Goal: Task Accomplishment & Management: Manage account settings

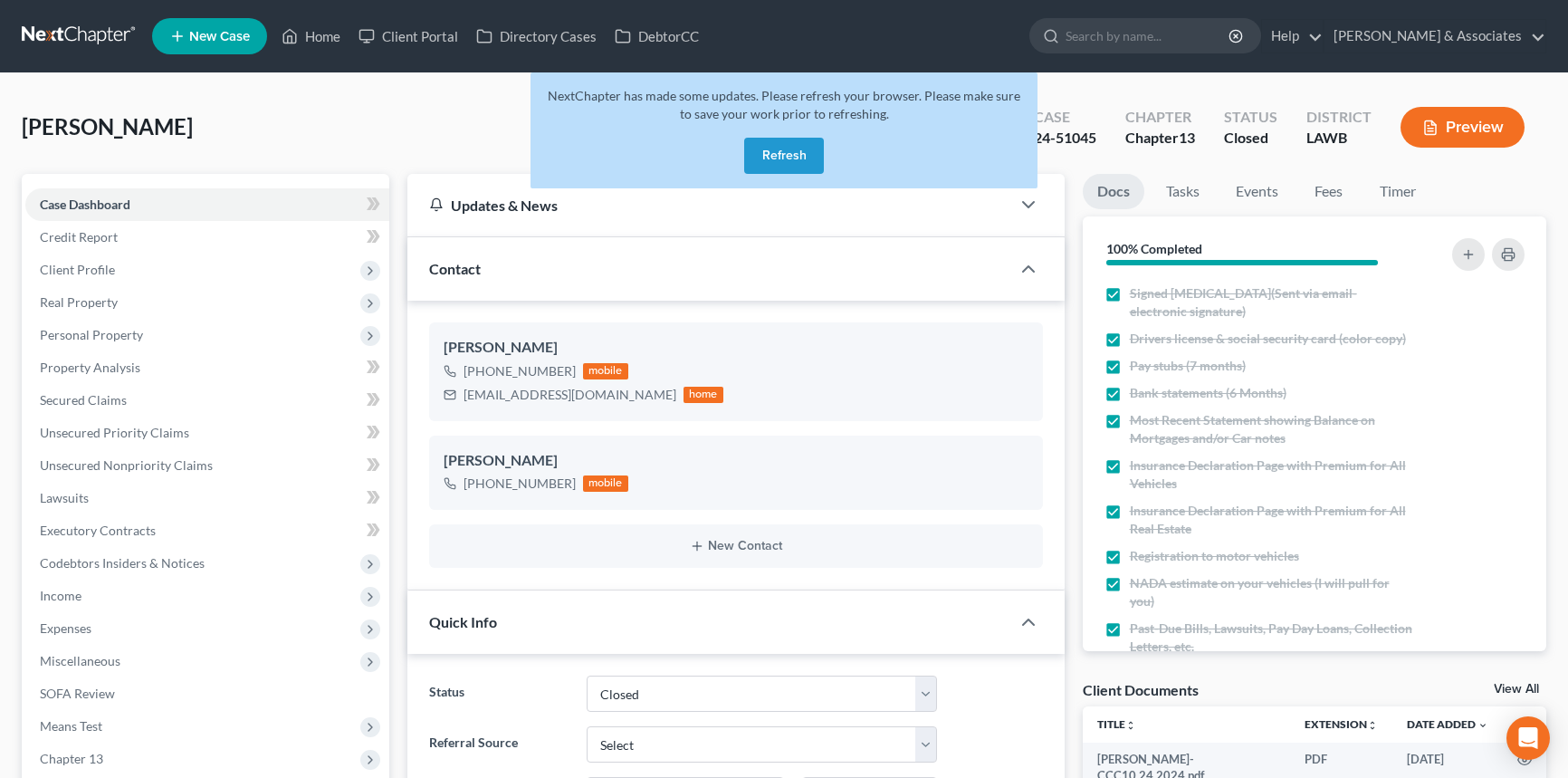
select select "2"
select select "0"
drag, startPoint x: 784, startPoint y: 160, endPoint x: 460, endPoint y: 22, distance: 352.2
click at [784, 160] on button "Refresh" at bounding box center [784, 156] width 79 height 36
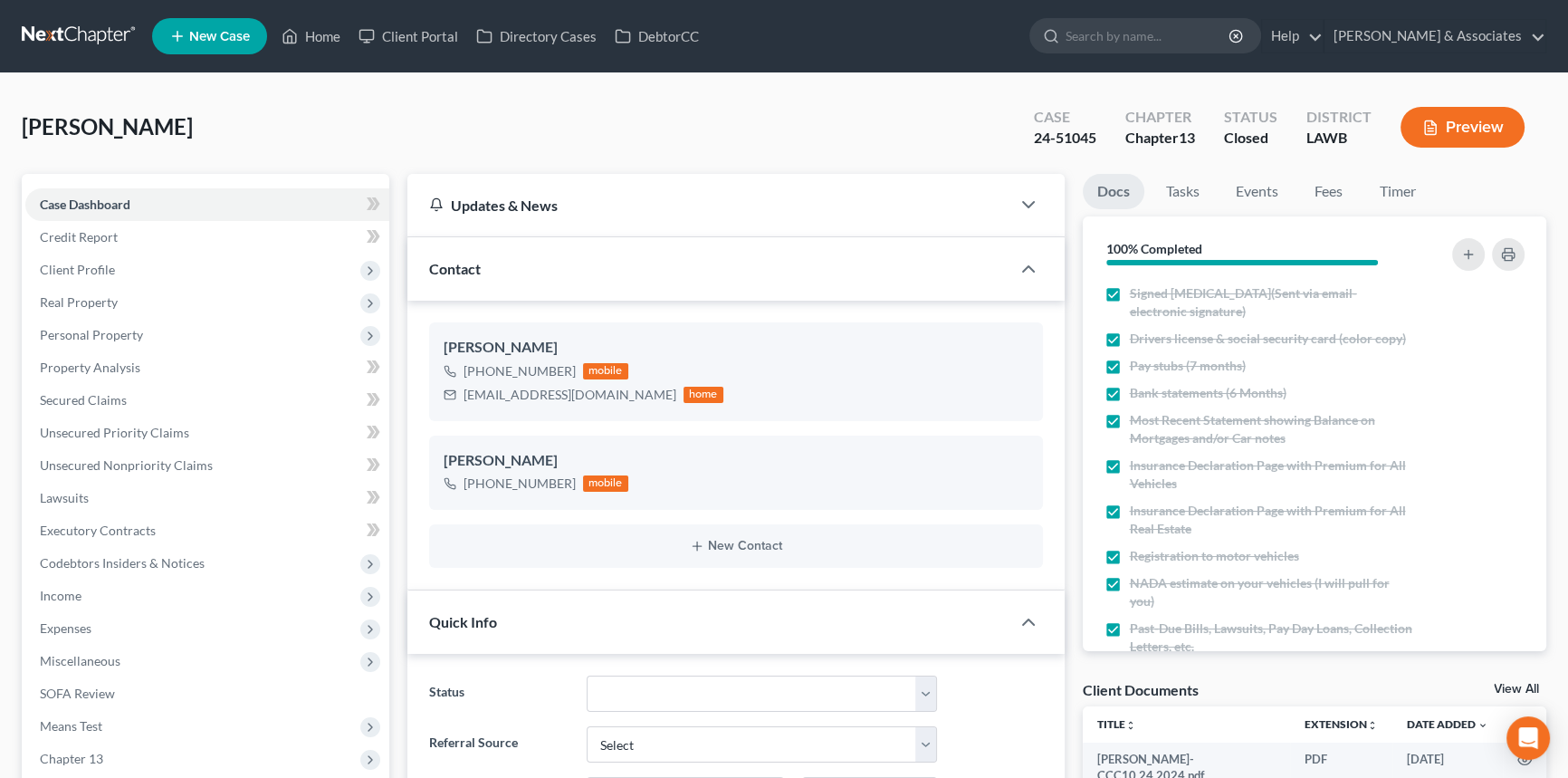
scroll to position [282, 0]
click at [317, 43] on link "Home" at bounding box center [311, 36] width 77 height 33
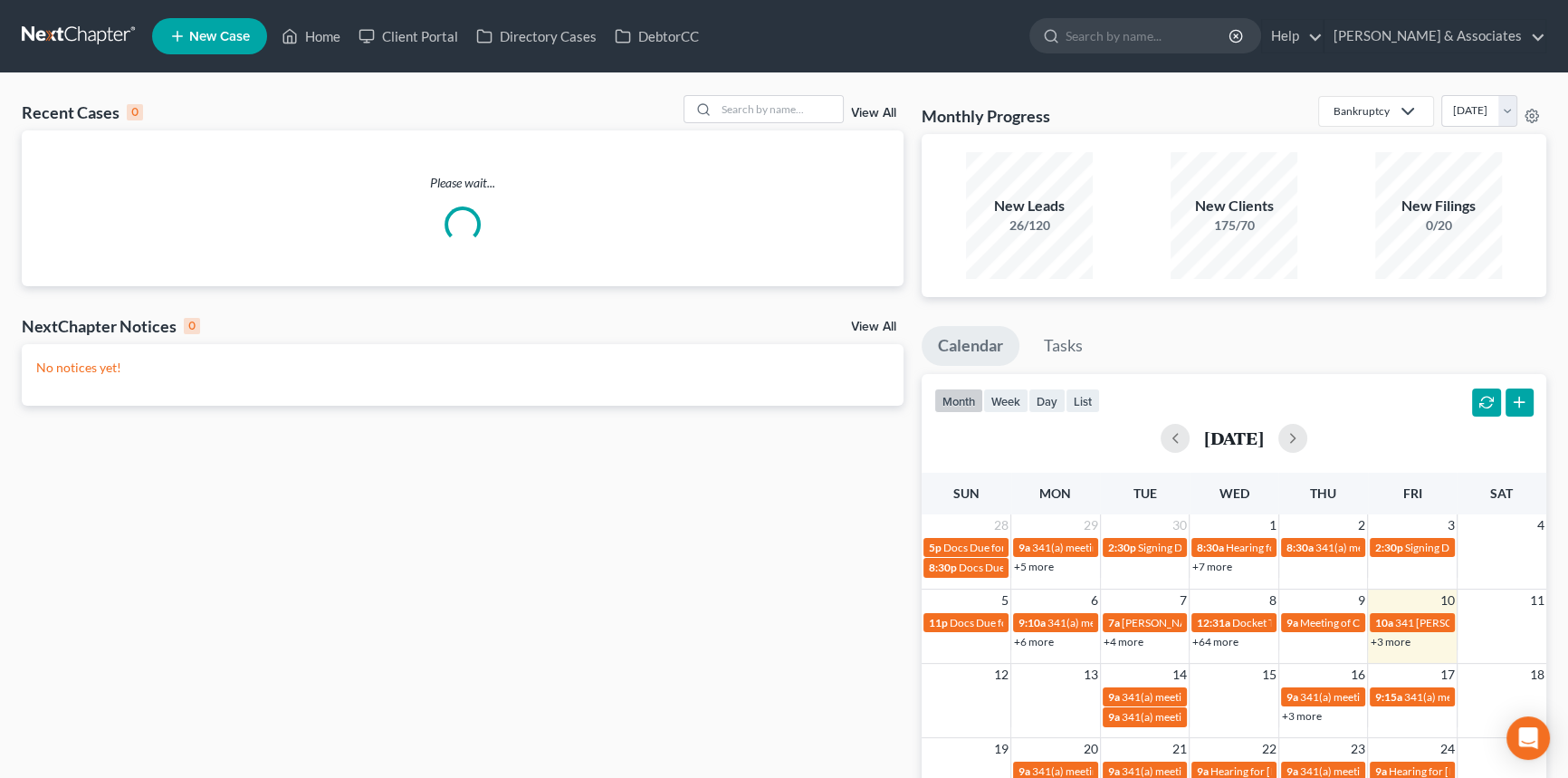
click at [759, 93] on div "Recent Cases 0 View All Please wait... NextChapter Notices 0 View All No notice…" at bounding box center [784, 544] width 1568 height 940
click at [730, 84] on div "Recent Cases 0 View All Please wait... NextChapter Notices 0 View All No notice…" at bounding box center [784, 544] width 1568 height 940
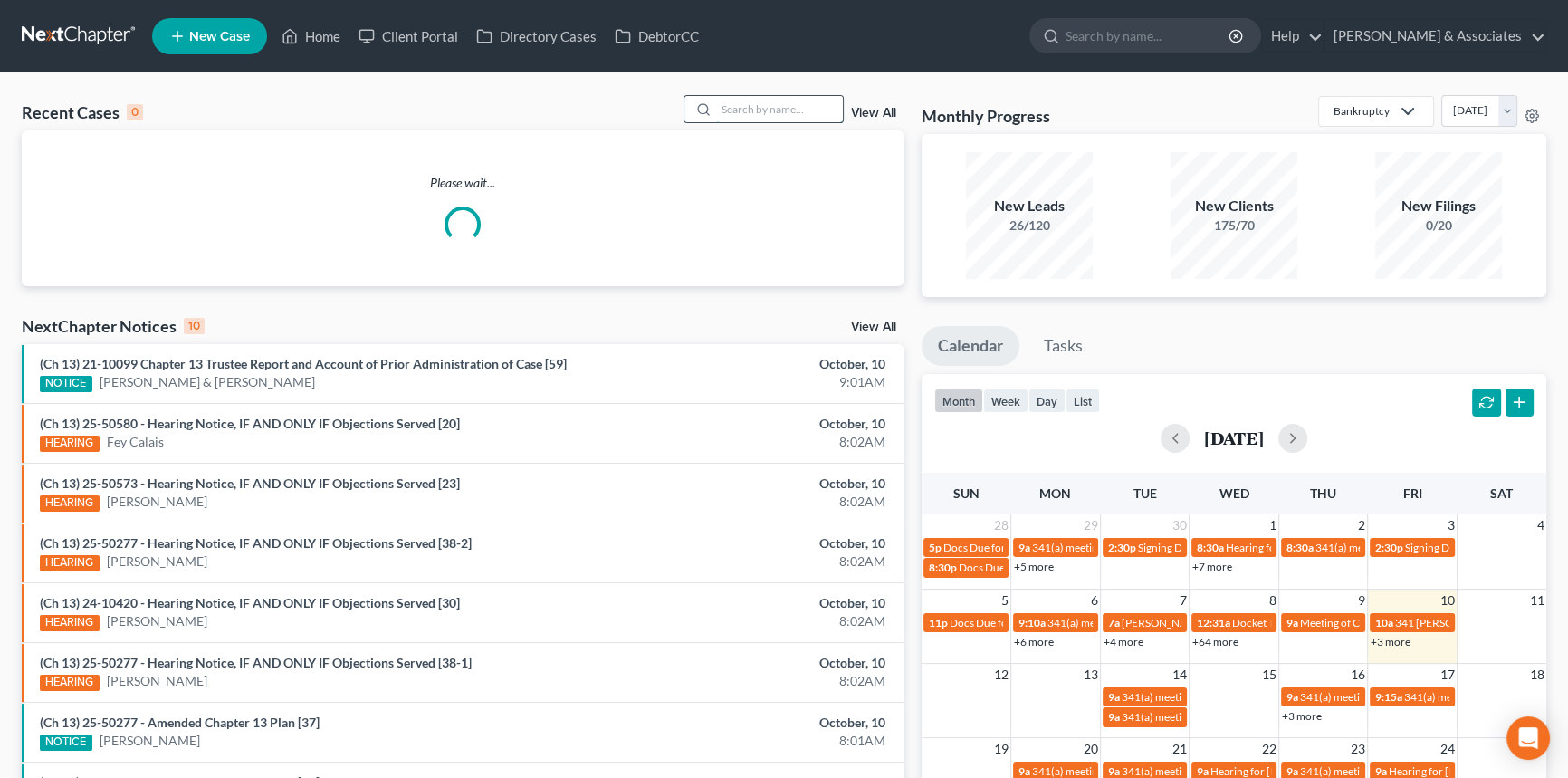
click at [751, 106] on input "search" at bounding box center [779, 108] width 126 height 26
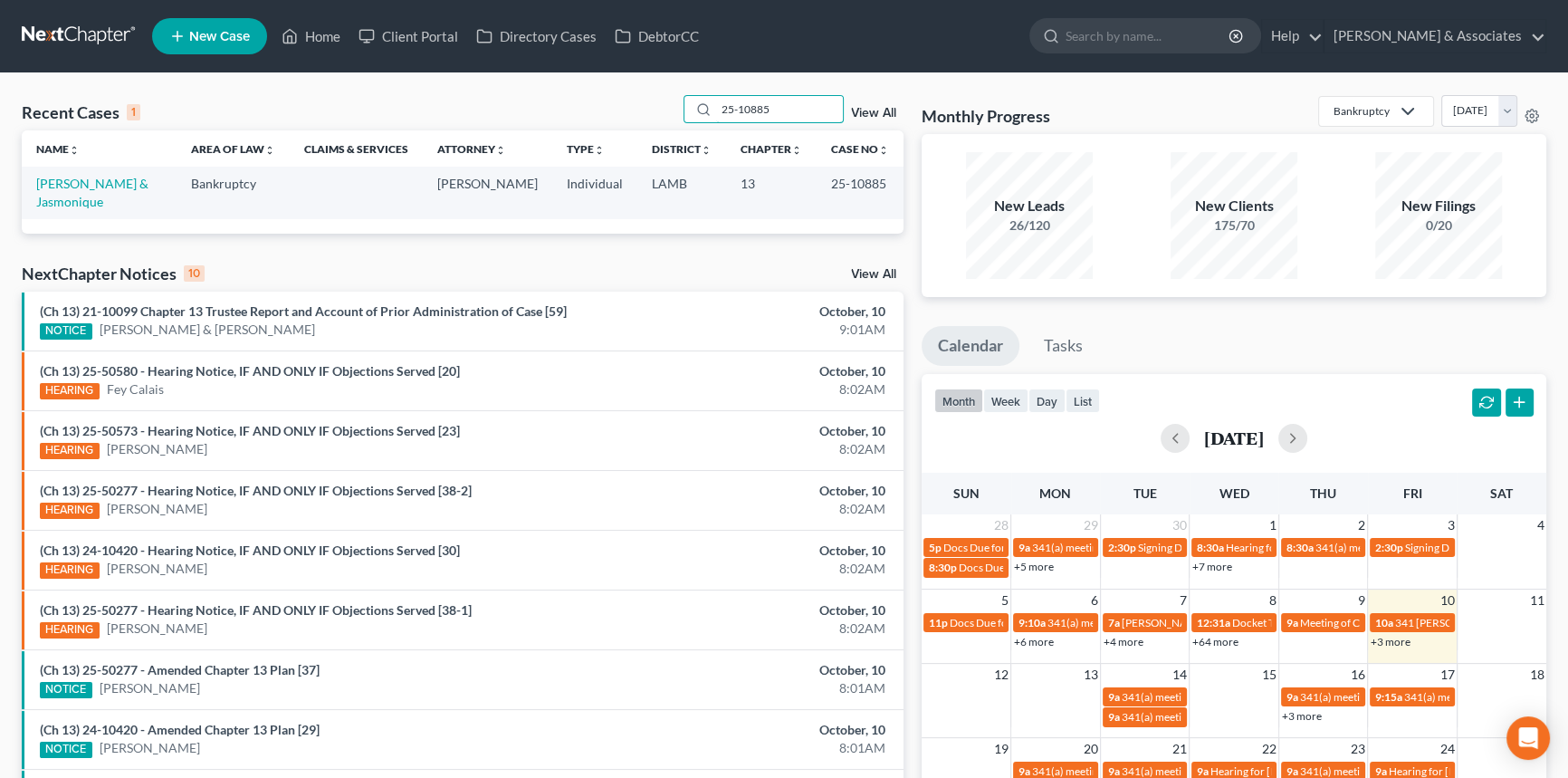
type input "25-10885"
click at [54, 193] on td "Jones, Wilbert & Jasmonique" at bounding box center [99, 192] width 155 height 52
click at [77, 185] on link "Jones, Wilbert & Jasmonique" at bounding box center [92, 192] width 112 height 33
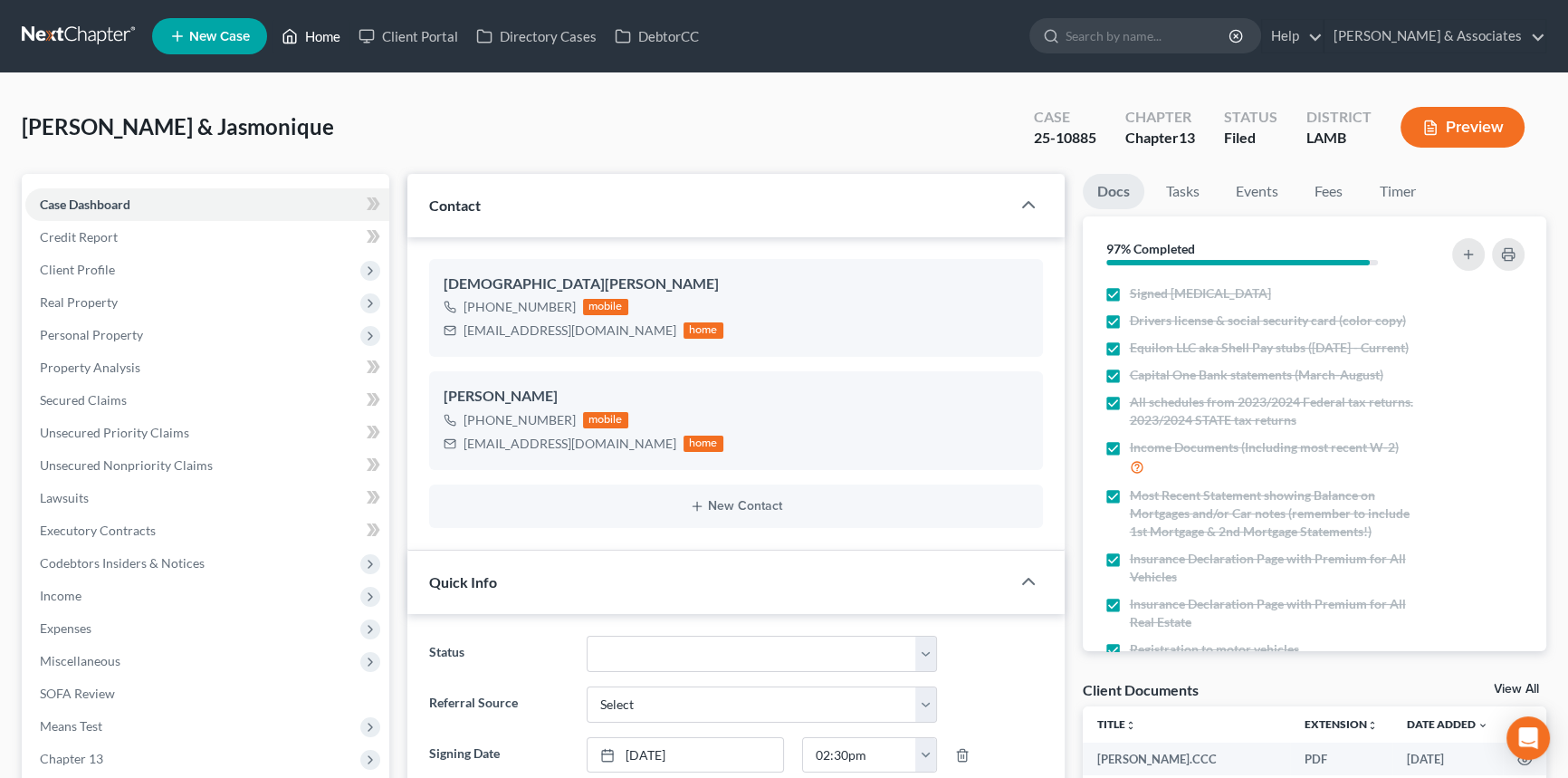
click at [320, 42] on link "Home" at bounding box center [311, 36] width 77 height 33
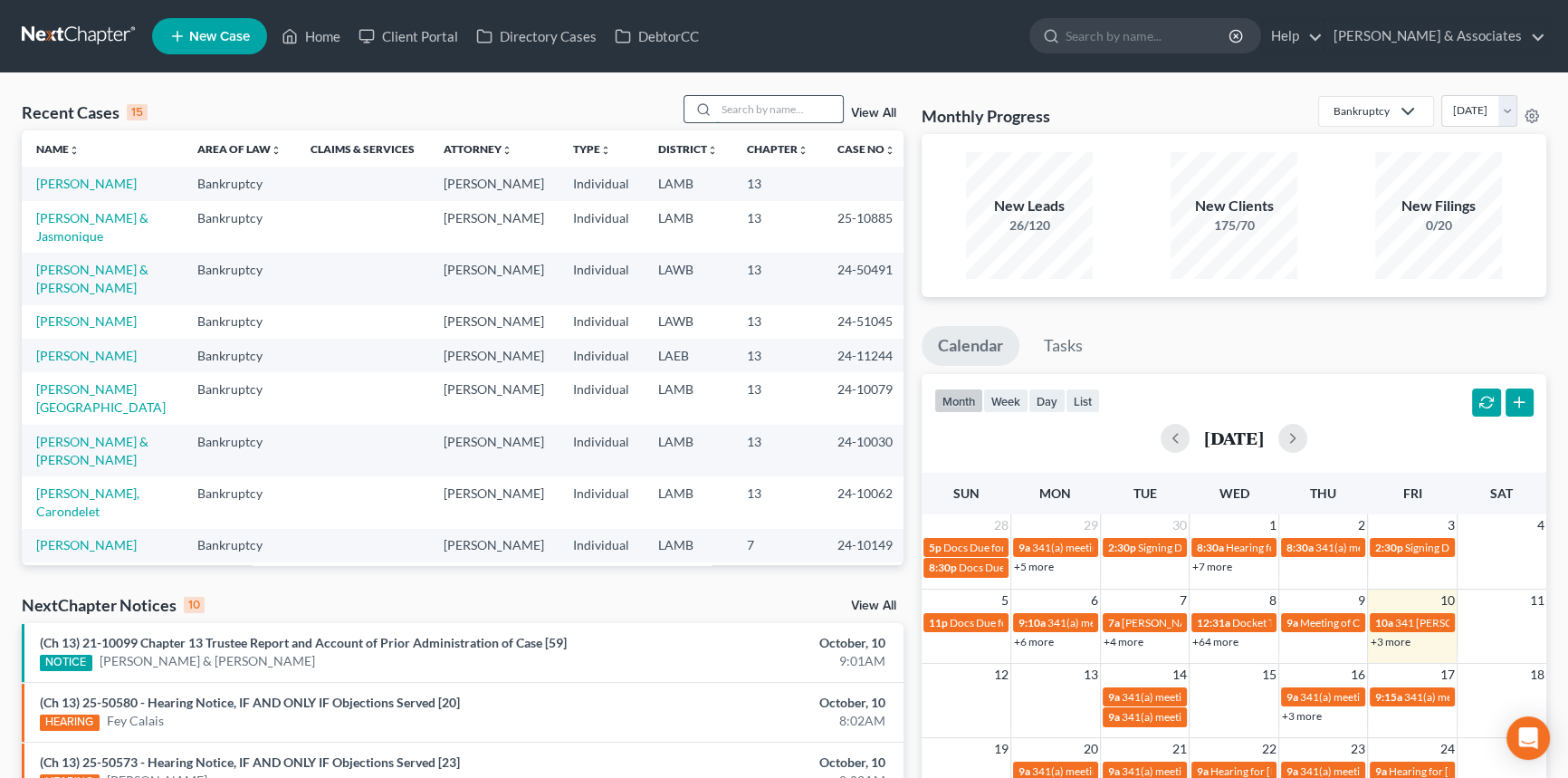
click at [777, 99] on input "search" at bounding box center [779, 108] width 126 height 26
type input "CAGE"
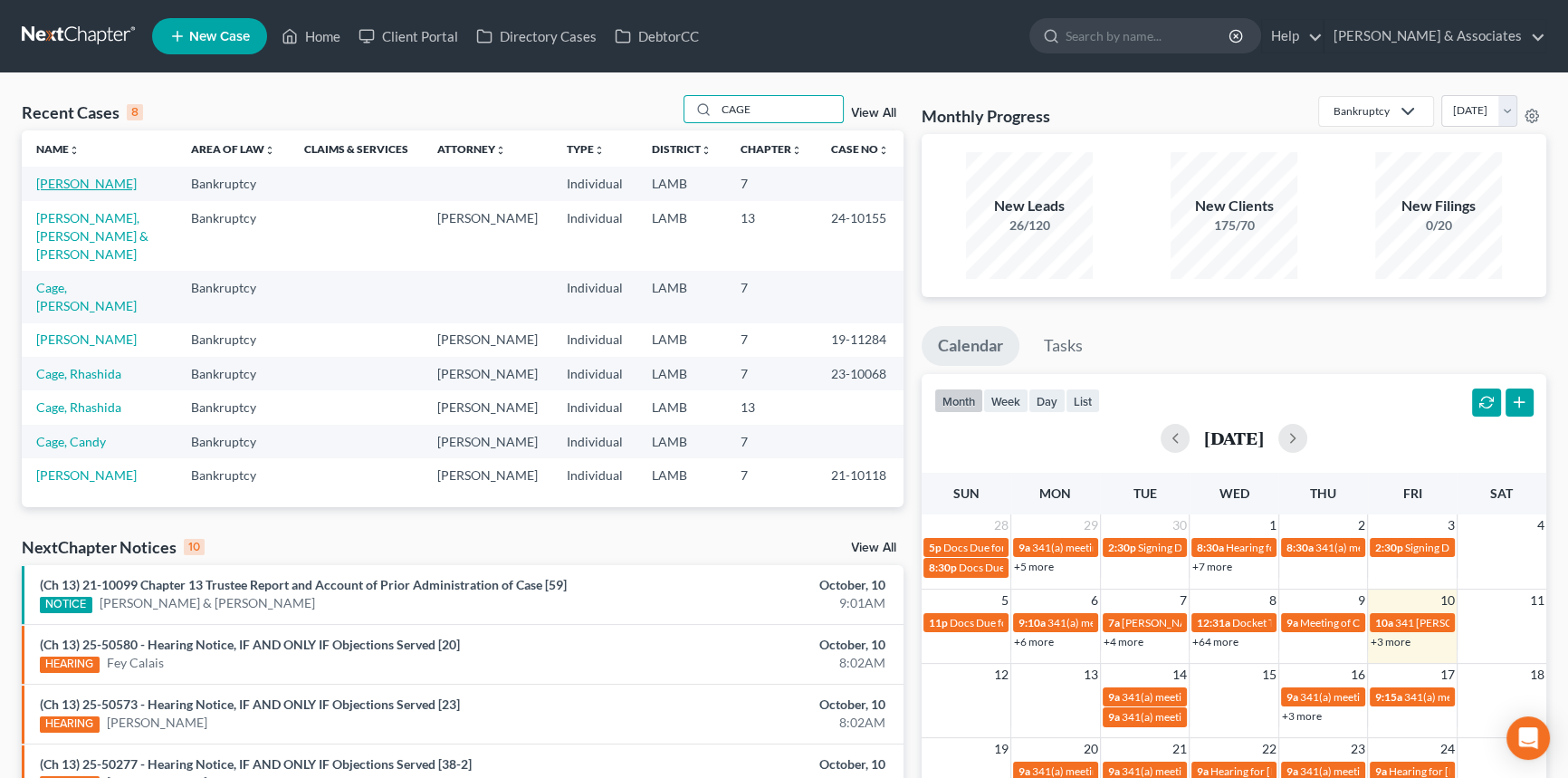
click at [60, 179] on link "[PERSON_NAME]" at bounding box center [86, 184] width 100 height 15
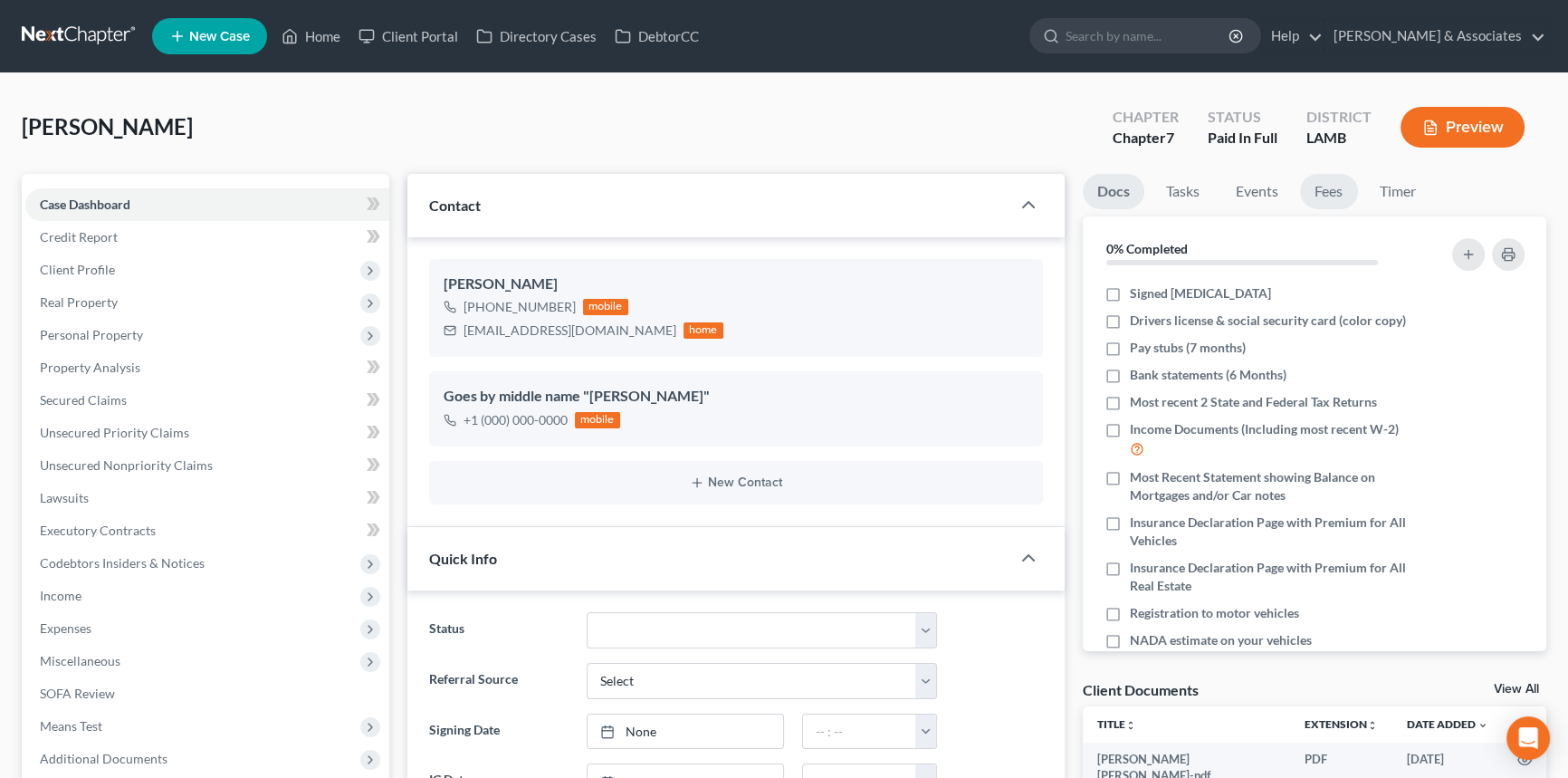
click at [1352, 198] on link "Fees" at bounding box center [1329, 191] width 58 height 35
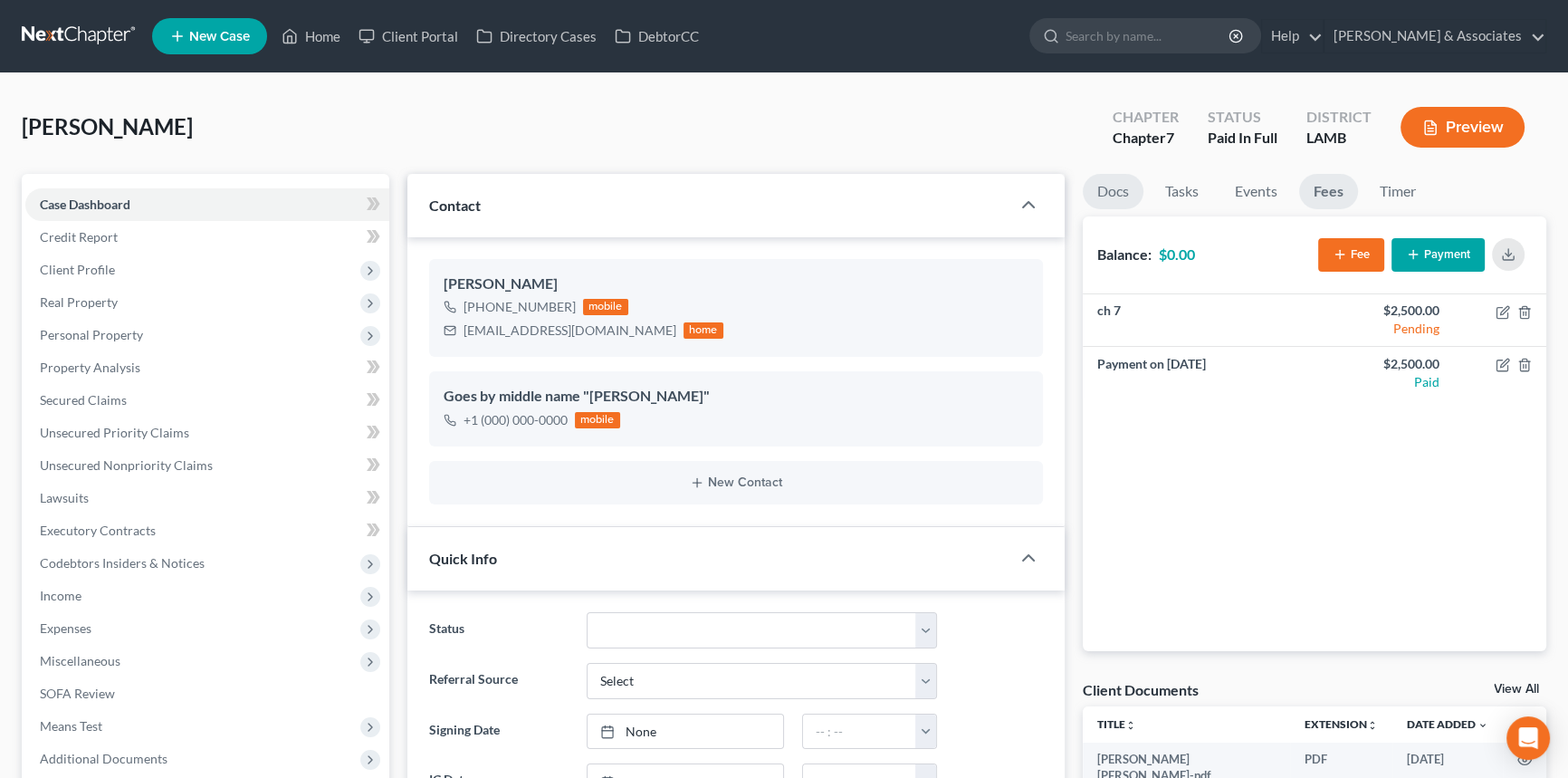
click at [1122, 194] on link "Docs" at bounding box center [1113, 191] width 60 height 35
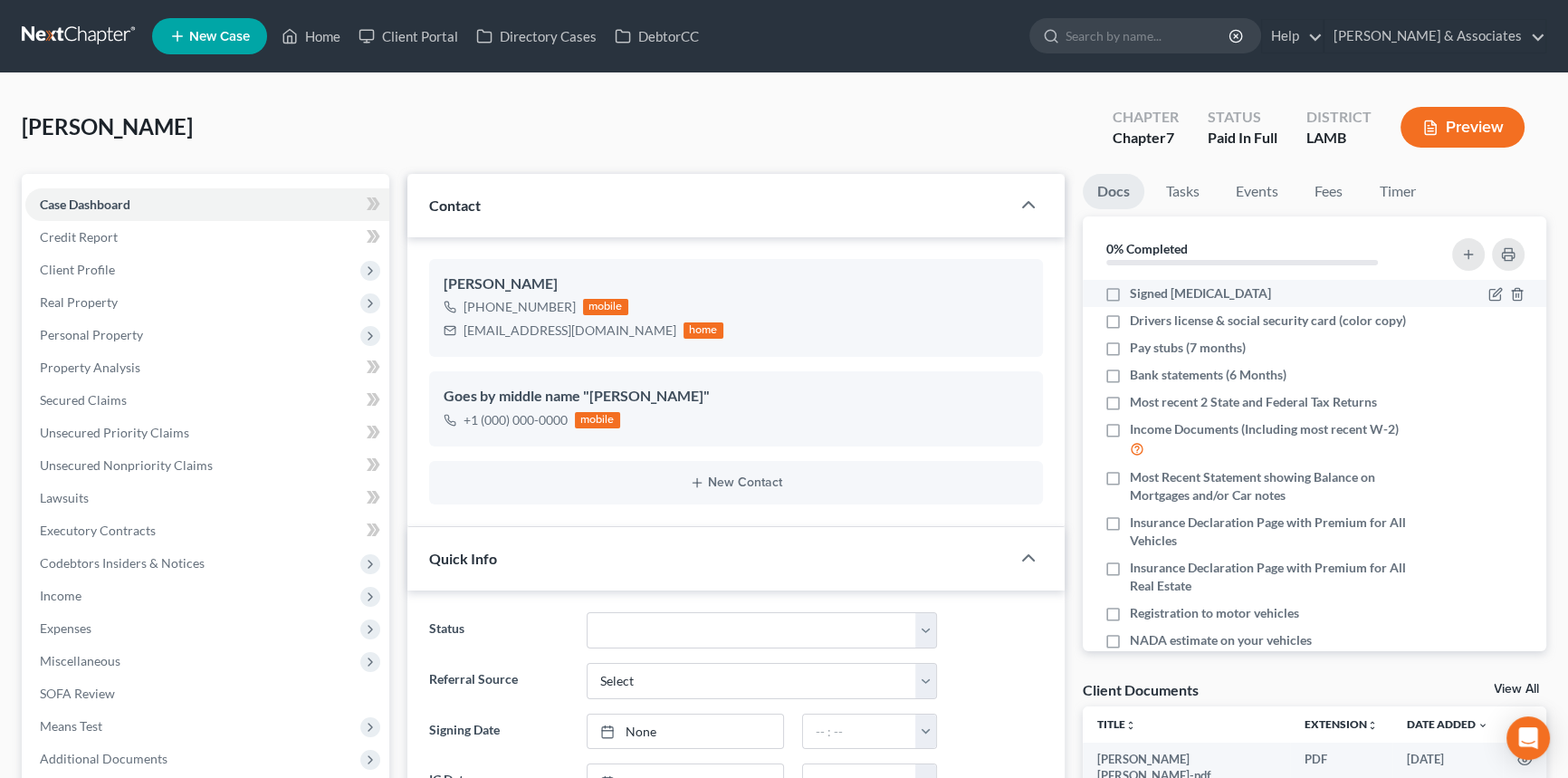
click at [1130, 302] on label "Signed [MEDICAL_DATA]" at bounding box center [1201, 293] width 142 height 18
click at [1137, 296] on input "Signed [MEDICAL_DATA]" at bounding box center [1142, 290] width 11 height 11
checkbox input "true"
click at [1457, 249] on button "button" at bounding box center [1469, 255] width 33 height 33
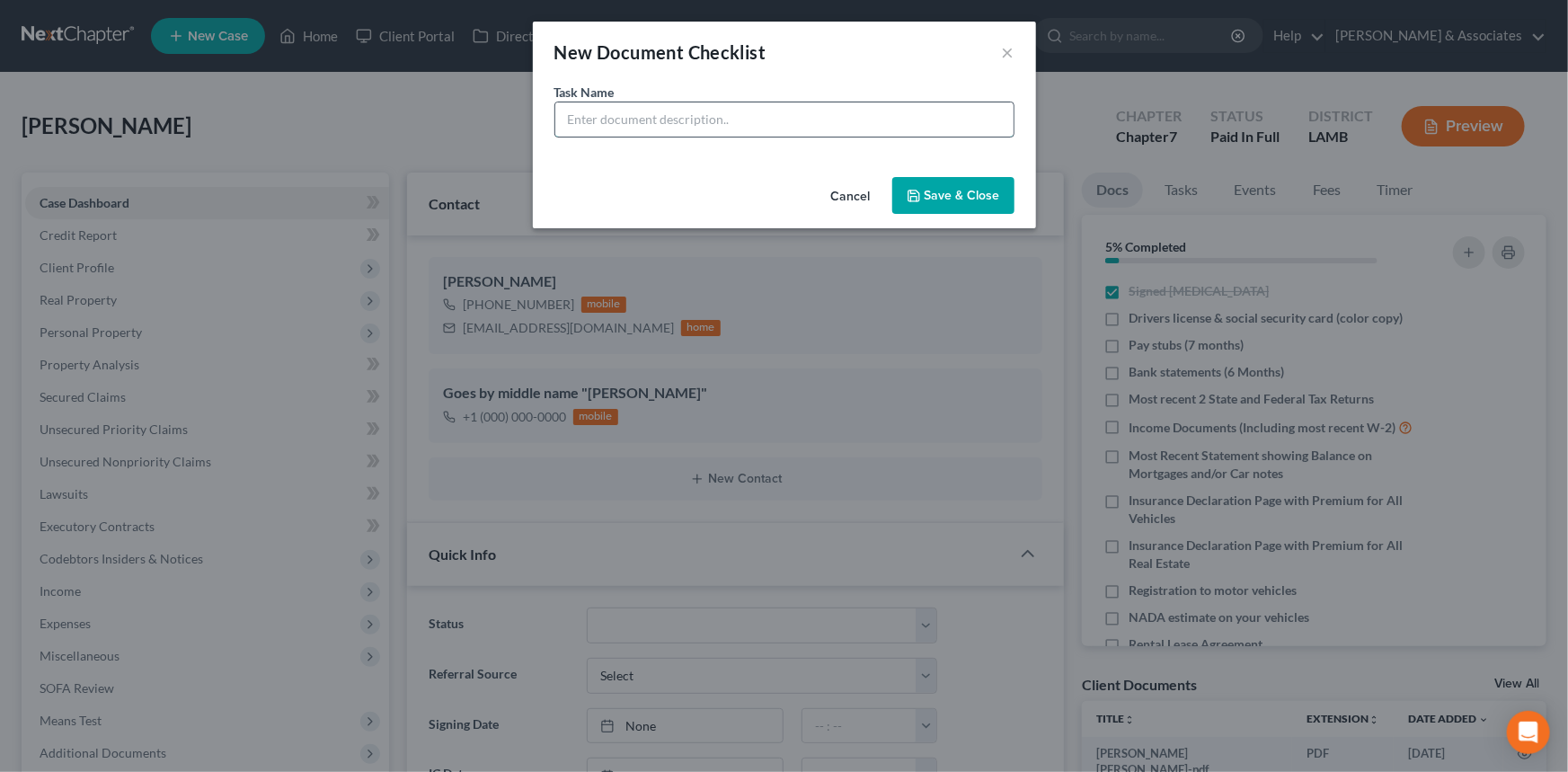
click at [876, 119] on input "text" at bounding box center [784, 120] width 459 height 34
type input "Copy of Title for 2009 Dodge Dakota Extended Cab 225k miles"
click at [939, 183] on button "Save & Close" at bounding box center [954, 196] width 123 height 38
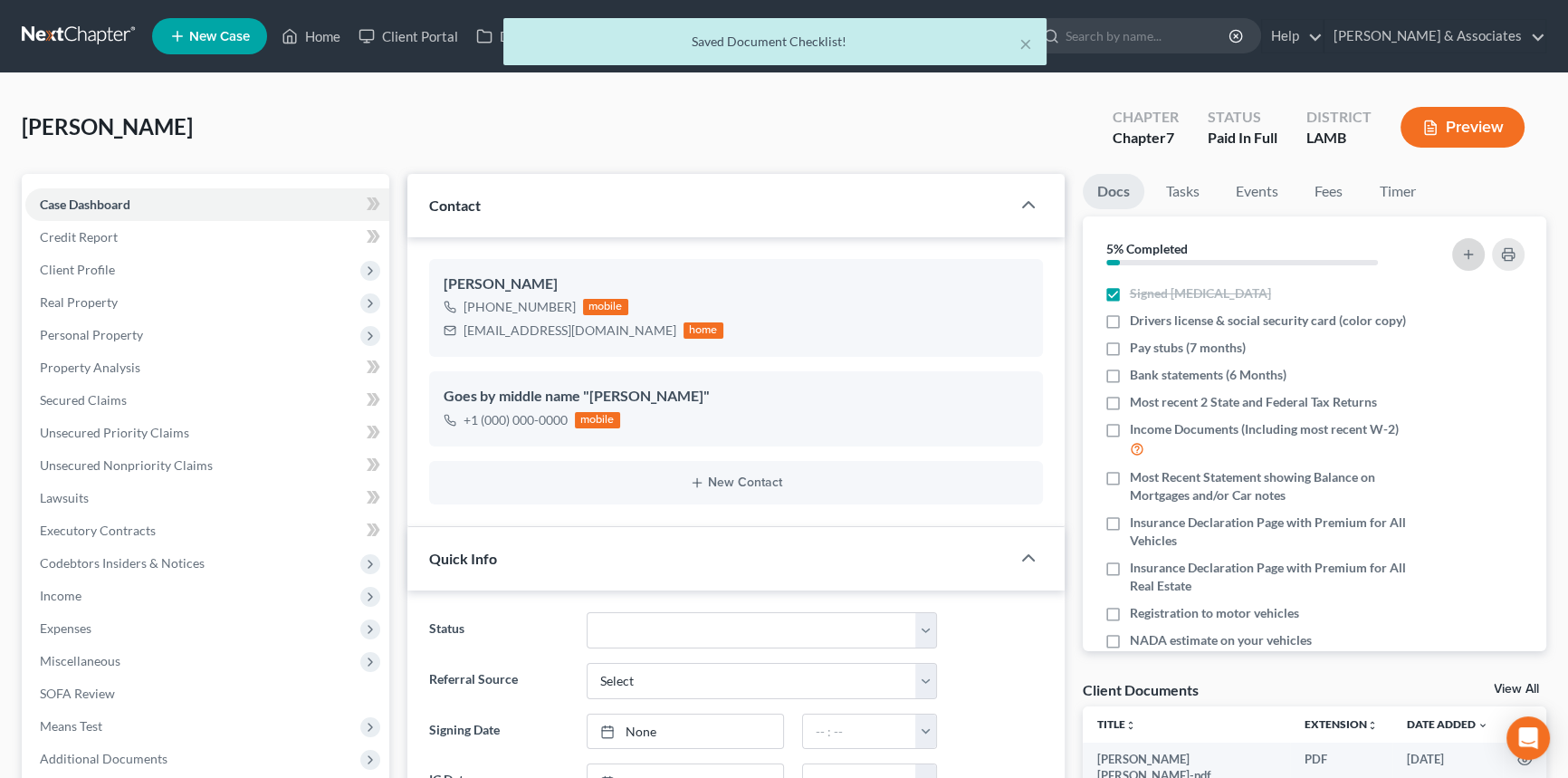
click at [1472, 250] on icon "button" at bounding box center [1468, 254] width 14 height 14
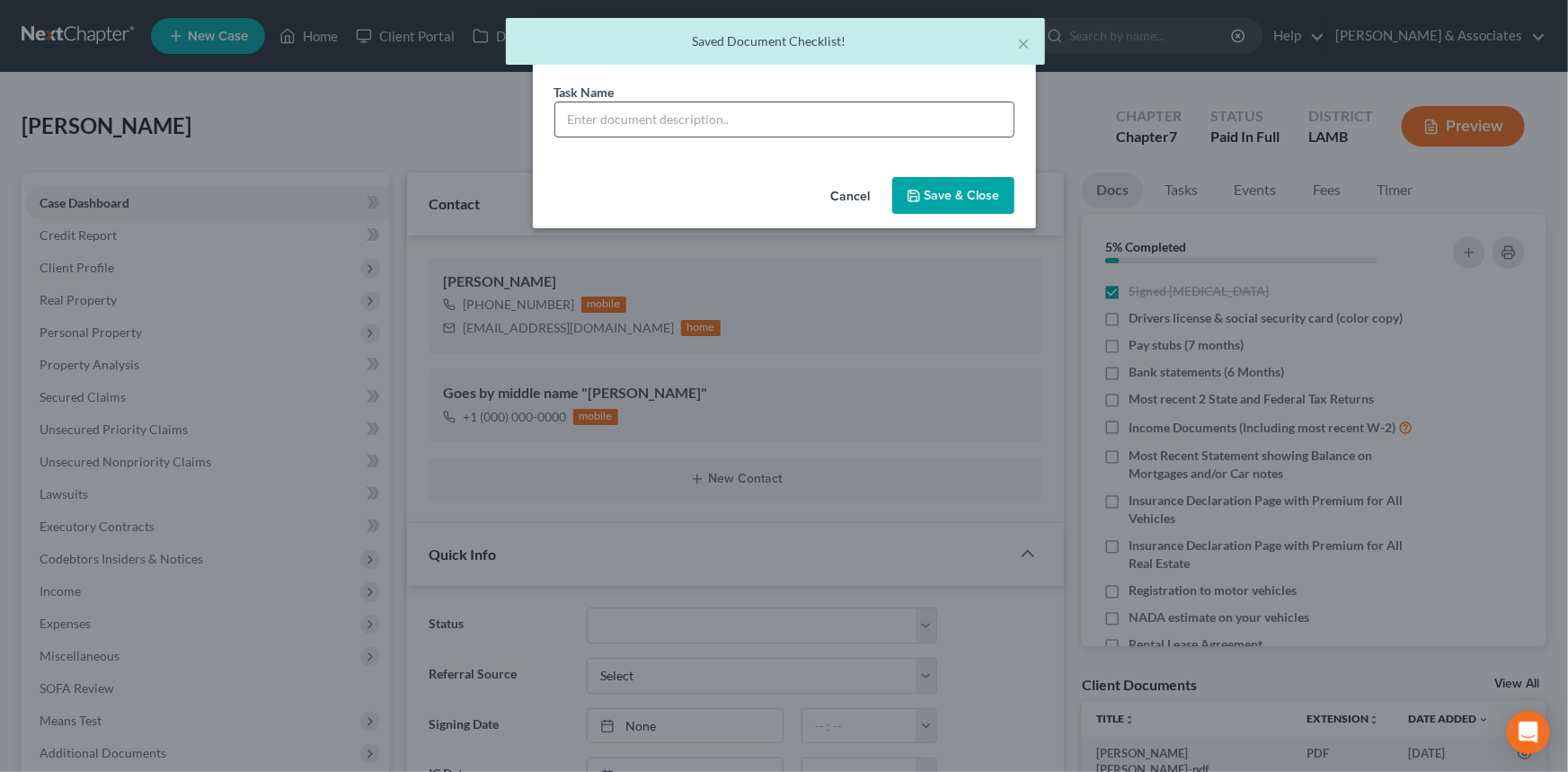
click at [695, 111] on input "text" at bounding box center [784, 120] width 459 height 34
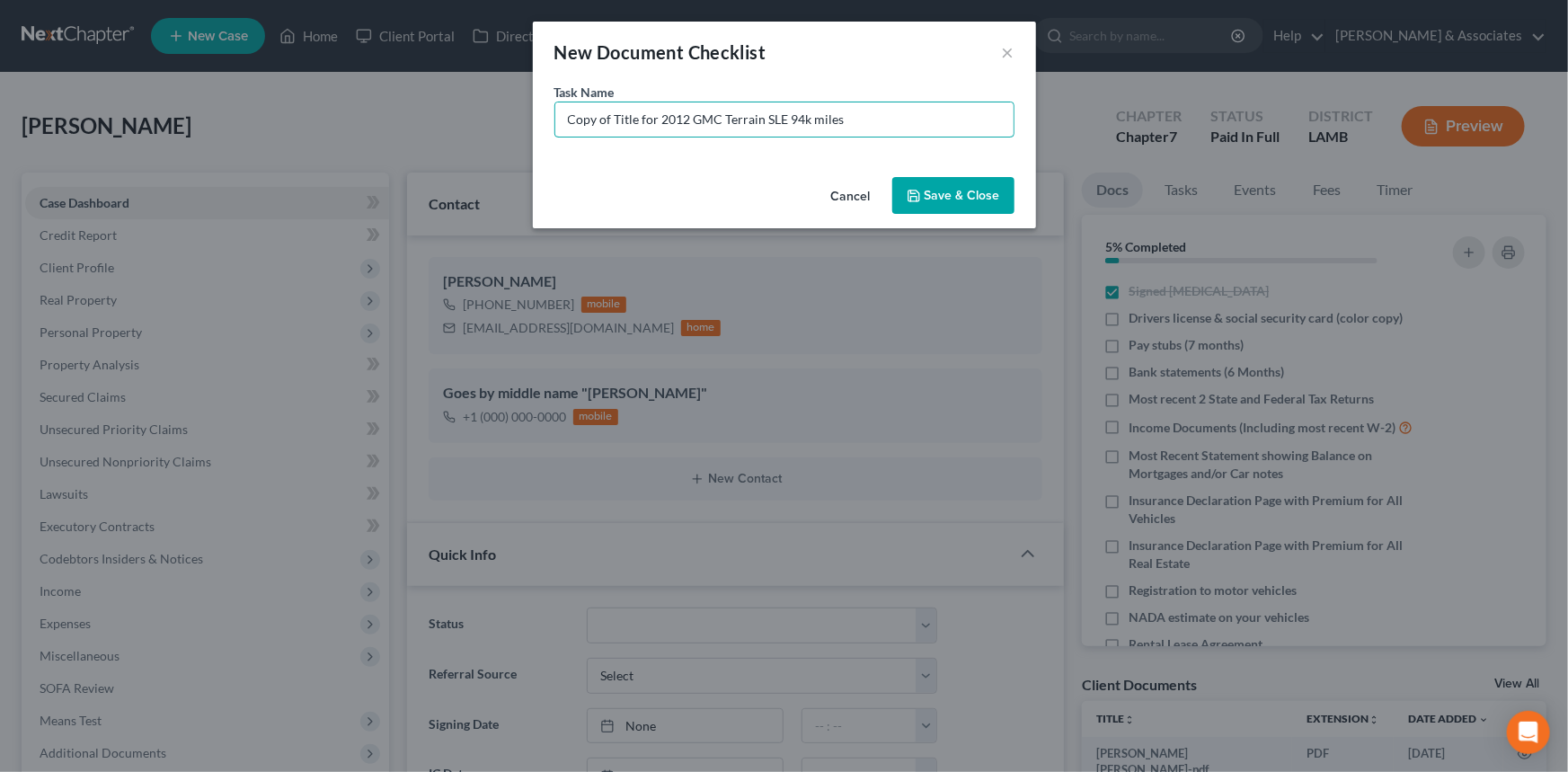
type input "Copy of Title for 2012 GMC Terrain SLE 94k miles"
click at [949, 192] on button "Save & Close" at bounding box center [954, 196] width 123 height 38
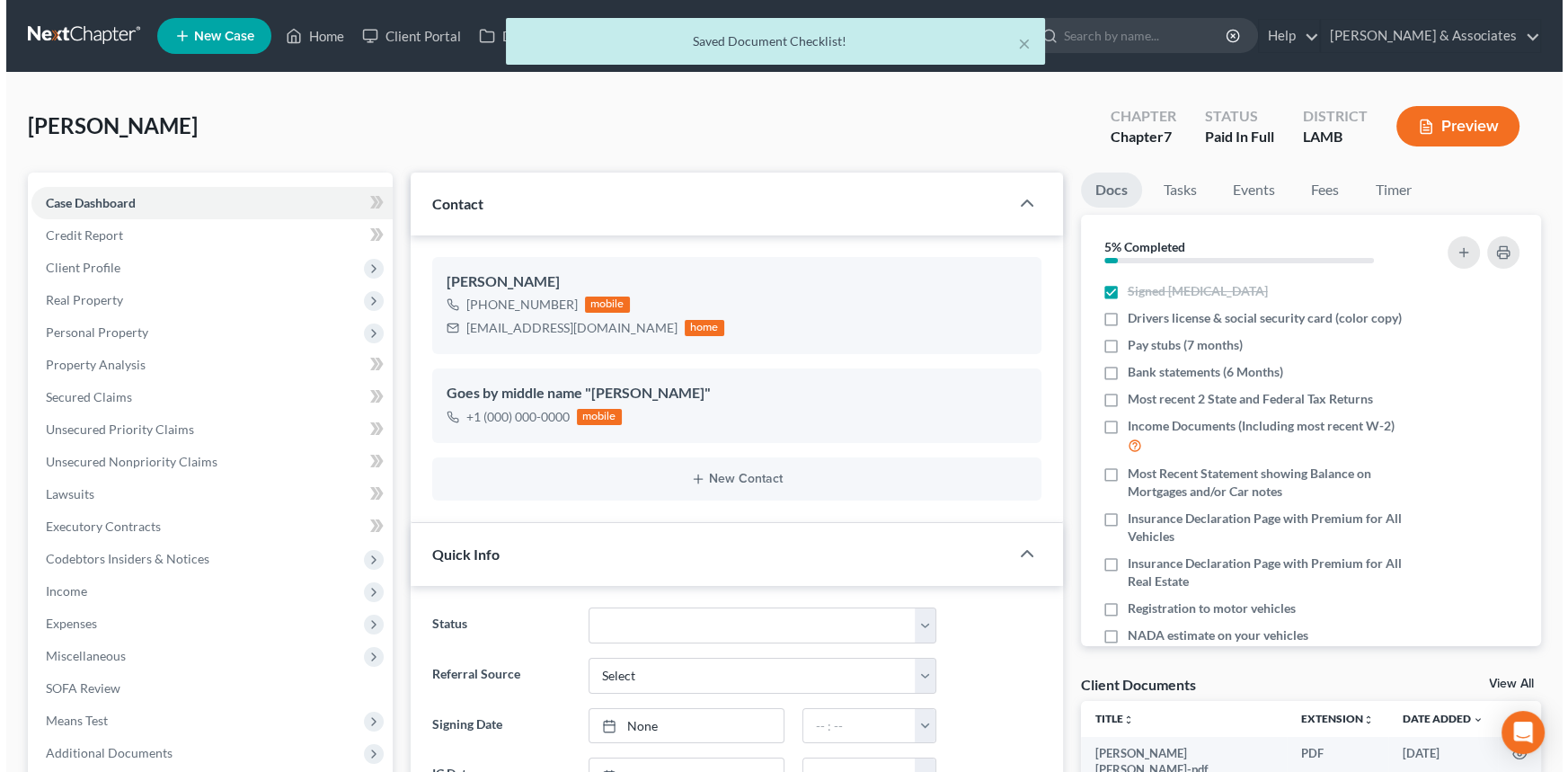
scroll to position [323, 0]
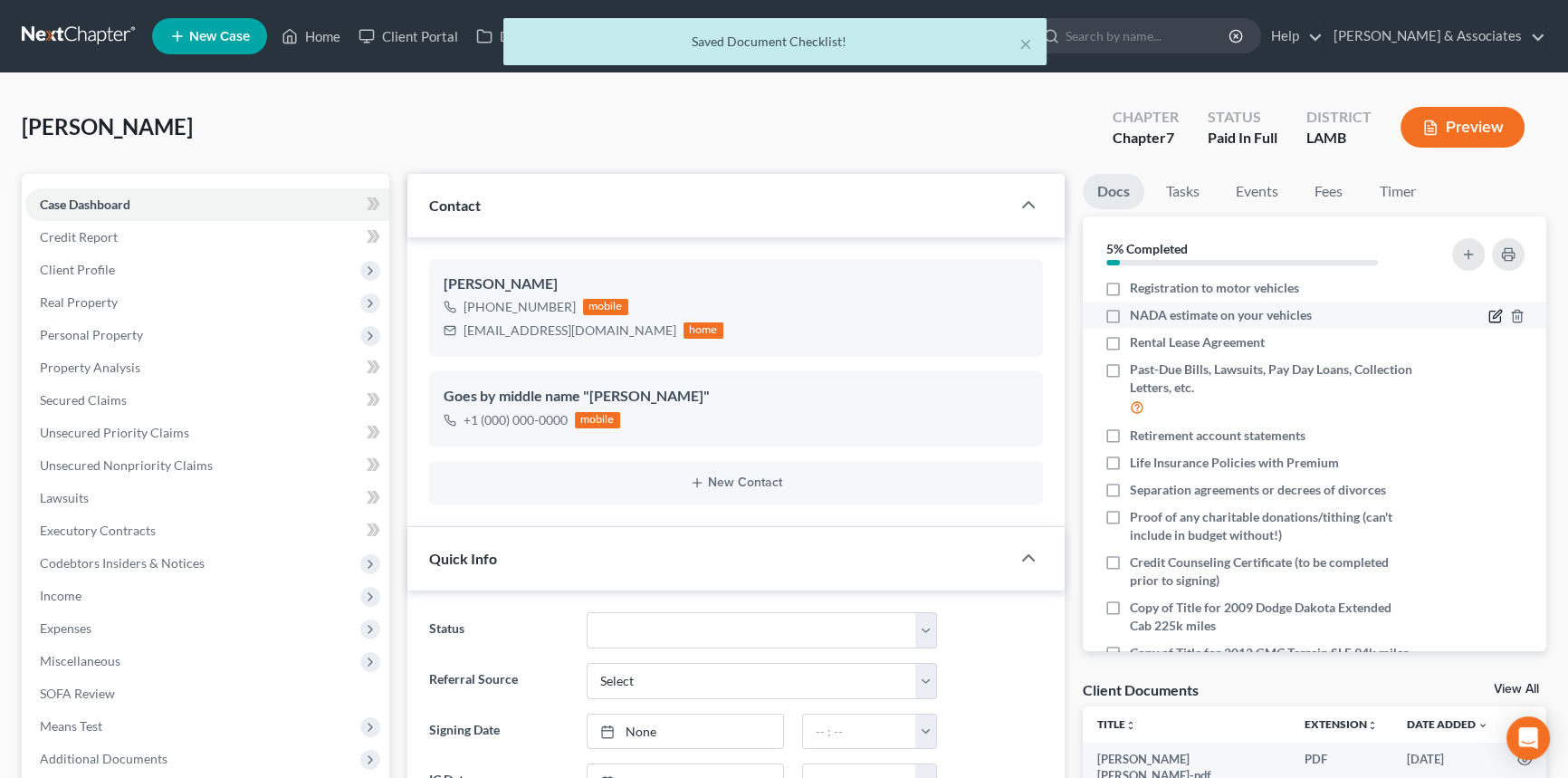
click at [1488, 317] on icon "button" at bounding box center [1494, 316] width 14 height 14
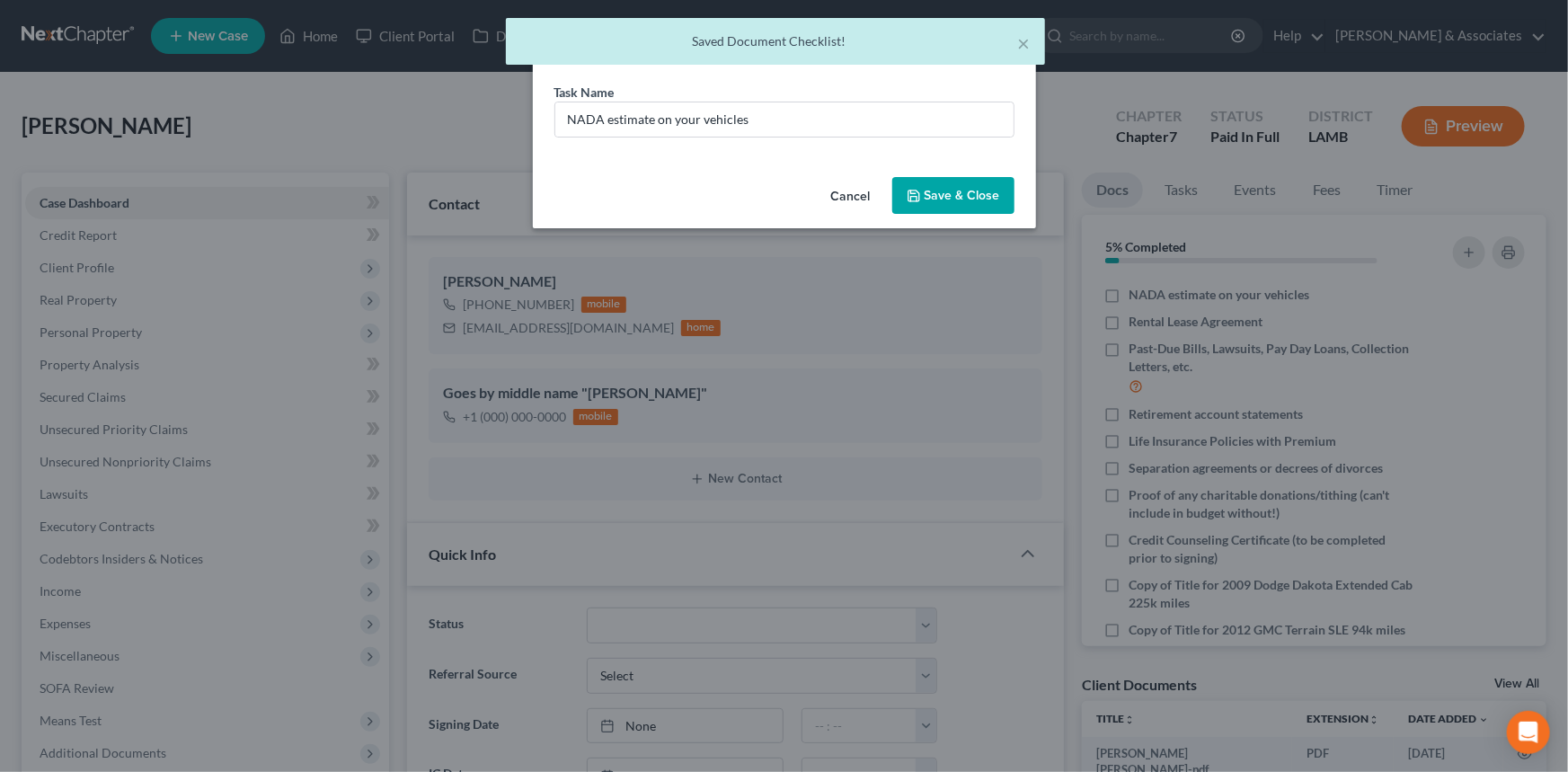
click at [924, 94] on div "Task Name * NADA estimate on your vehicles" at bounding box center [784, 110] width 460 height 55
click at [871, 135] on input "NADA estimate on your vehicles" at bounding box center [784, 120] width 459 height 34
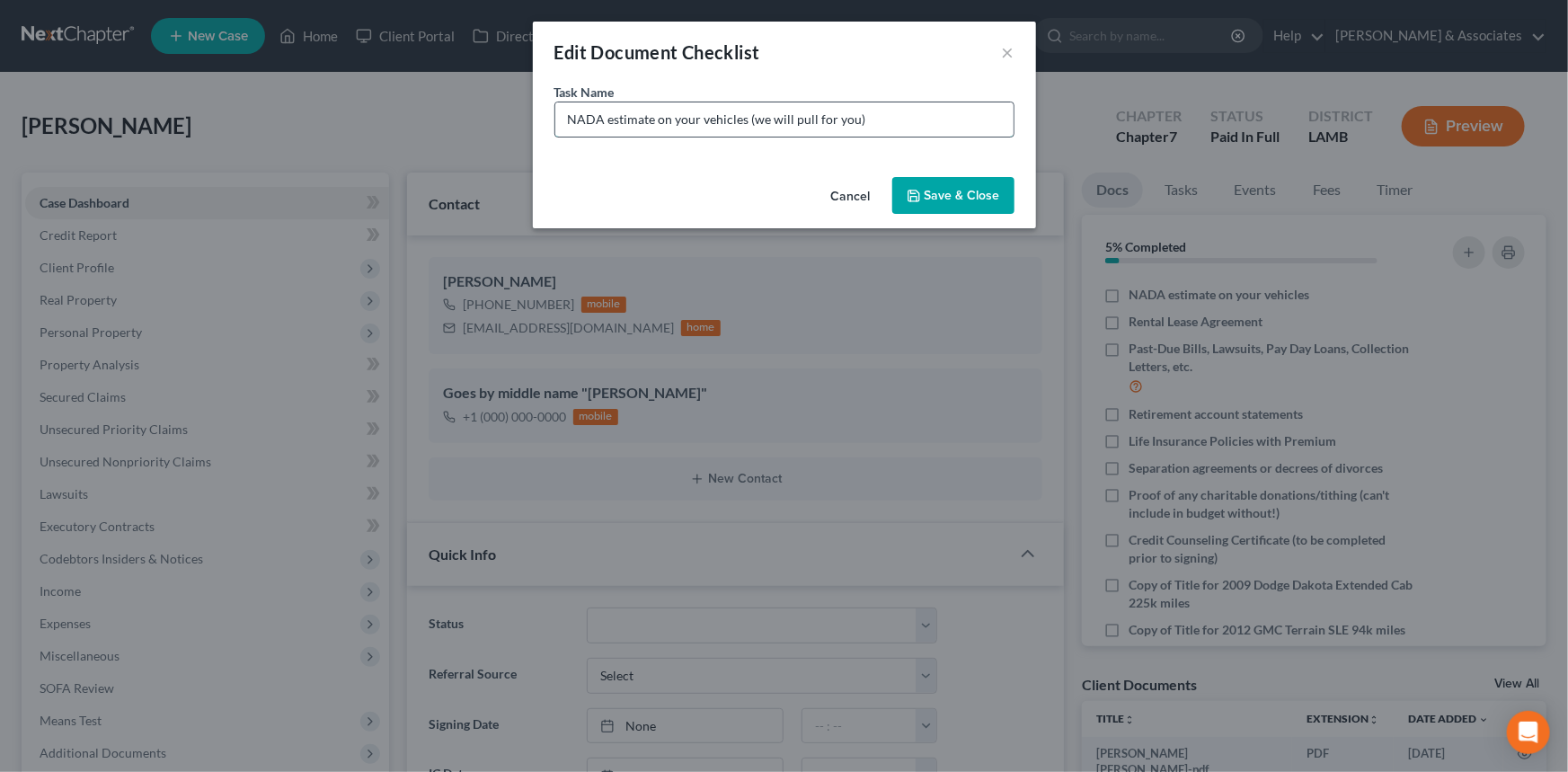
click at [947, 125] on input "NADA estimate on your vehicles (we will pull for you)" at bounding box center [784, 120] width 459 height 34
type input "NADA estimate on your vehicles (we will pull for you) 2012 GMC Terrain + 2009 D…"
click at [952, 210] on button "Save & Close" at bounding box center [954, 196] width 123 height 38
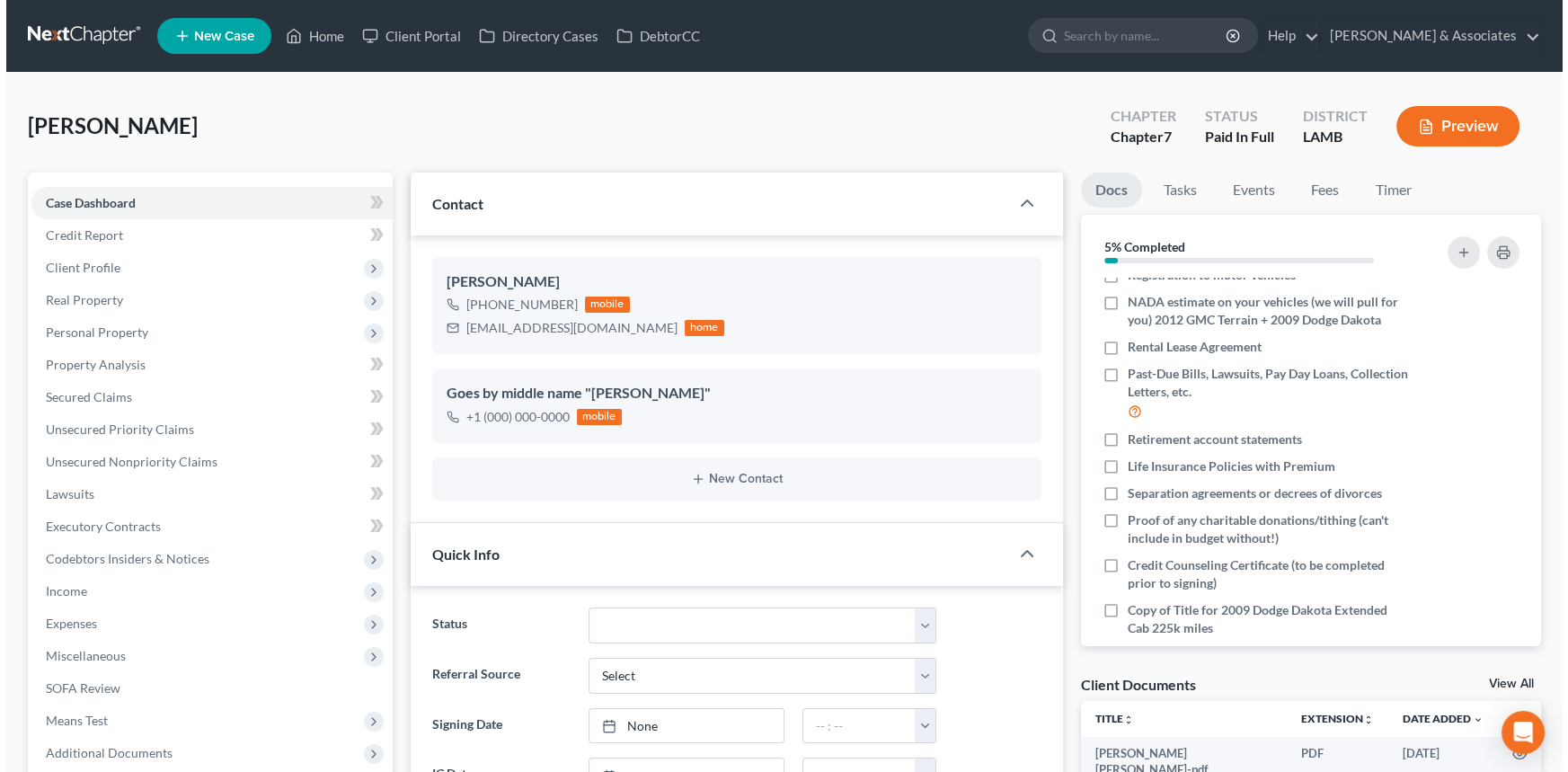
scroll to position [398, 0]
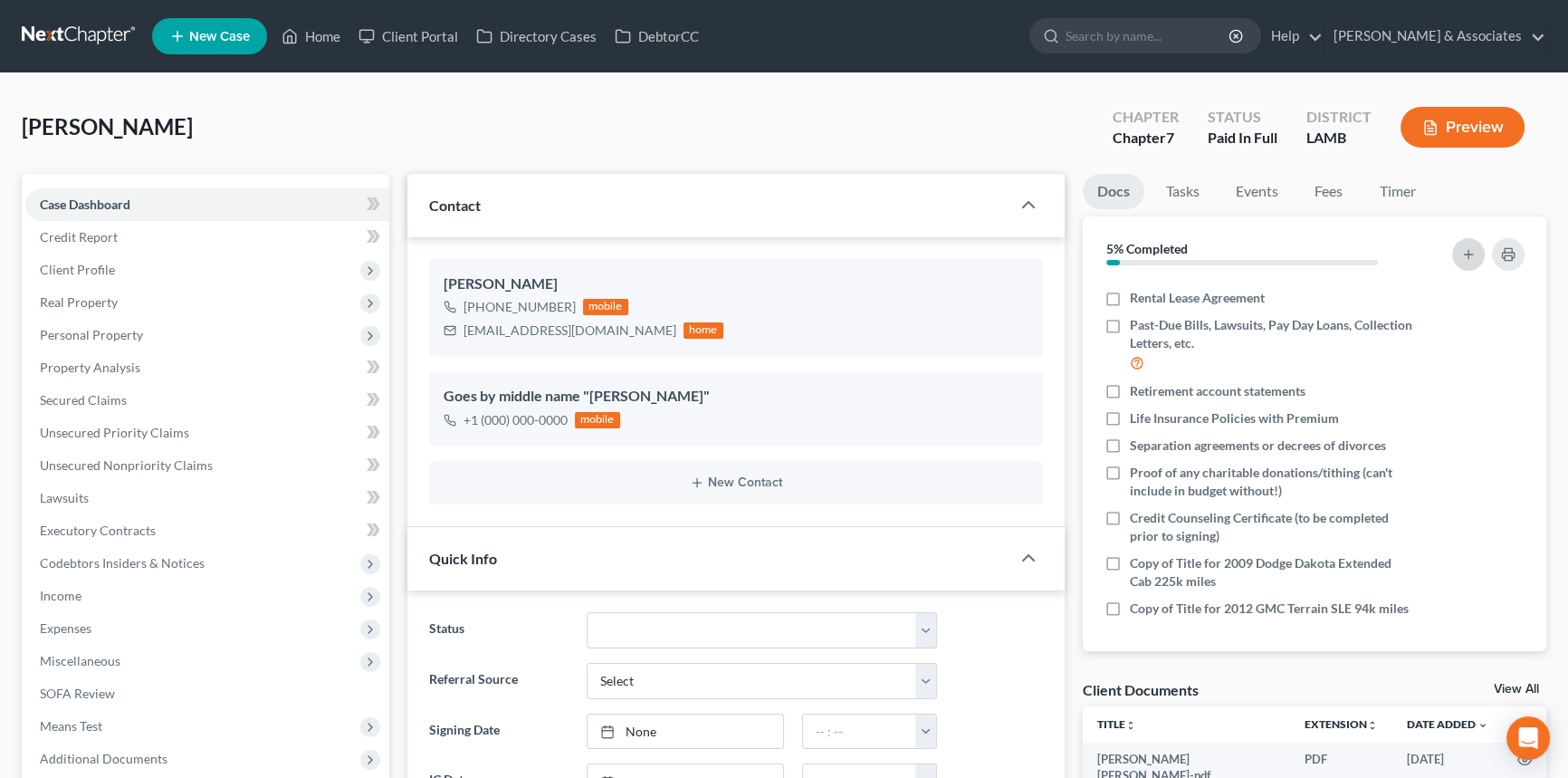
click at [1466, 247] on icon "button" at bounding box center [1468, 254] width 14 height 14
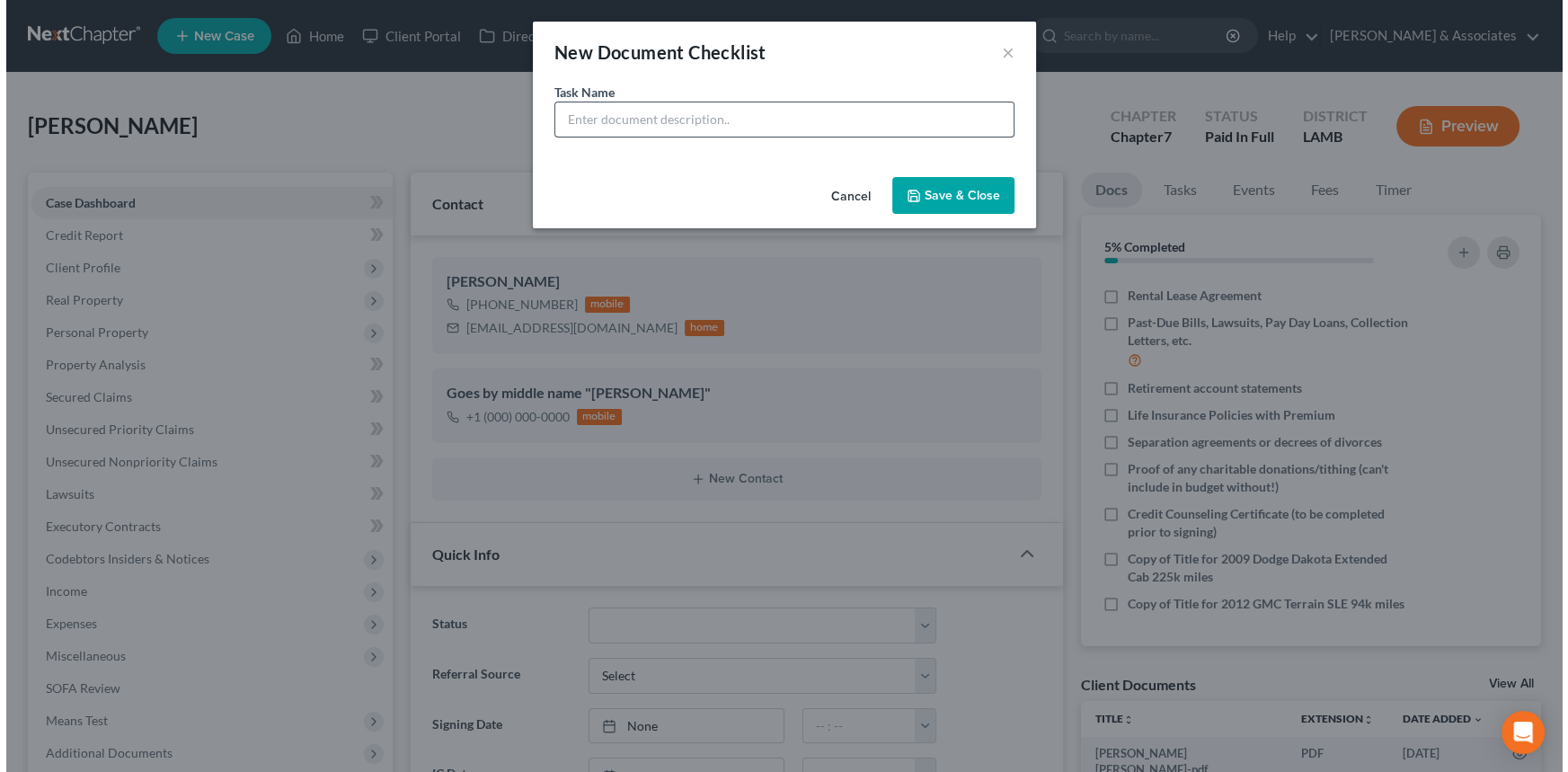
scroll to position [384, 0]
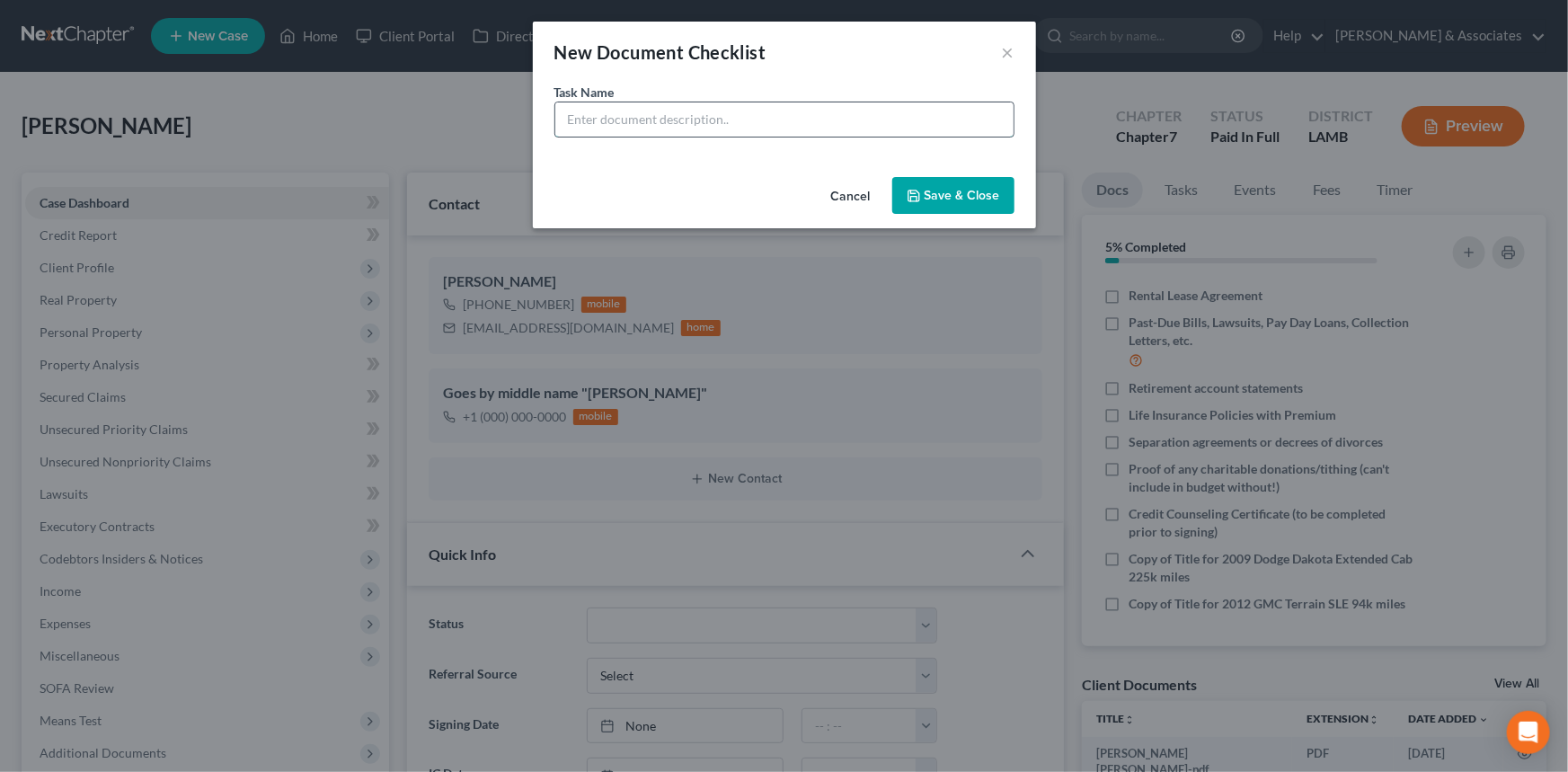
click at [799, 120] on input "text" at bounding box center [784, 120] width 459 height 34
click at [729, 117] on input "HR/Payroll Contact Info to Avoid Garnishment (Need Name, Phone #, & Email)" at bounding box center [784, 120] width 459 height 34
type input "HR/Payroll Contact Info to Stop Garnishment (Need Name, Phone #, & Email)"
click at [958, 179] on button "Save & Close" at bounding box center [954, 196] width 123 height 38
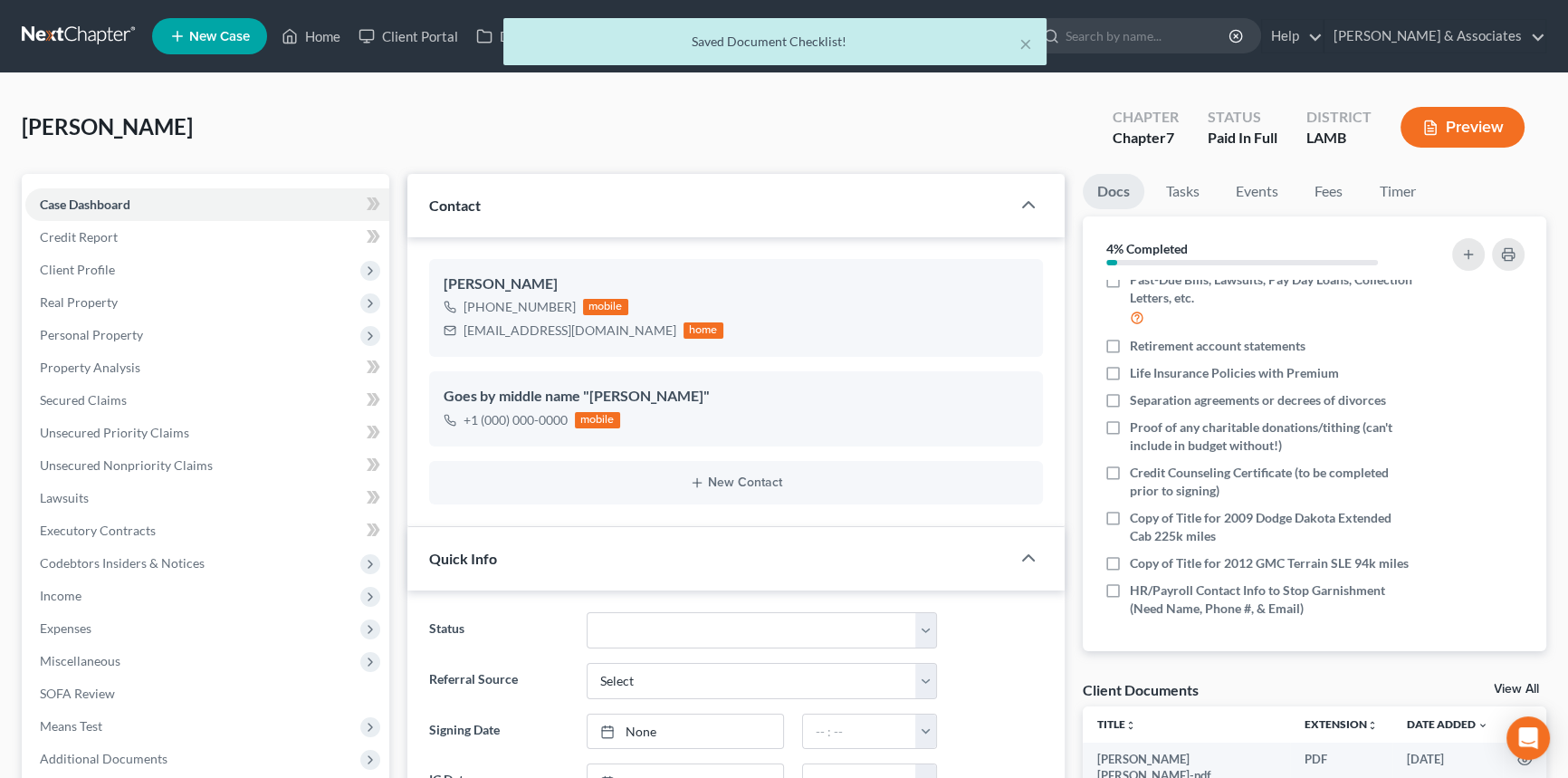
scroll to position [450, 0]
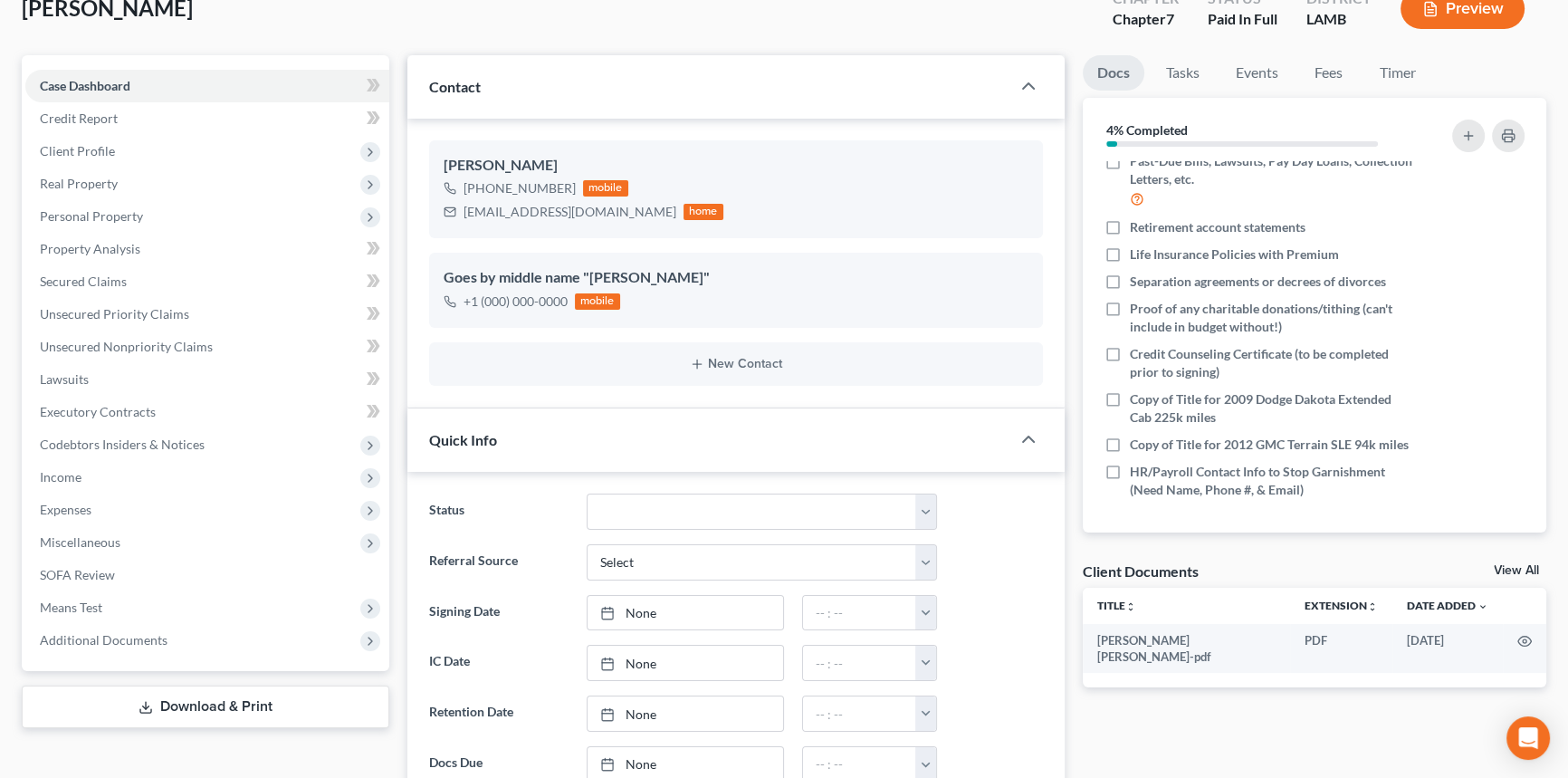
drag, startPoint x: 947, startPoint y: 346, endPoint x: 1239, endPoint y: 489, distance: 325.1
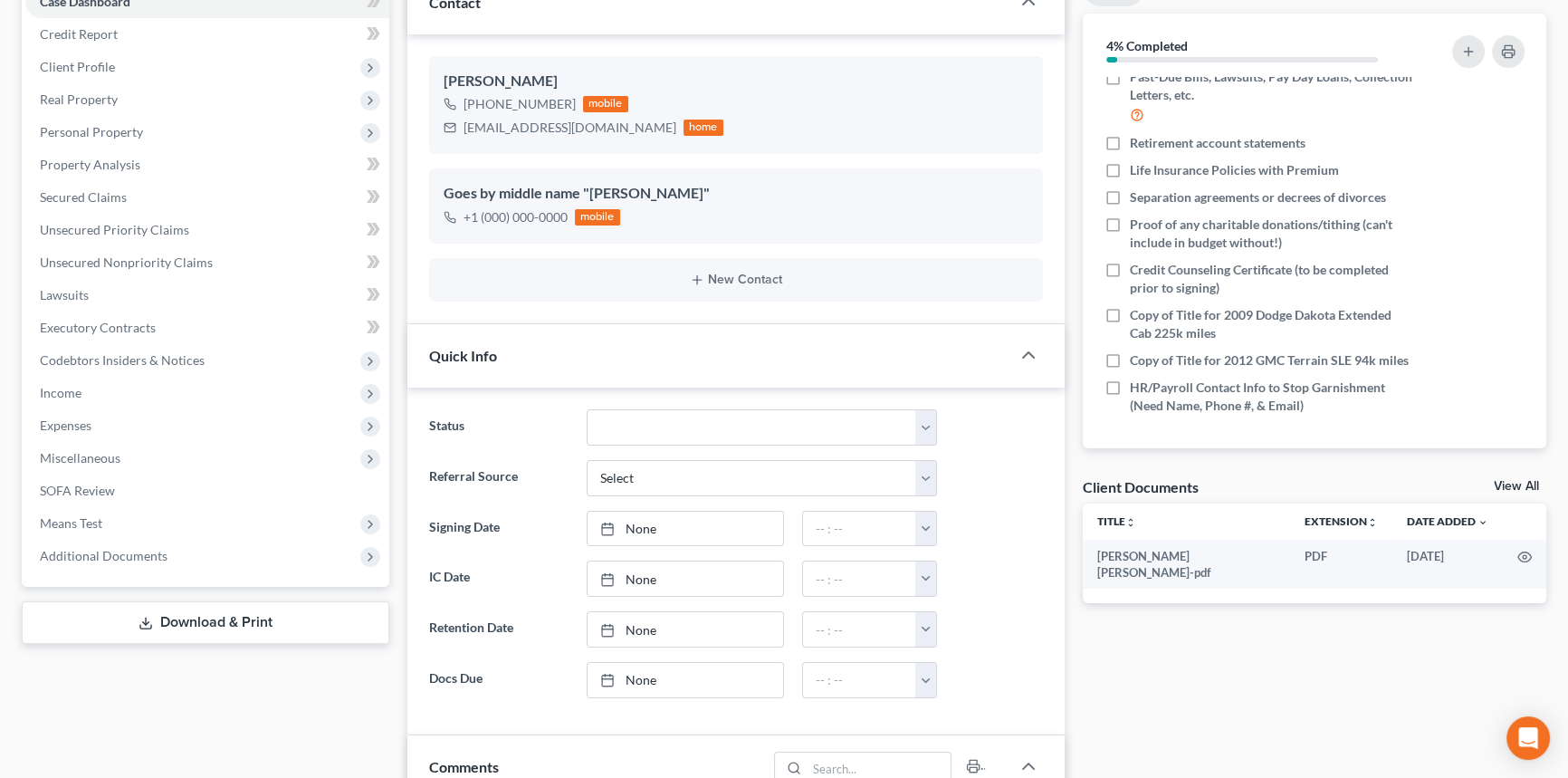
click at [1523, 490] on link "View All" at bounding box center [1515, 485] width 45 height 12
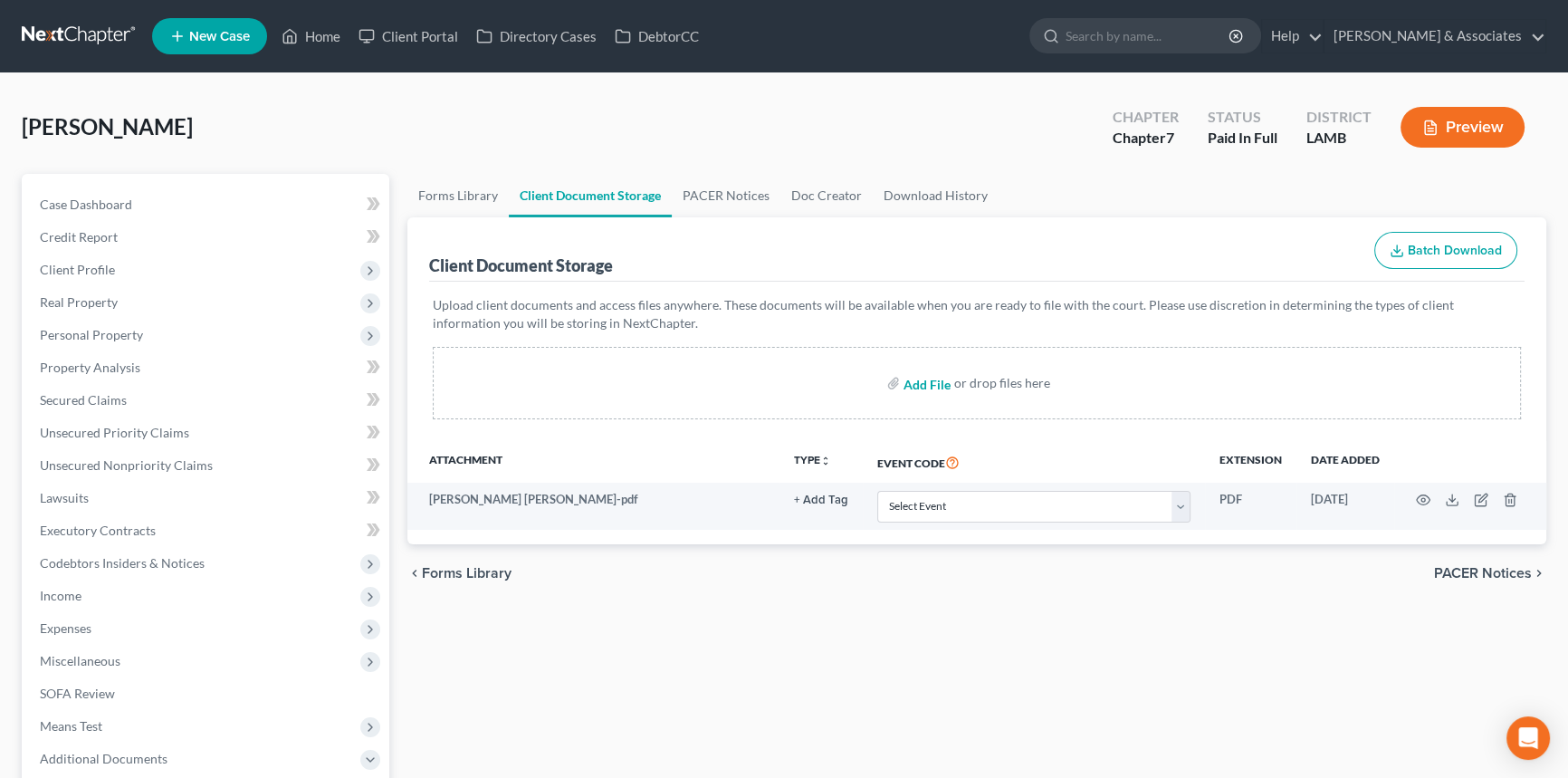
click at [937, 384] on input "file" at bounding box center [924, 383] width 43 height 33
type input "C:\fakepath\Matthew Cage - Welcome Call.pdf"
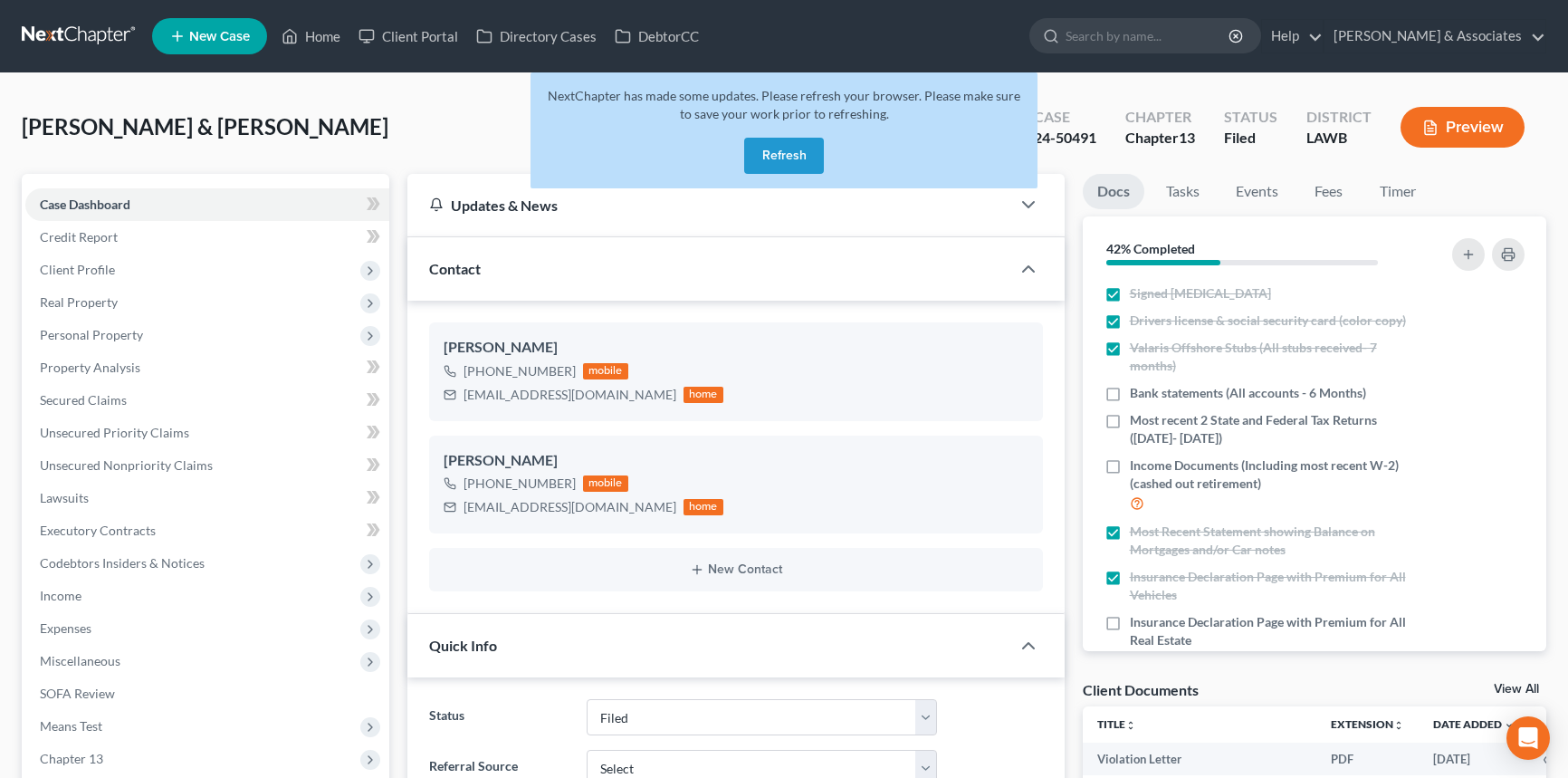
select select "8"
select select "0"
click at [761, 144] on button "Refresh" at bounding box center [784, 156] width 79 height 36
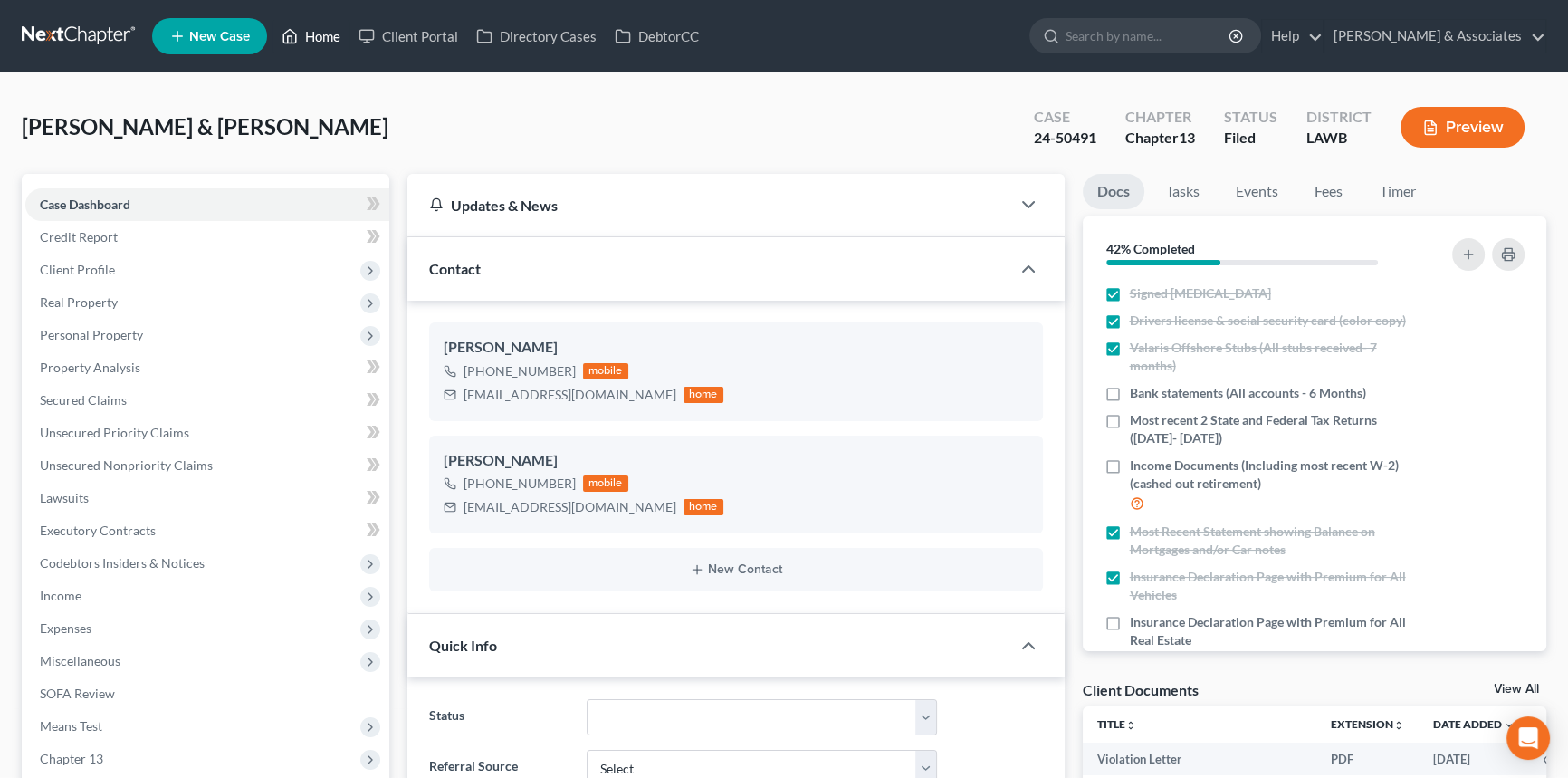
click at [328, 42] on link "Home" at bounding box center [311, 36] width 77 height 33
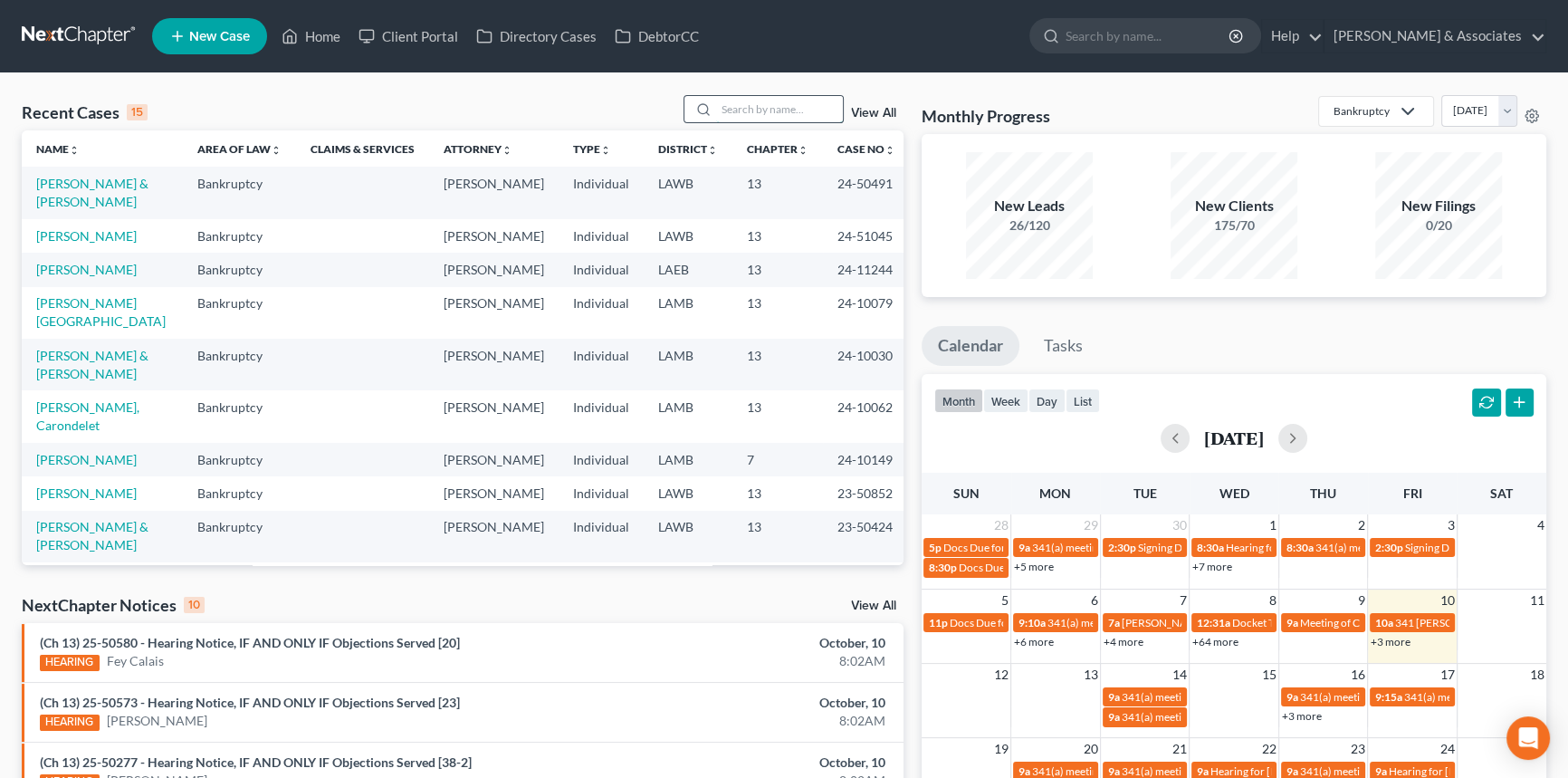
click at [741, 98] on input "search" at bounding box center [779, 108] width 126 height 26
type input "jasmine"
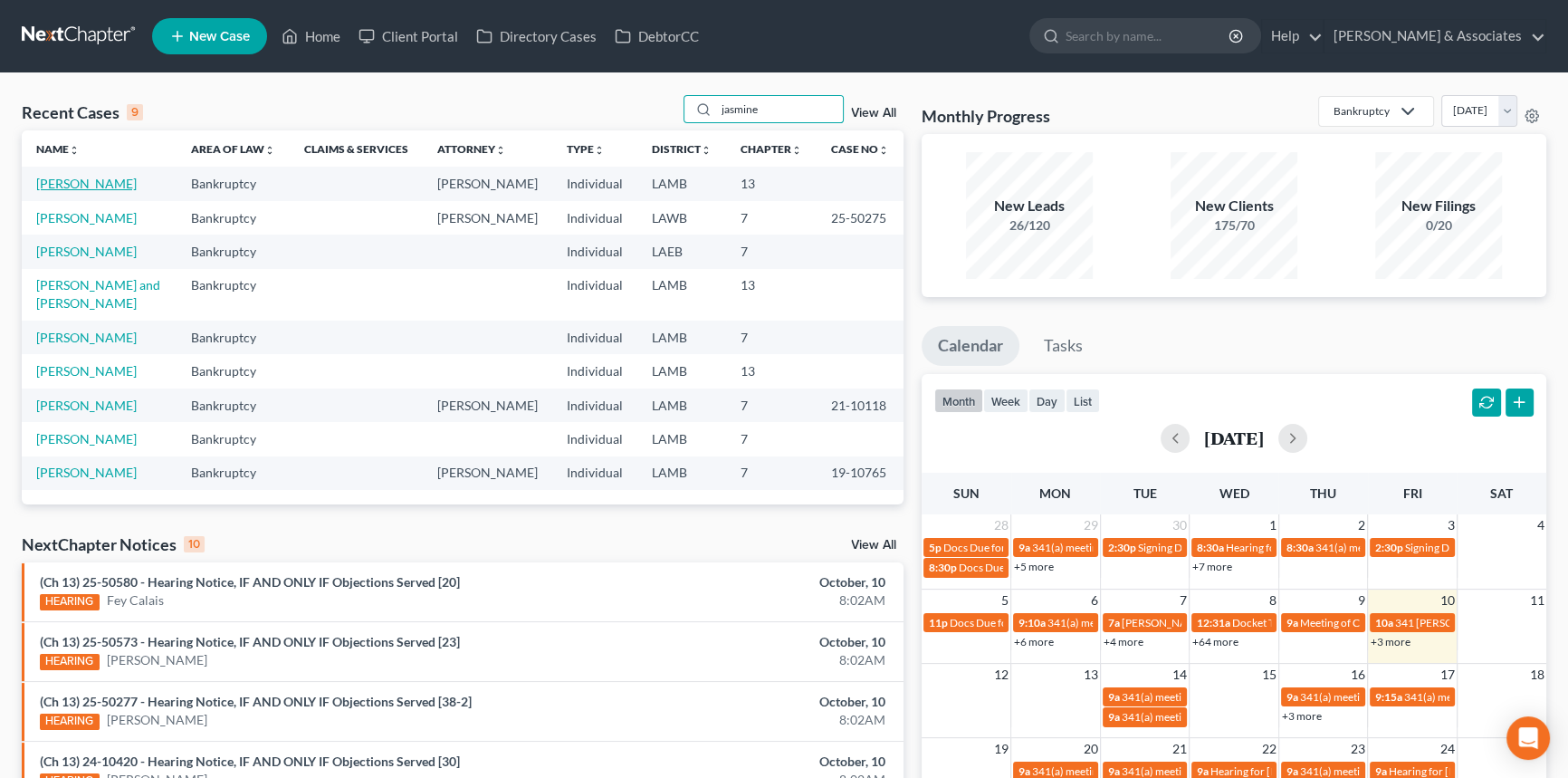
click at [79, 187] on link "Gibbs-Stepter, Jasmine" at bounding box center [86, 184] width 100 height 15
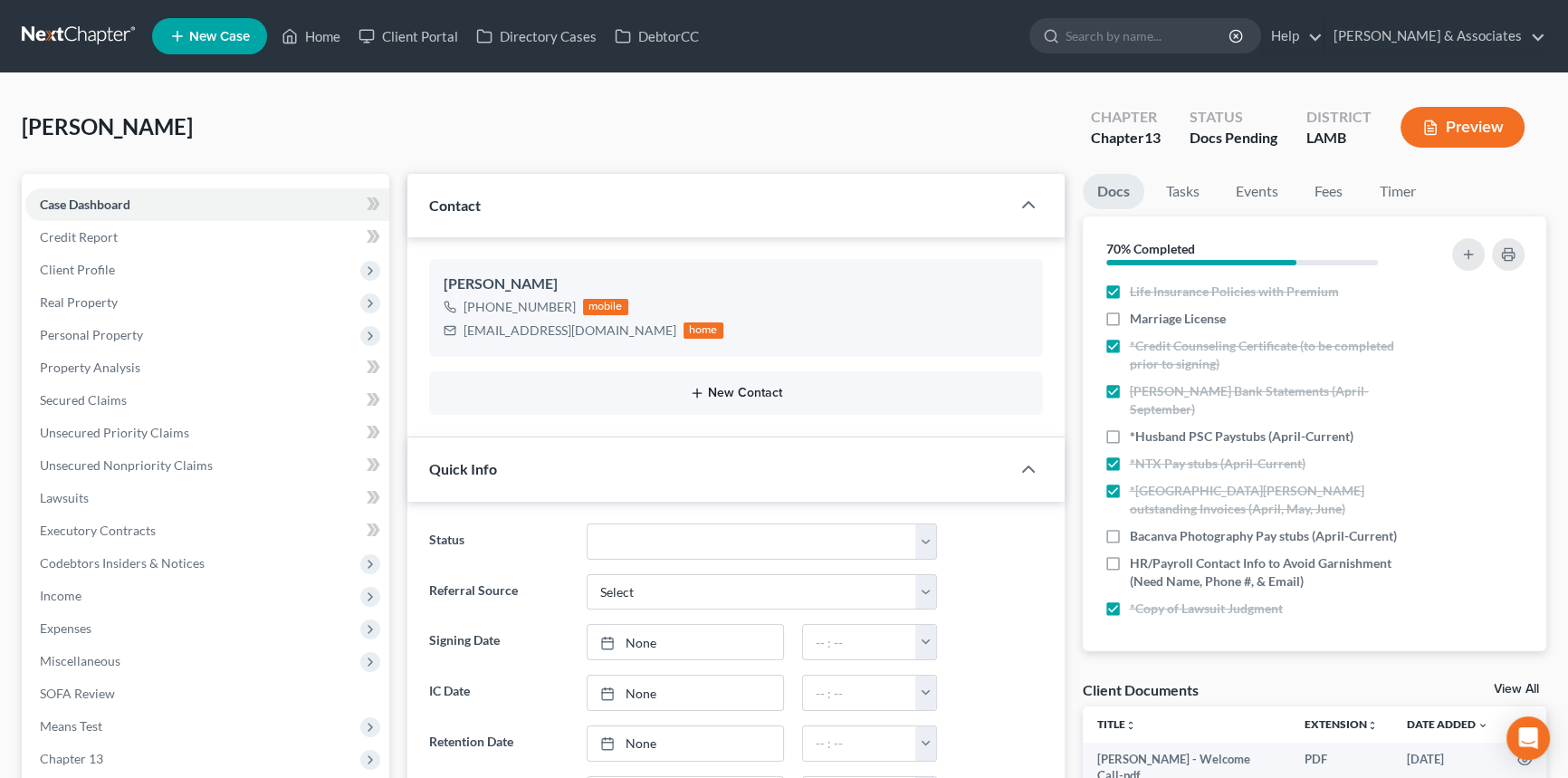
scroll to position [922, 0]
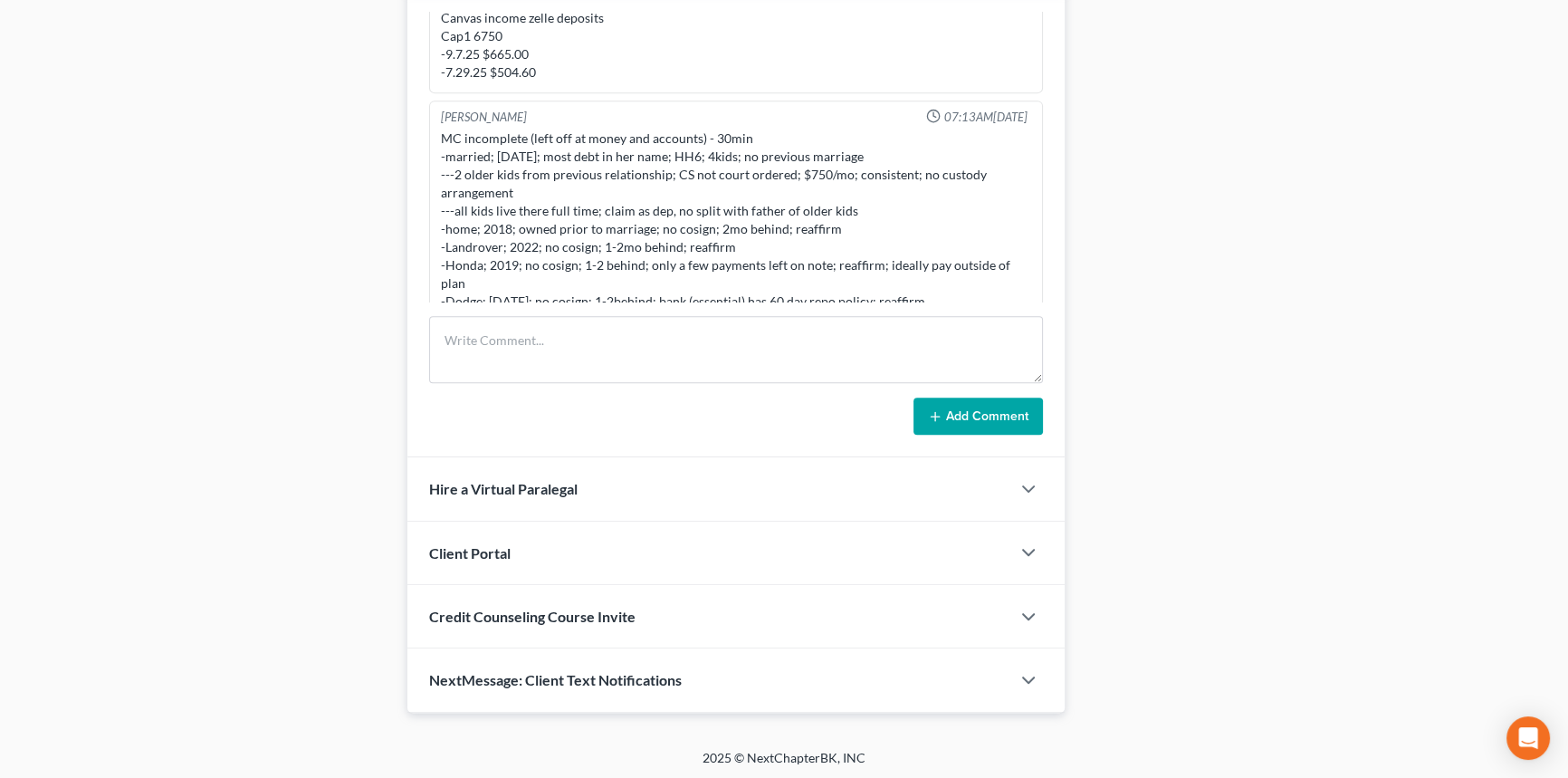
click at [1027, 18] on div "Christina Diment 09:44PM, 10/09/2025 what is VLS Environmental on cap1 (6750) b…" at bounding box center [735, 0] width 613 height 186
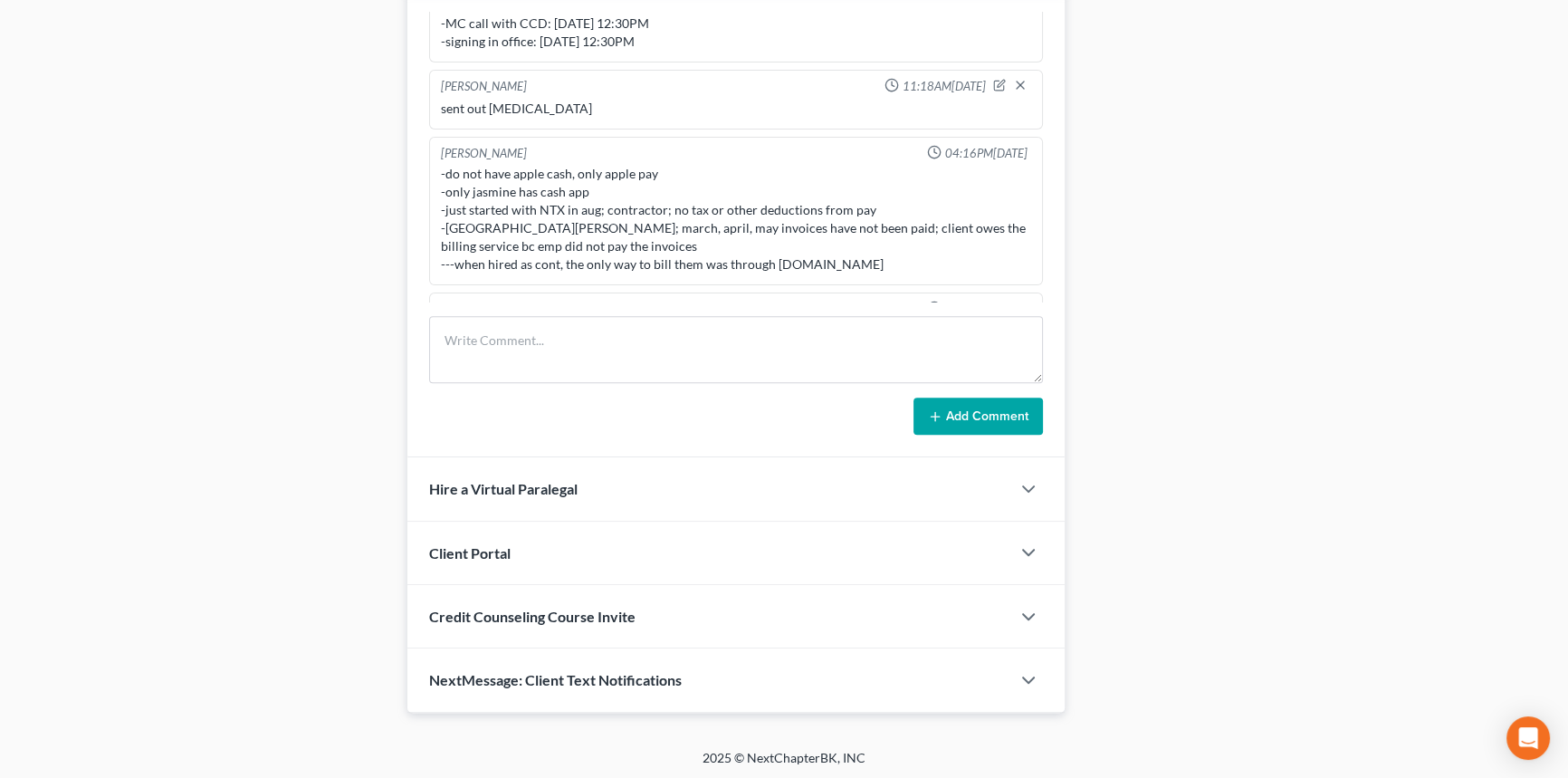
scroll to position [615, 0]
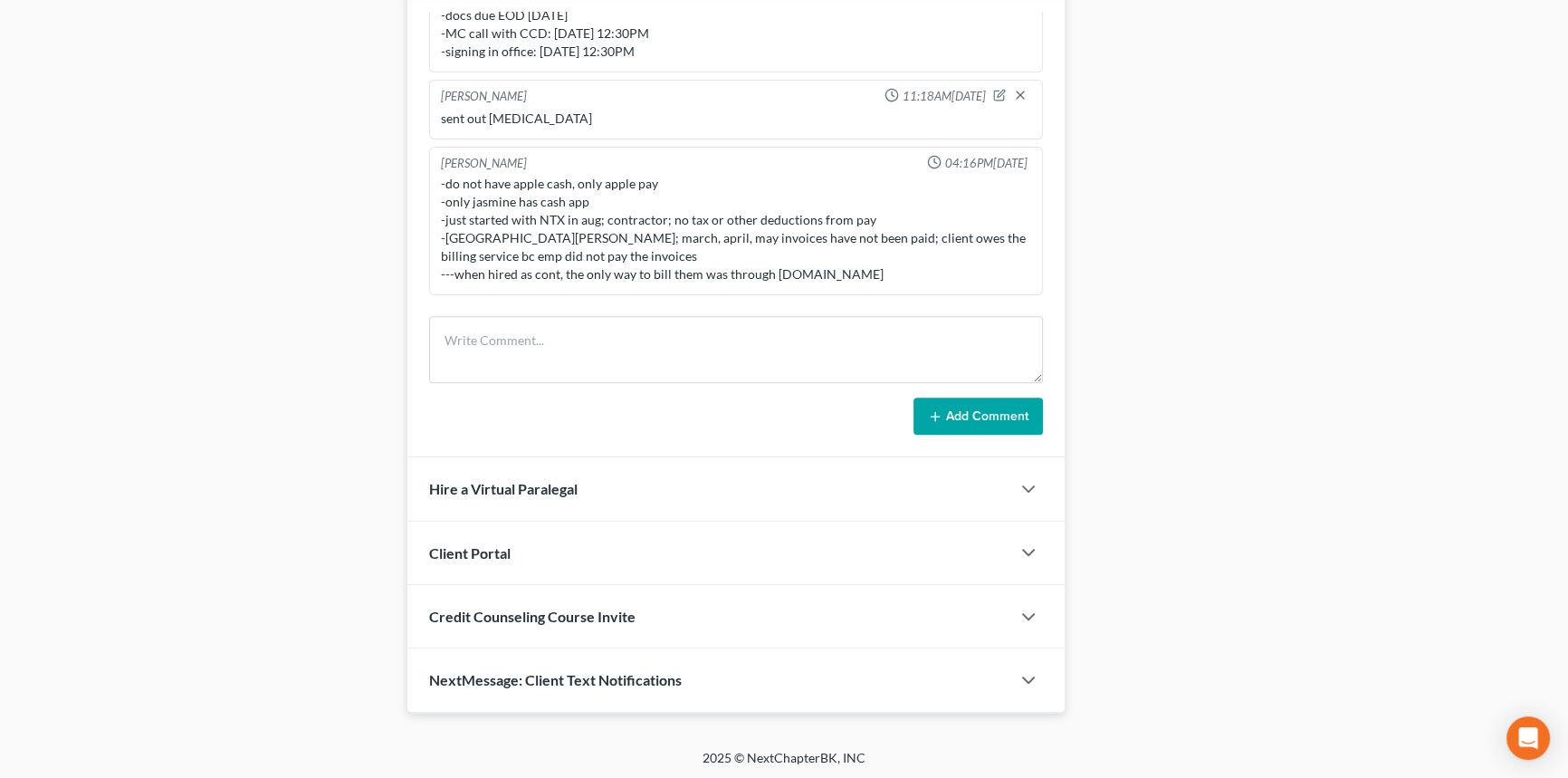
click at [784, 175] on div "-do not have apple cash, only apple pay -only jasmine has cash app -just starte…" at bounding box center [736, 230] width 590 height 109
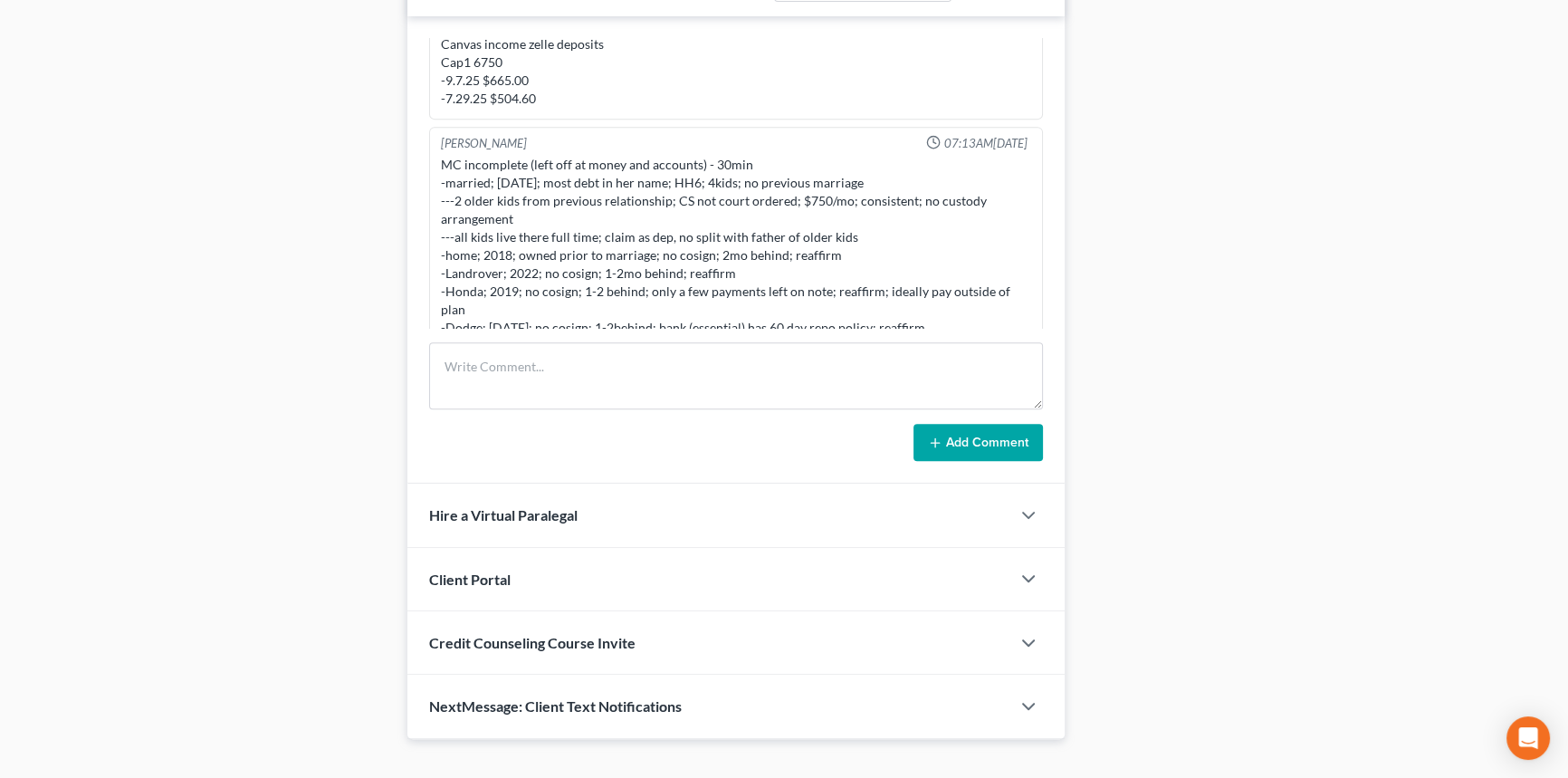
scroll to position [922, 0]
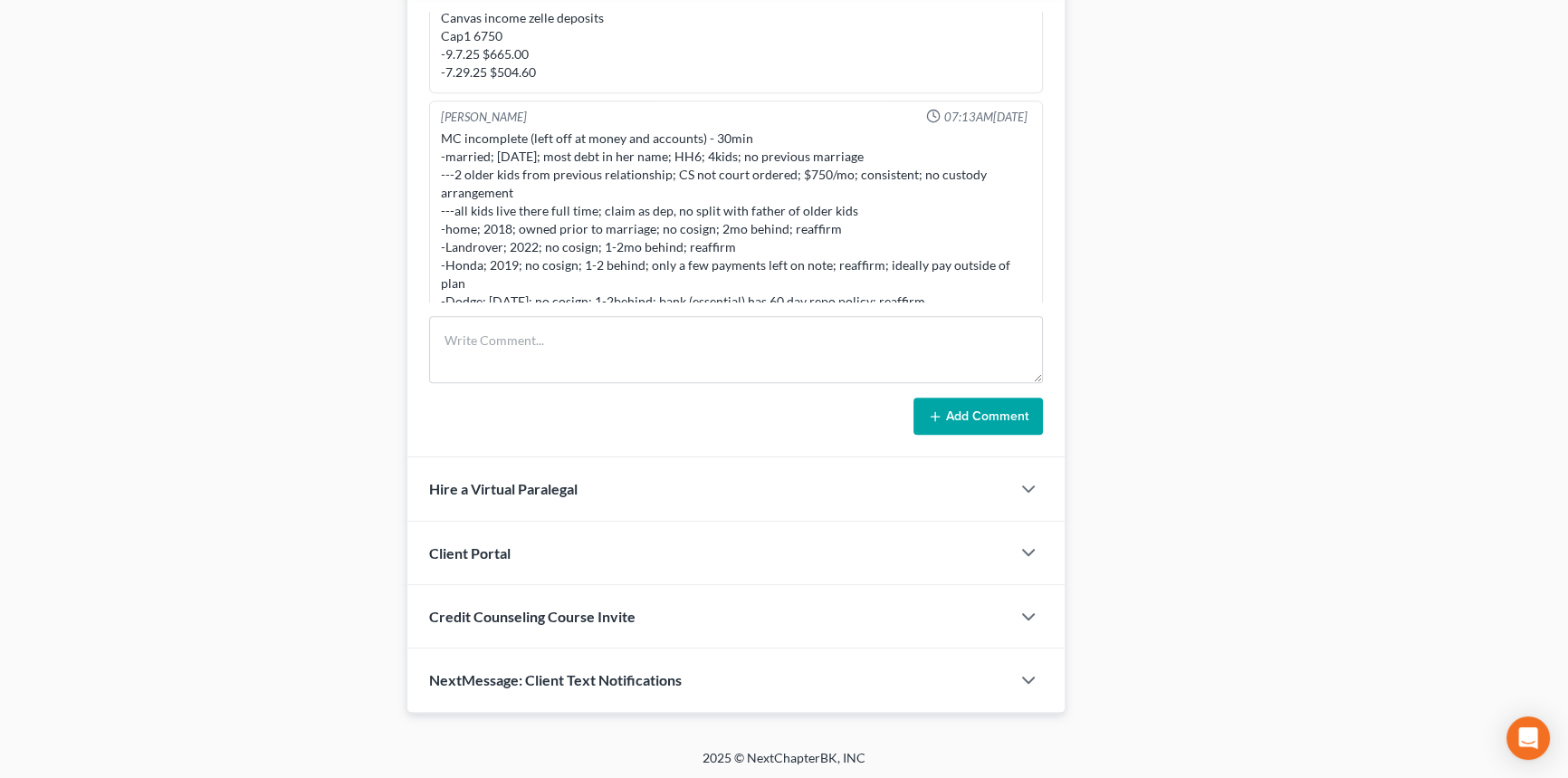
click at [660, 305] on div "Richard Prunick 01:53PM, 09/16/2025 Did eval with Jasmine 60000 in three vehicl…" at bounding box center [736, 224] width 657 height 468
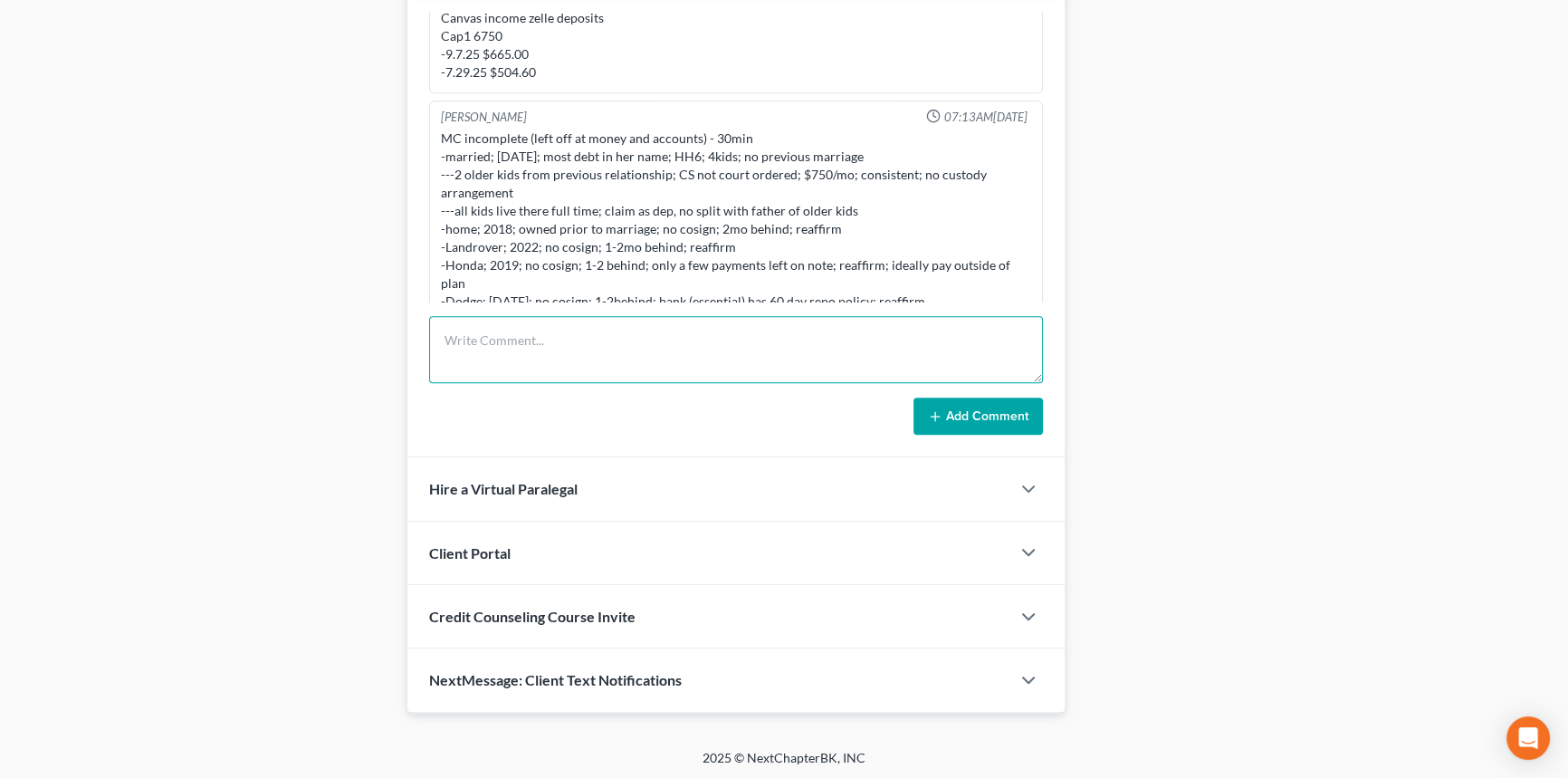
click at [654, 333] on textarea at bounding box center [735, 349] width 613 height 67
type textarea "called client NA LVM stating MCD will be finishing her MC and is running a few …"
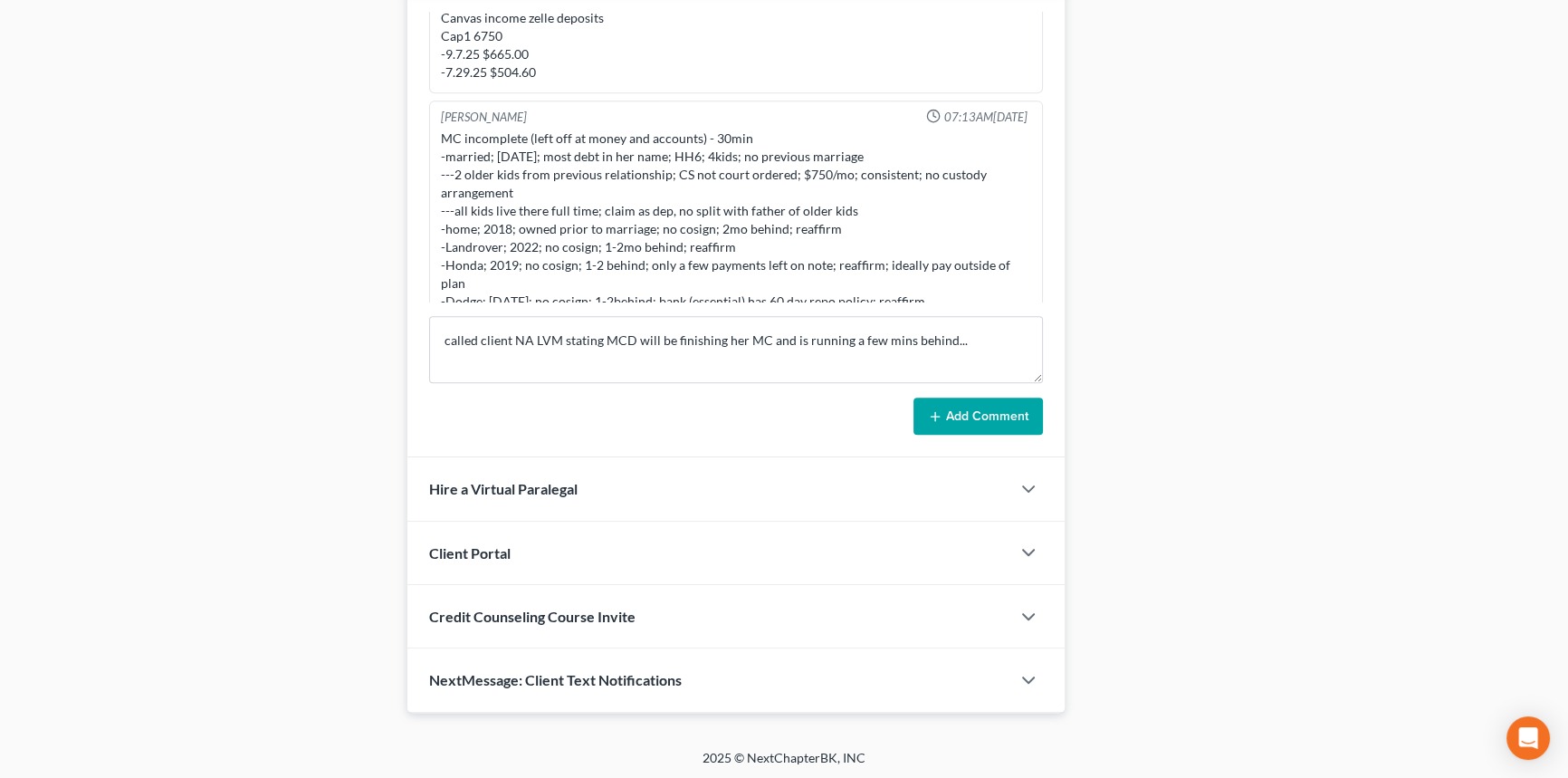
click at [939, 415] on icon at bounding box center [935, 416] width 14 height 14
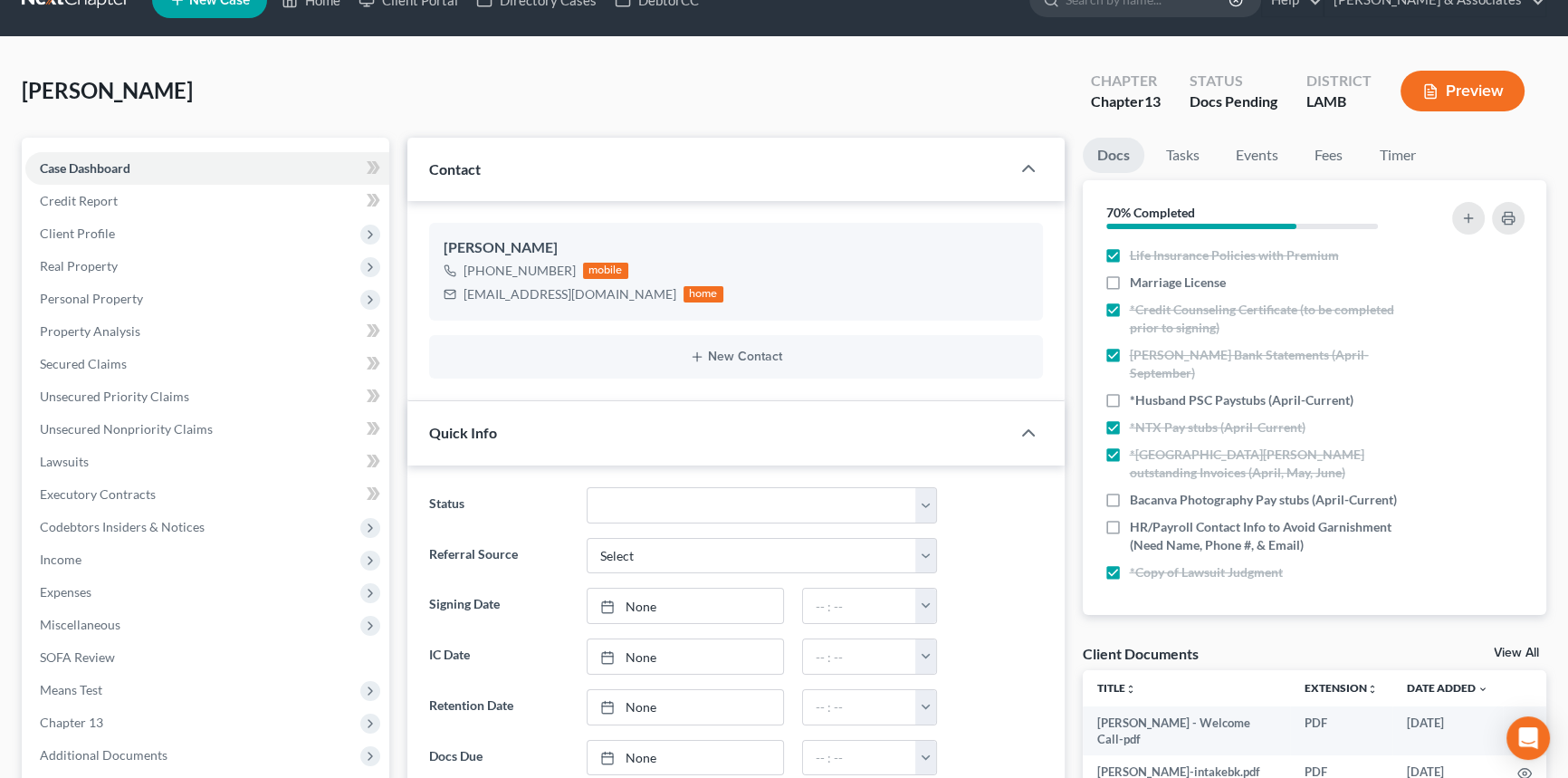
scroll to position [0, 0]
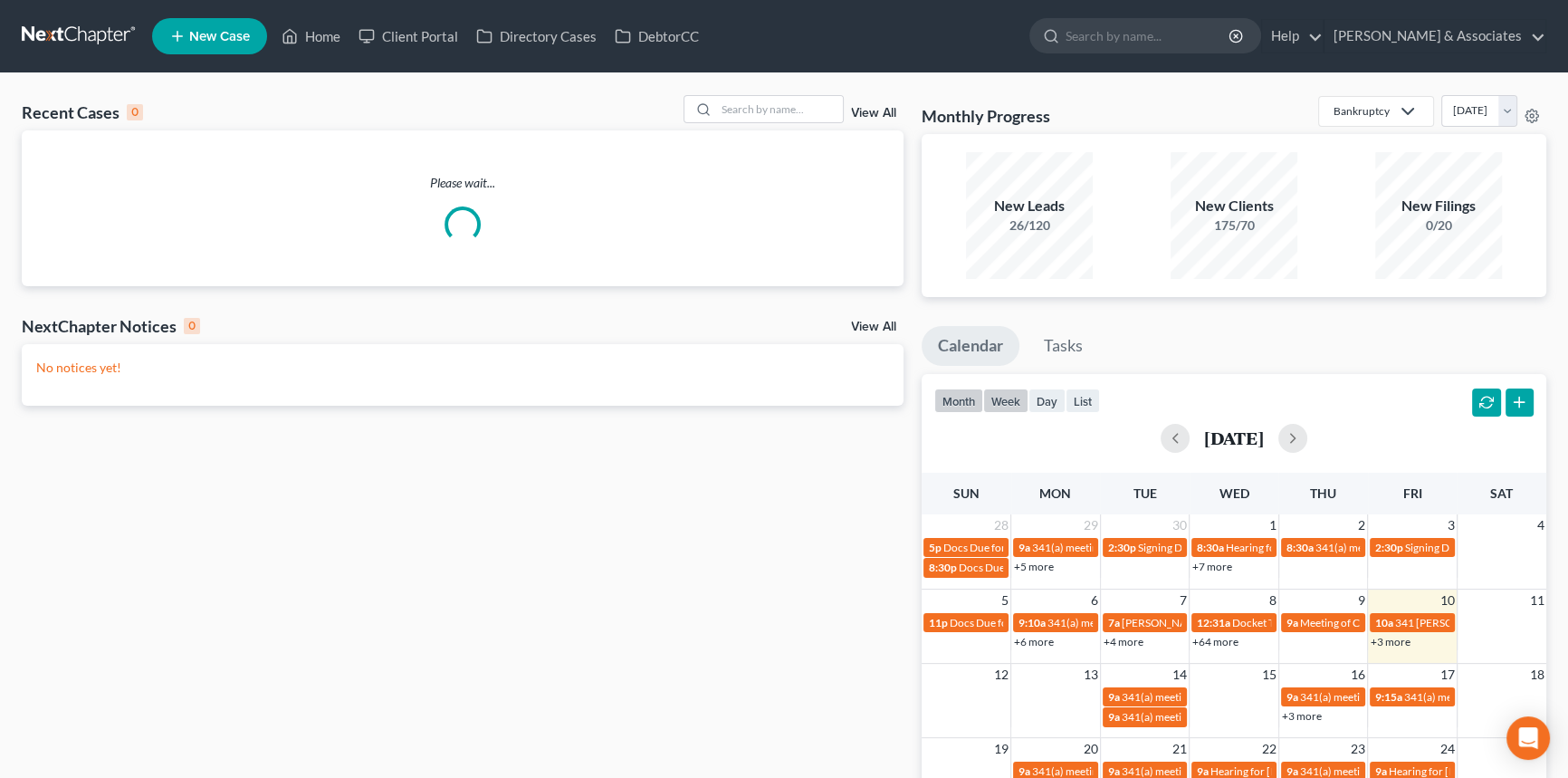
click at [990, 402] on button "week" at bounding box center [1005, 401] width 45 height 25
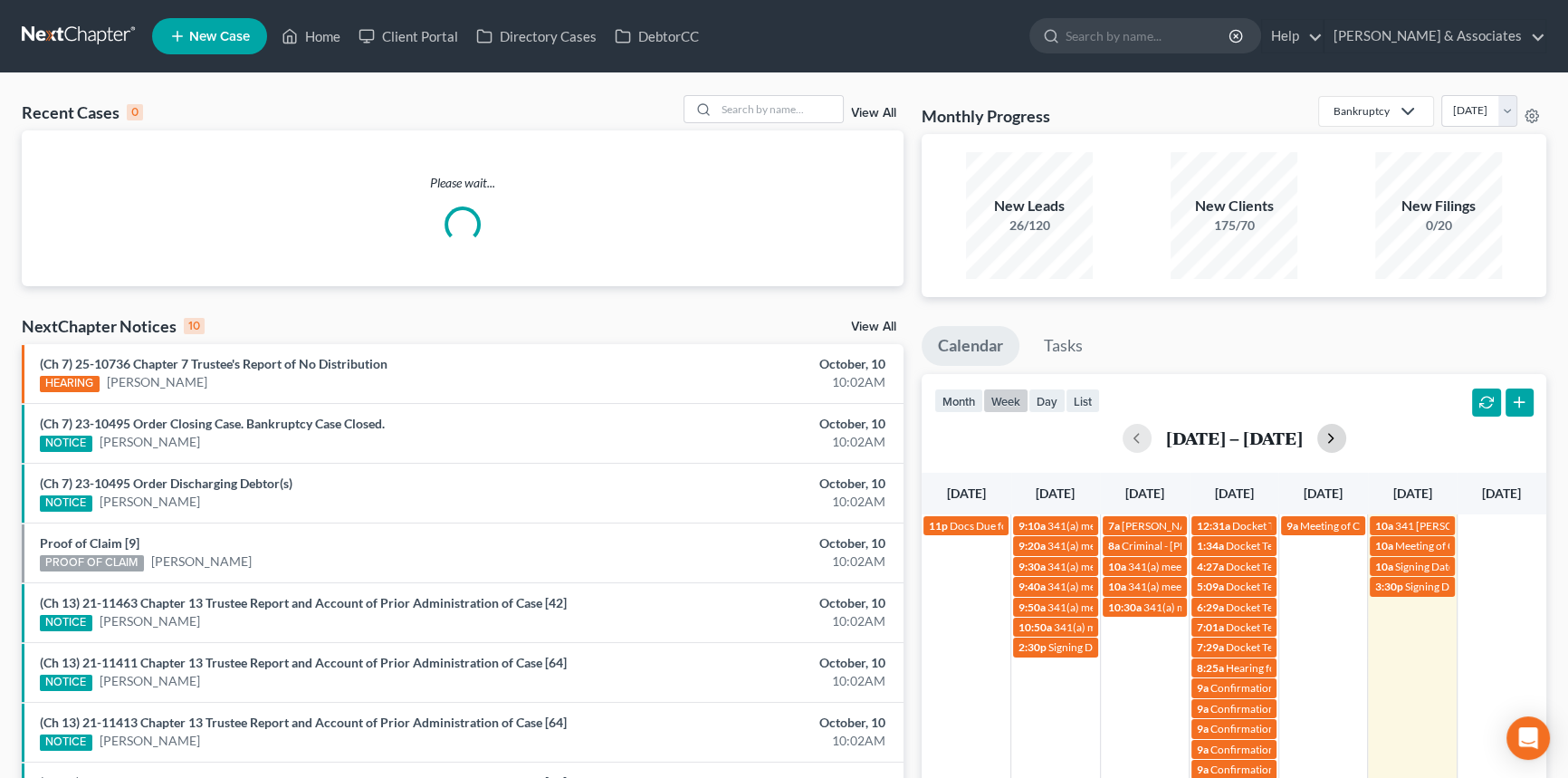
click at [1323, 443] on button "button" at bounding box center [1332, 438] width 29 height 29
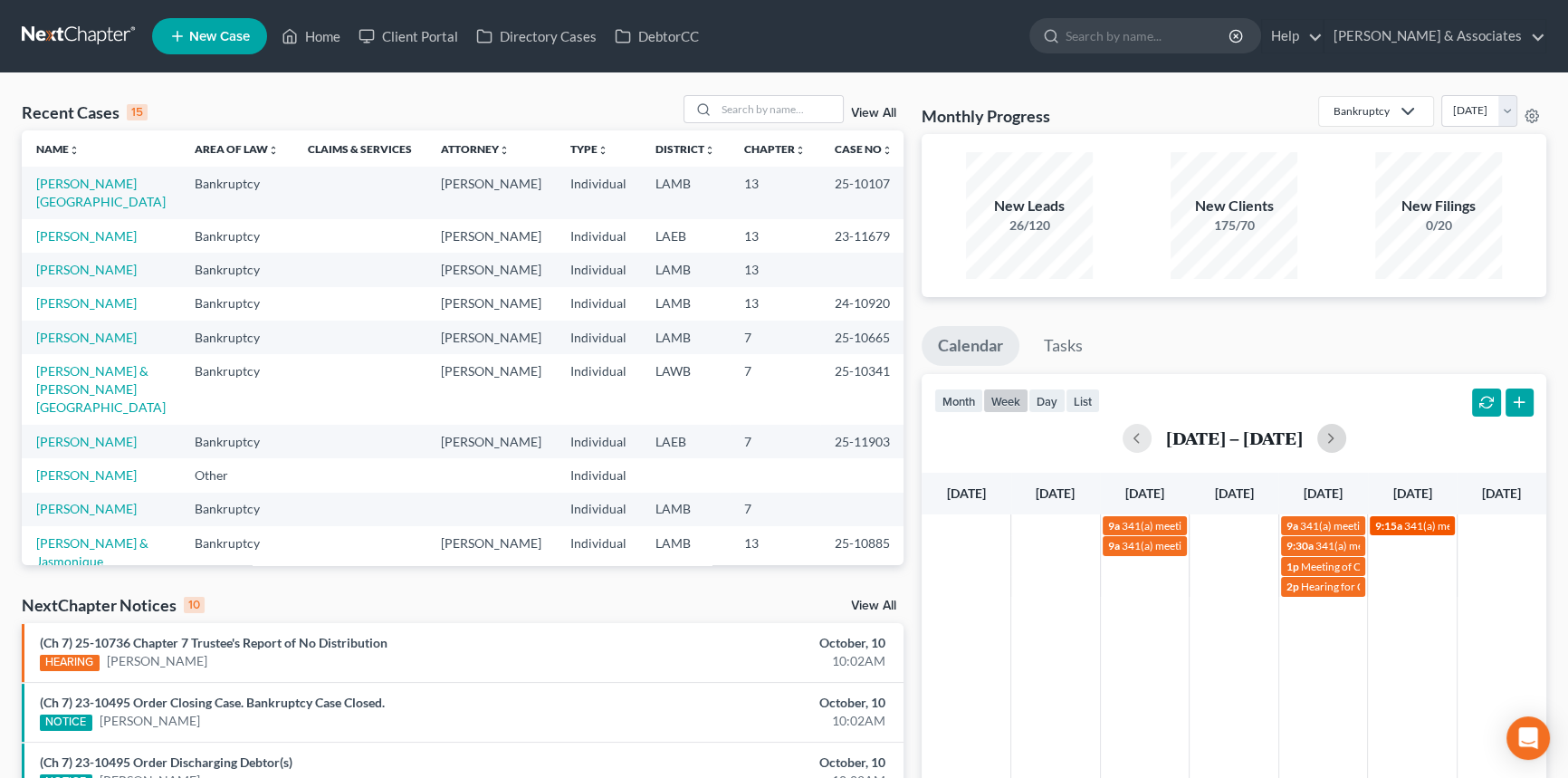
click at [1387, 525] on span "9:15a" at bounding box center [1388, 525] width 27 height 13
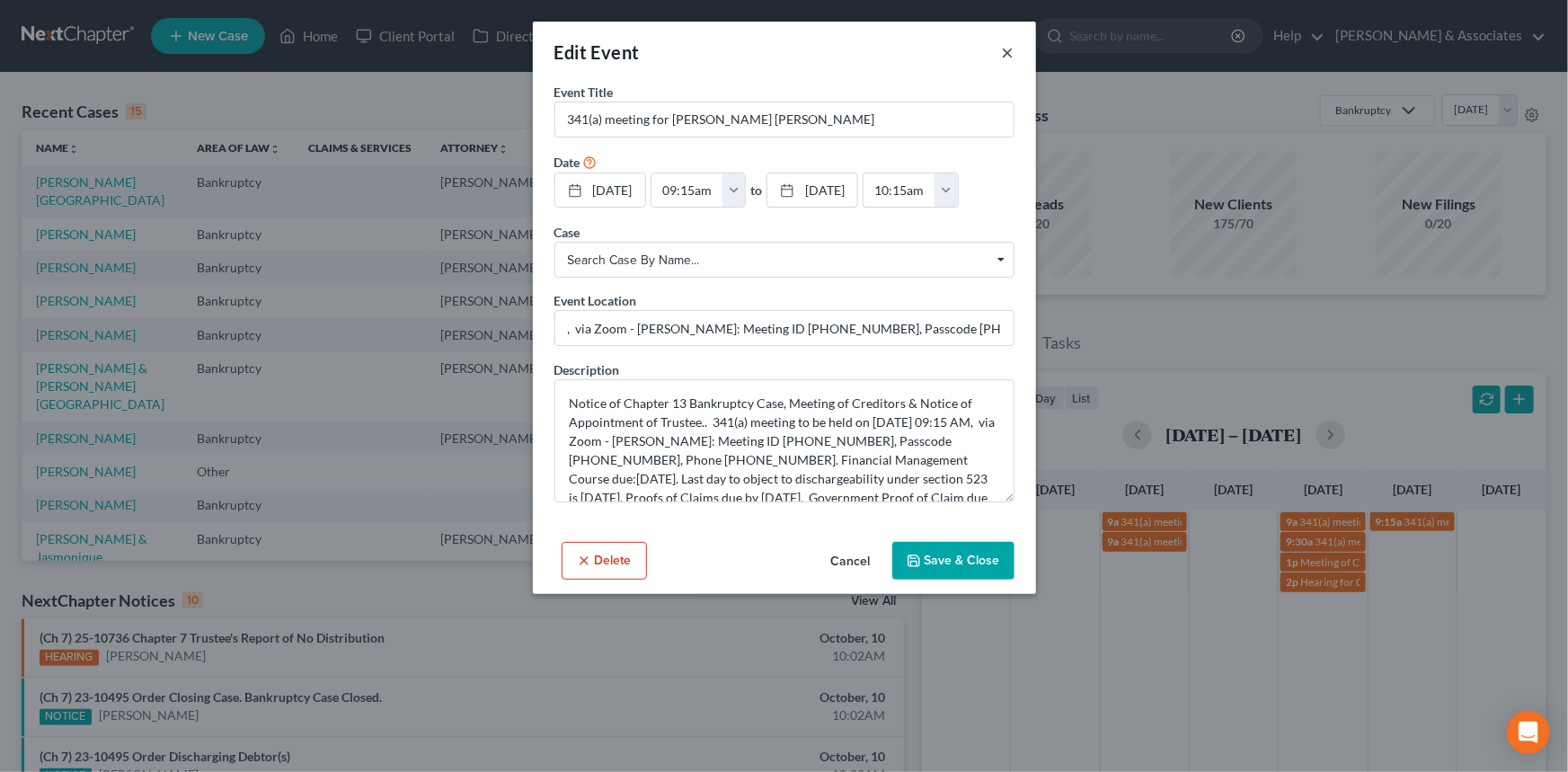
click at [1005, 56] on button "×" at bounding box center [1008, 52] width 12 height 22
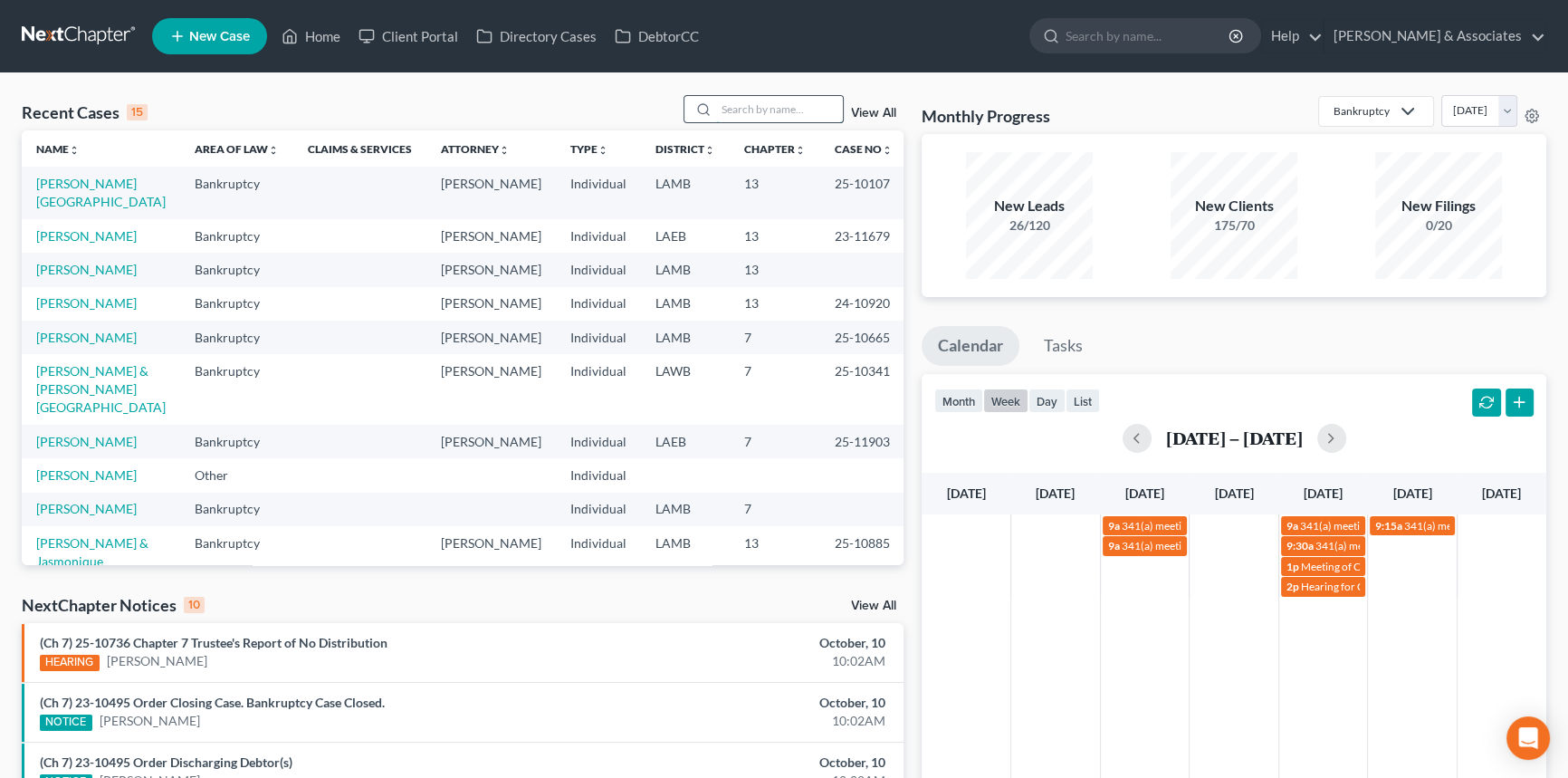
click at [768, 118] on input "search" at bounding box center [779, 108] width 126 height 26
type input "hampton"
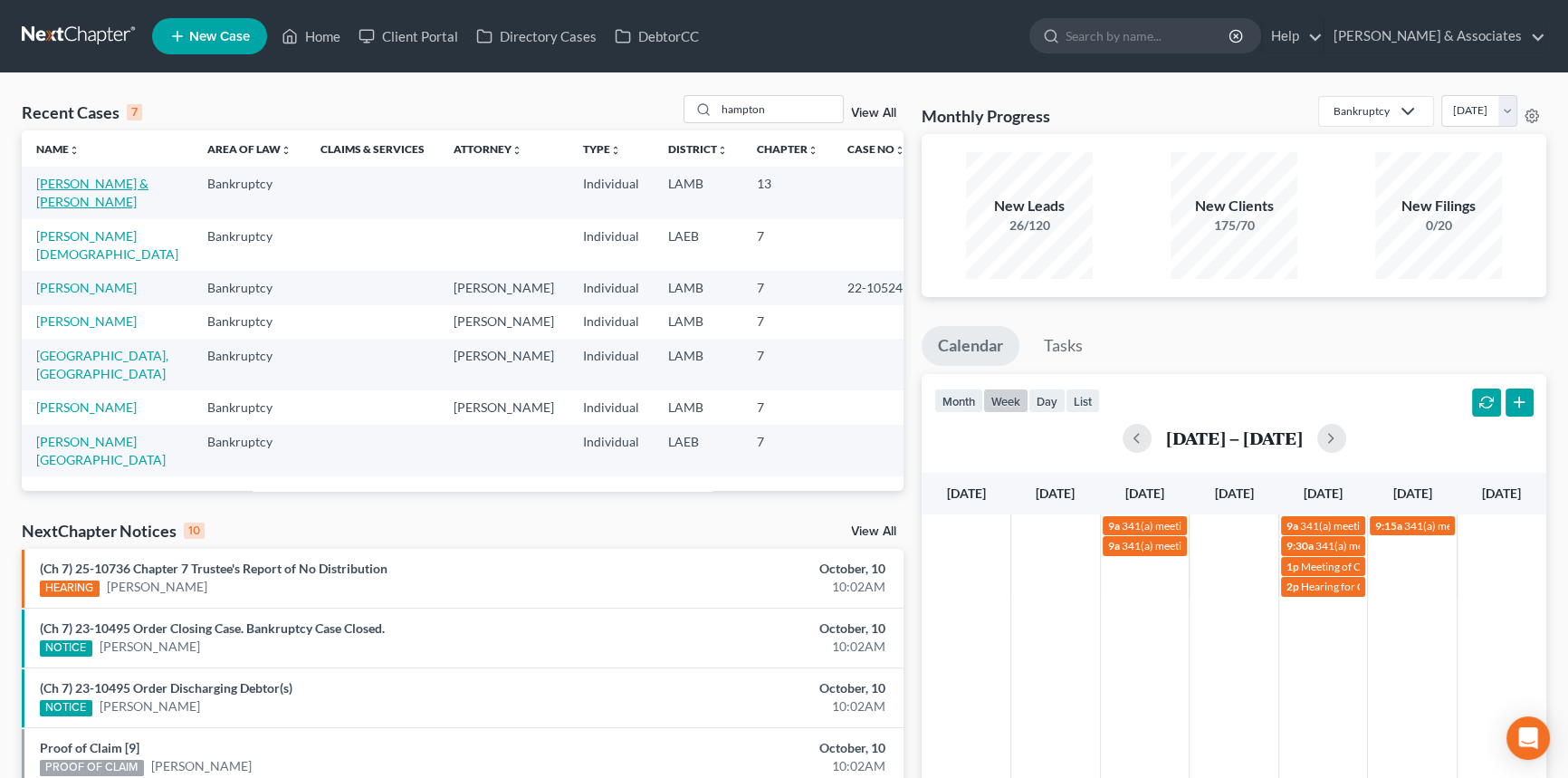
click at [94, 178] on link "[PERSON_NAME] & [PERSON_NAME]" at bounding box center [92, 192] width 112 height 33
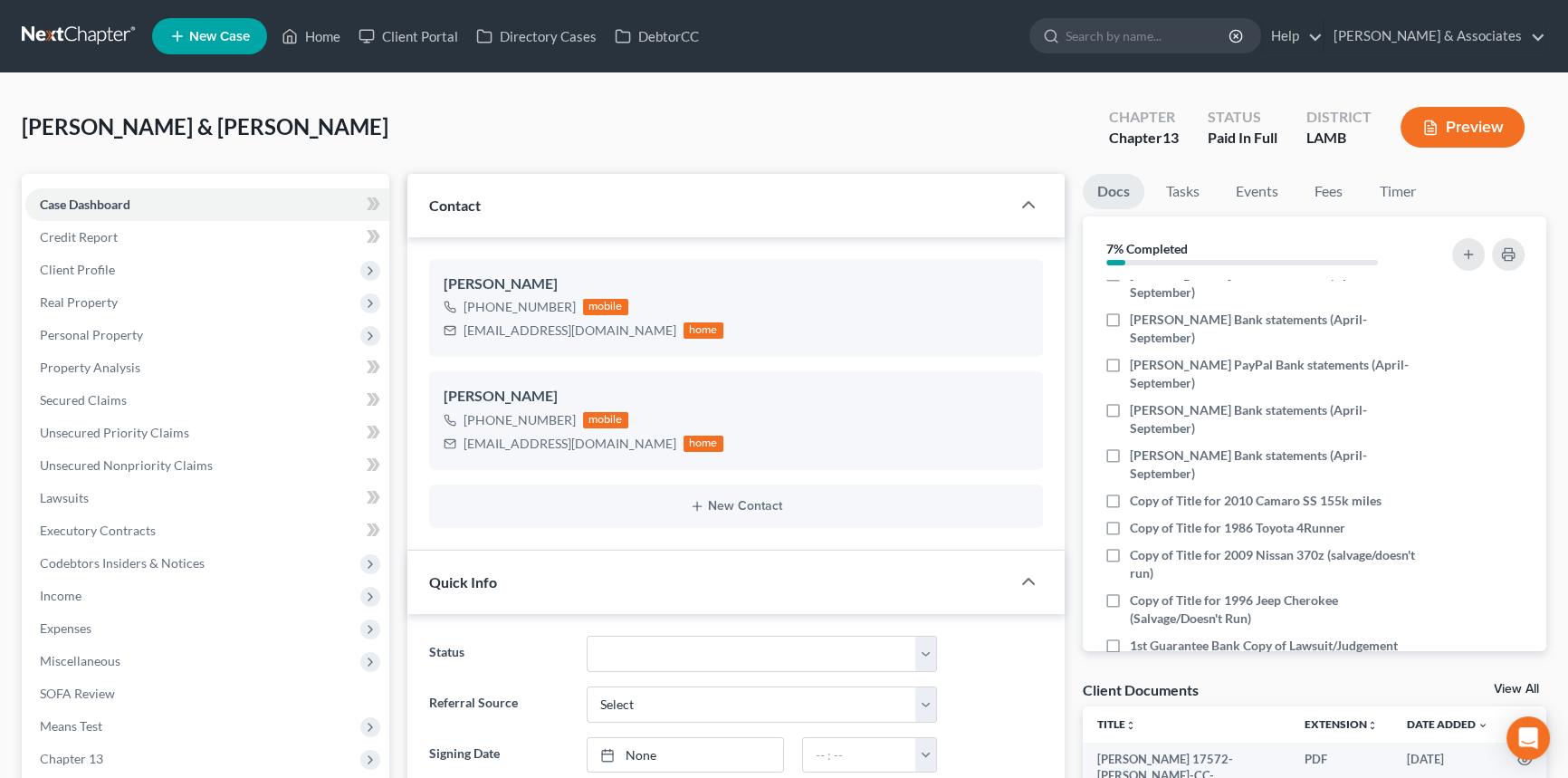
scroll to position [680, 0]
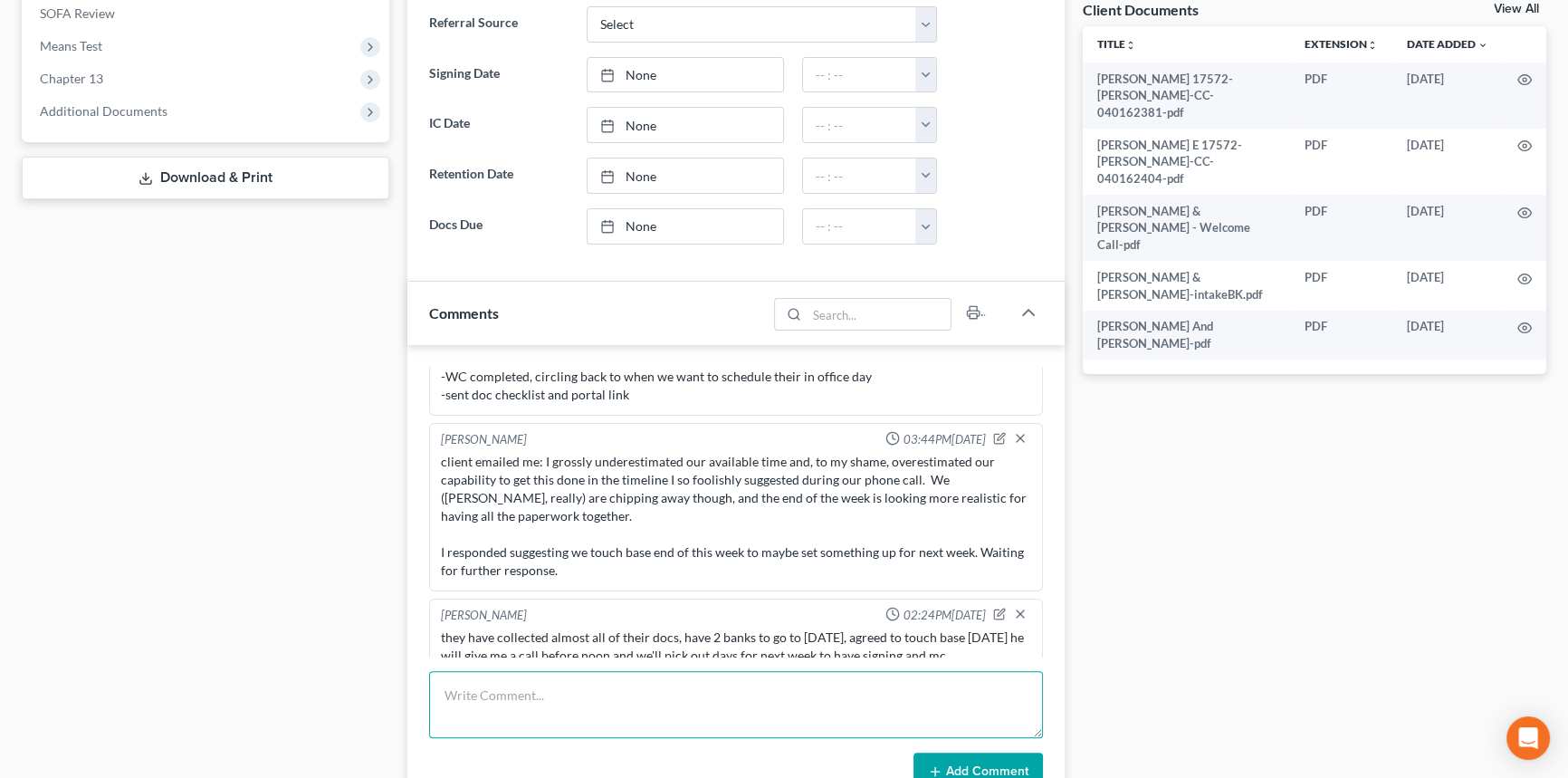
click at [561, 700] on textarea at bounding box center [735, 704] width 613 height 67
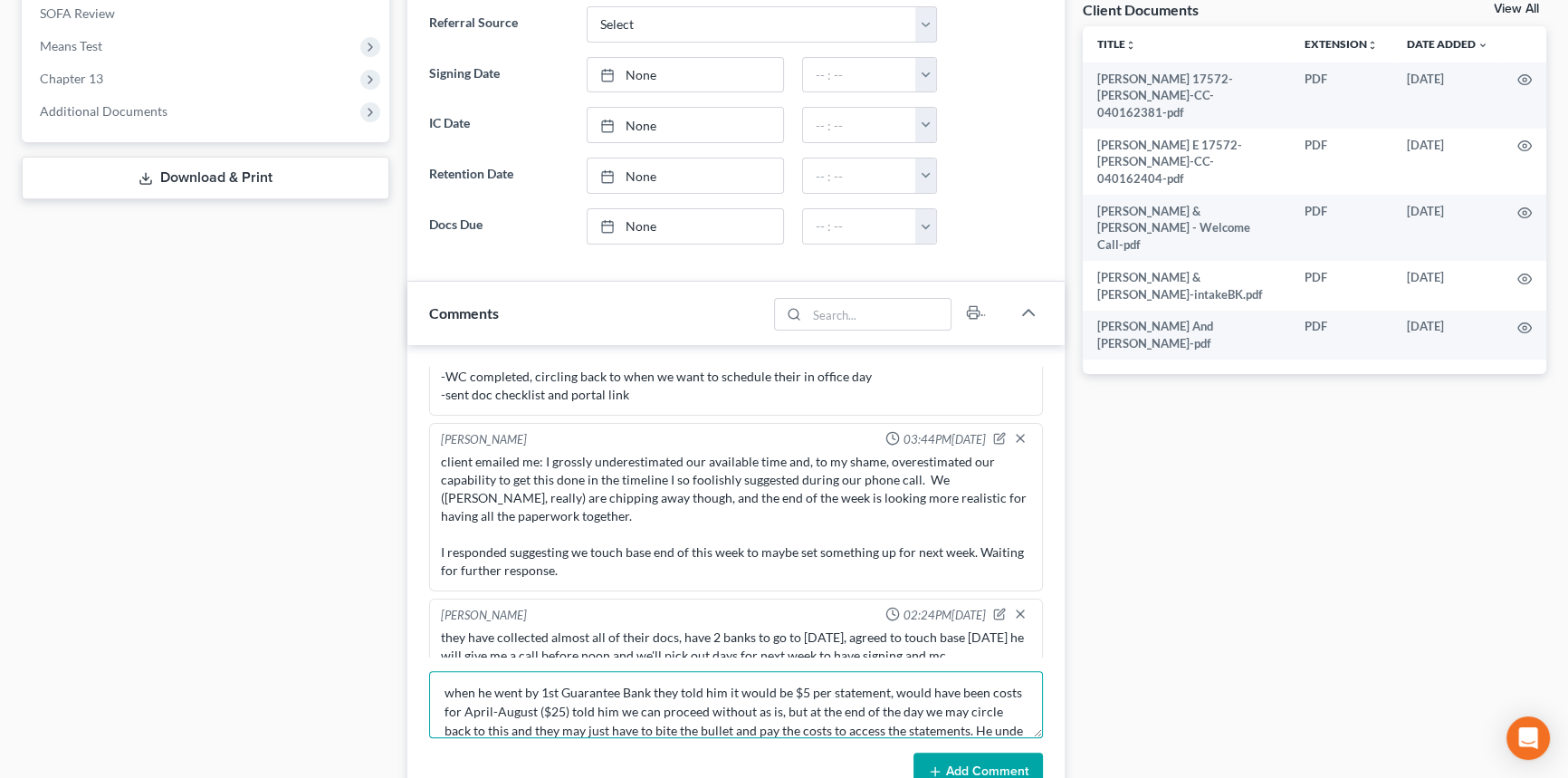
scroll to position [22, 0]
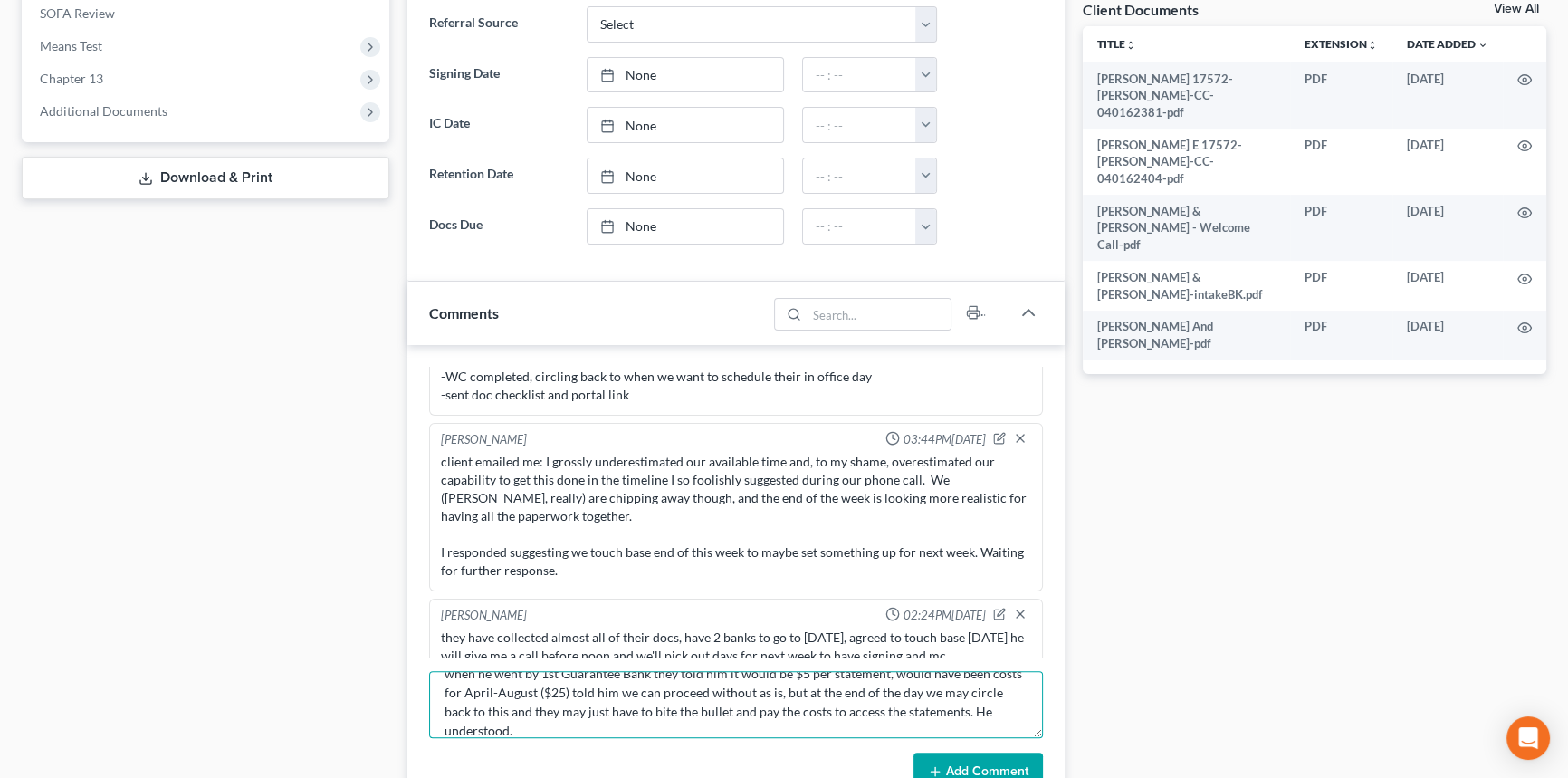
type textarea "when he went by 1st Guarantee Bank they told him it would be $5 per statement, …"
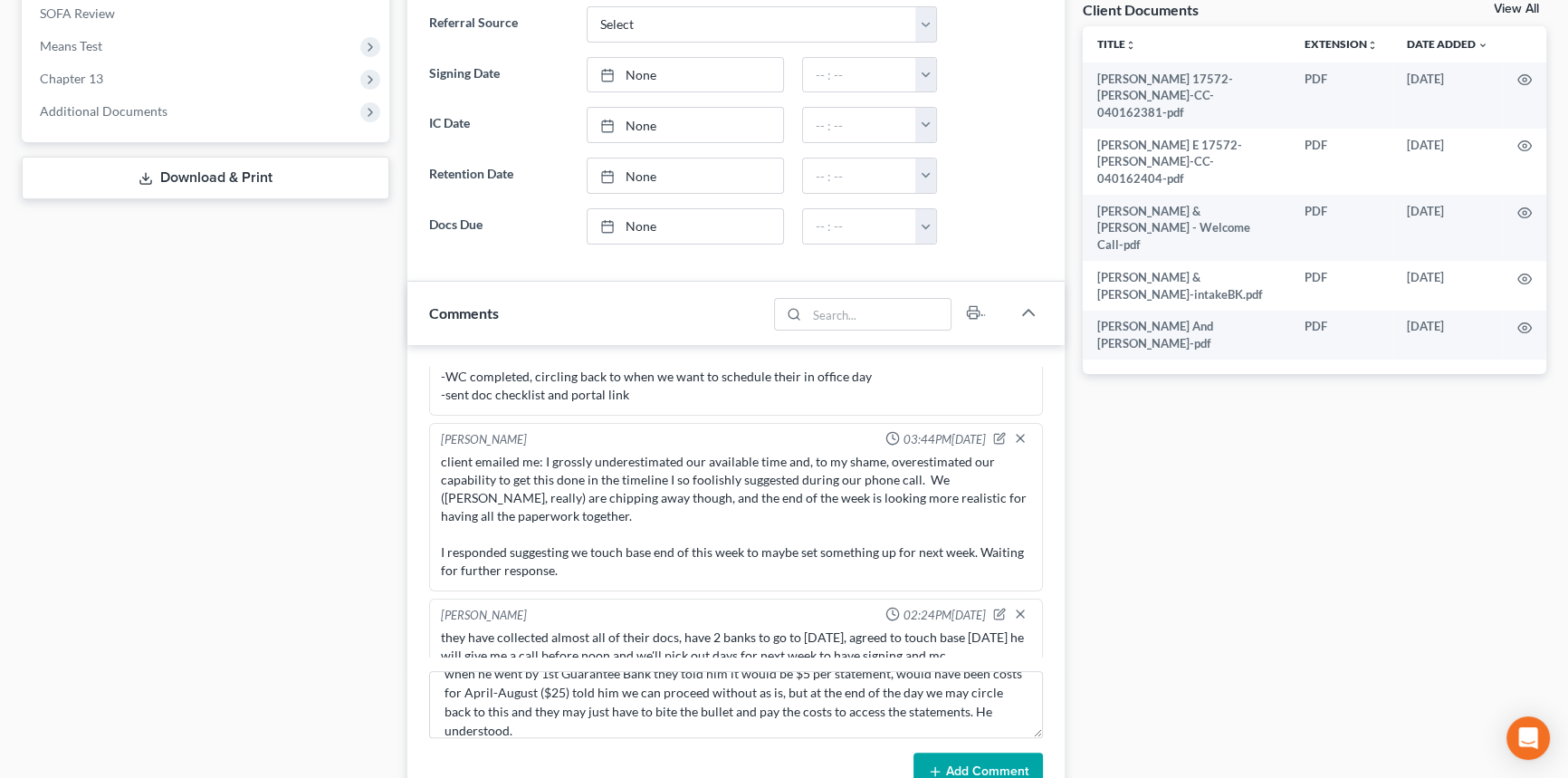
click at [1028, 754] on button "Add Comment" at bounding box center [978, 771] width 129 height 38
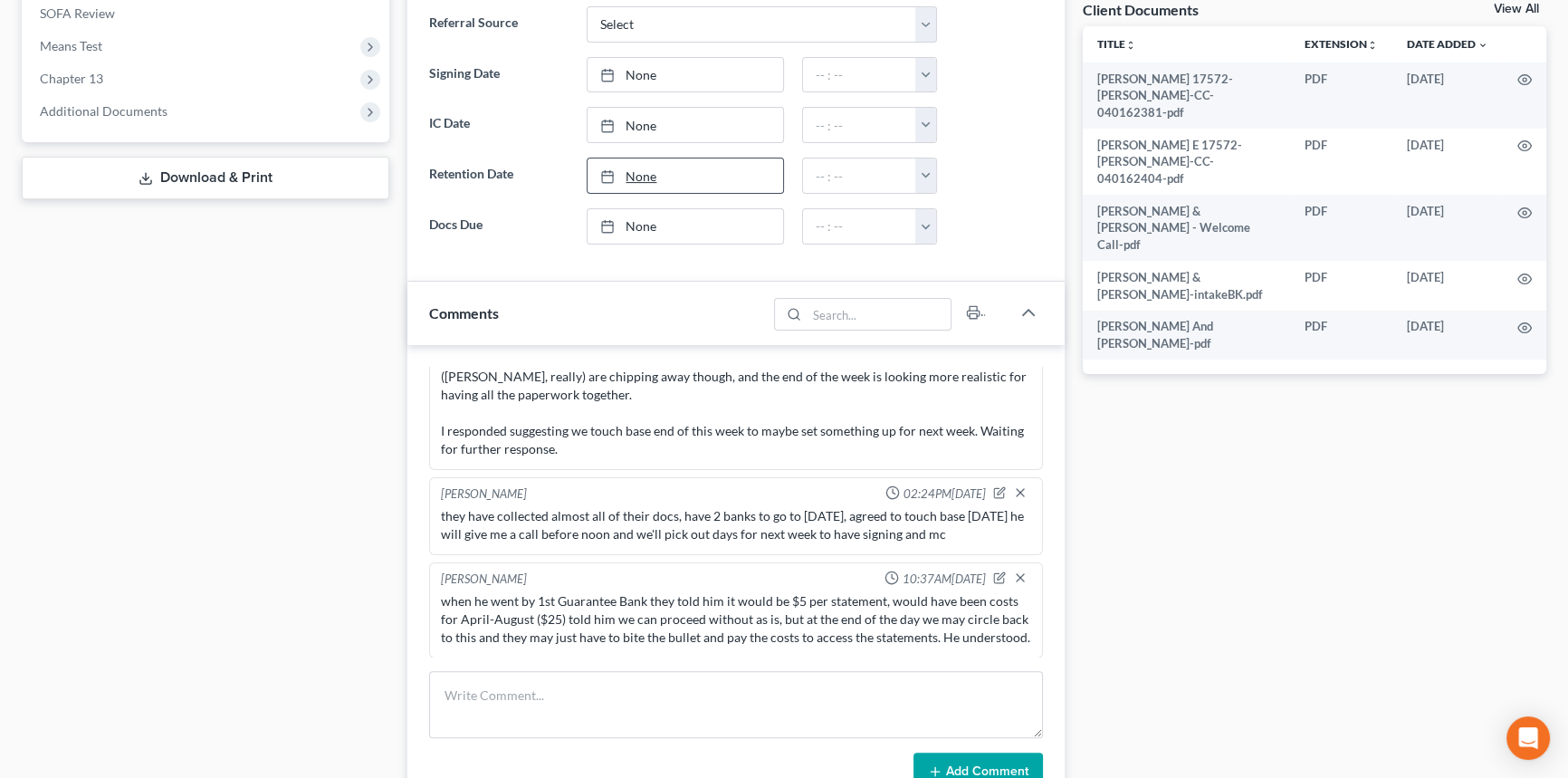
scroll to position [0, 0]
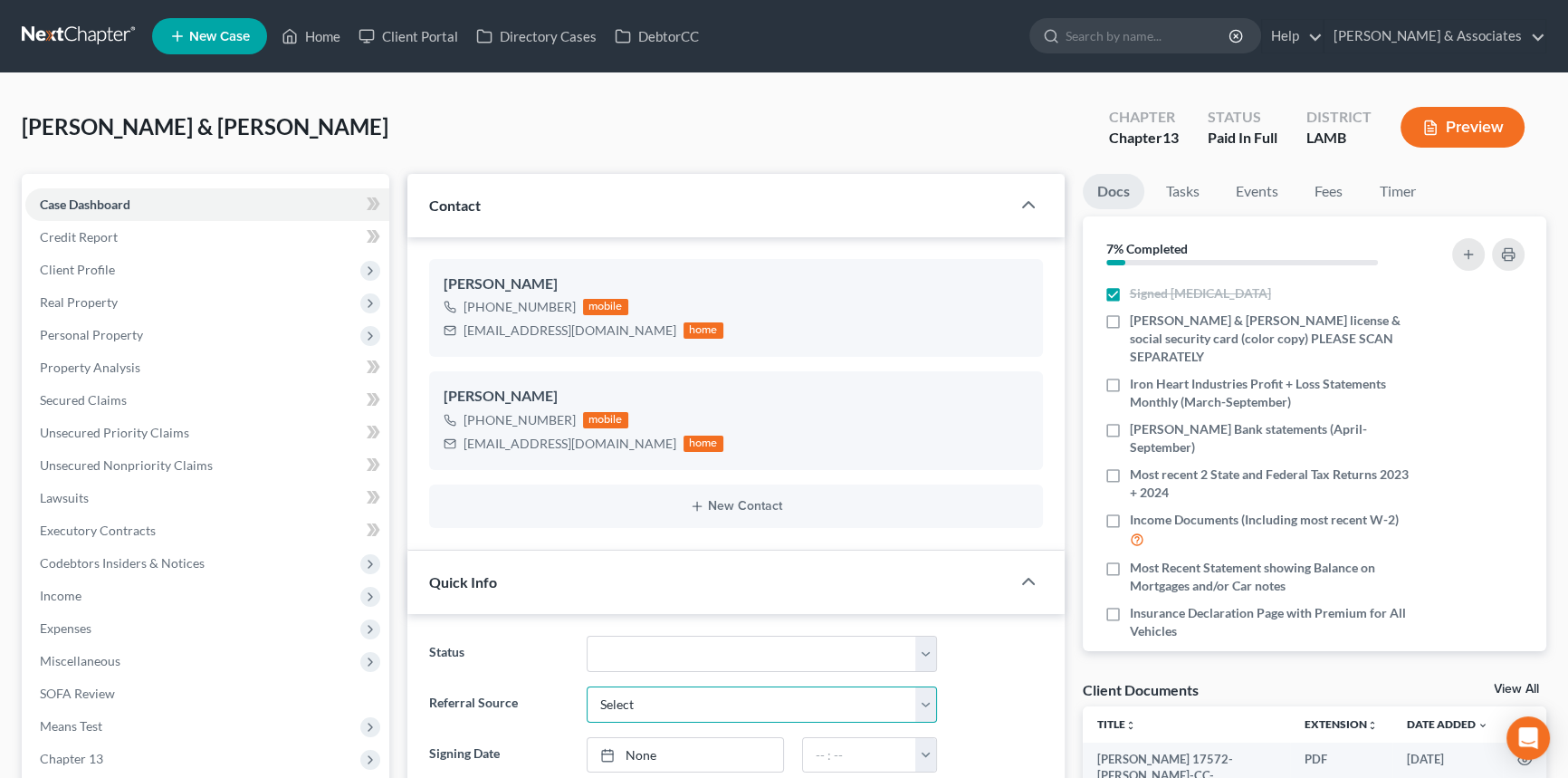
click at [646, 686] on select "Select Word Of Mouth Previous Clients Direct Mail Website Google Search Modern …" at bounding box center [762, 704] width 350 height 36
select select "5"
click at [586, 686] on select "Select Word Of Mouth Previous Clients Direct Mail Website Google Search Modern …" at bounding box center [762, 704] width 350 height 36
click at [650, 701] on select "Select Word Of Mouth Previous Clients Direct Mail Website Google Search Modern …" at bounding box center [762, 704] width 350 height 36
select select
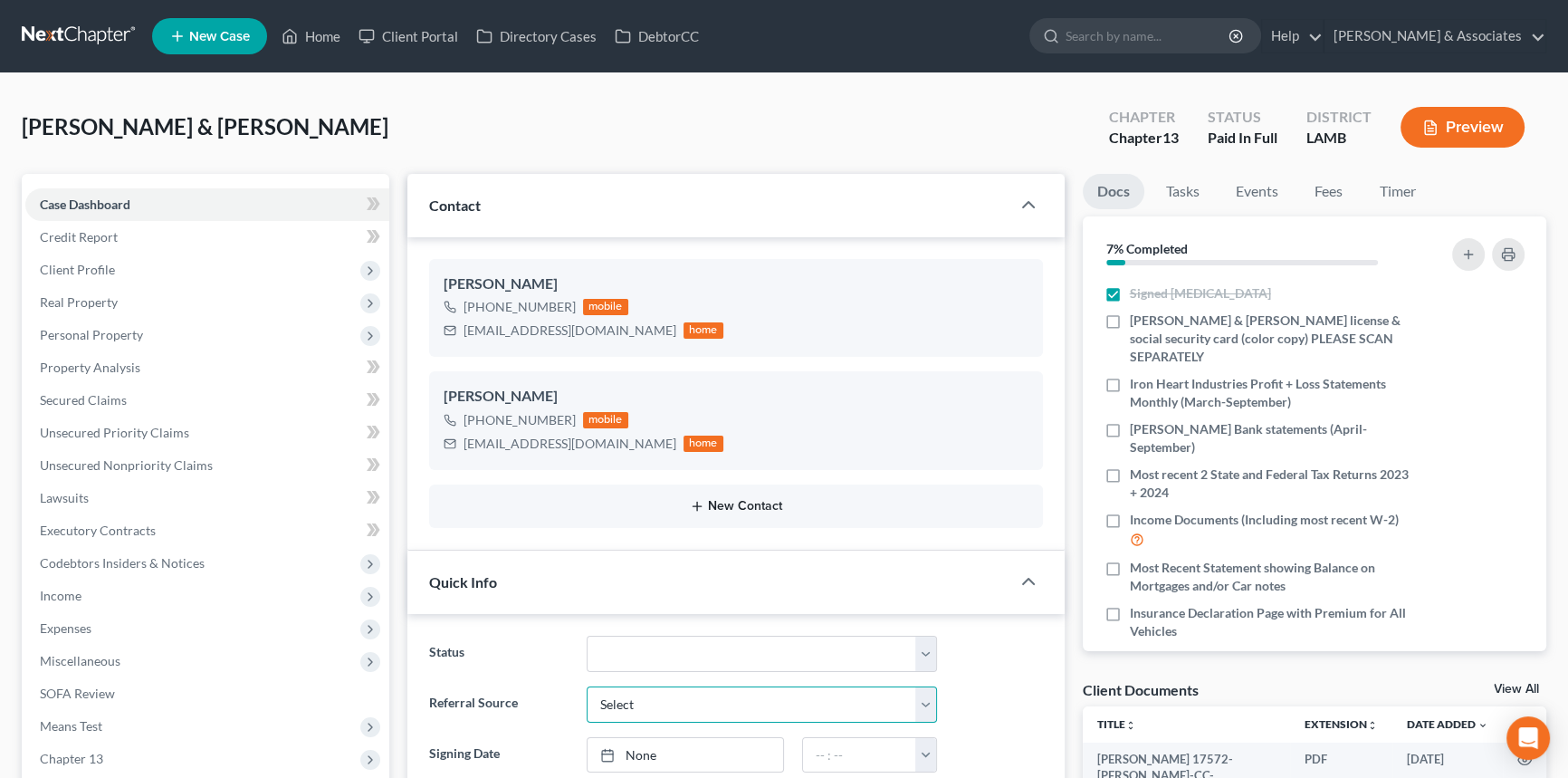
click at [586, 686] on select "Select Word Of Mouth Previous Clients Direct Mail Website Google Search Modern …" at bounding box center [762, 704] width 350 height 36
click at [701, 634] on div "Status Amended Plan Needed Awaiting Income Closed Confirmed Discharged Dismisse…" at bounding box center [736, 787] width 657 height 347
click at [696, 640] on select "Amended Plan Needed Awaiting Income Closed Confirmed Discharged Dismissed Docs …" at bounding box center [762, 654] width 350 height 36
select select "6"
click at [586, 635] on select "Amended Plan Needed Awaiting Income Closed Confirmed Discharged Dismissed Docs …" at bounding box center [762, 654] width 350 height 36
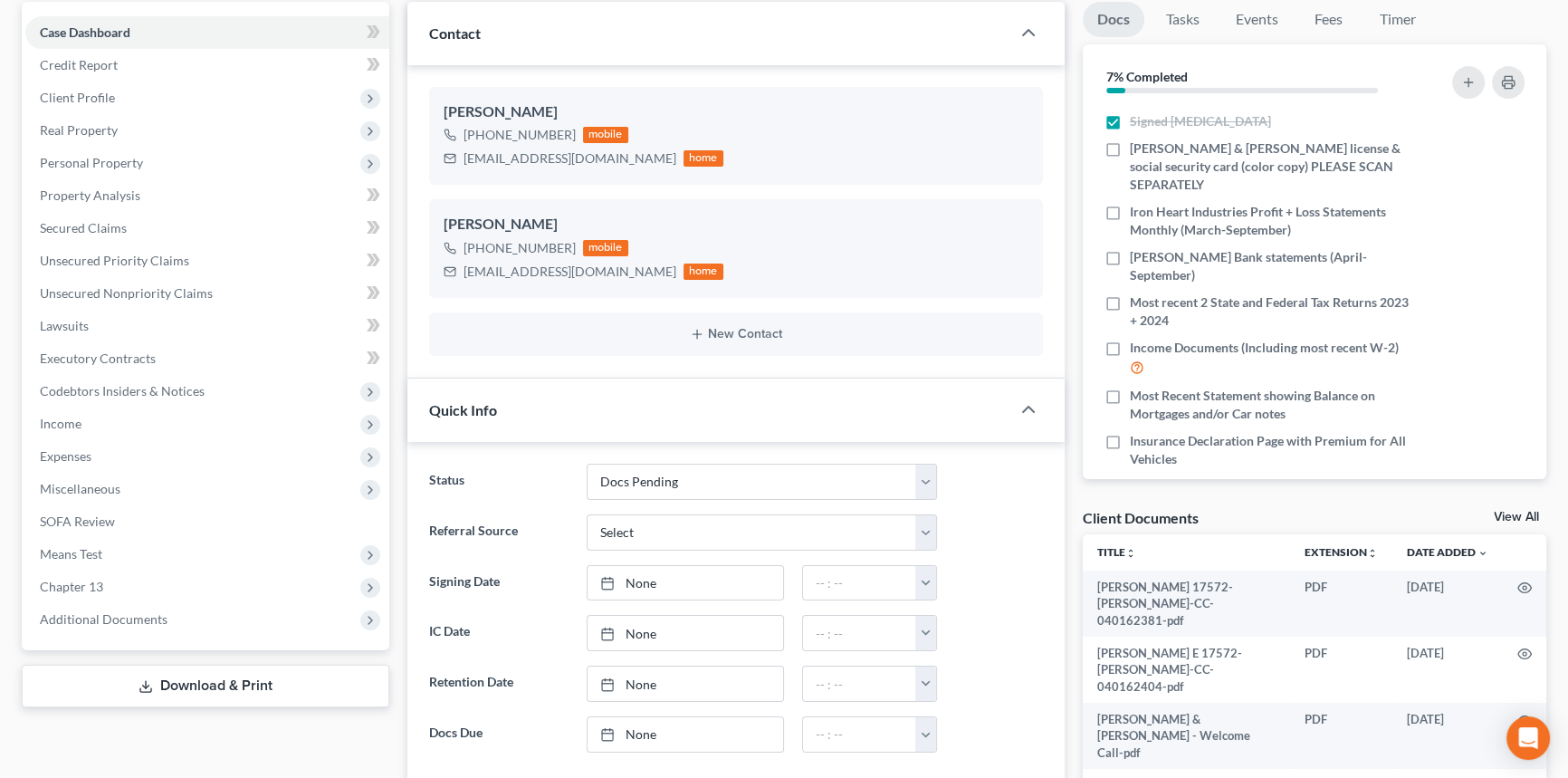
scroll to position [311, 0]
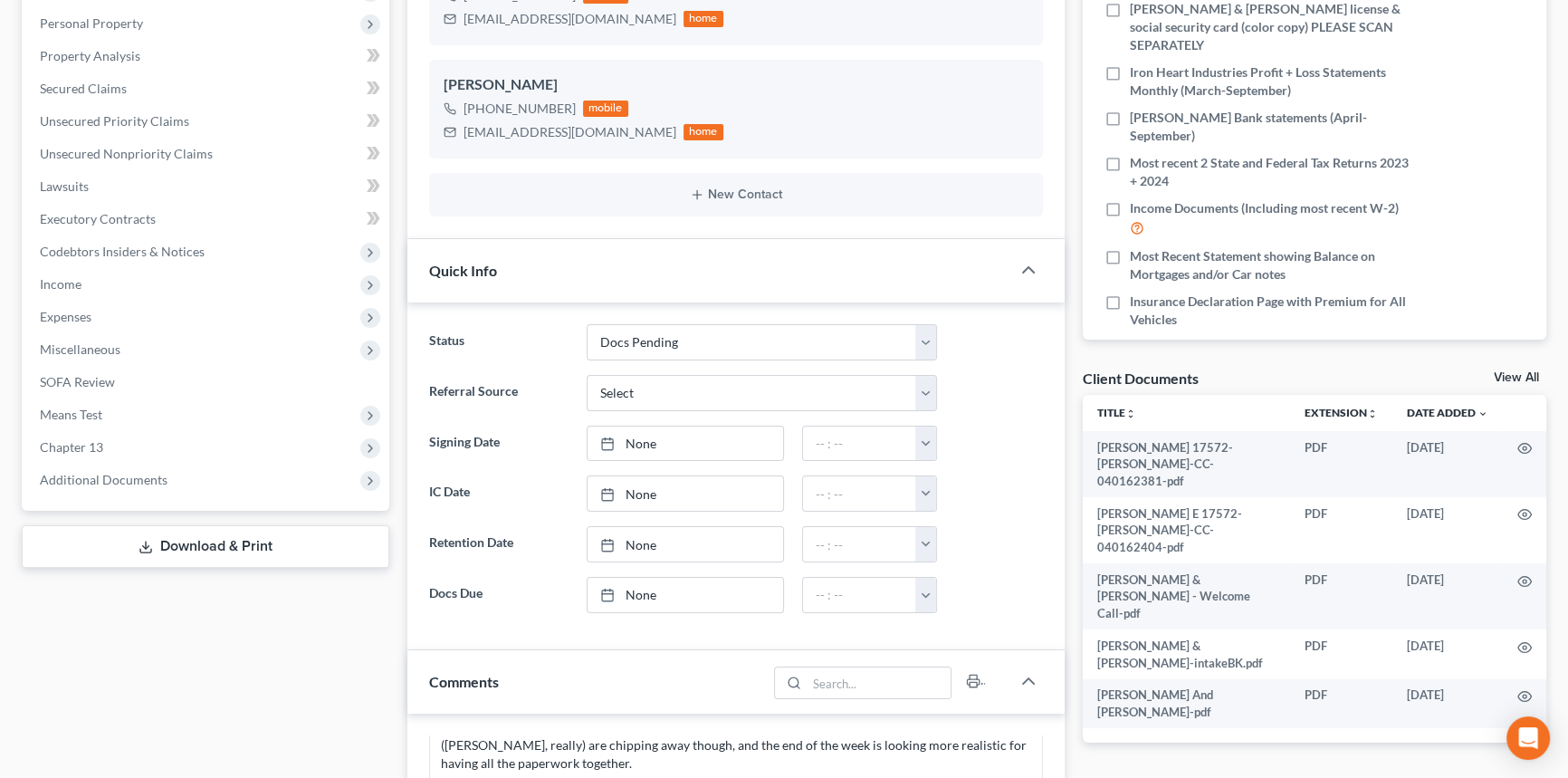
drag, startPoint x: 471, startPoint y: 463, endPoint x: 484, endPoint y: 543, distance: 81.0
click at [627, 593] on link "None" at bounding box center [684, 595] width 194 height 34
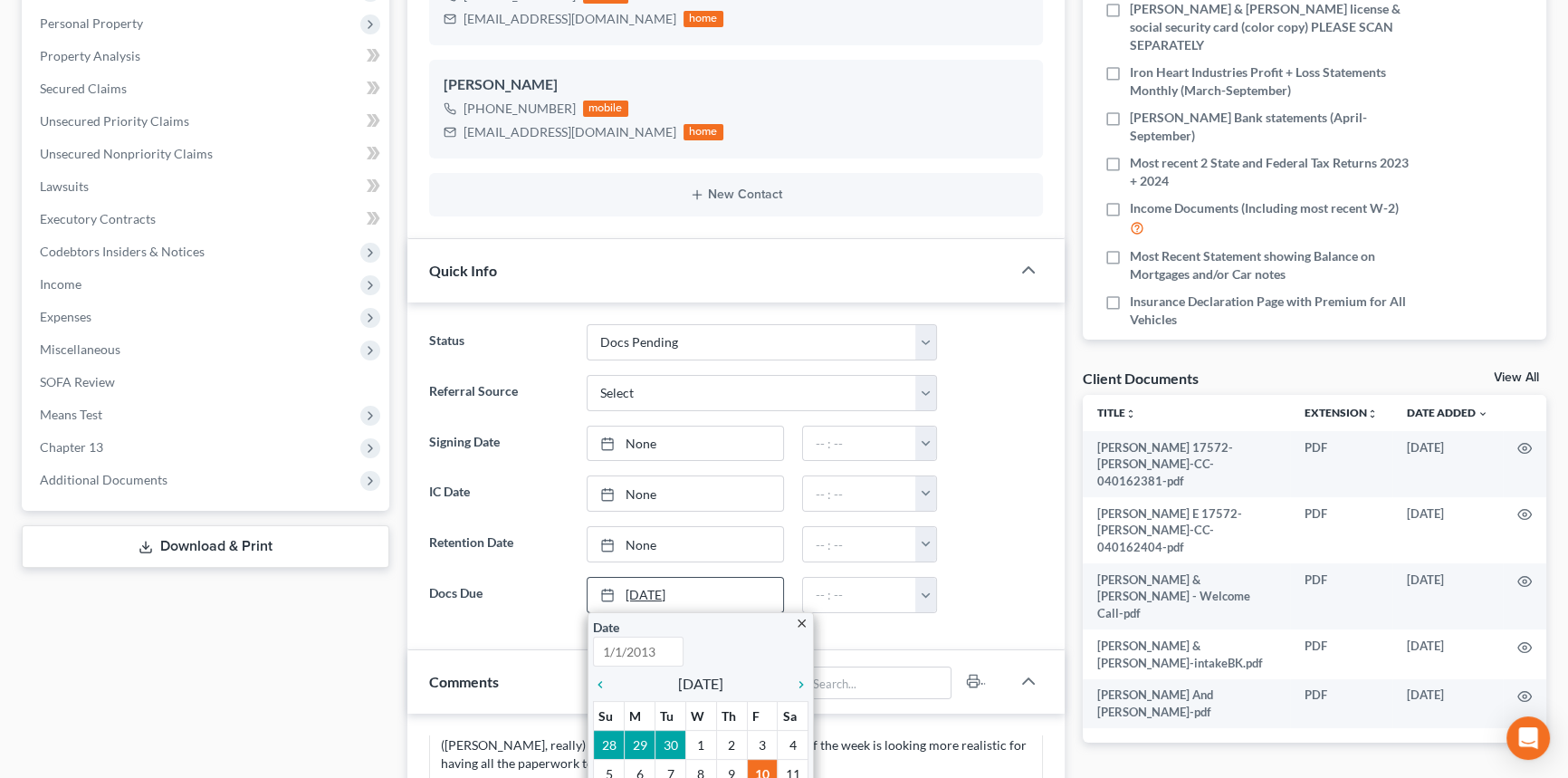
type input "[DATE]"
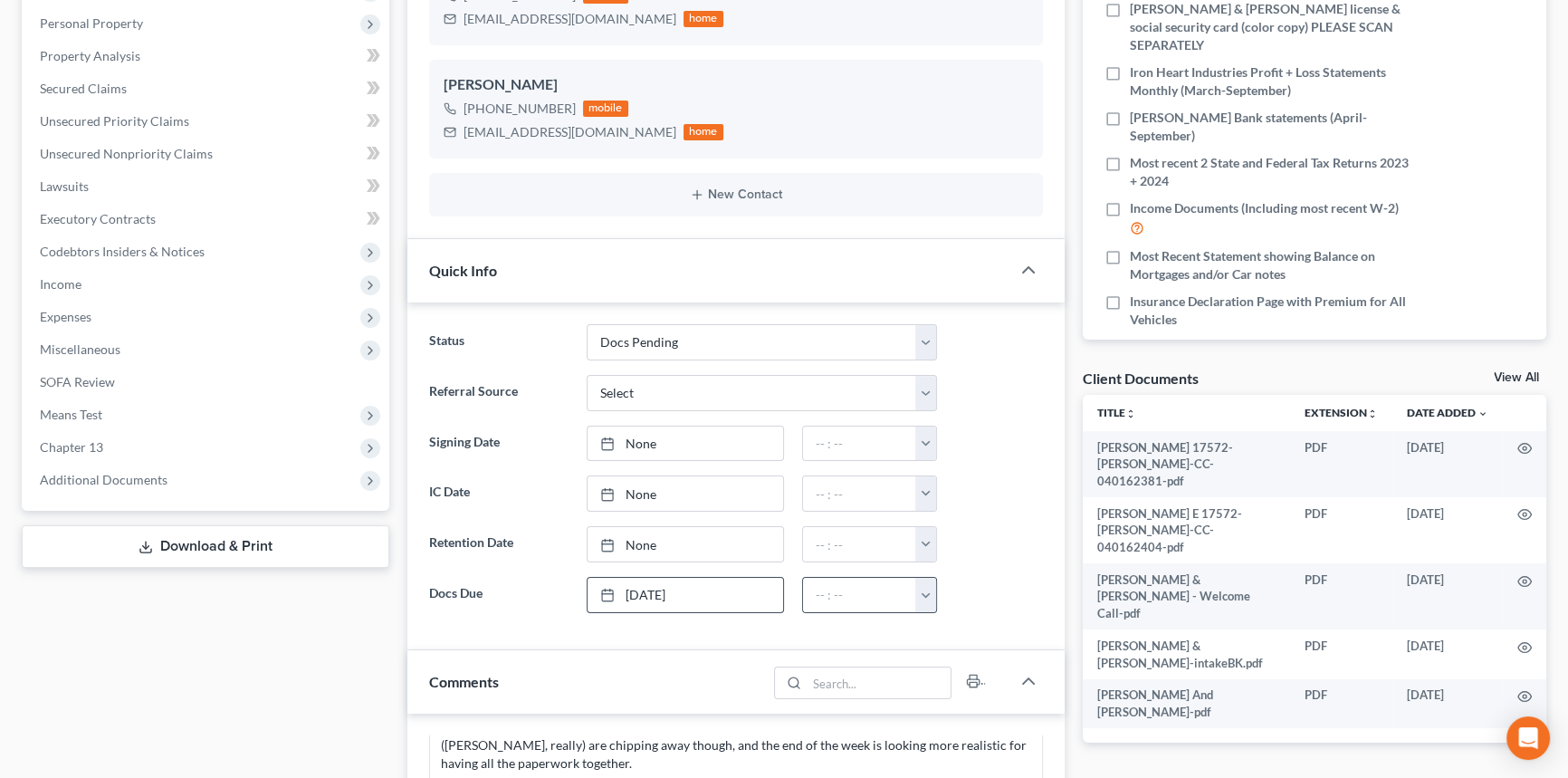
click at [924, 602] on button "button" at bounding box center [926, 595] width 21 height 34
click at [956, 487] on link "9:00am" at bounding box center [966, 492] width 101 height 31
type input "9:00am"
click at [634, 439] on link "None" at bounding box center [684, 444] width 194 height 34
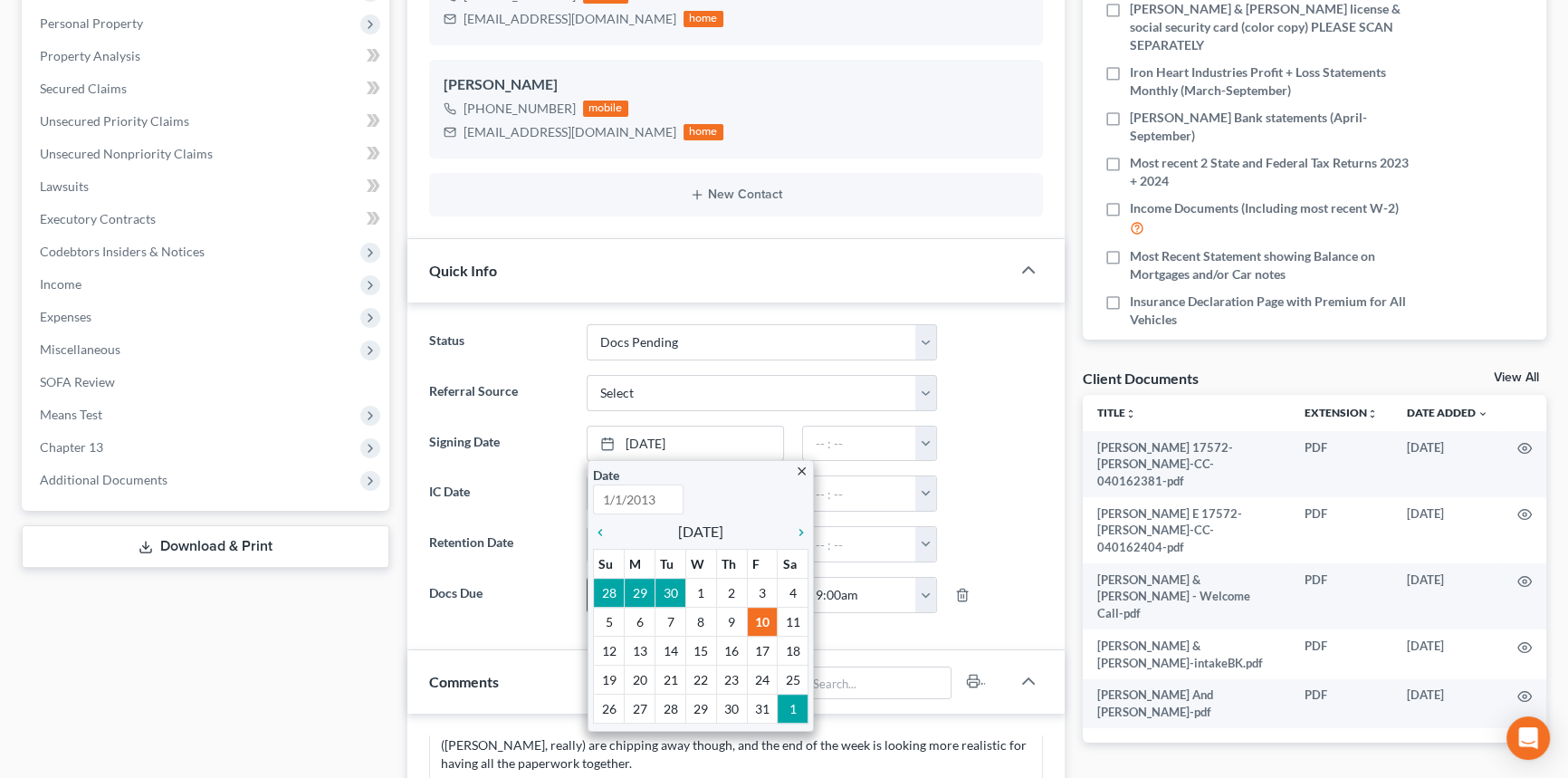
type input "10/10/2025"
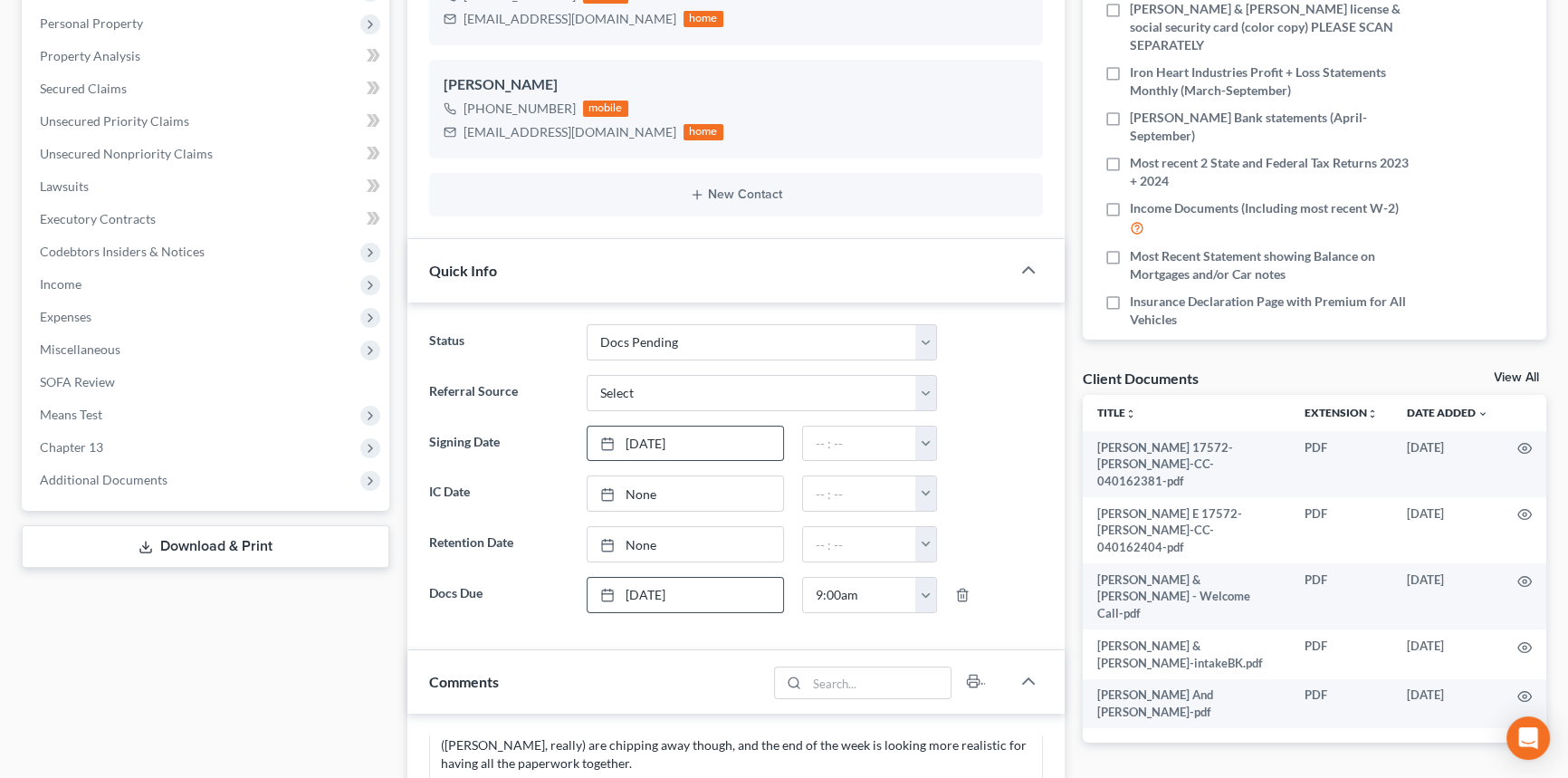
click at [940, 461] on ng-include "Status Amended Plan Needed Awaiting Income Closed Confirmed Discharged Dismisse…" at bounding box center [735, 469] width 613 height 289
click at [924, 448] on button "button" at bounding box center [926, 444] width 21 height 34
click at [978, 519] on link "11:00am" at bounding box center [966, 519] width 101 height 31
type input "11:00am"
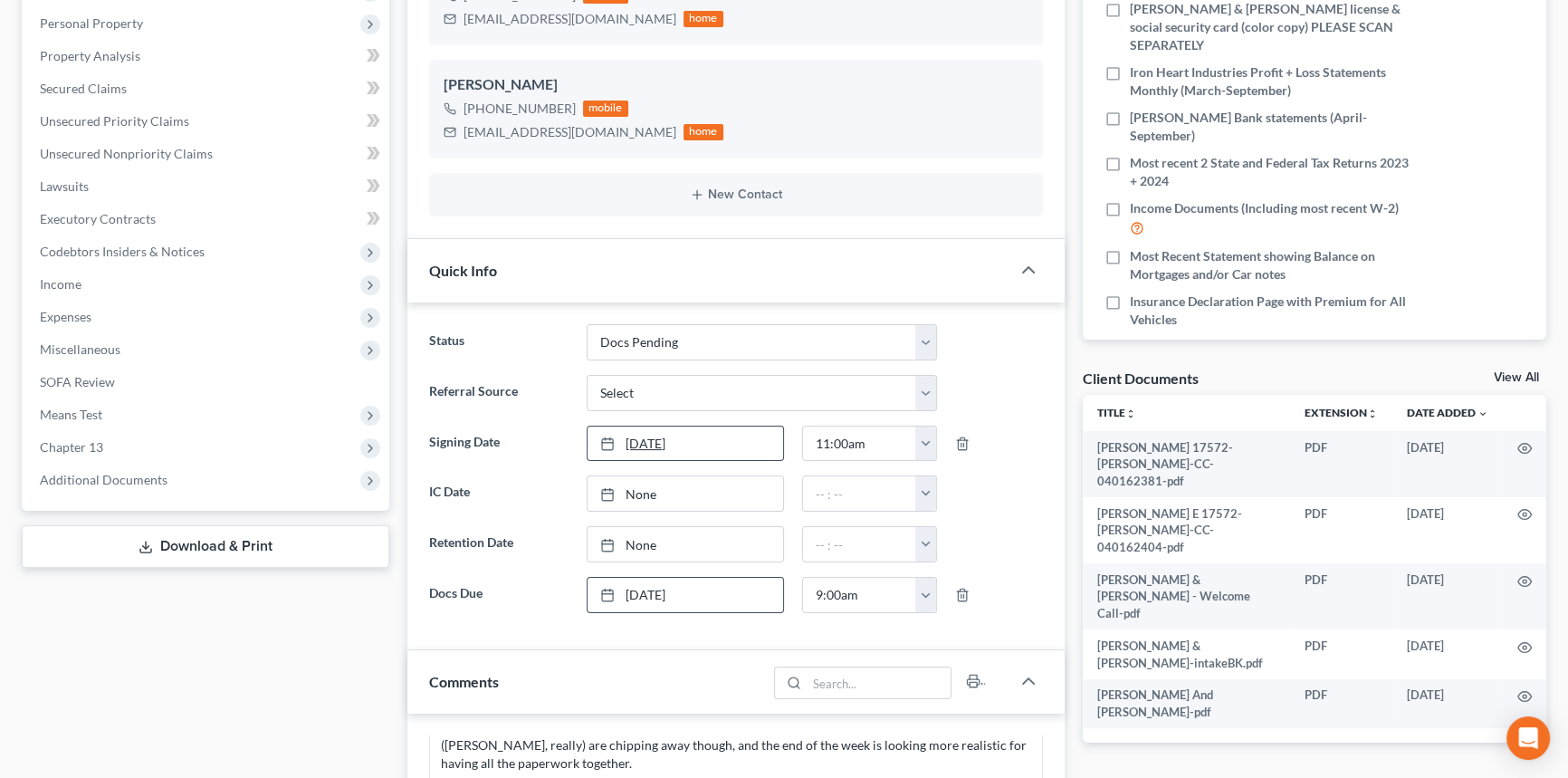
scroll to position [992, 0]
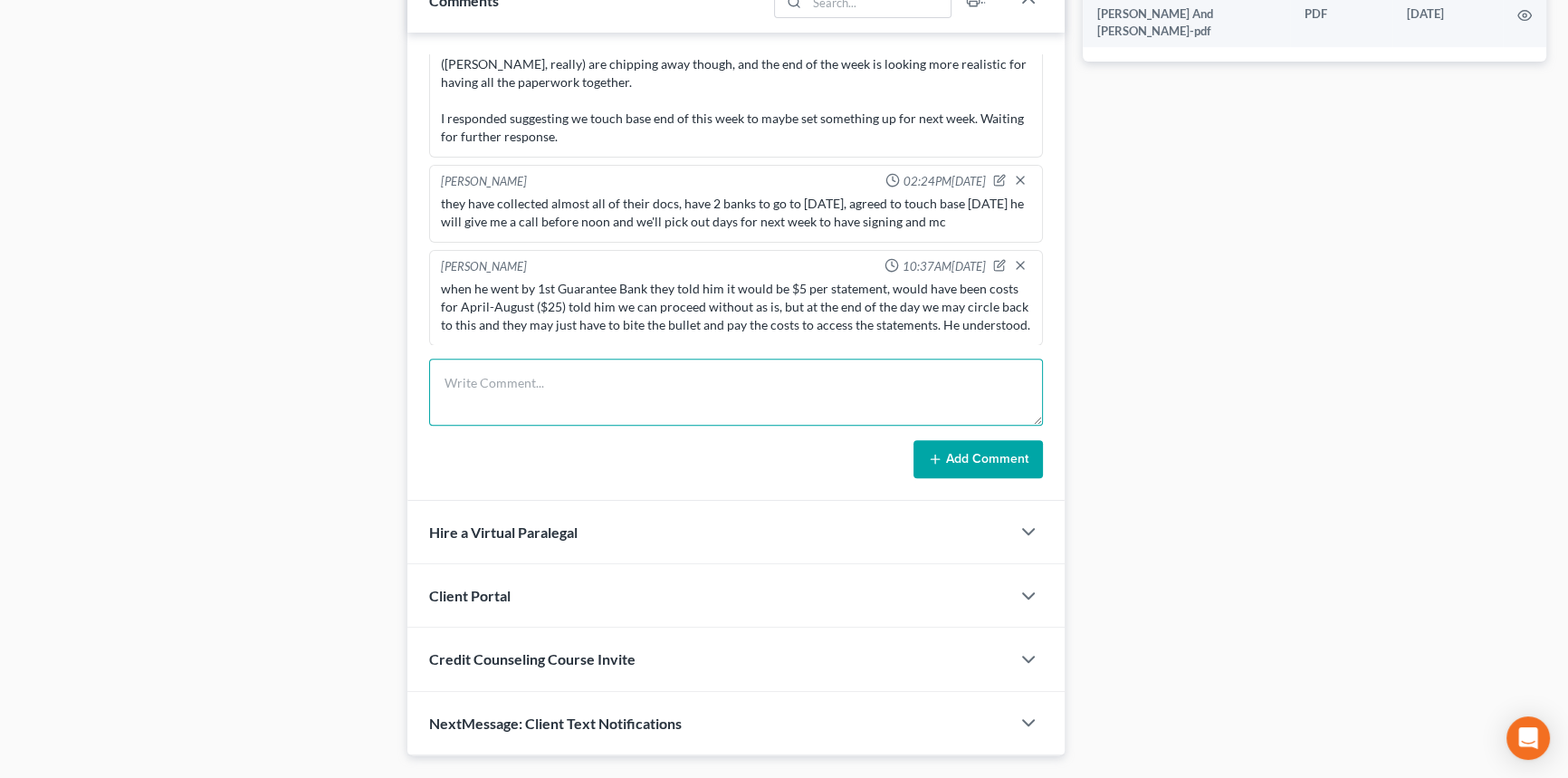
click at [592, 410] on textarea at bounding box center [735, 392] width 613 height 67
type textarea "t"
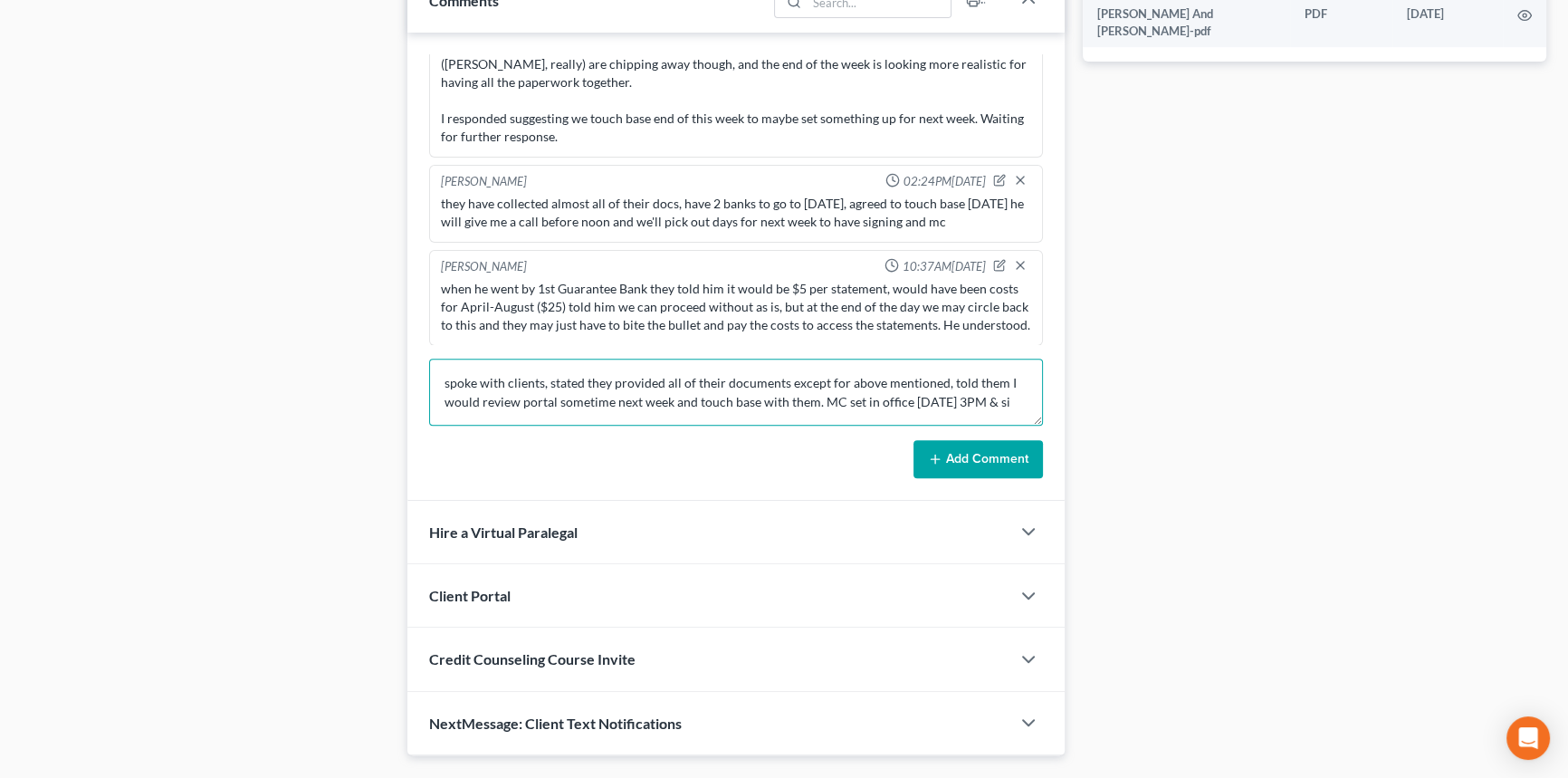
scroll to position [3, 0]
type textarea "spoke with clients, stated they provided all of their documents except for abov…"
click at [1030, 462] on button "Add Comment" at bounding box center [978, 459] width 129 height 38
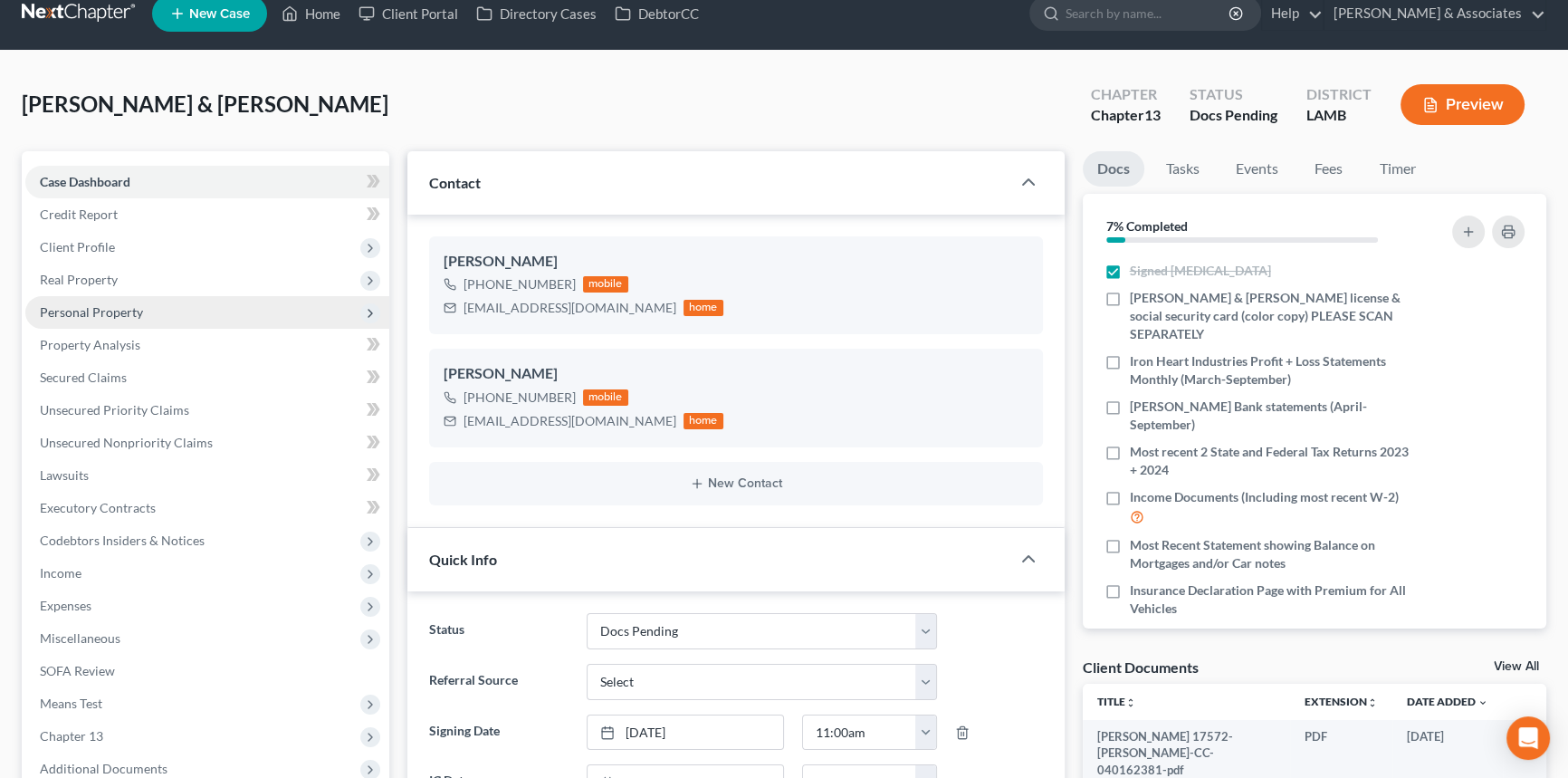
scroll to position [0, 0]
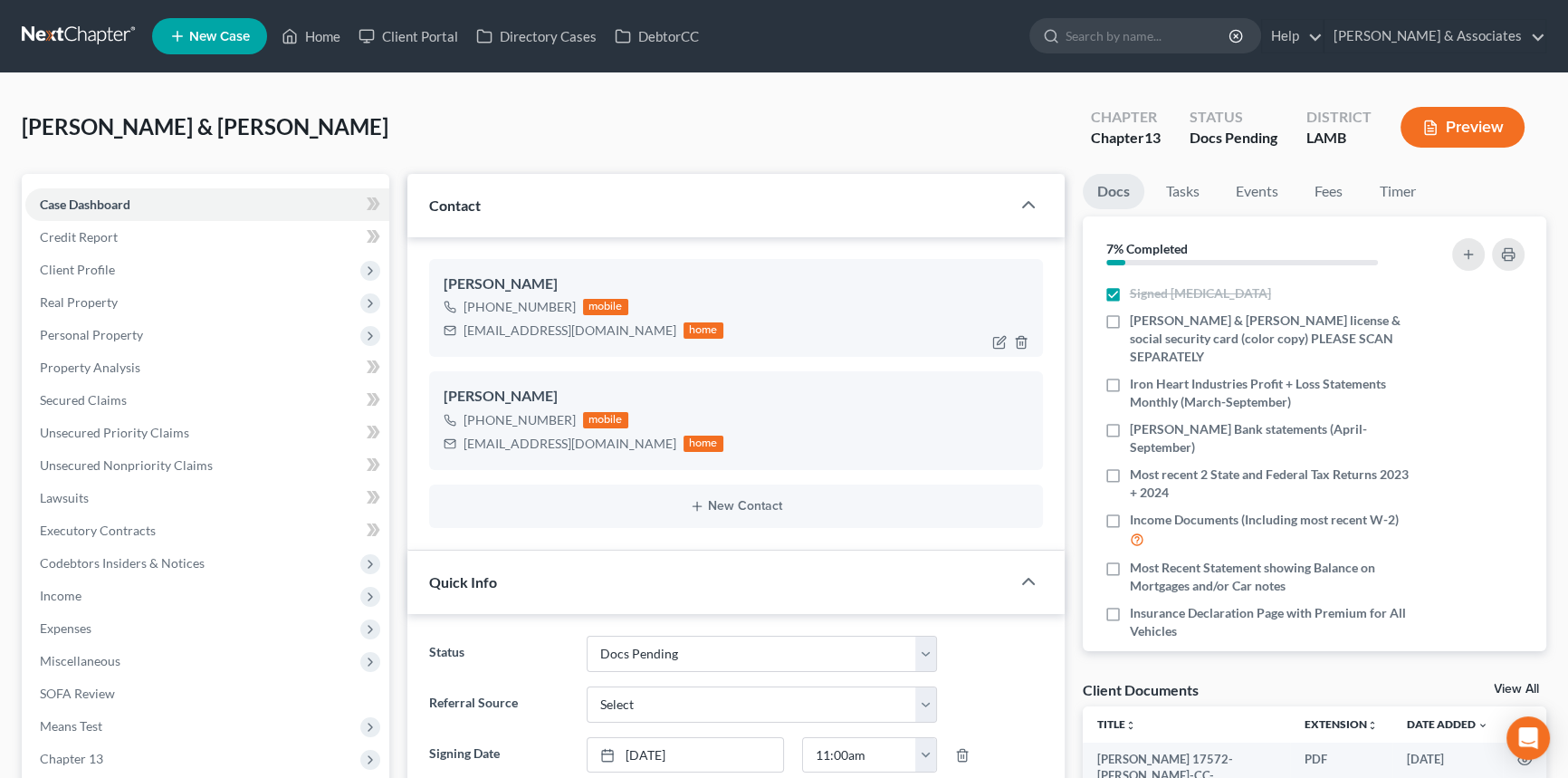
click at [521, 319] on div "thampton@ironheartindustries.com home" at bounding box center [584, 330] width 279 height 24
click at [520, 319] on div "thampton@ironheartindustries.com home" at bounding box center [584, 330] width 279 height 24
click at [513, 329] on div "thampton@ironheartindustries.com" at bounding box center [569, 330] width 212 height 18
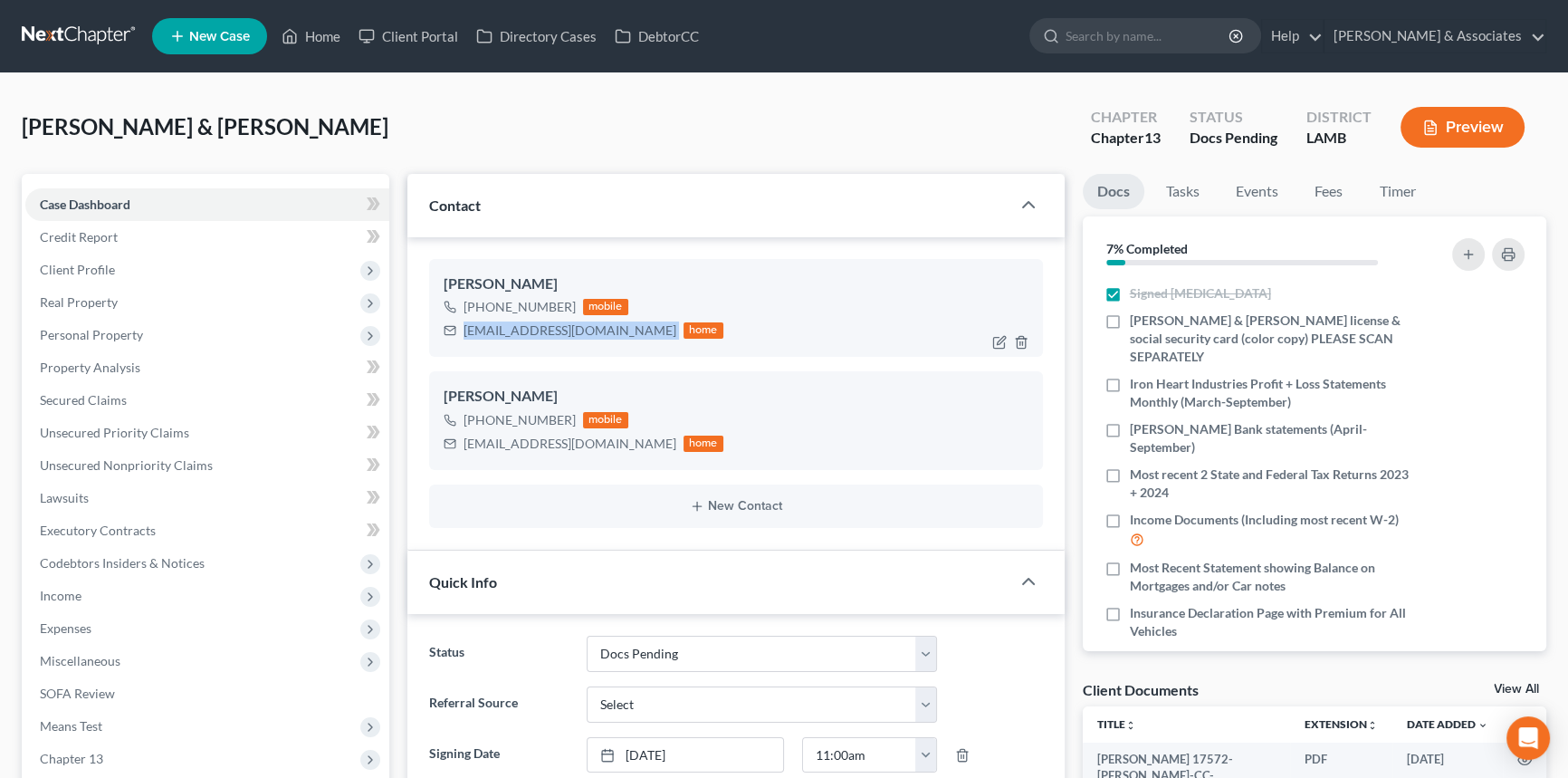
click at [513, 329] on div "thampton@ironheartindustries.com" at bounding box center [569, 330] width 212 height 18
click at [497, 434] on div "shampton@ironheartindustries.com" at bounding box center [569, 443] width 212 height 18
copy div "shampton@ironheartindustries.com"
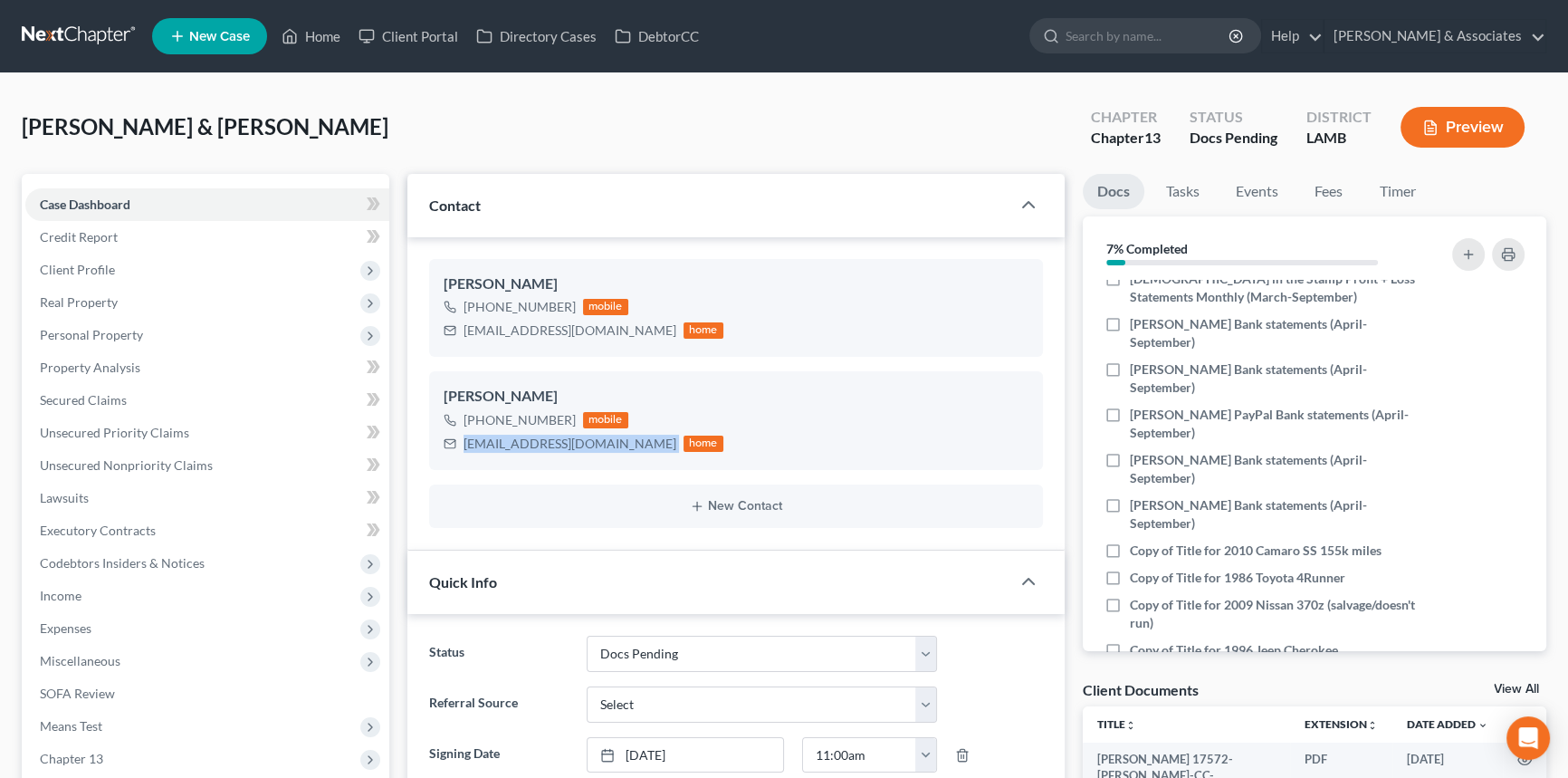
scroll to position [767, 0]
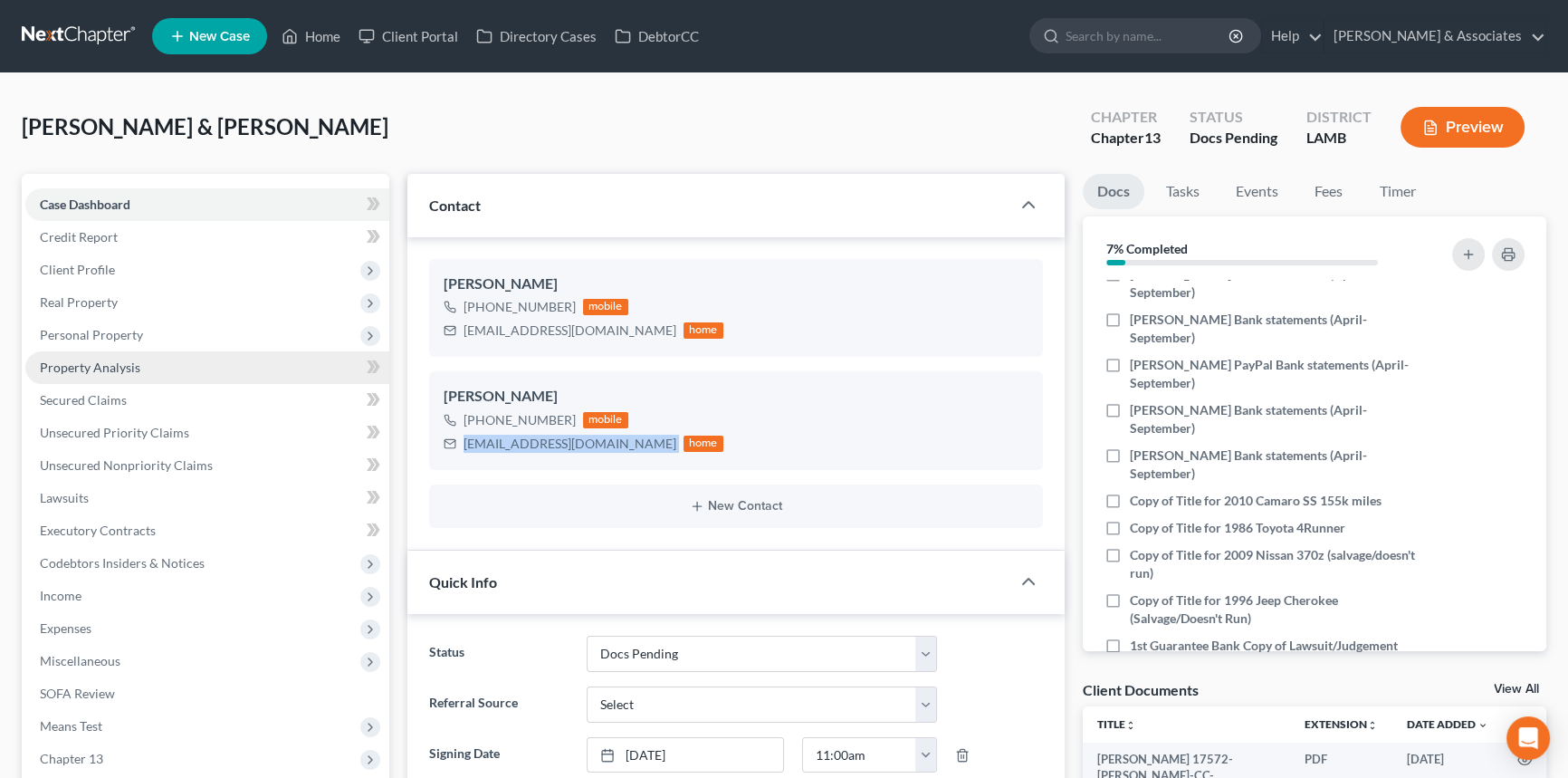
click at [210, 367] on link "Property Analysis" at bounding box center [207, 367] width 364 height 33
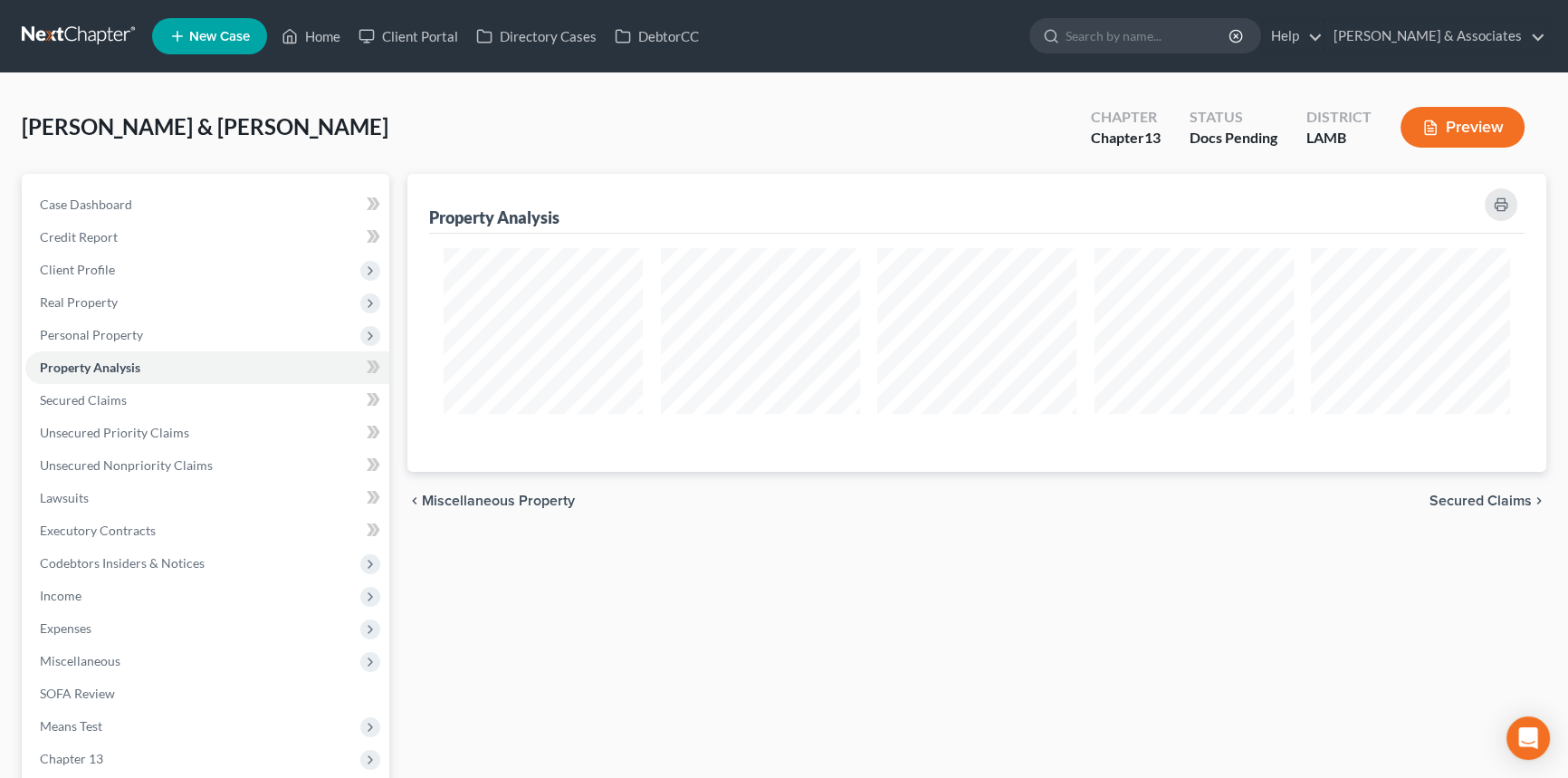
scroll to position [297, 1137]
click at [140, 204] on link "Case Dashboard" at bounding box center [207, 205] width 364 height 33
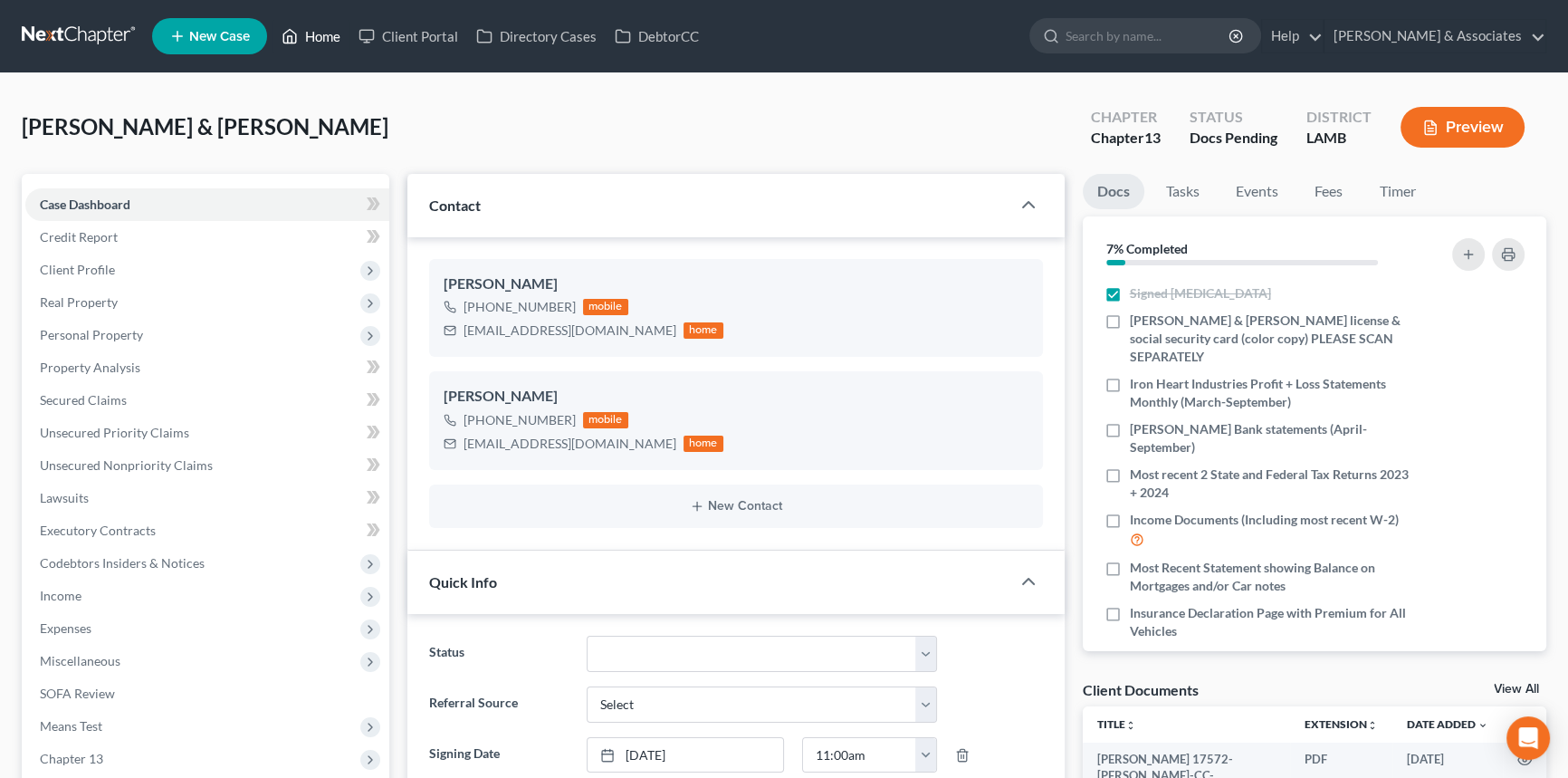
click at [320, 30] on link "Home" at bounding box center [311, 36] width 77 height 33
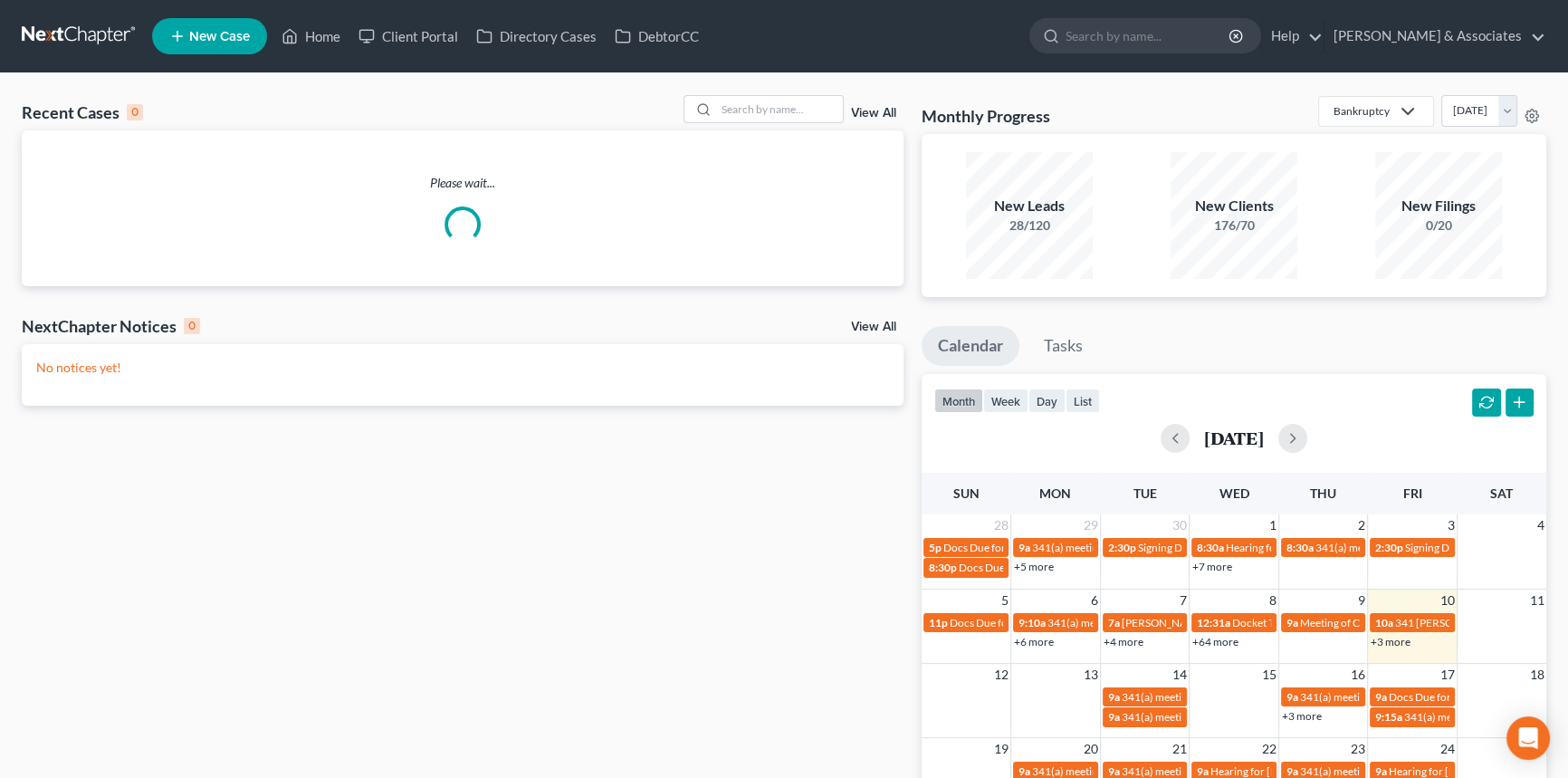
click at [749, 125] on div "Recent Cases 0 View All" at bounding box center [463, 112] width 882 height 35
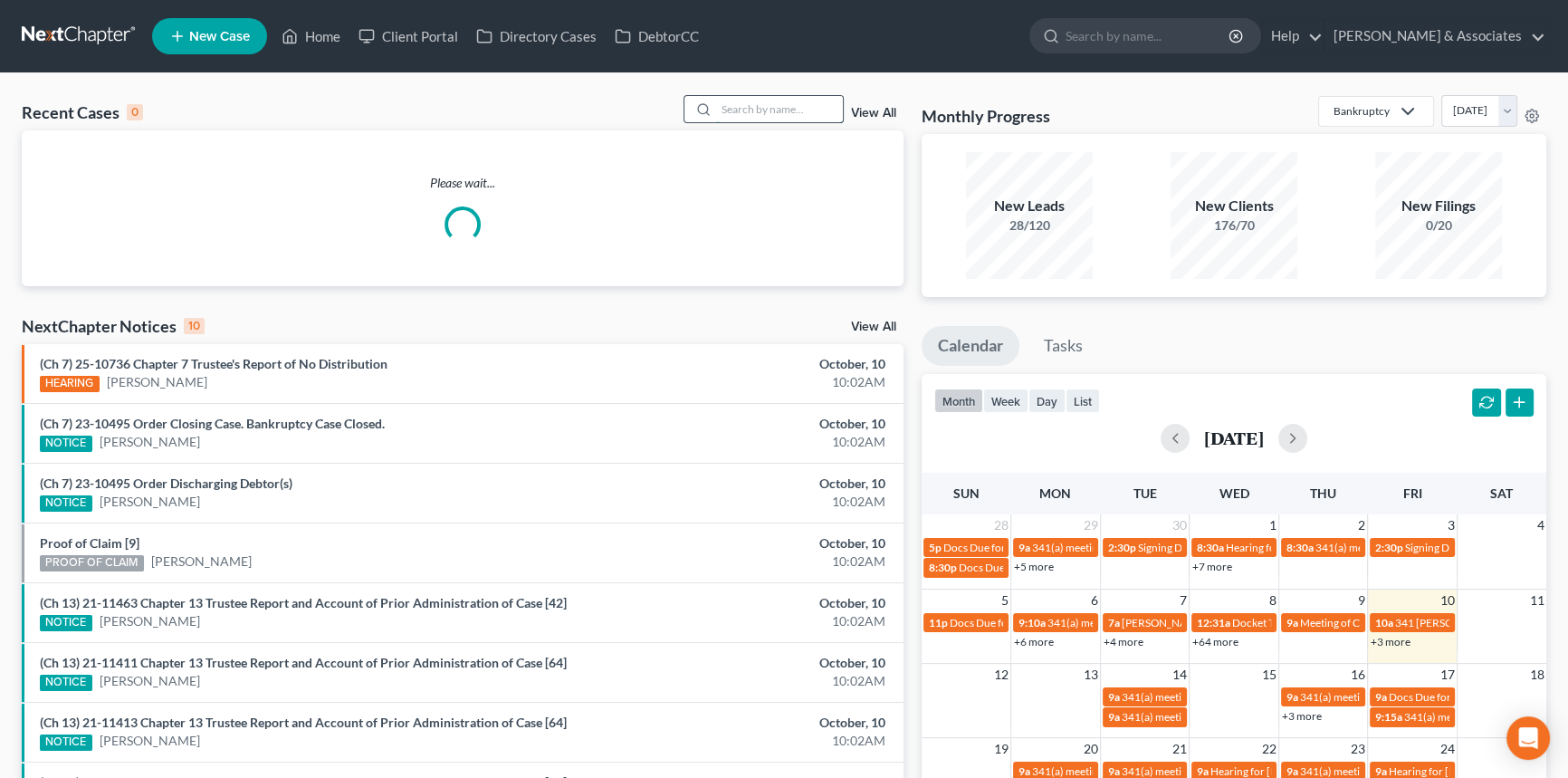
click at [804, 106] on input "search" at bounding box center [779, 108] width 126 height 26
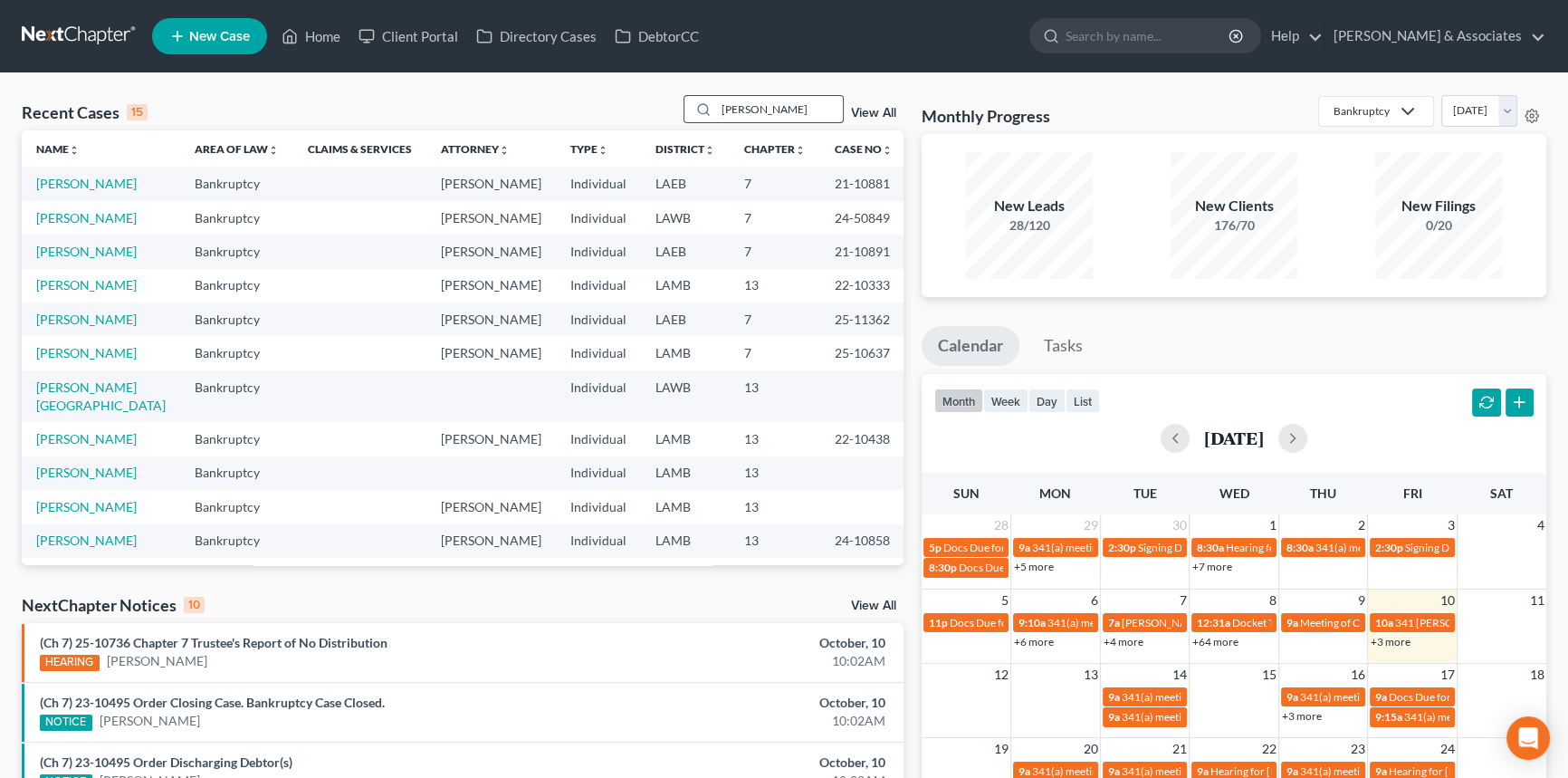
type input "britten"
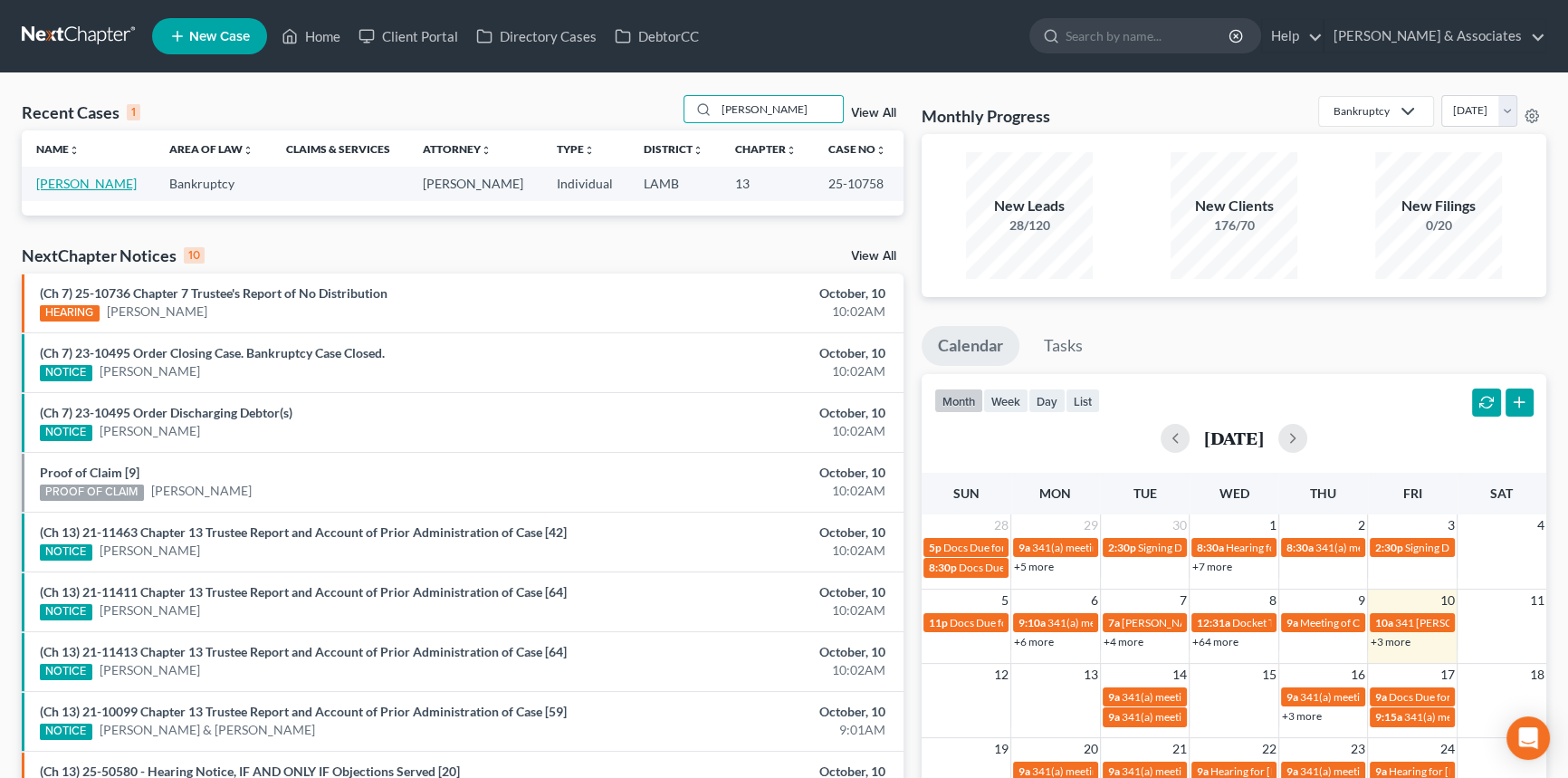
click at [99, 177] on link "Britten, Arthur" at bounding box center [86, 184] width 100 height 15
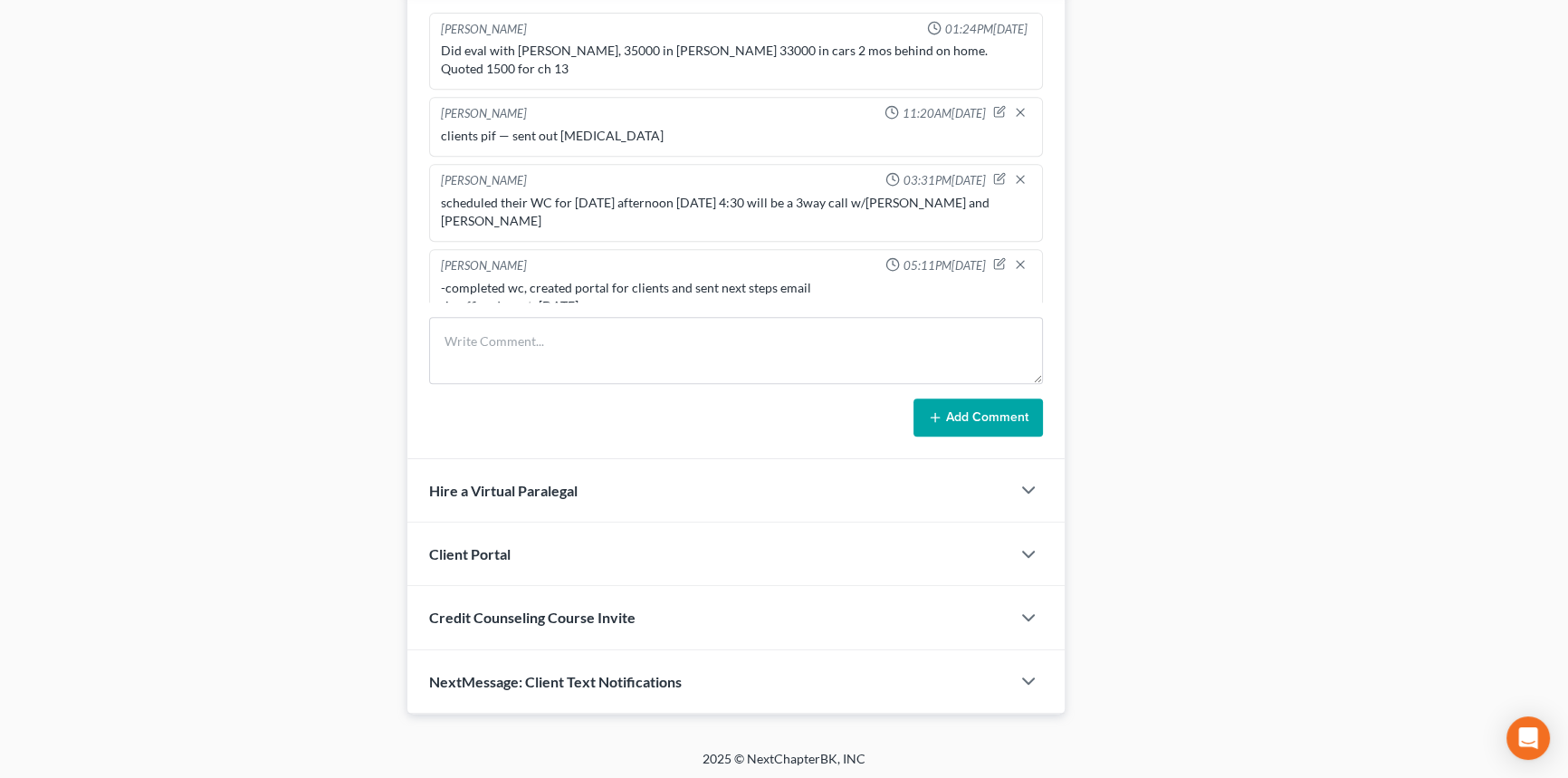
scroll to position [2502, 0]
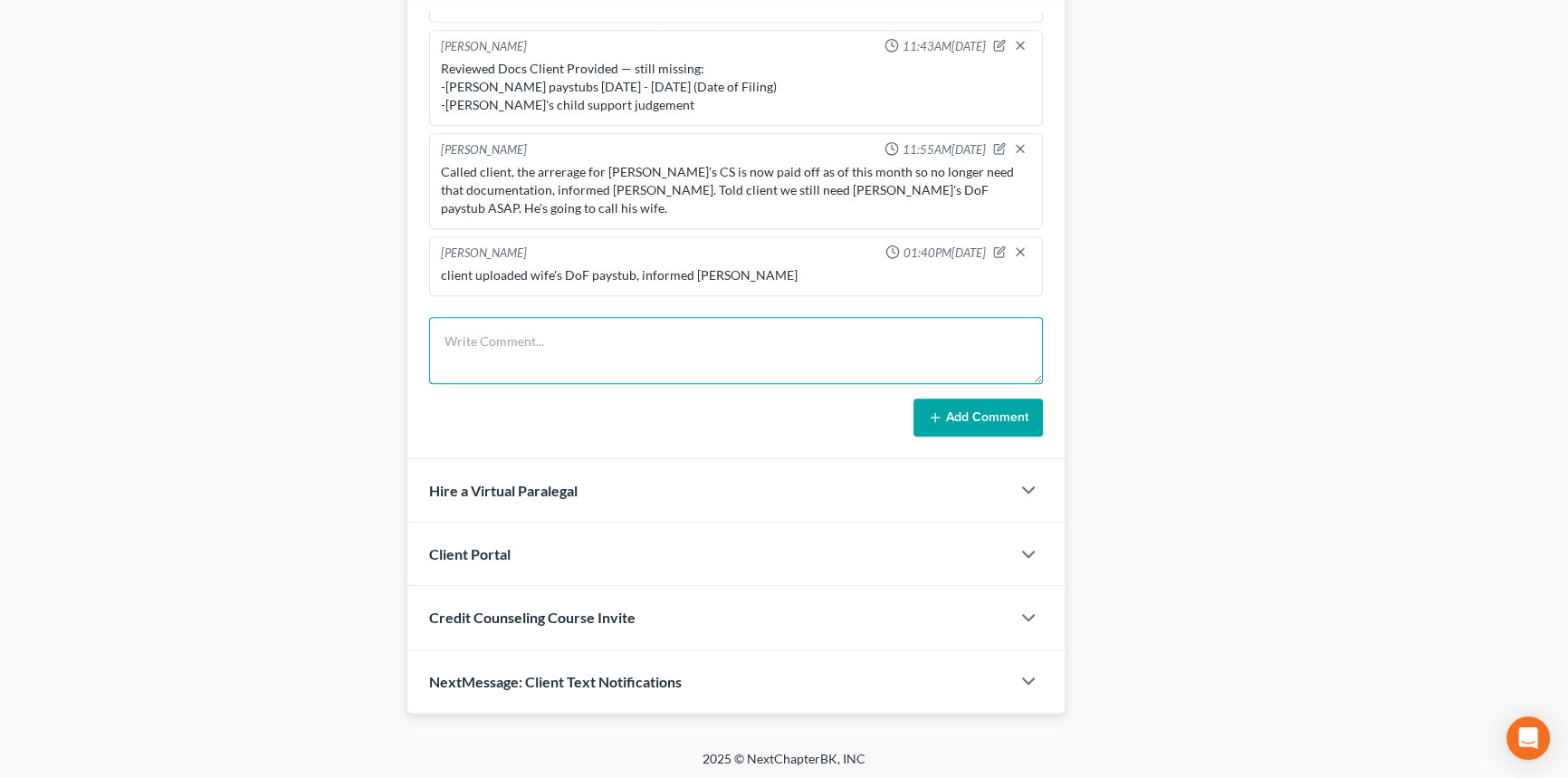
click at [588, 375] on textarea at bounding box center [735, 350] width 613 height 67
type textarea "client showed me proof that payroll deduction has begun for BK, put a stop his …"
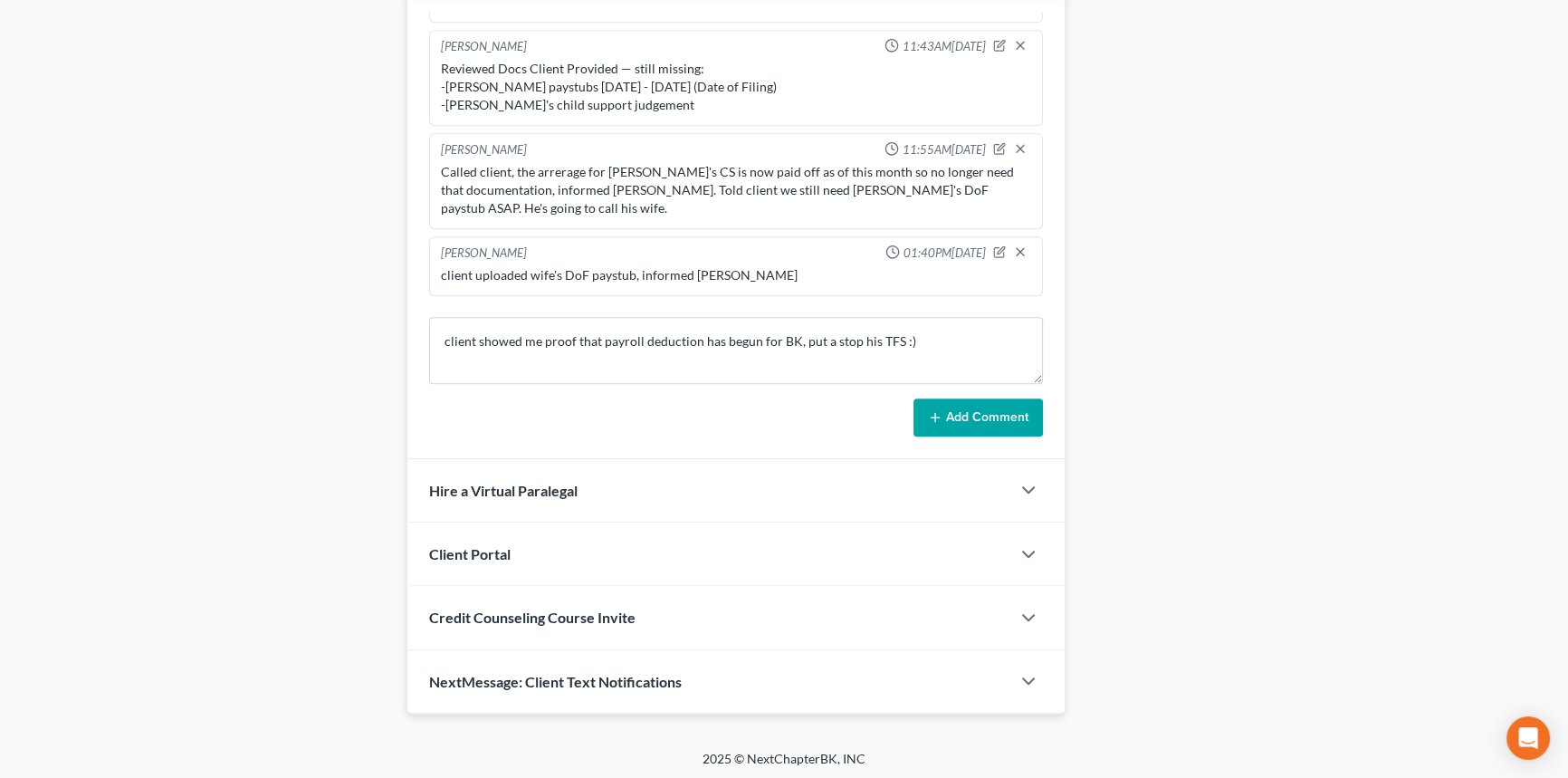
click at [974, 415] on button "Add Comment" at bounding box center [978, 417] width 129 height 38
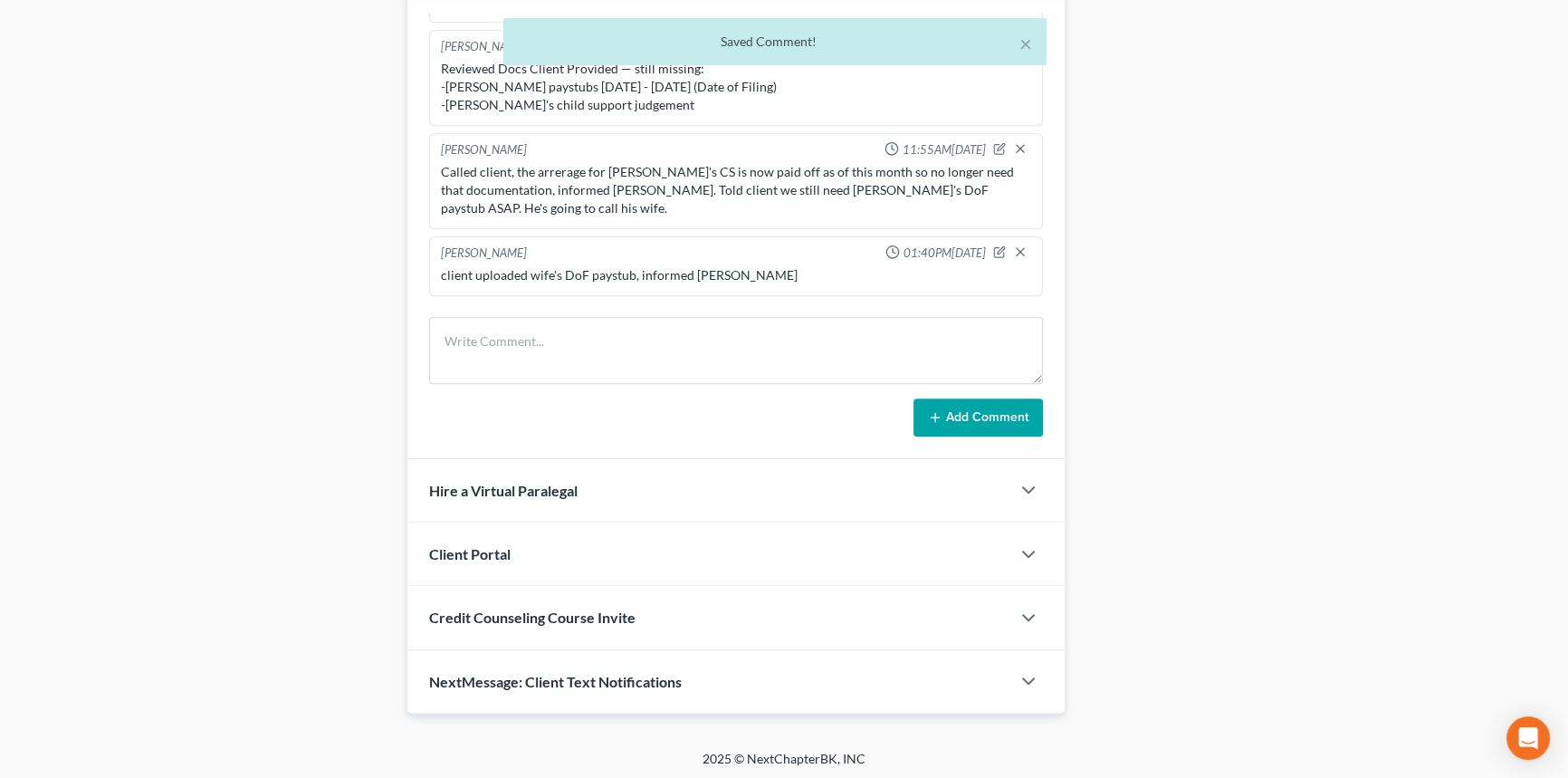
scroll to position [2569, 0]
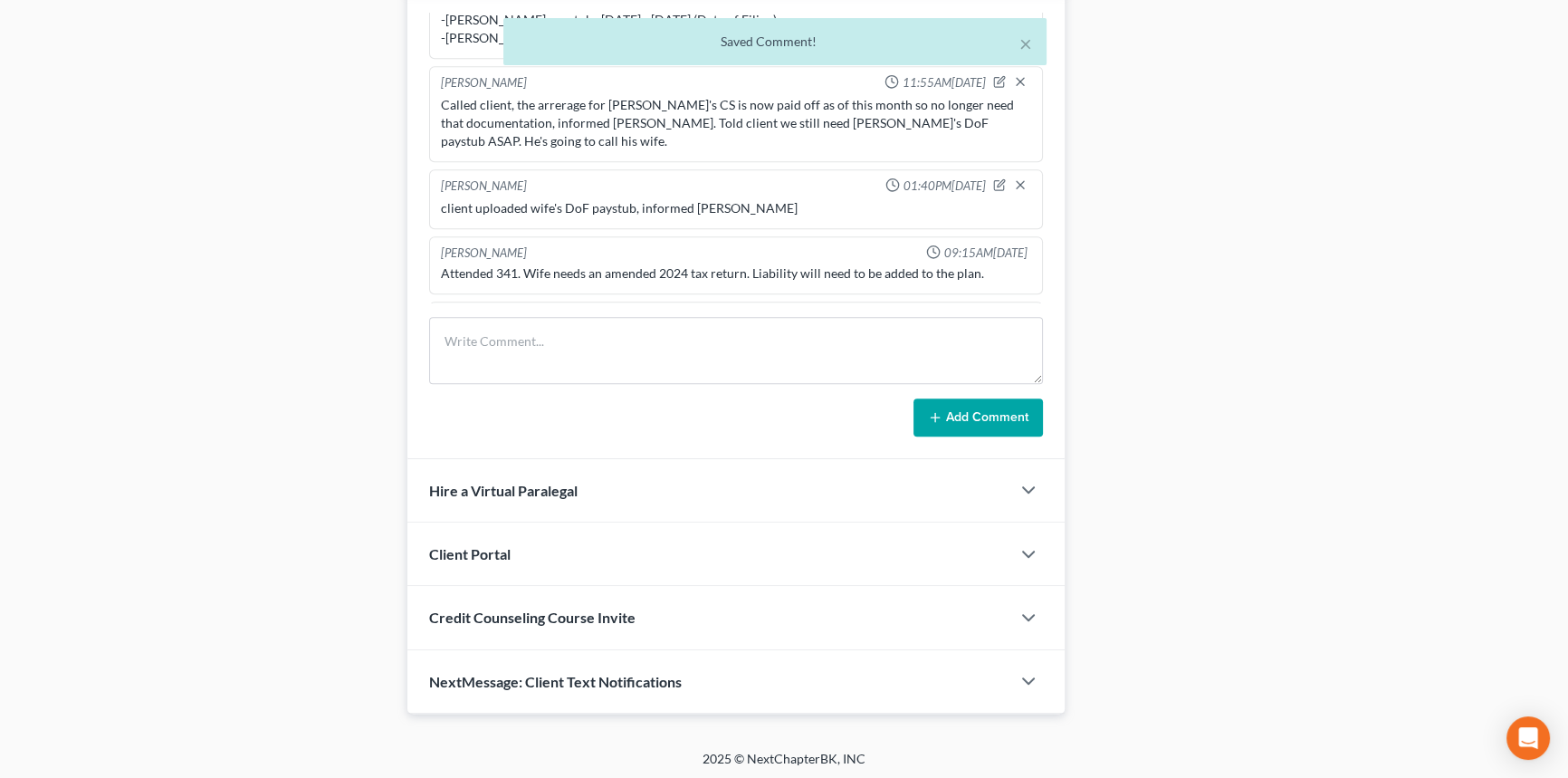
click at [993, 311] on icon "button" at bounding box center [999, 317] width 12 height 12
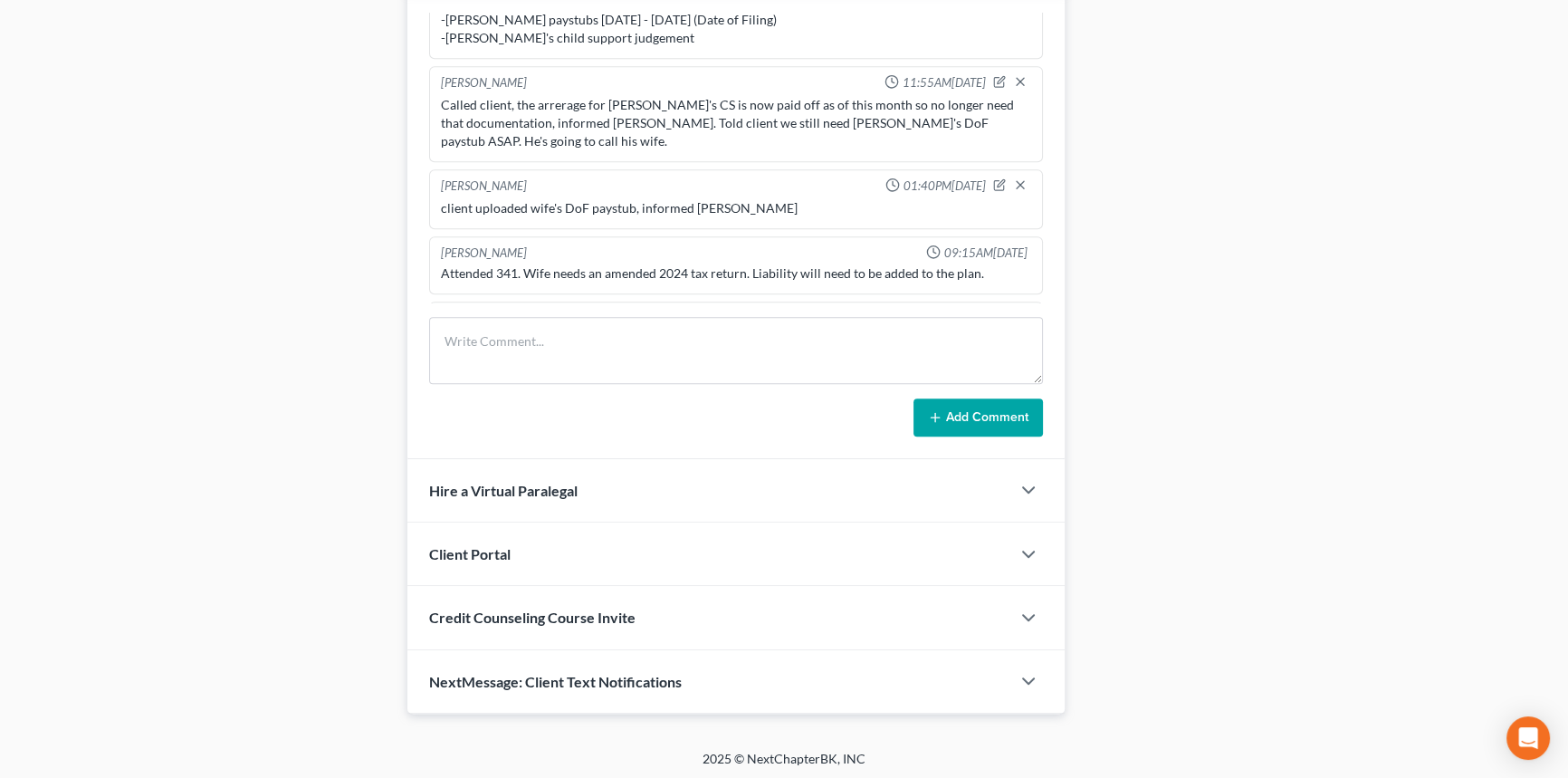
click at [865, 331] on textarea "client showed me proof that payroll deduction has begun for BK, put a stop his …" at bounding box center [736, 365] width 590 height 67
type textarea "client showed me proof that payroll deduction has begun for BK, put a stop to h…"
click at [1013, 308] on icon "button" at bounding box center [1020, 315] width 14 height 14
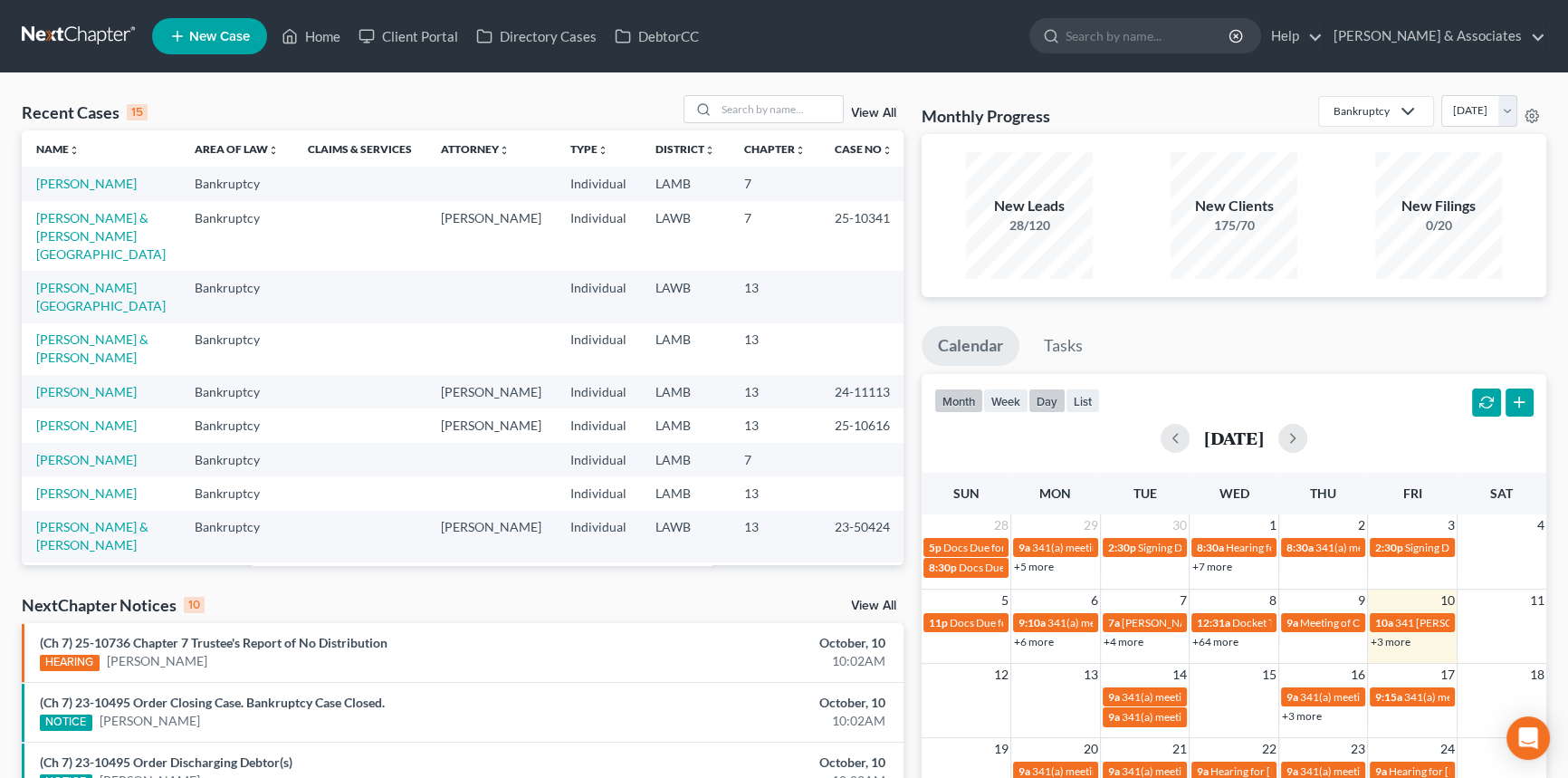
click at [1049, 401] on button "day" at bounding box center [1047, 401] width 37 height 25
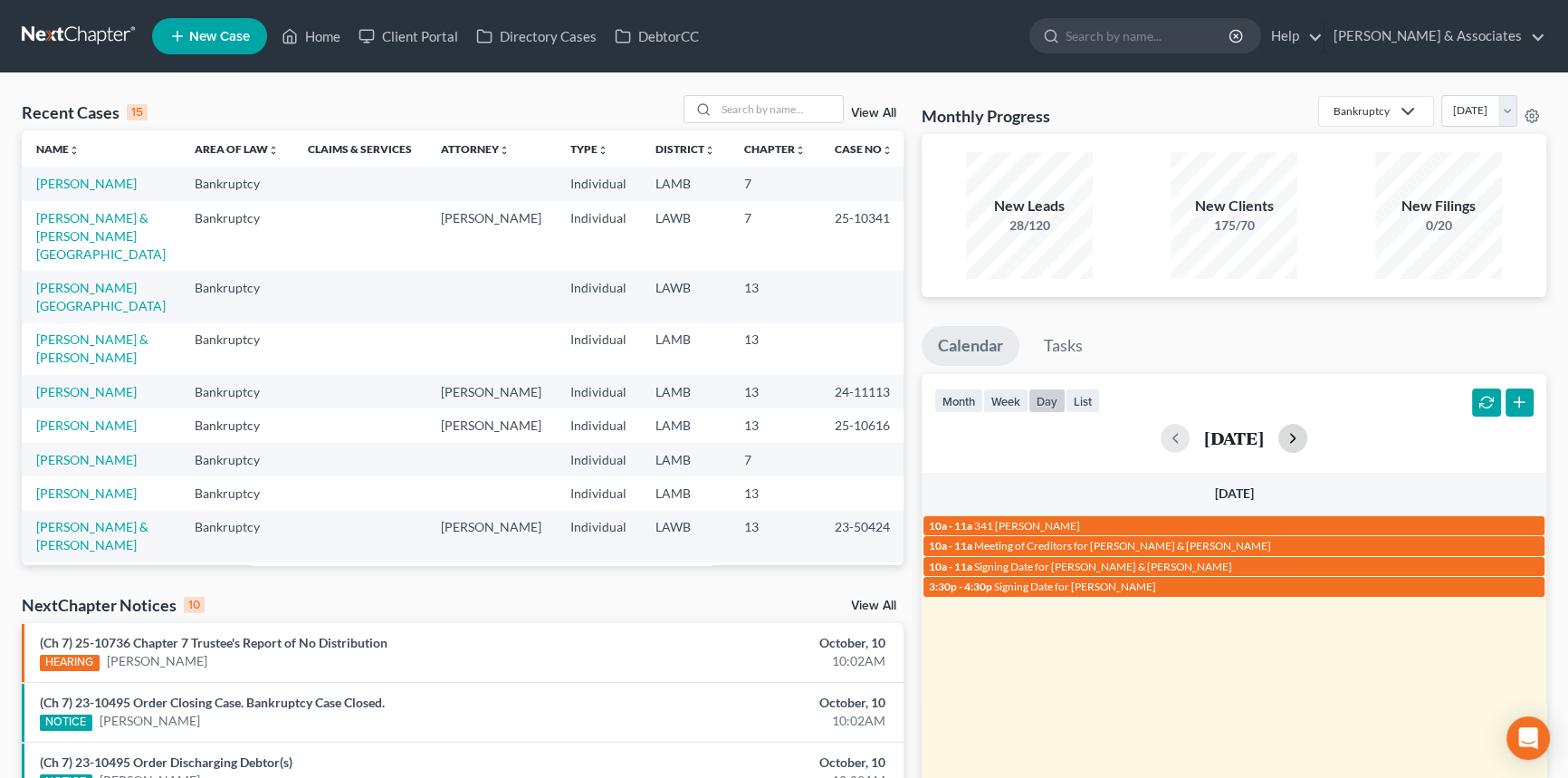
click at [1307, 438] on button "button" at bounding box center [1292, 438] width 29 height 29
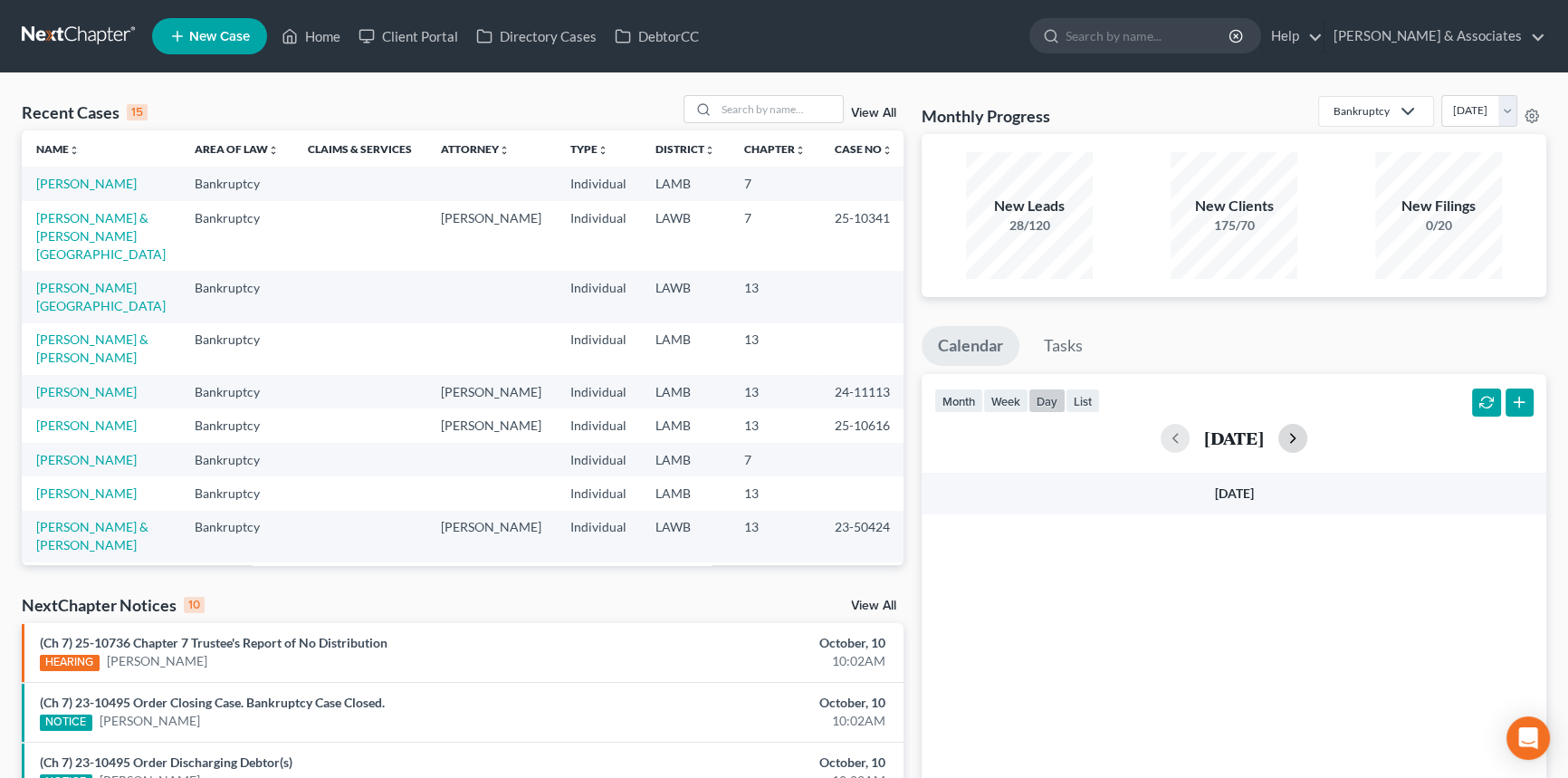
click at [1307, 438] on button "button" at bounding box center [1292, 438] width 29 height 29
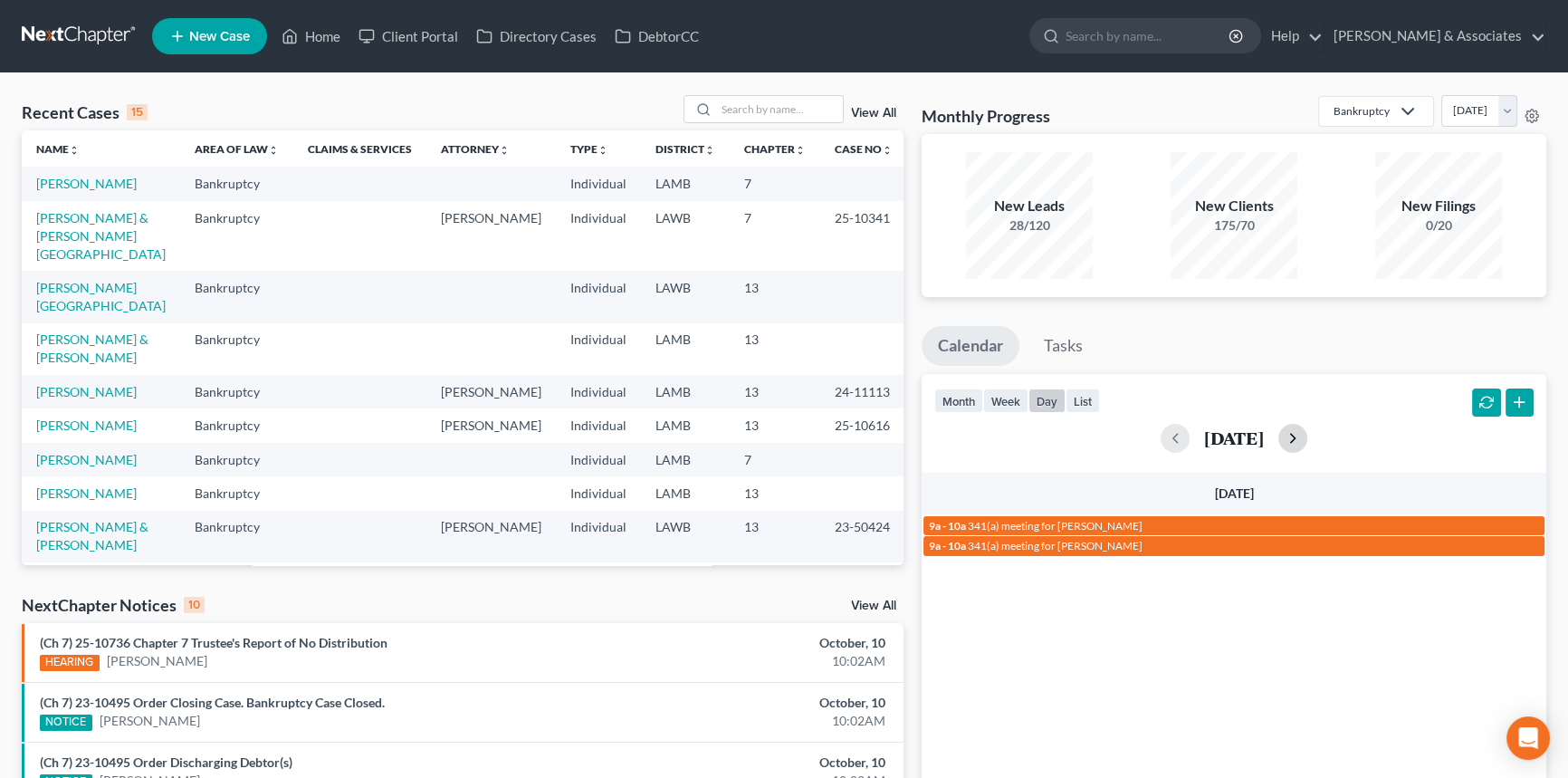
click at [1307, 438] on button "button" at bounding box center [1292, 438] width 29 height 29
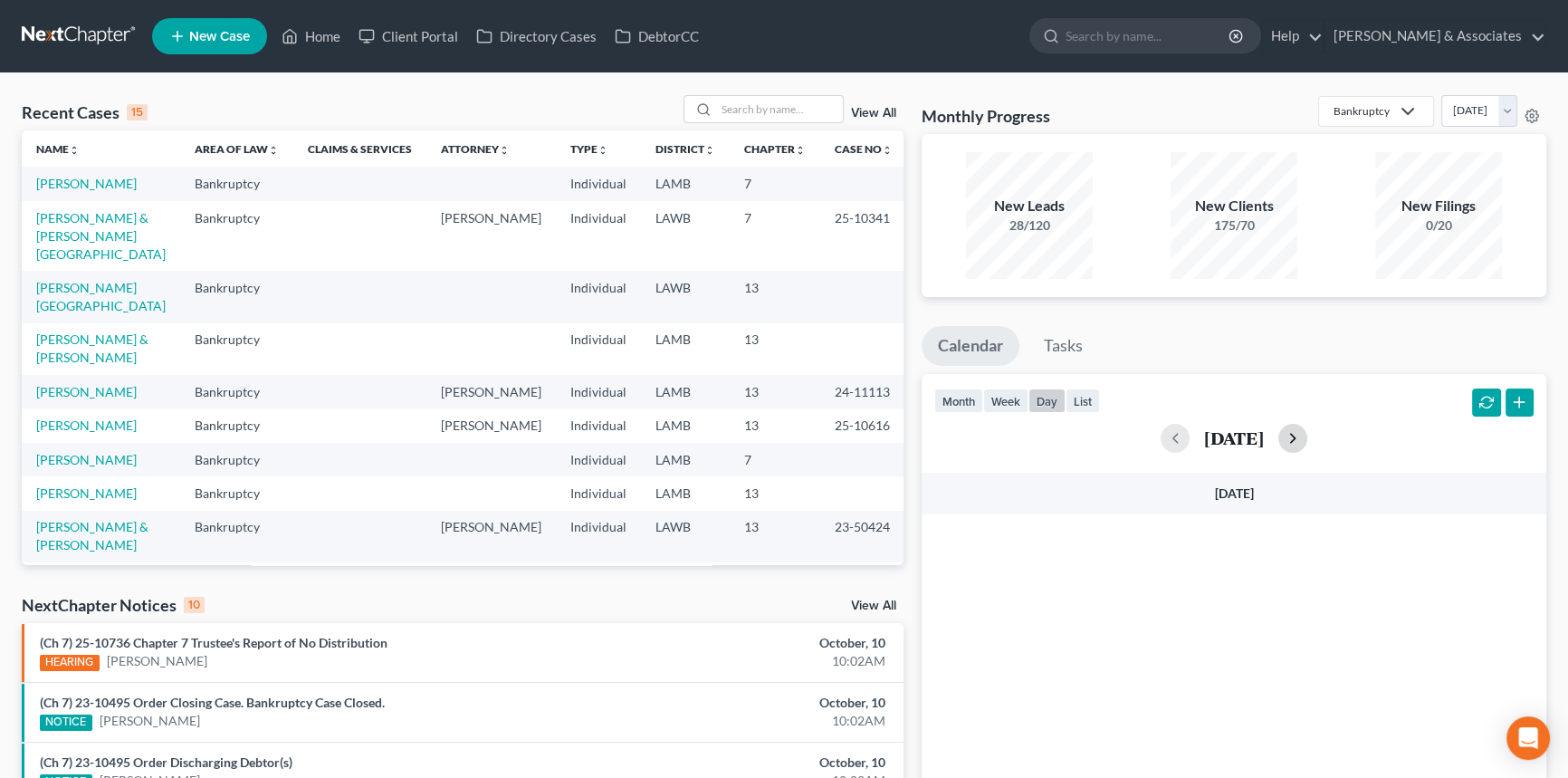
click at [1307, 438] on button "button" at bounding box center [1292, 438] width 29 height 29
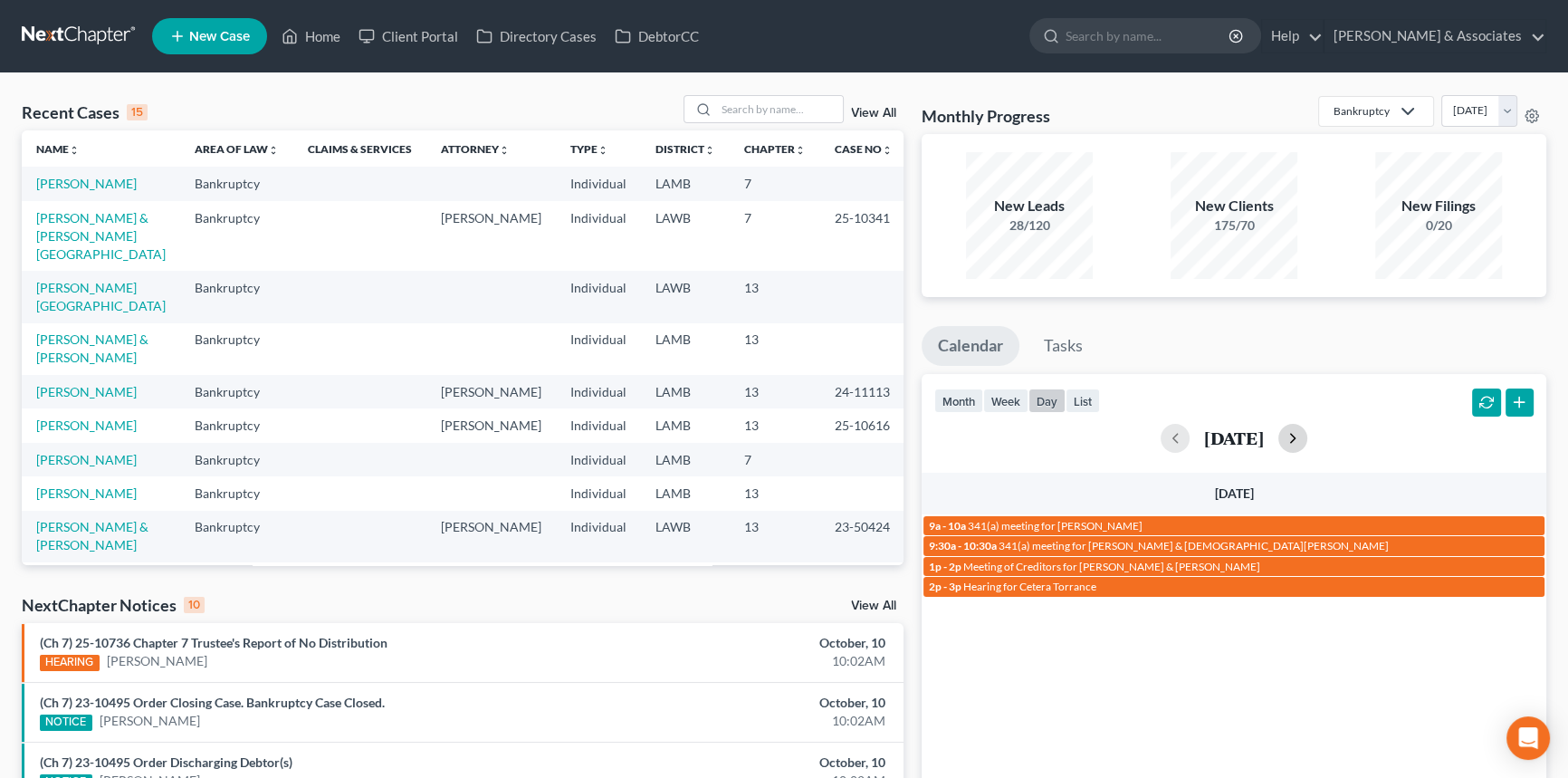
click at [1307, 438] on button "button" at bounding box center [1292, 438] width 29 height 29
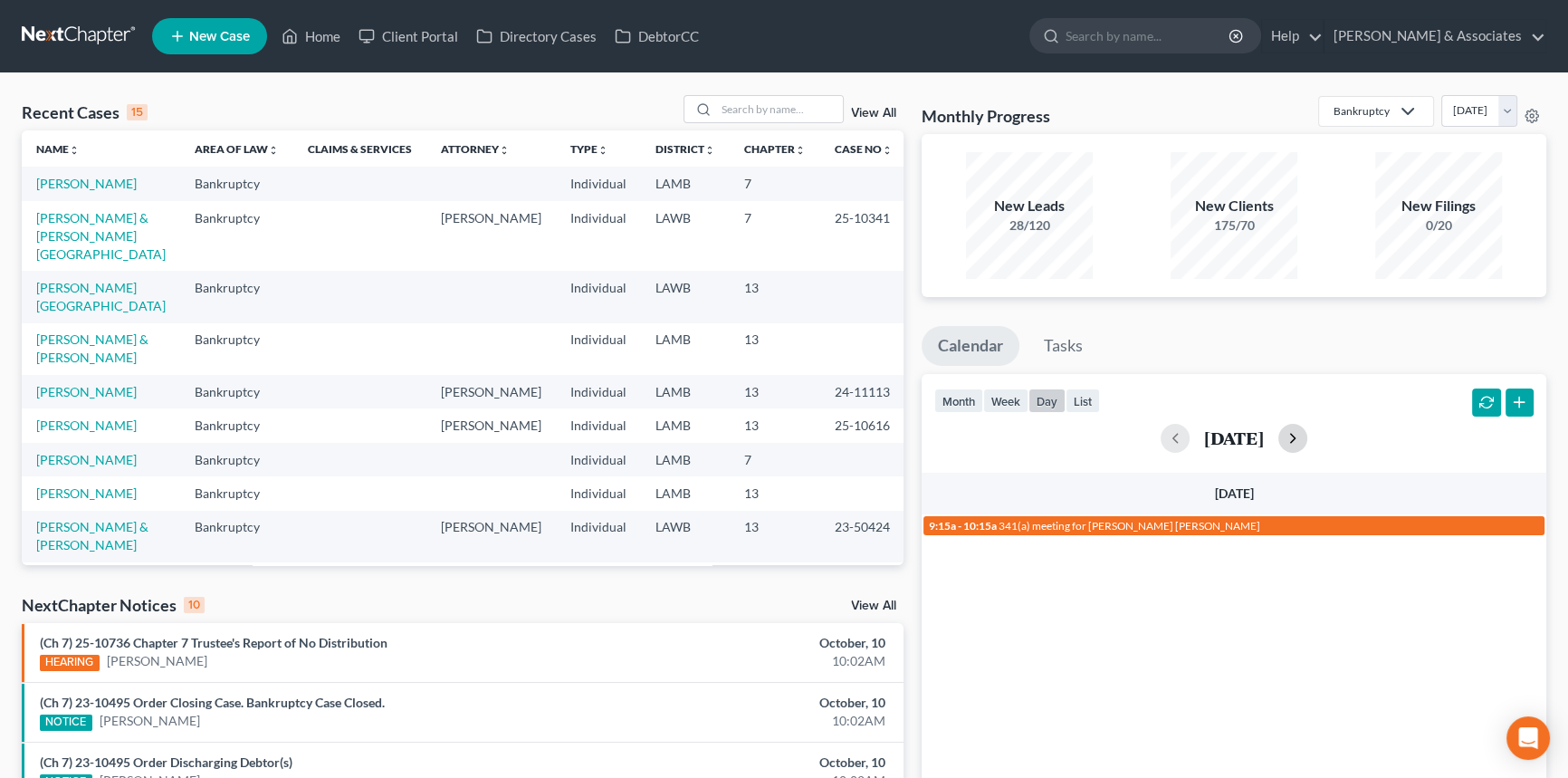
click at [1307, 438] on button "button" at bounding box center [1292, 438] width 29 height 29
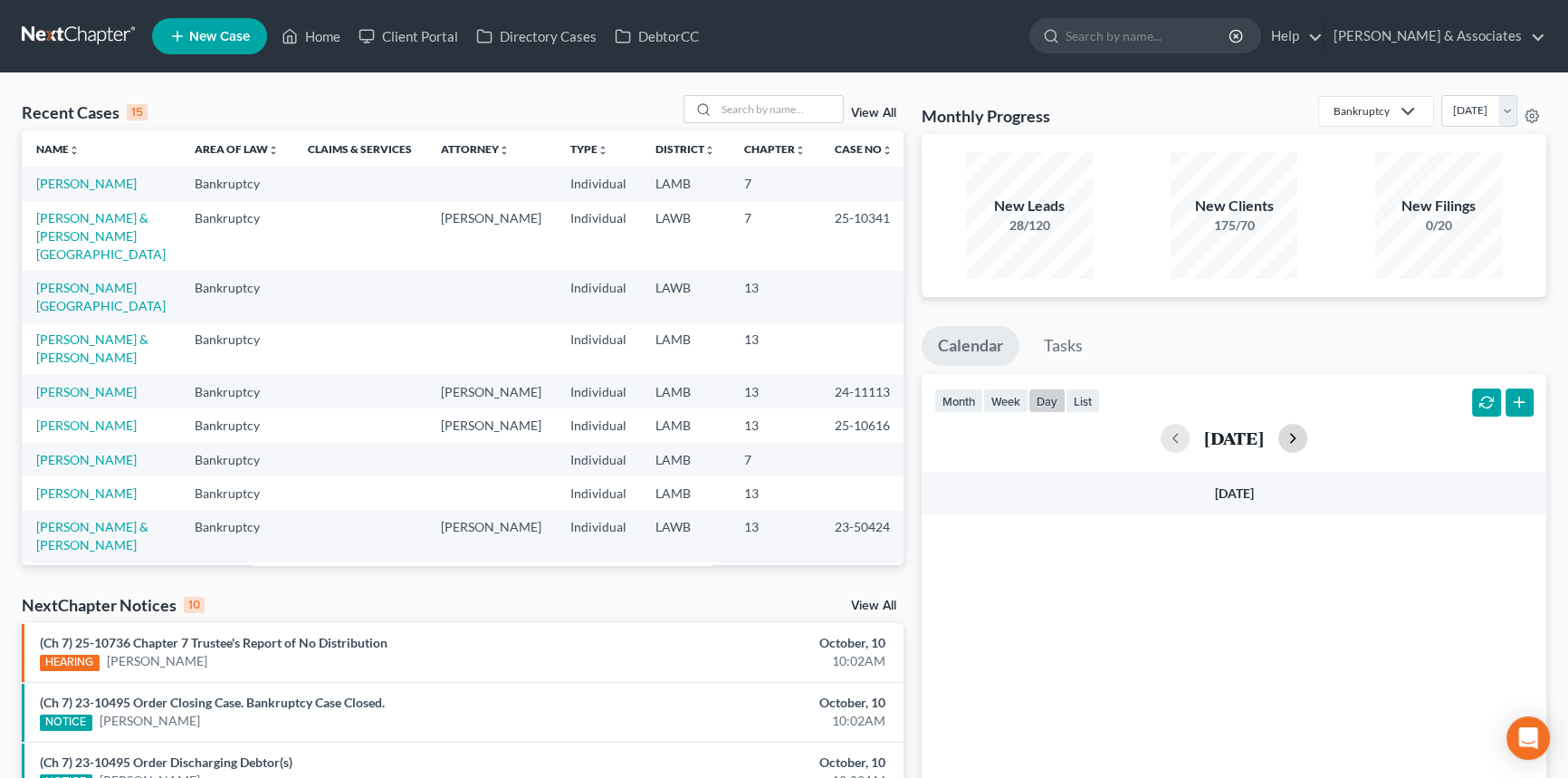
click at [1307, 438] on button "button" at bounding box center [1292, 438] width 29 height 29
click at [1017, 402] on button "week" at bounding box center [1005, 401] width 45 height 25
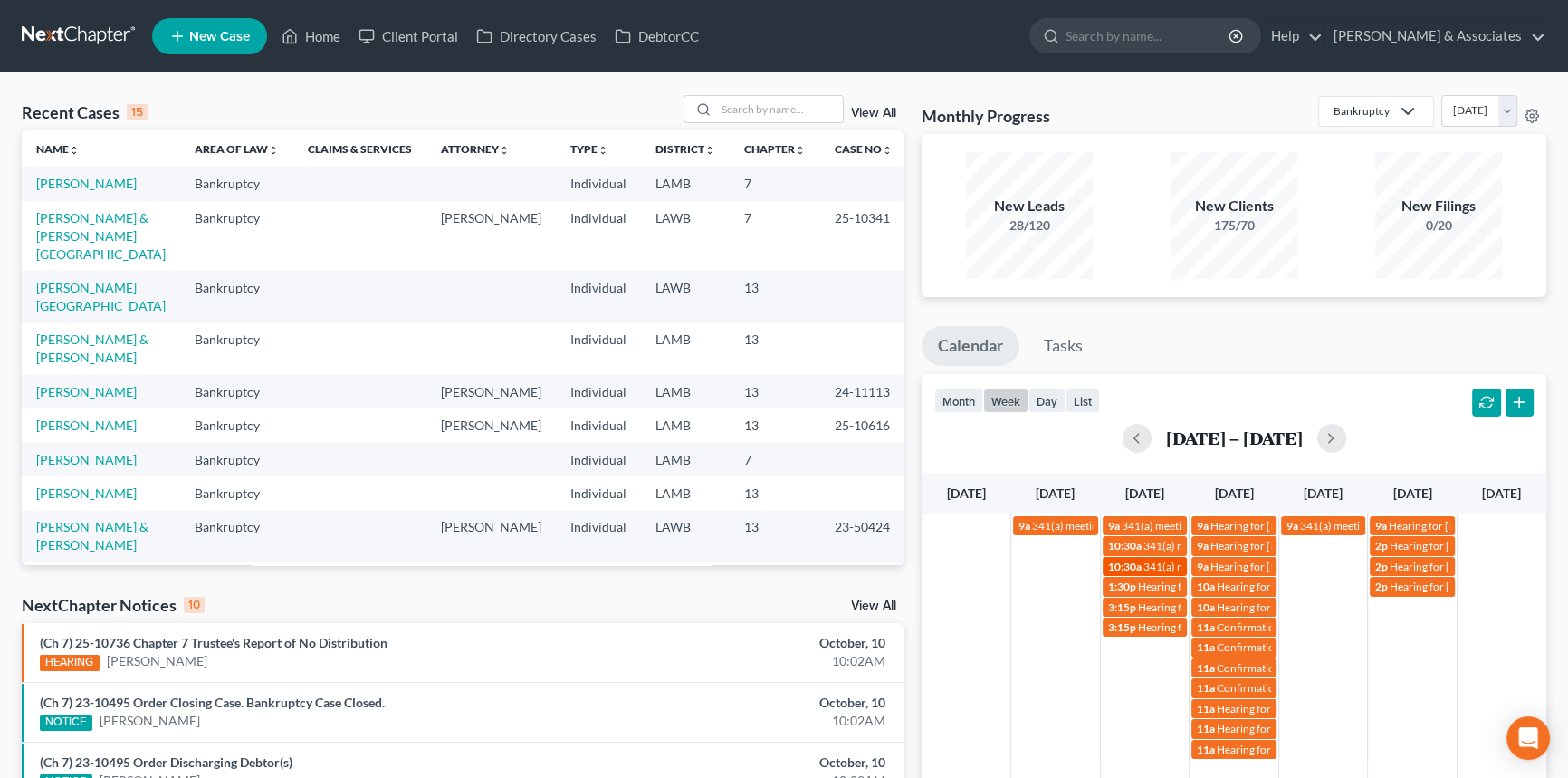
click at [1147, 557] on link "10:30a 341(a) meeting for [PERSON_NAME] & [PERSON_NAME]" at bounding box center [1144, 567] width 85 height 19
select select "Days"
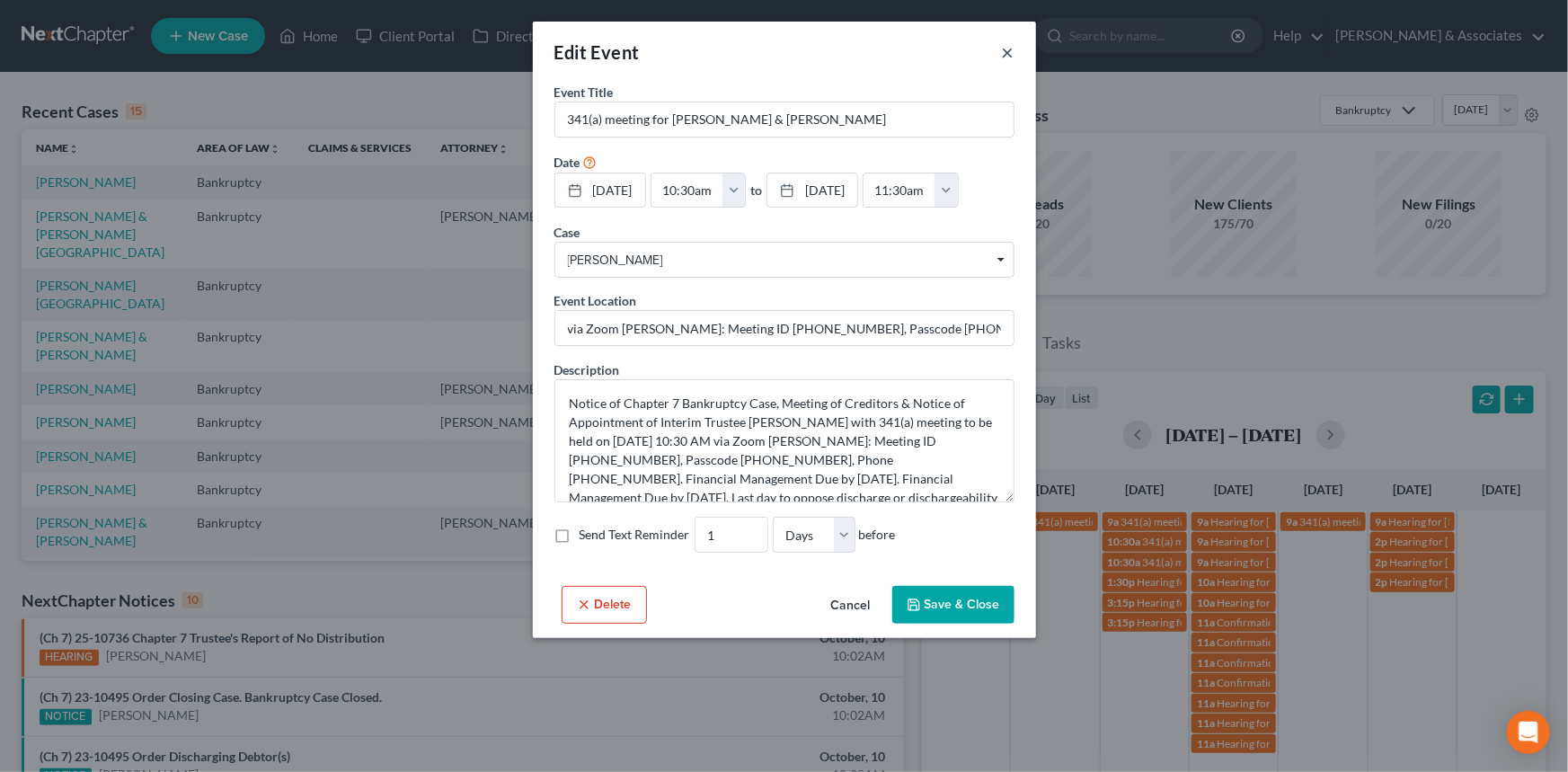
click at [1006, 49] on button "×" at bounding box center [1008, 52] width 12 height 22
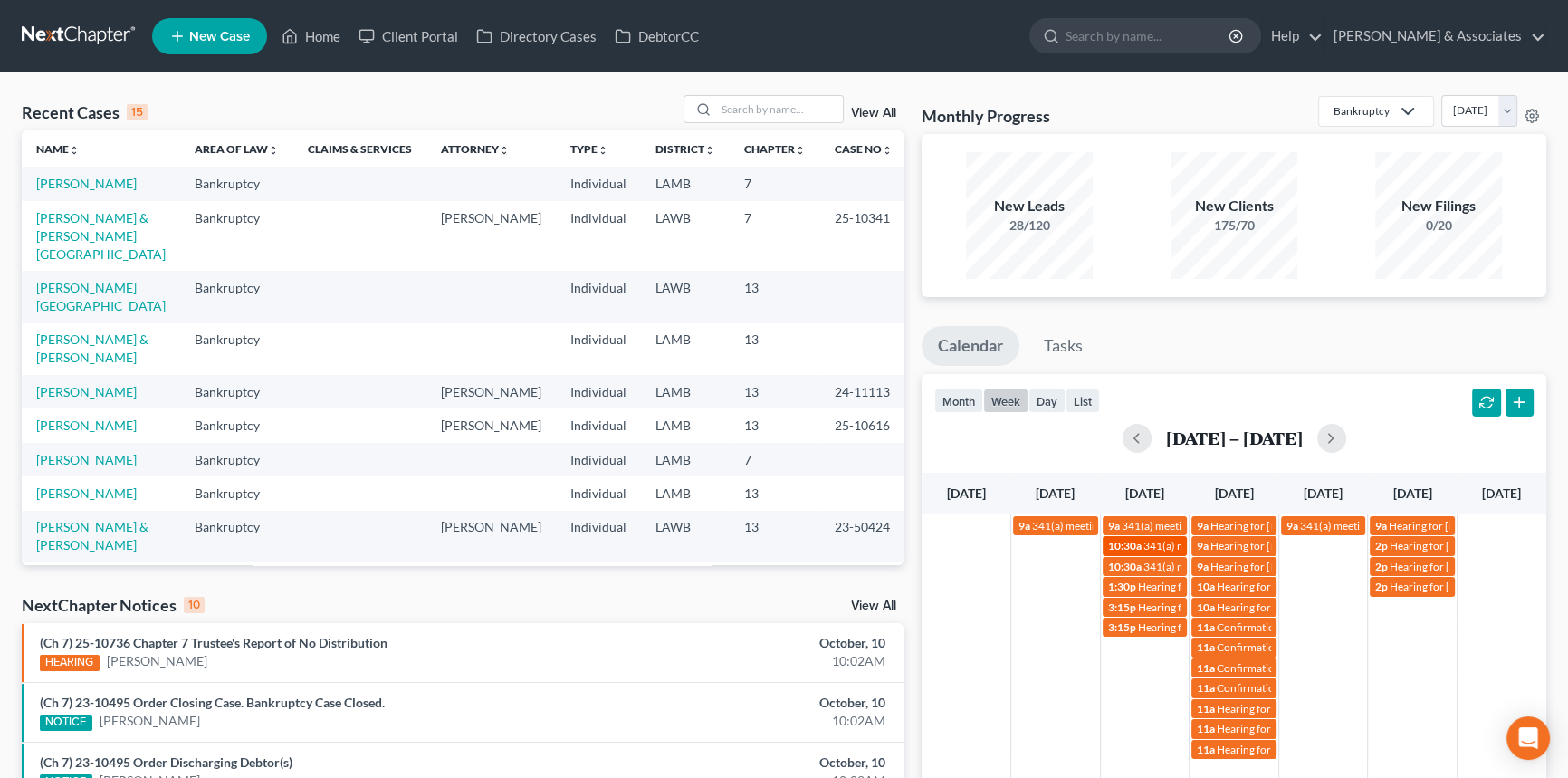
click at [1148, 544] on span "341(a) meeting for [PERSON_NAME]" at bounding box center [1230, 545] width 175 height 13
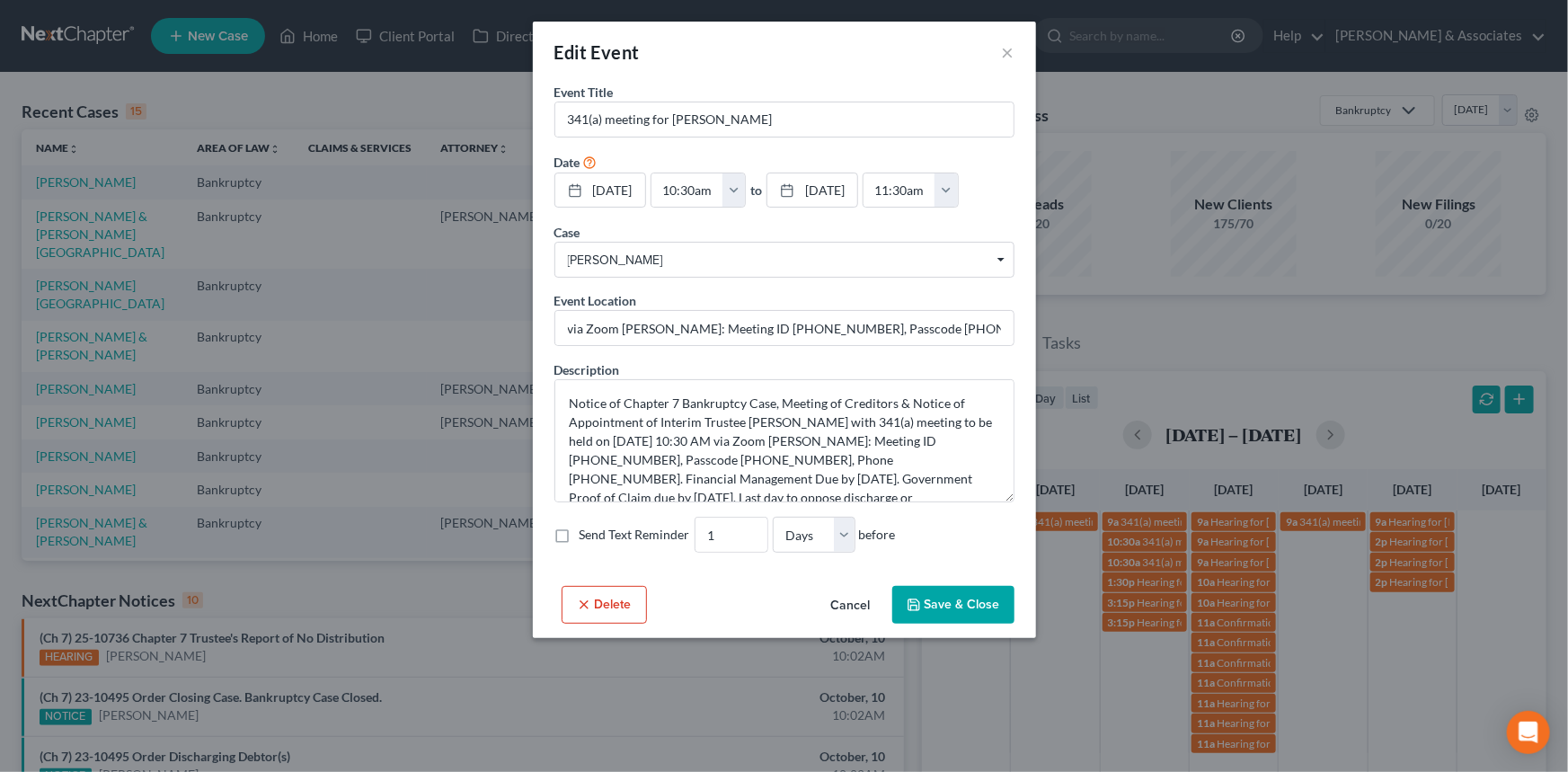
click at [998, 52] on div "Edit Event ×" at bounding box center [784, 52] width 503 height 61
click at [1006, 53] on button "×" at bounding box center [1008, 52] width 12 height 22
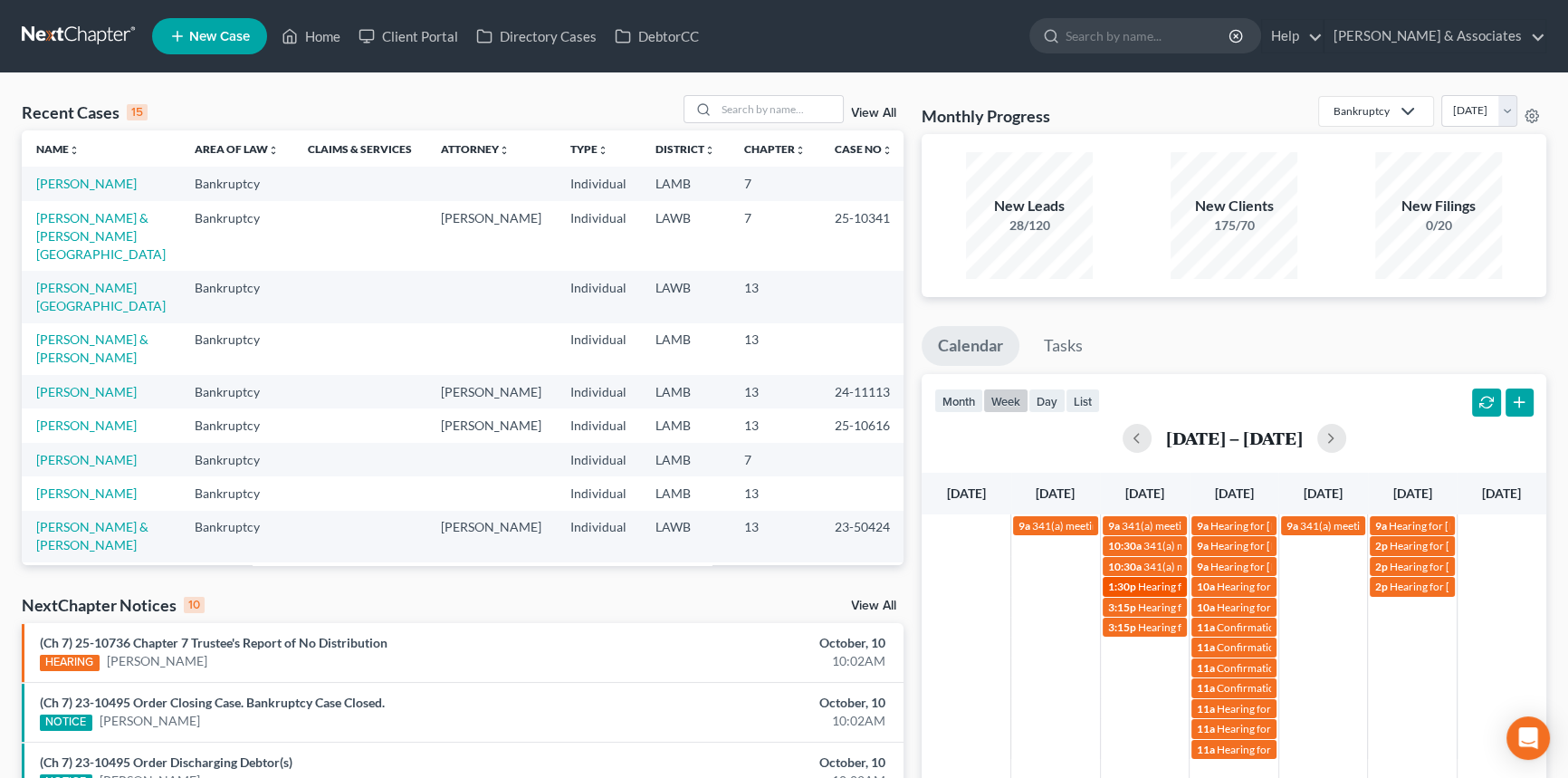
click at [1119, 590] on span "1:30p" at bounding box center [1121, 587] width 28 height 13
select select "Days"
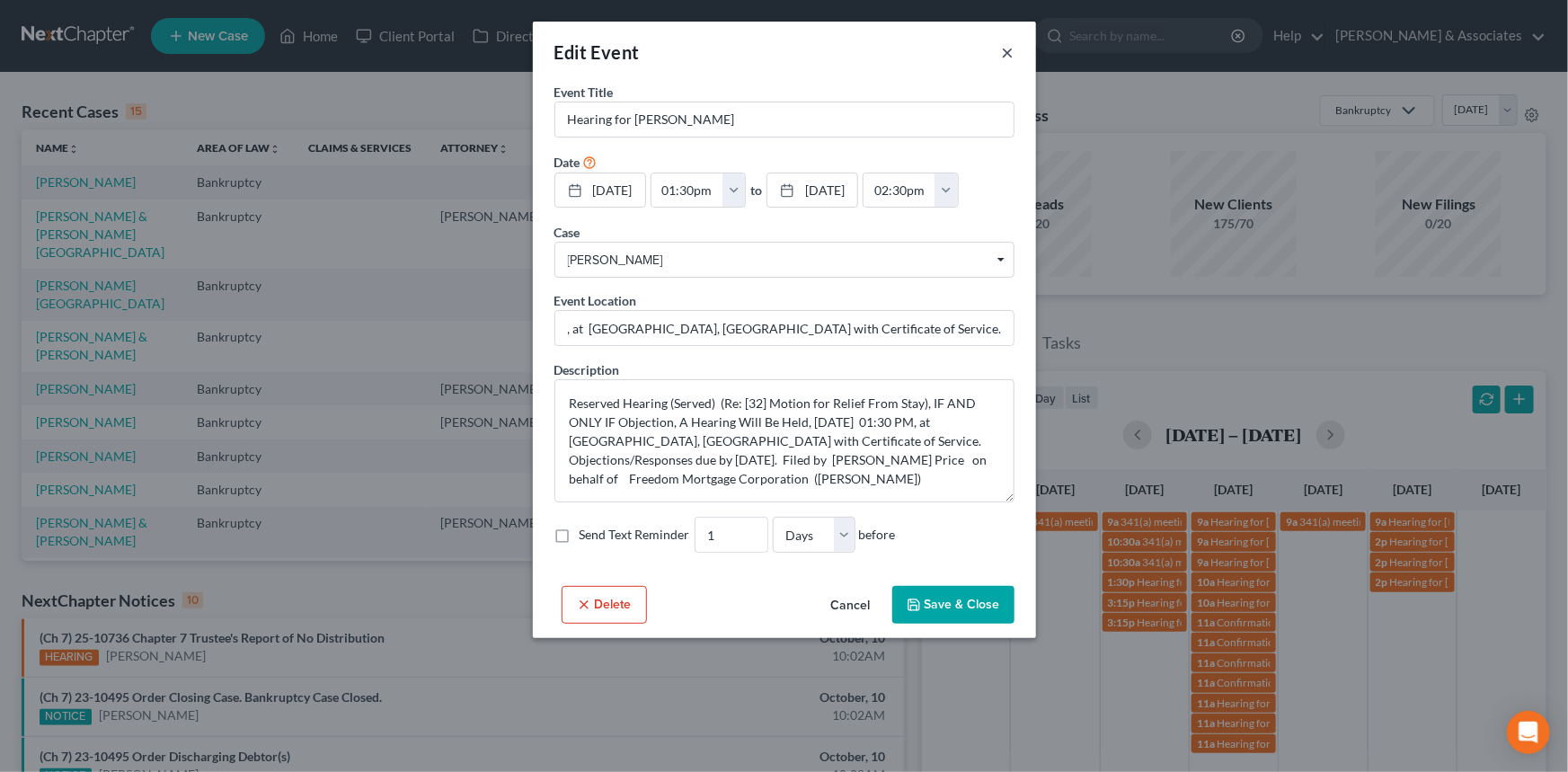
click at [1007, 52] on button "×" at bounding box center [1008, 52] width 12 height 22
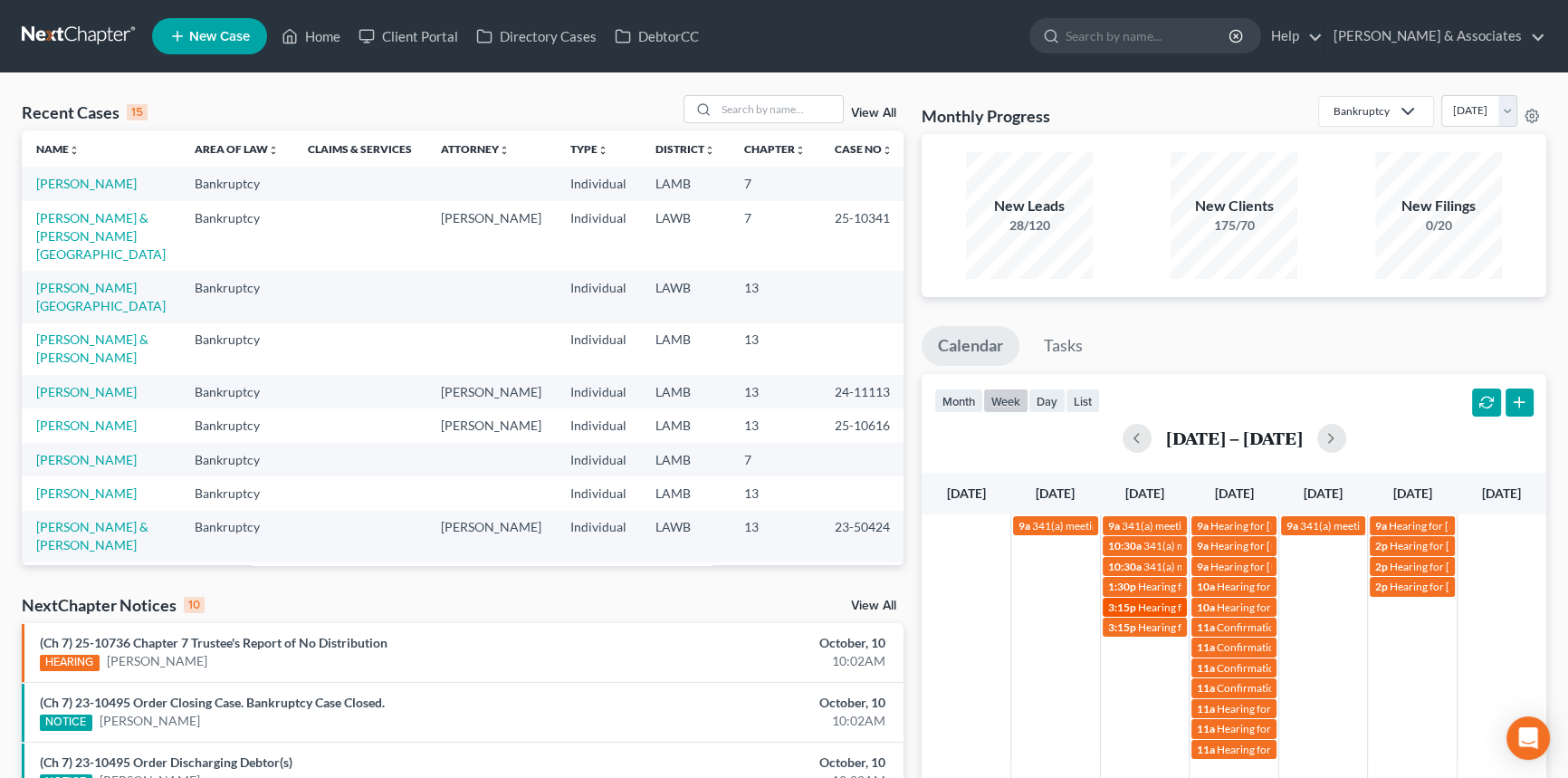
click at [1115, 607] on span "3:15p" at bounding box center [1121, 607] width 28 height 13
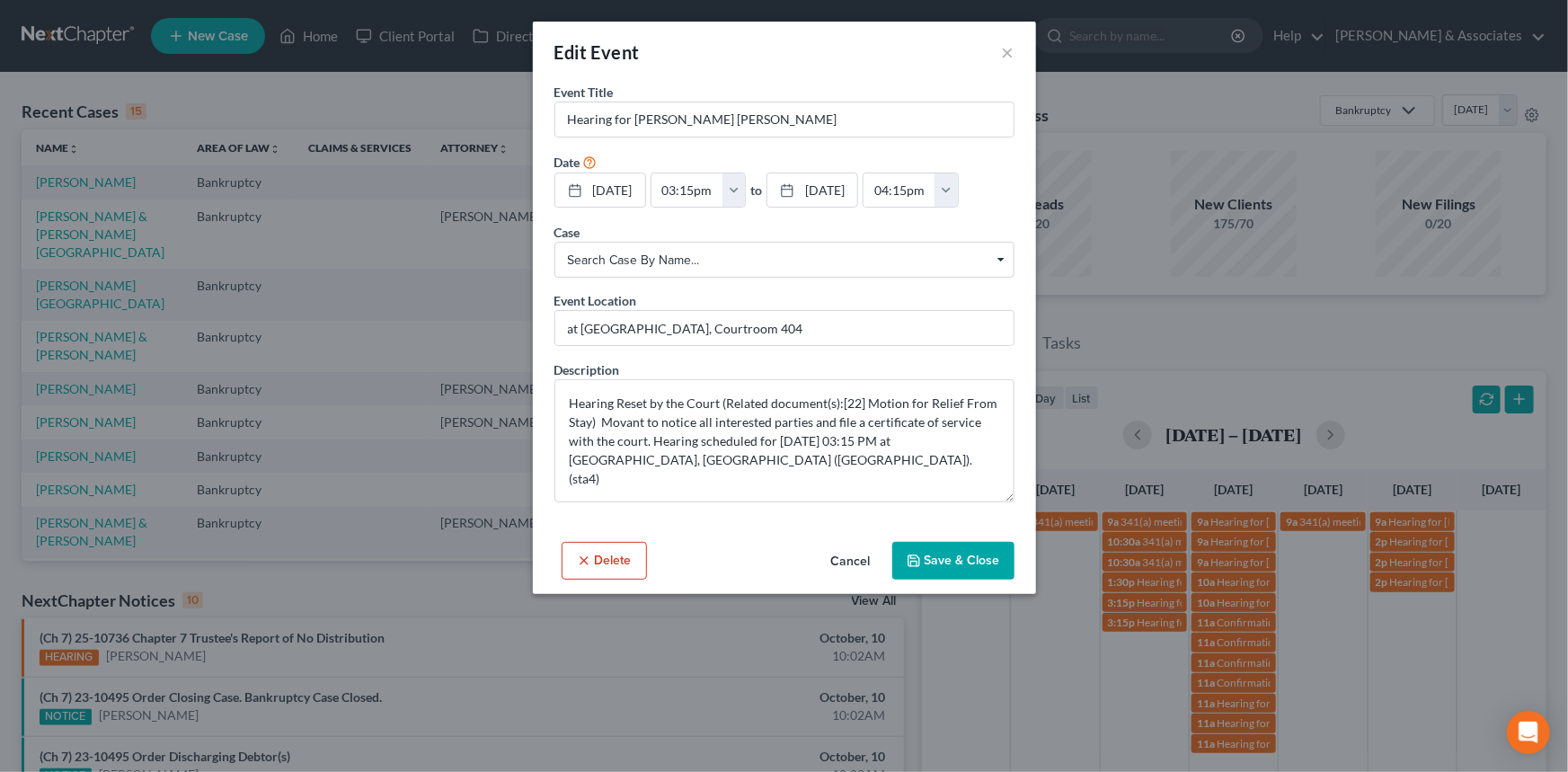
click at [998, 54] on div "Edit Event ×" at bounding box center [784, 52] width 503 height 61
click at [1007, 48] on button "×" at bounding box center [1008, 52] width 12 height 22
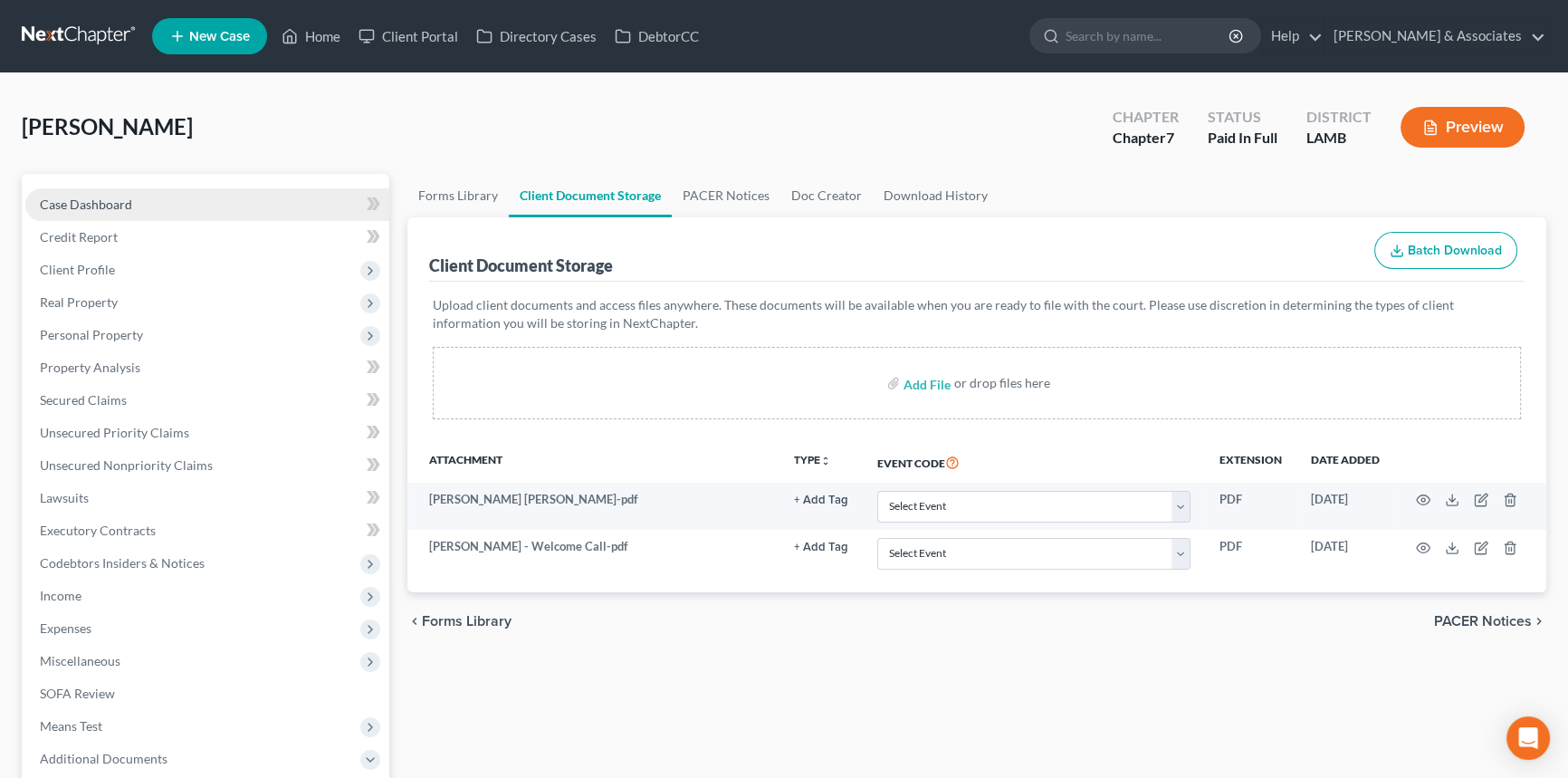
click at [121, 201] on span "Case Dashboard" at bounding box center [86, 204] width 93 height 15
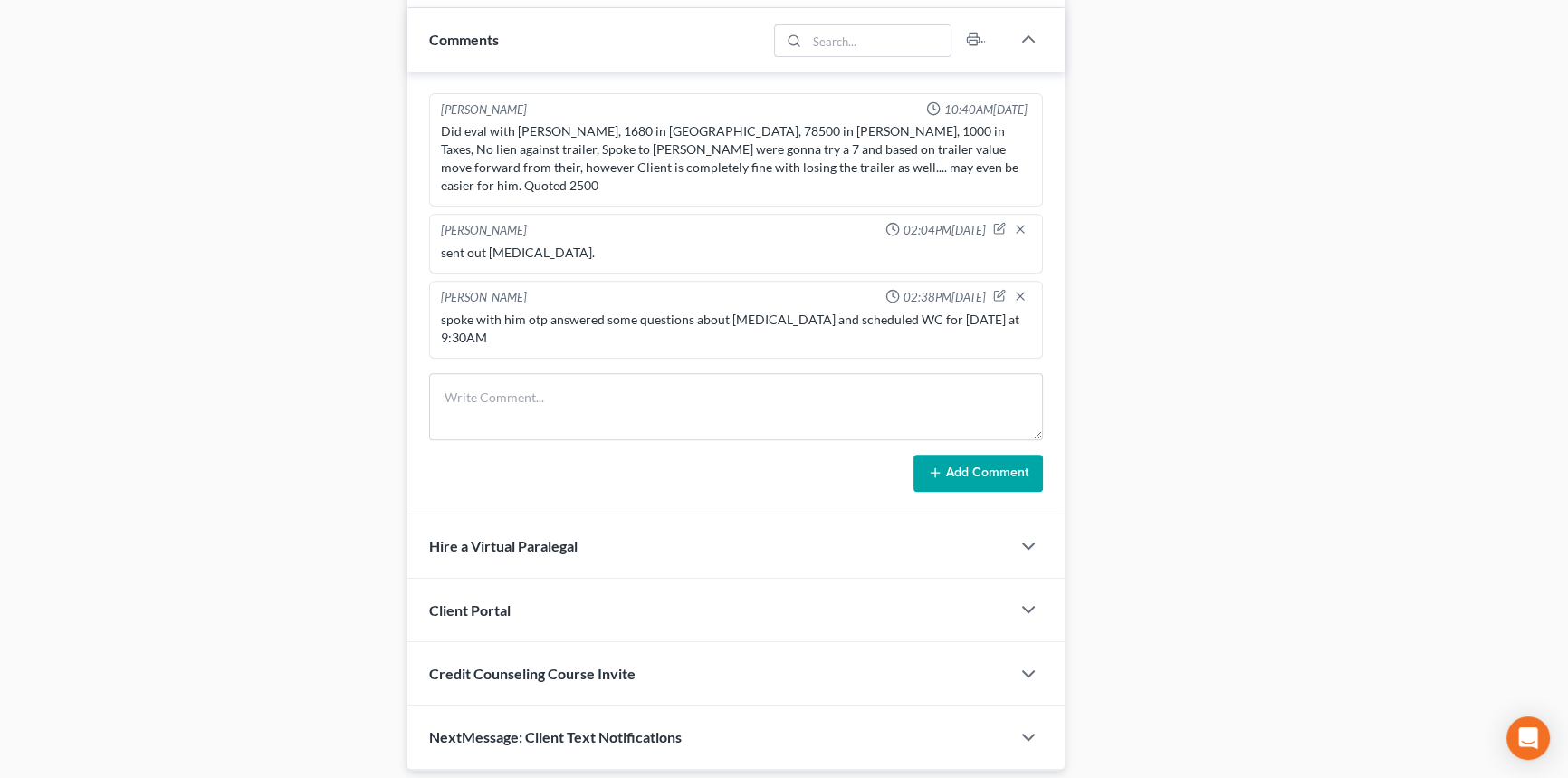
scroll to position [950, 0]
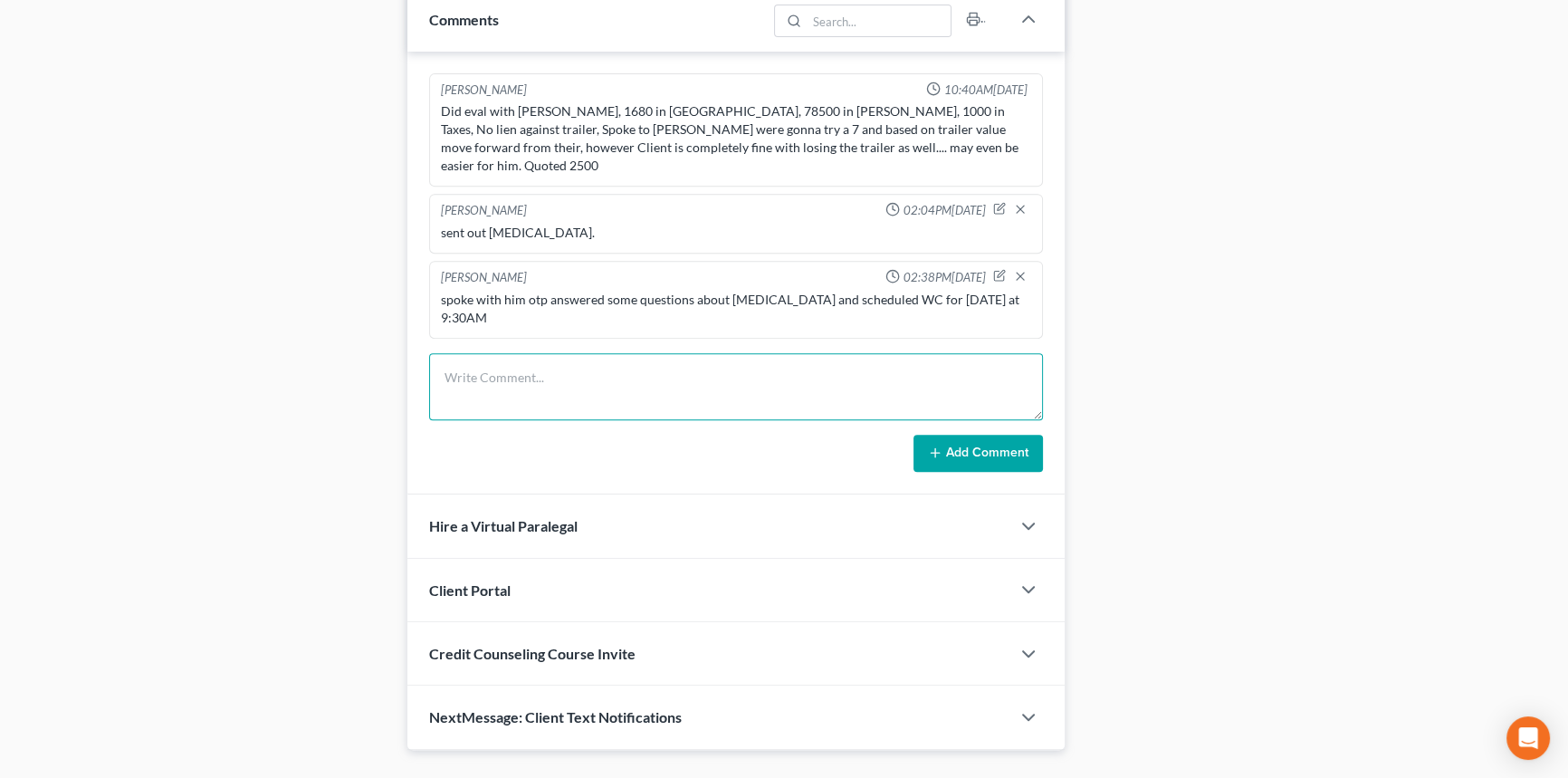
click at [677, 353] on textarea at bounding box center [735, 387] width 613 height 67
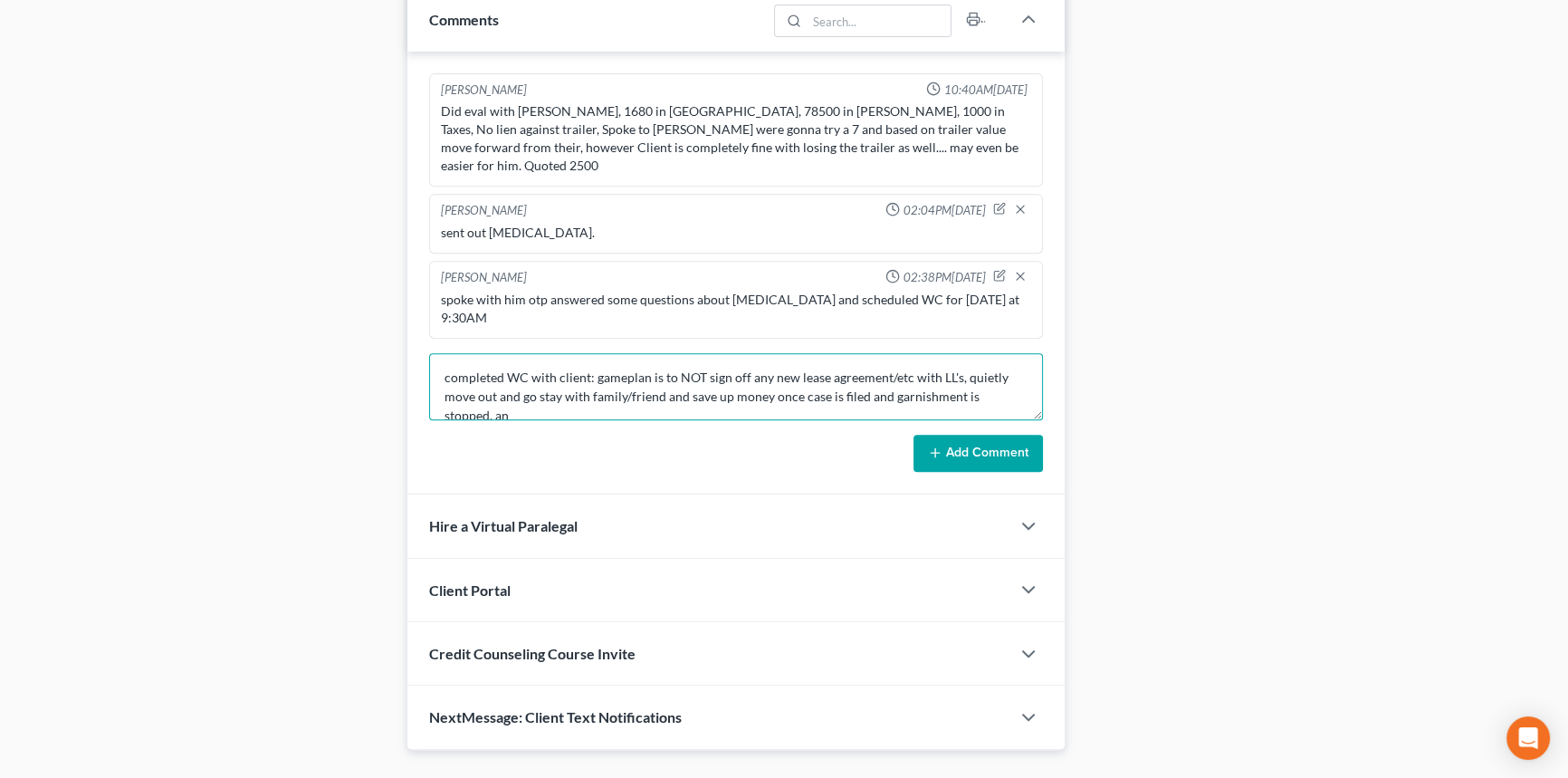
scroll to position [4, 0]
type textarea "completed WC with client: gameplan is to NOT sign off any new lease agreement/e…"
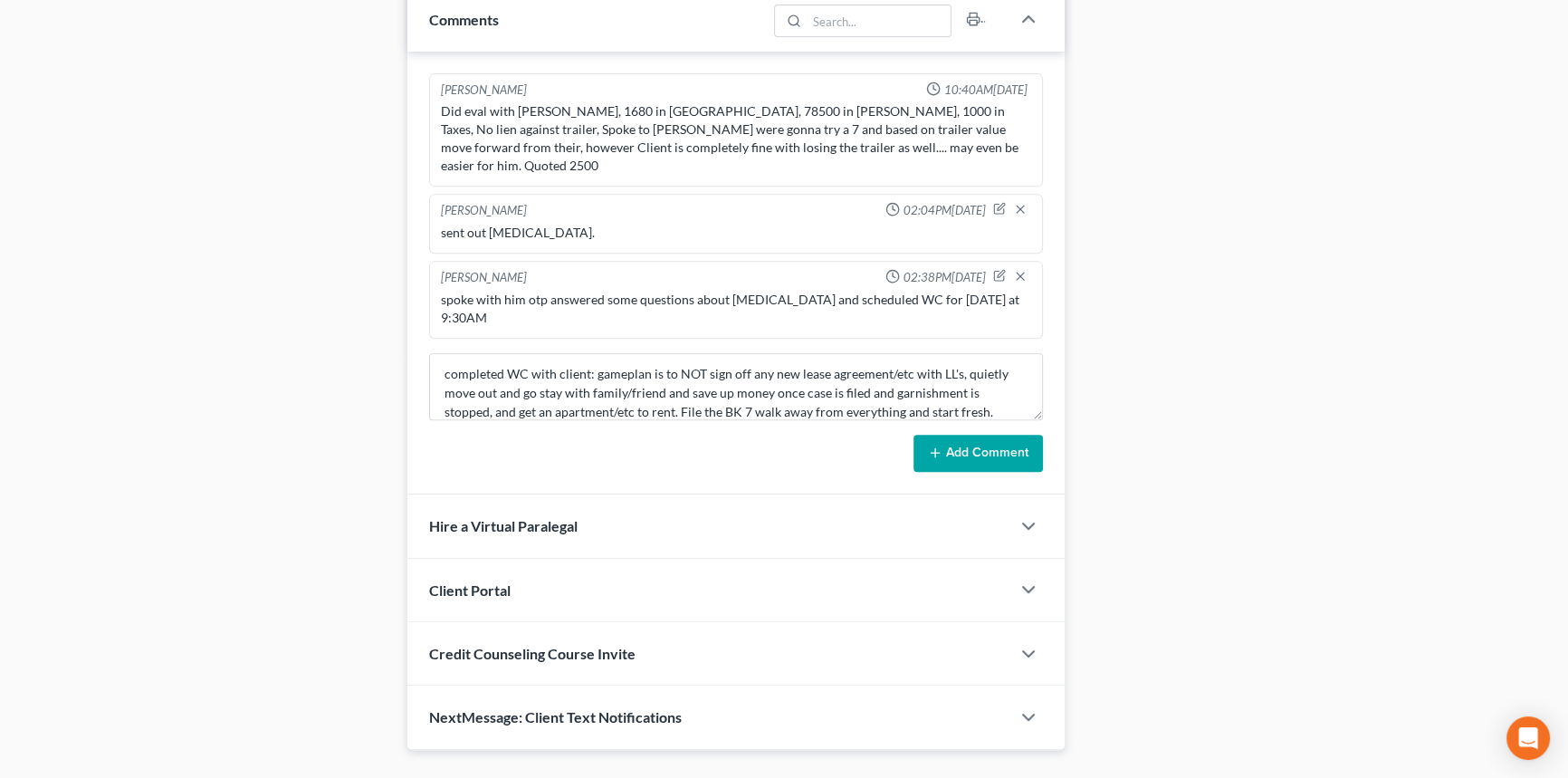
click at [1003, 434] on button "Add Comment" at bounding box center [978, 454] width 129 height 38
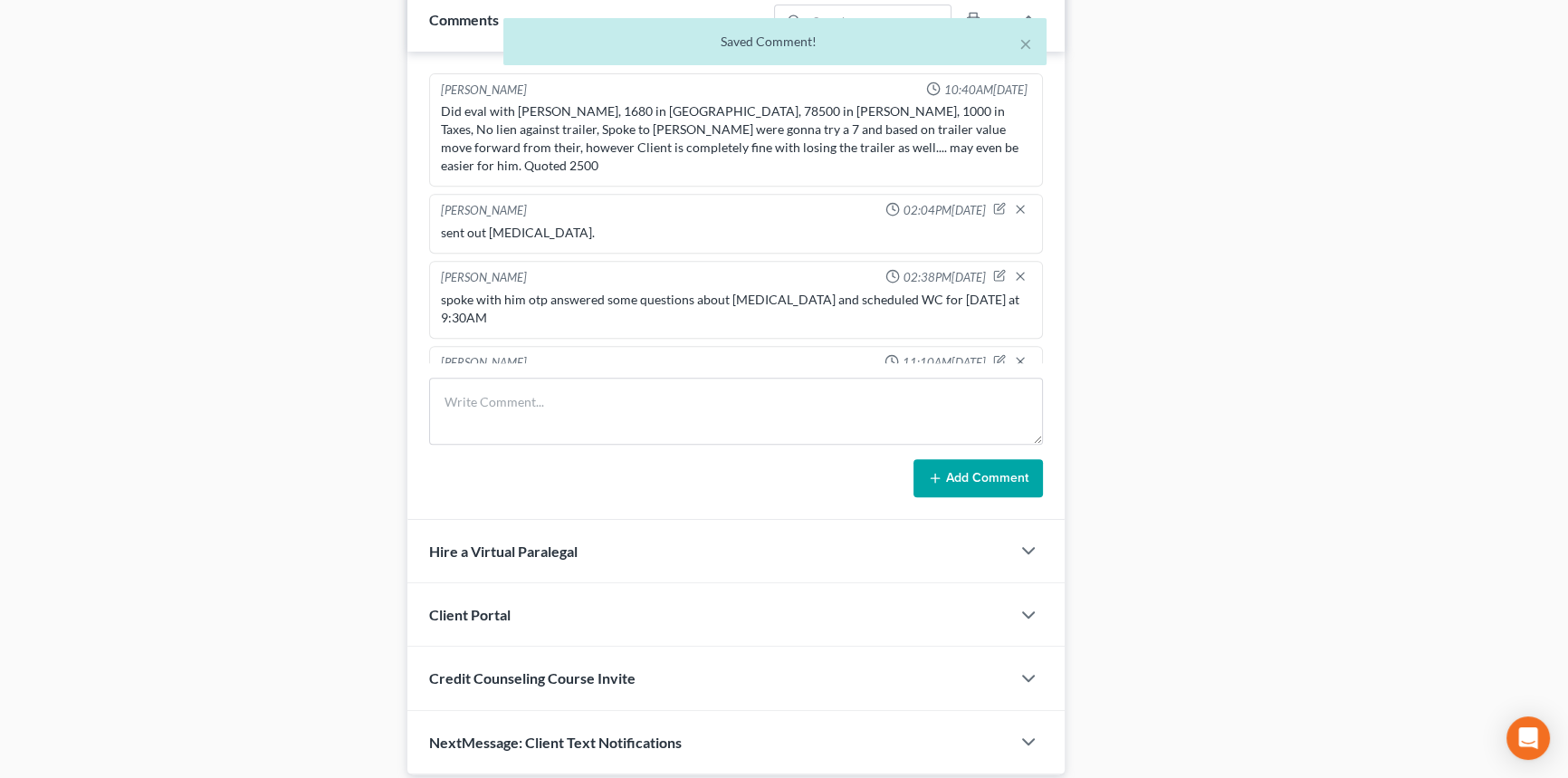
scroll to position [41, 0]
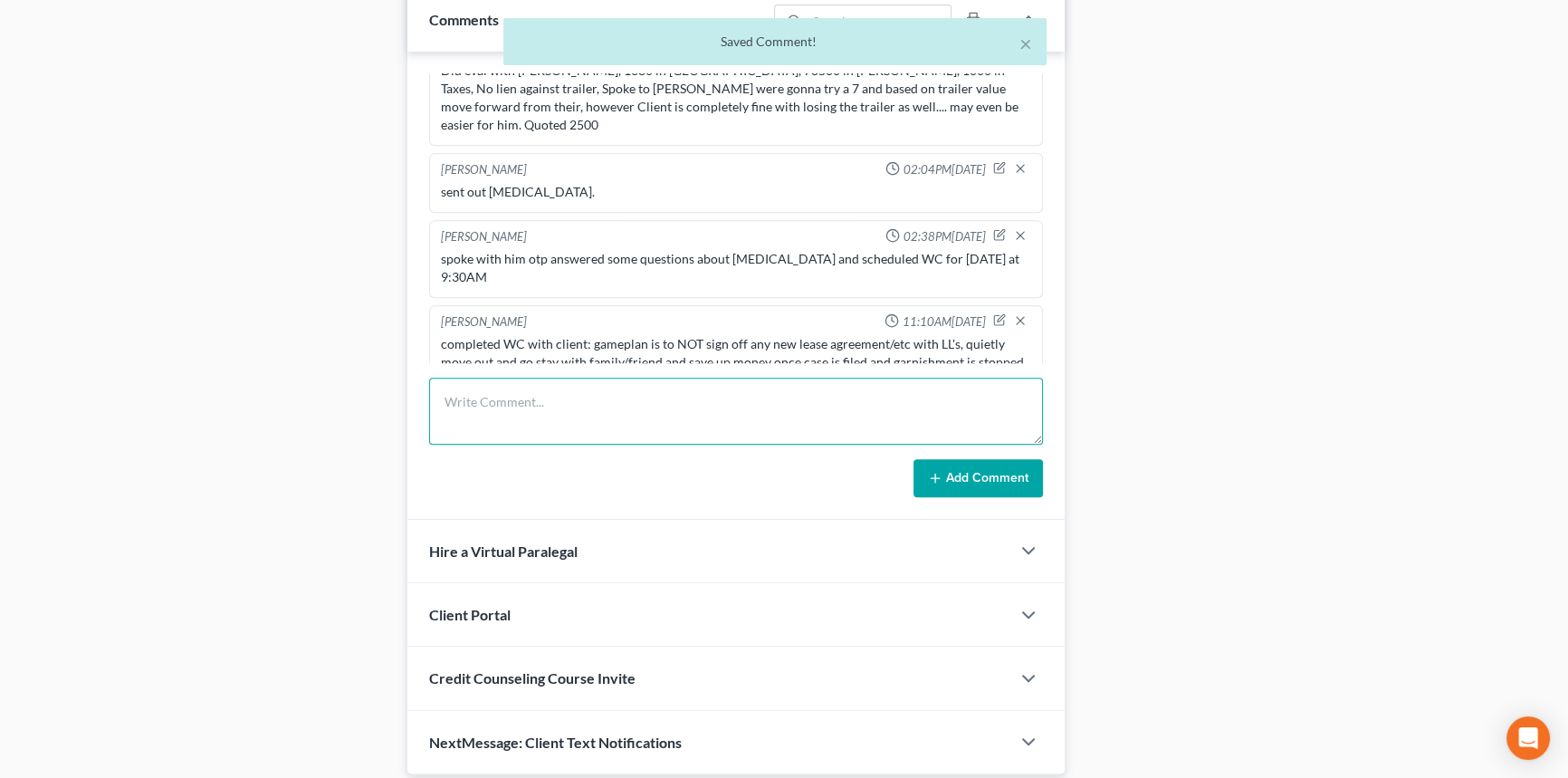
click at [1000, 412] on textarea at bounding box center [735, 411] width 613 height 67
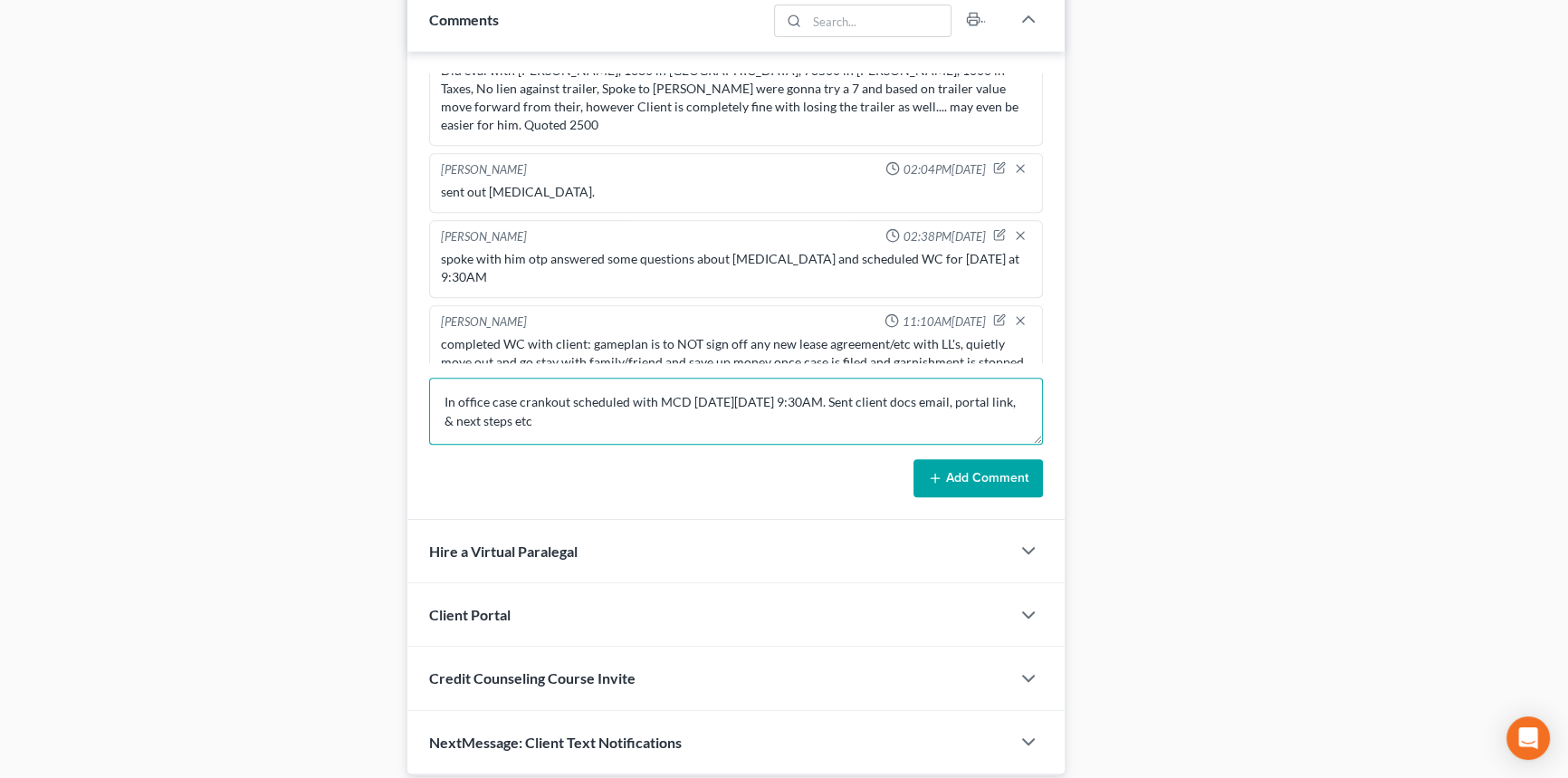
type textarea "In office case crankout scheduled with MCD [DATE][DATE] 9:30AM. Sent client doc…"
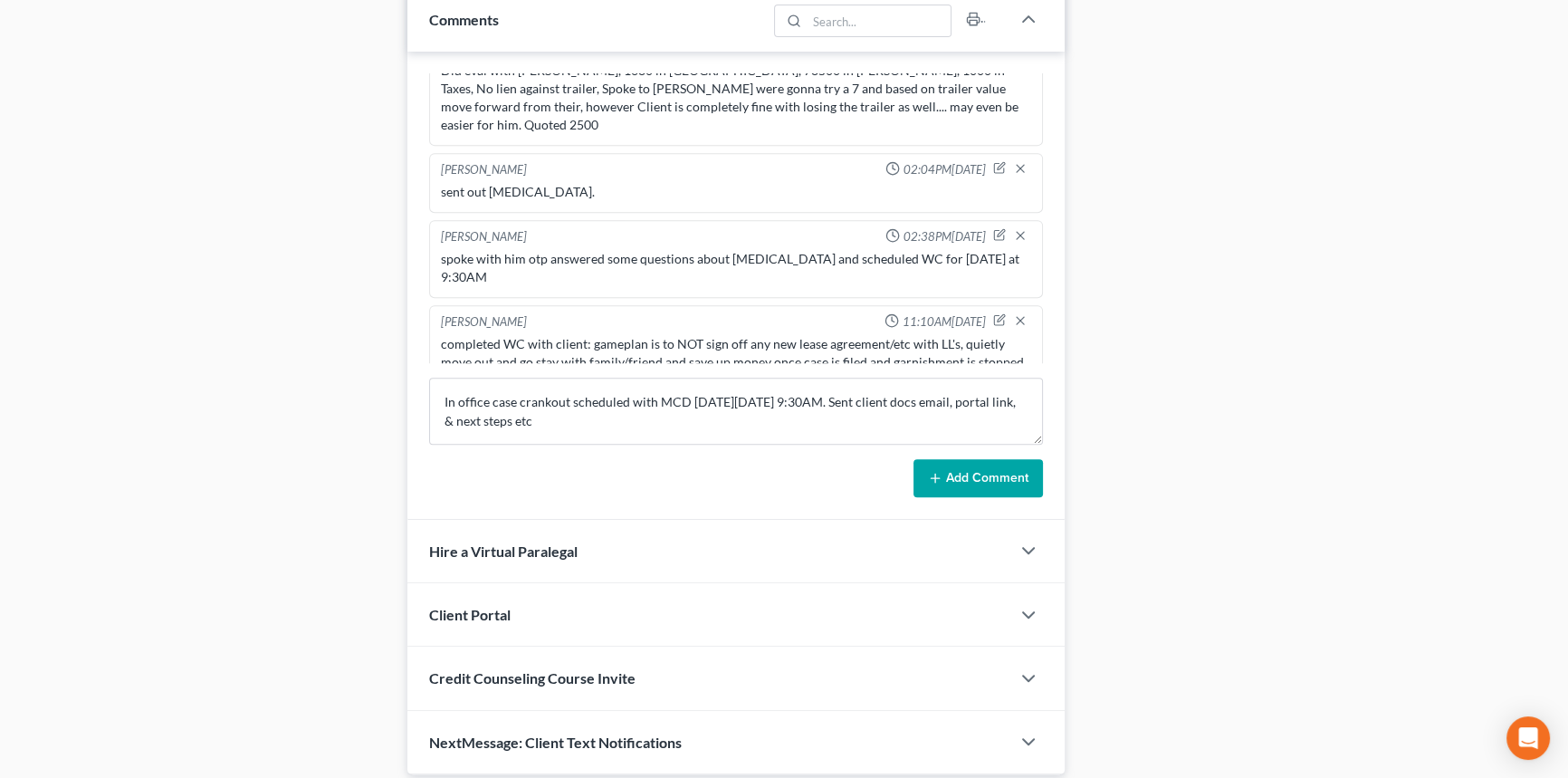
click at [1003, 469] on button "Add Comment" at bounding box center [978, 478] width 129 height 38
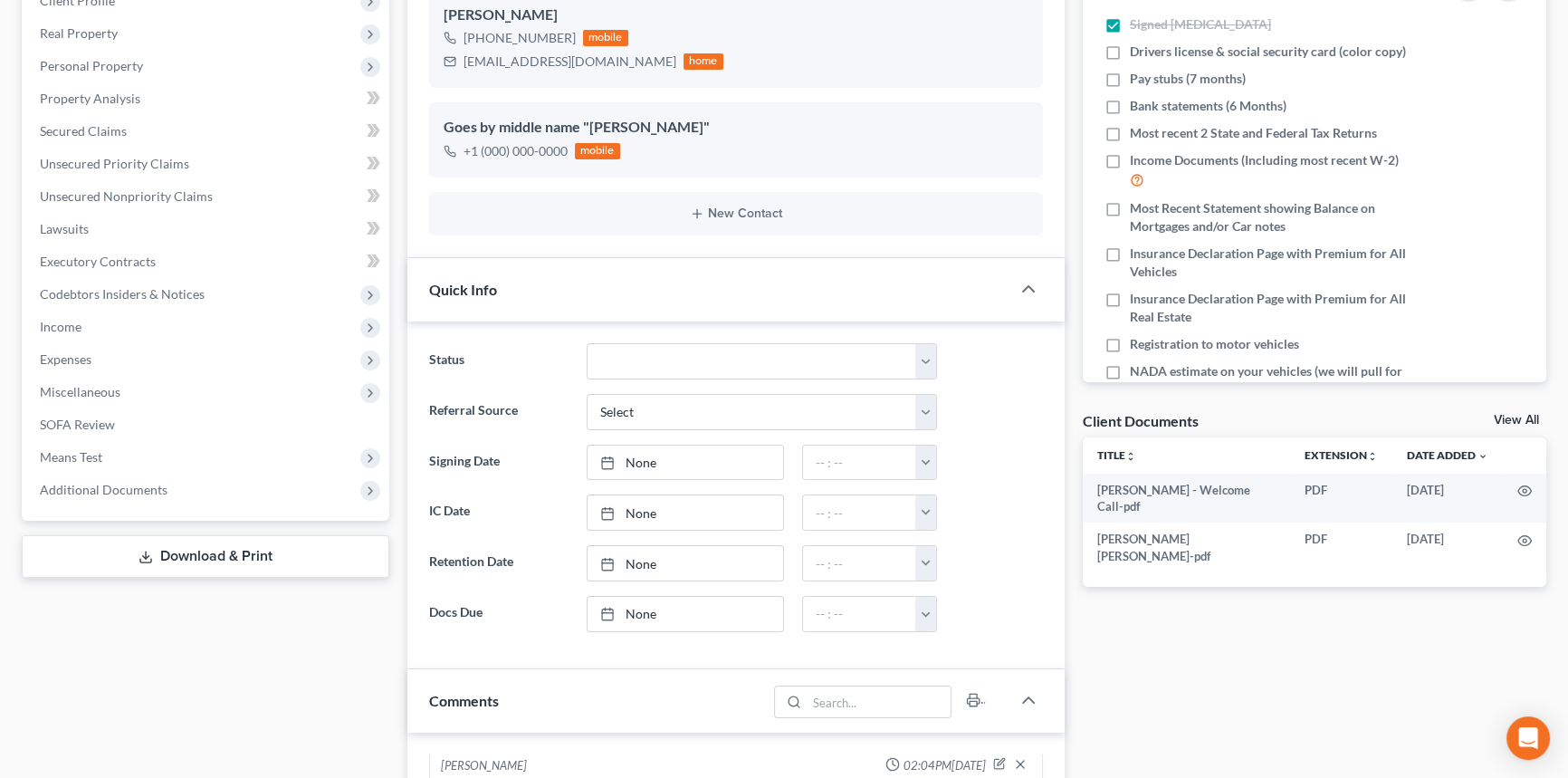
scroll to position [0, 0]
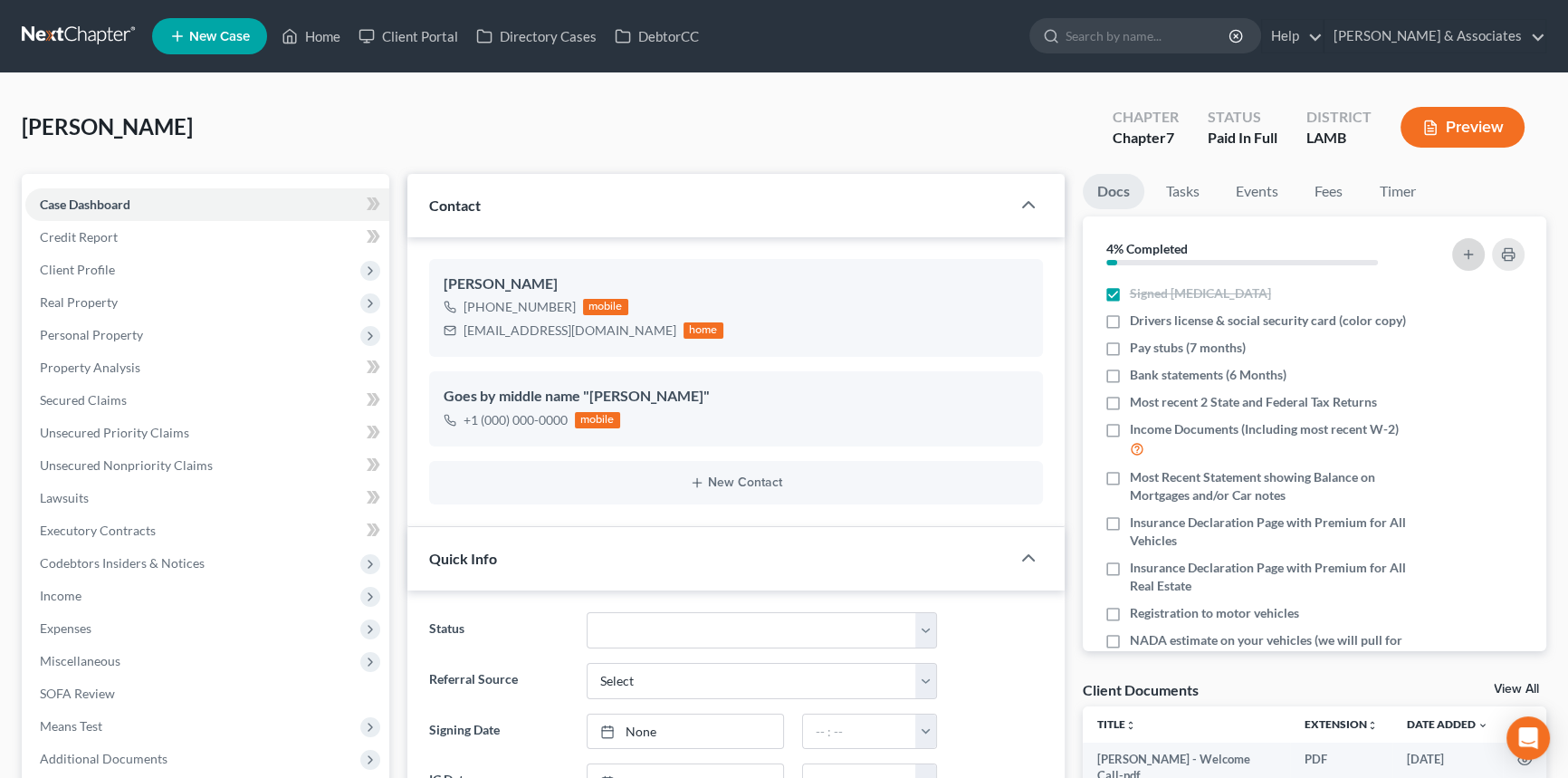
click at [1470, 250] on icon "button" at bounding box center [1468, 254] width 14 height 14
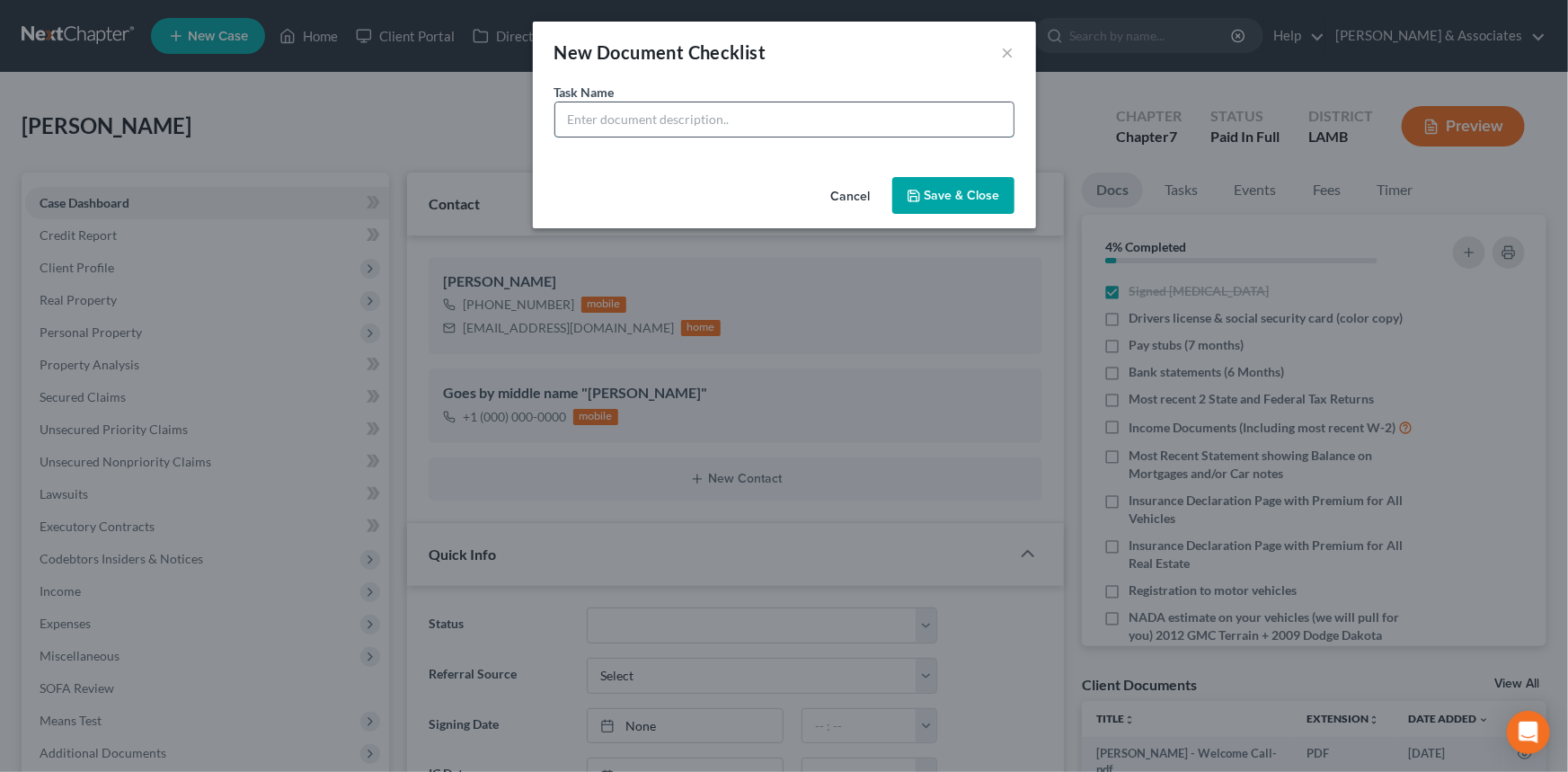
click at [921, 127] on input "text" at bounding box center [784, 120] width 459 height 34
type input "Documentation on Tax Liability"
click at [967, 165] on div "Task Name * Documentation on Tax Liability" at bounding box center [784, 126] width 503 height 87
click at [964, 173] on div "Cancel Save & Close" at bounding box center [784, 199] width 503 height 59
click at [964, 179] on button "Save & Close" at bounding box center [954, 196] width 123 height 38
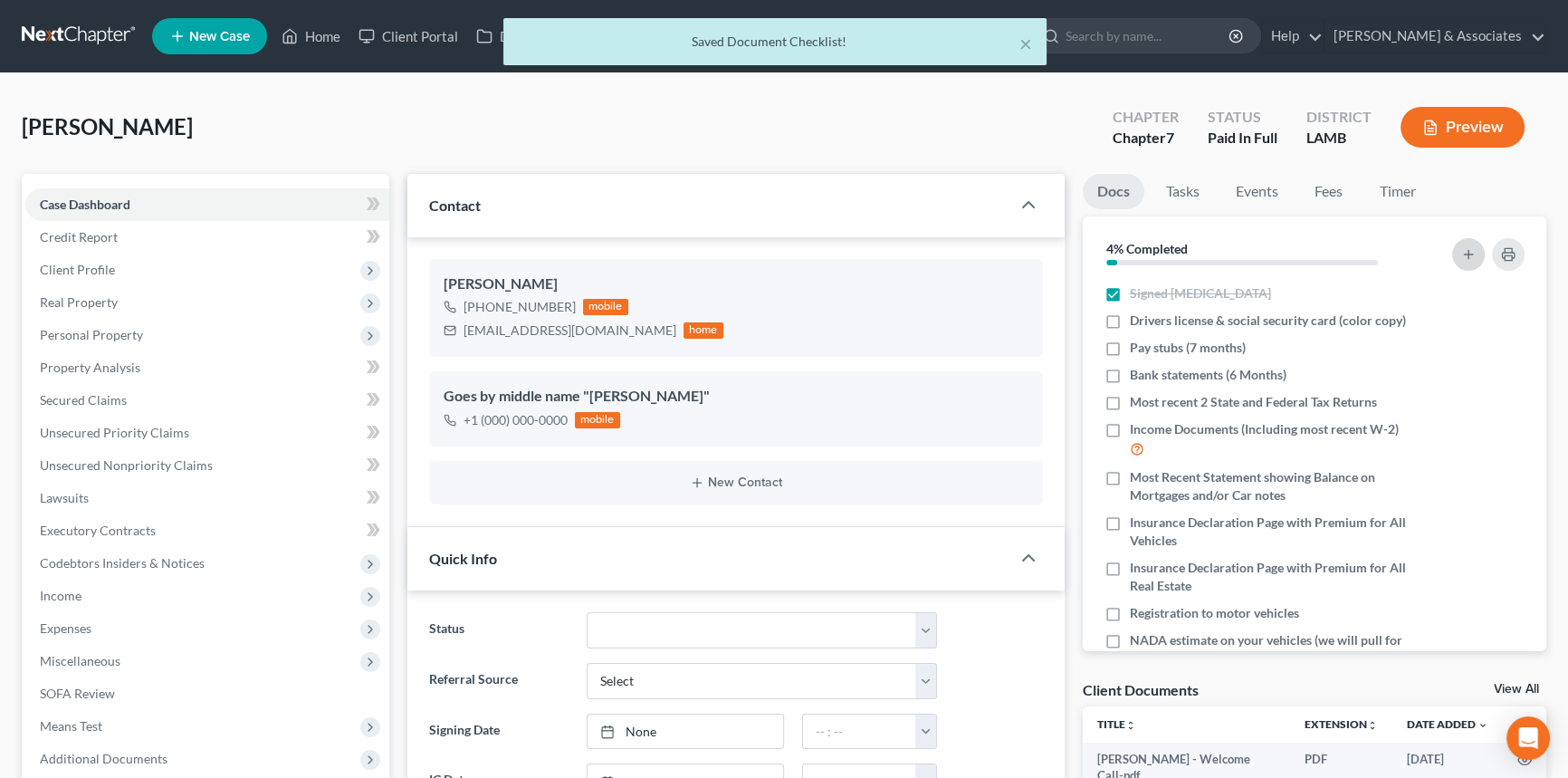
click at [1461, 248] on icon "button" at bounding box center [1468, 254] width 14 height 14
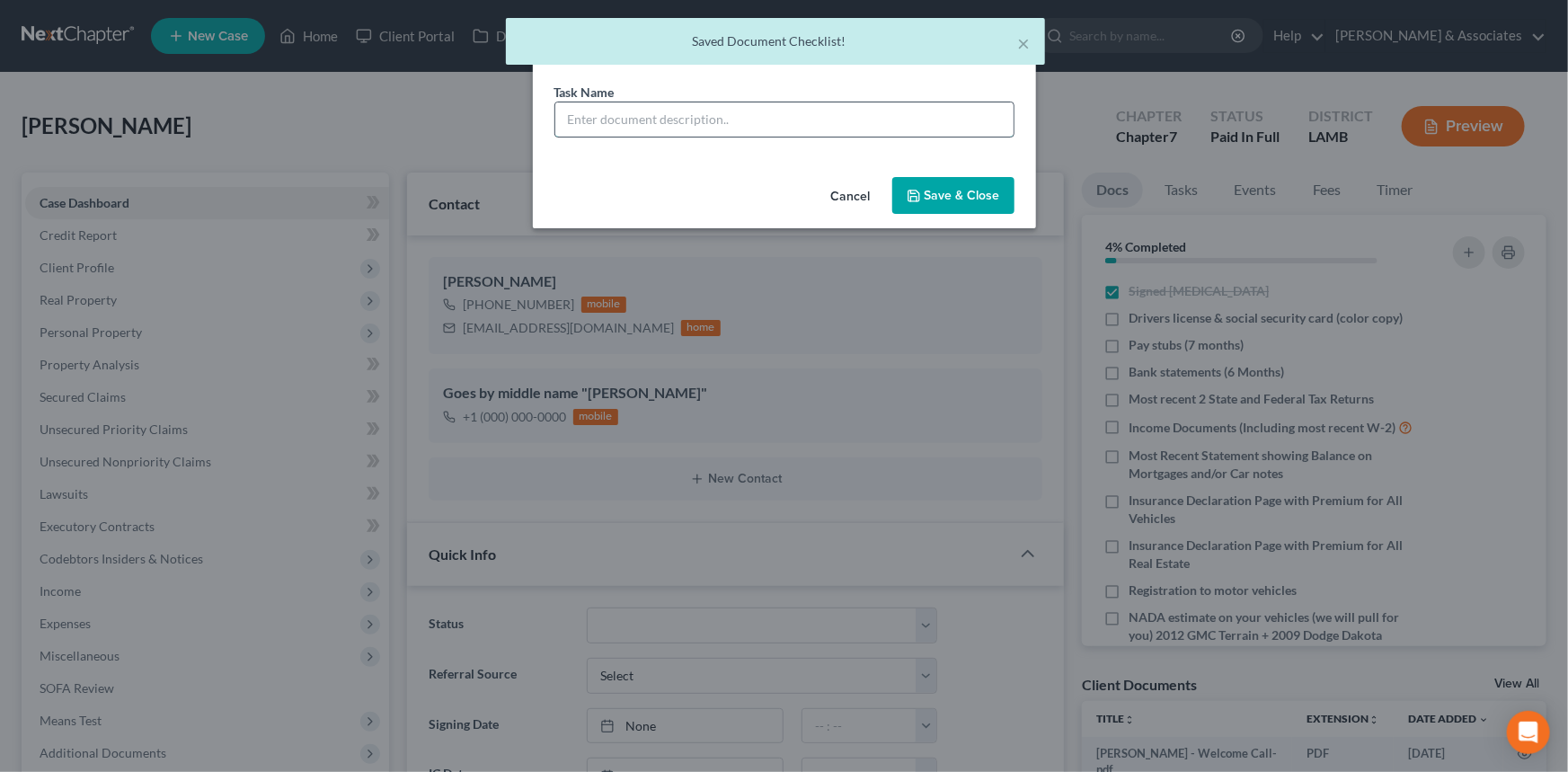
click at [746, 108] on input "text" at bounding box center [784, 120] width 459 height 34
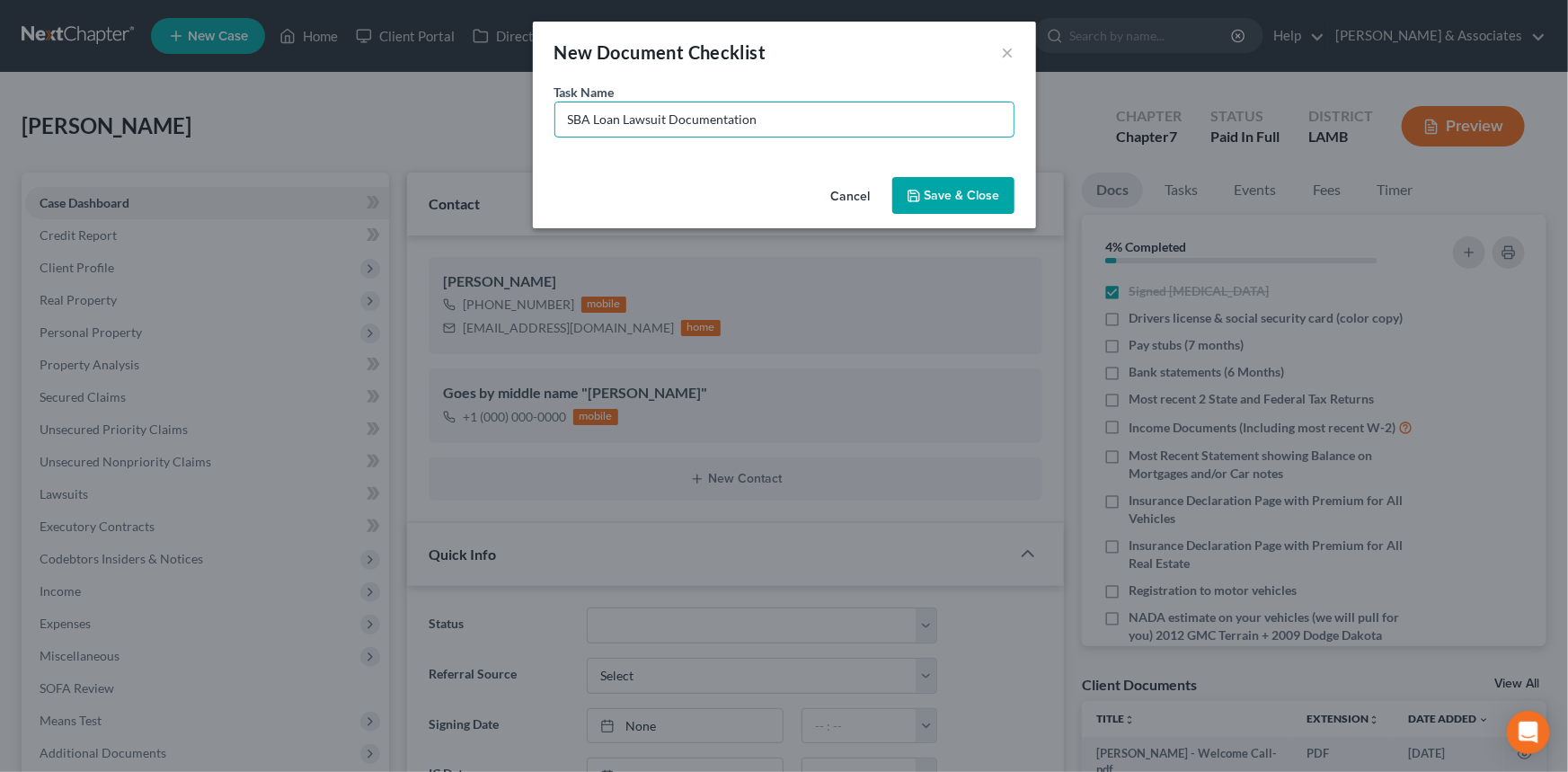
type input "SBA Loan Lawsuit Documentation"
click at [986, 197] on button "Save & Close" at bounding box center [954, 196] width 123 height 38
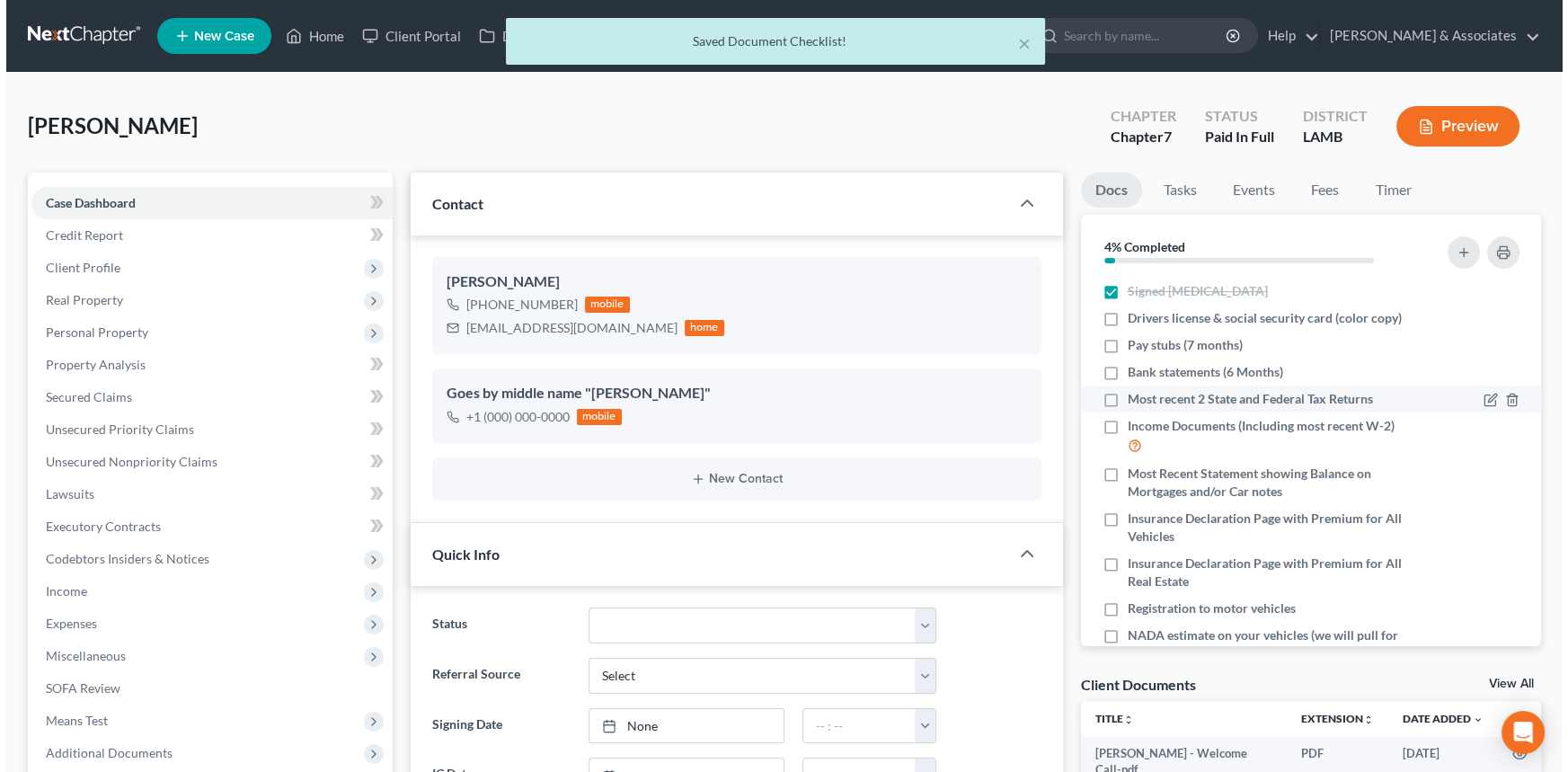
scroll to position [500, 0]
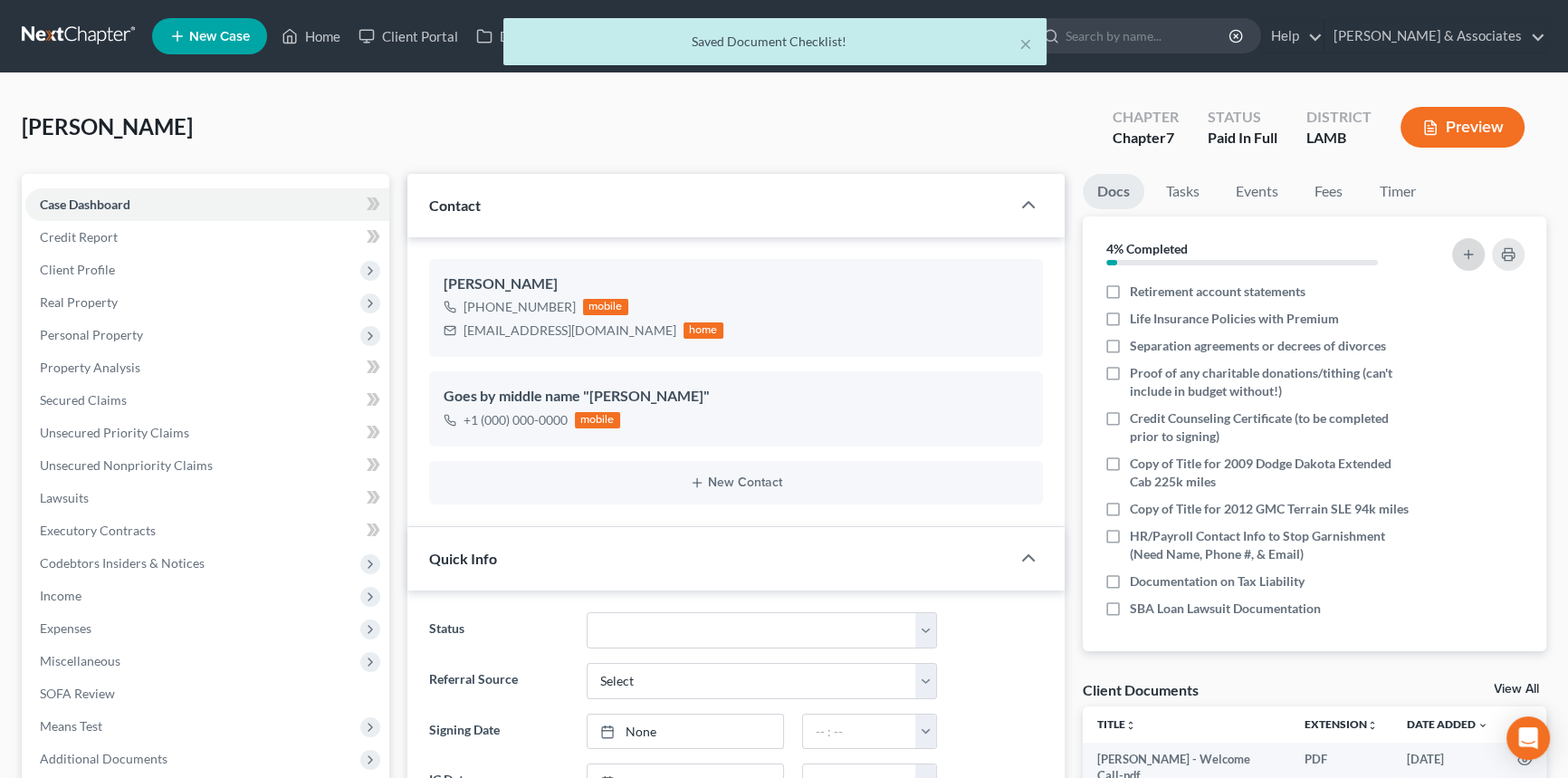
click at [1467, 256] on icon "button" at bounding box center [1468, 254] width 14 height 14
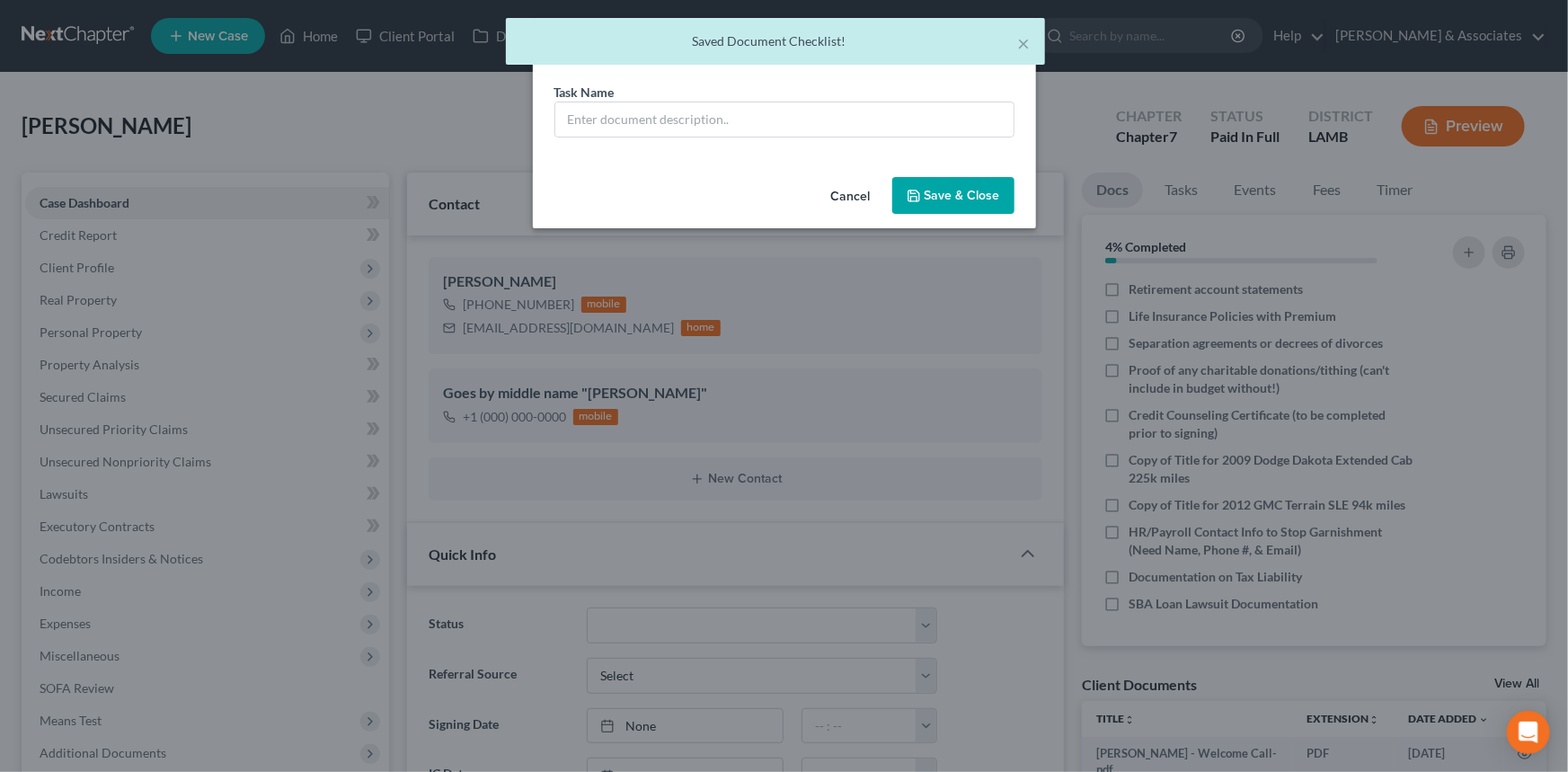
scroll to position [482, 0]
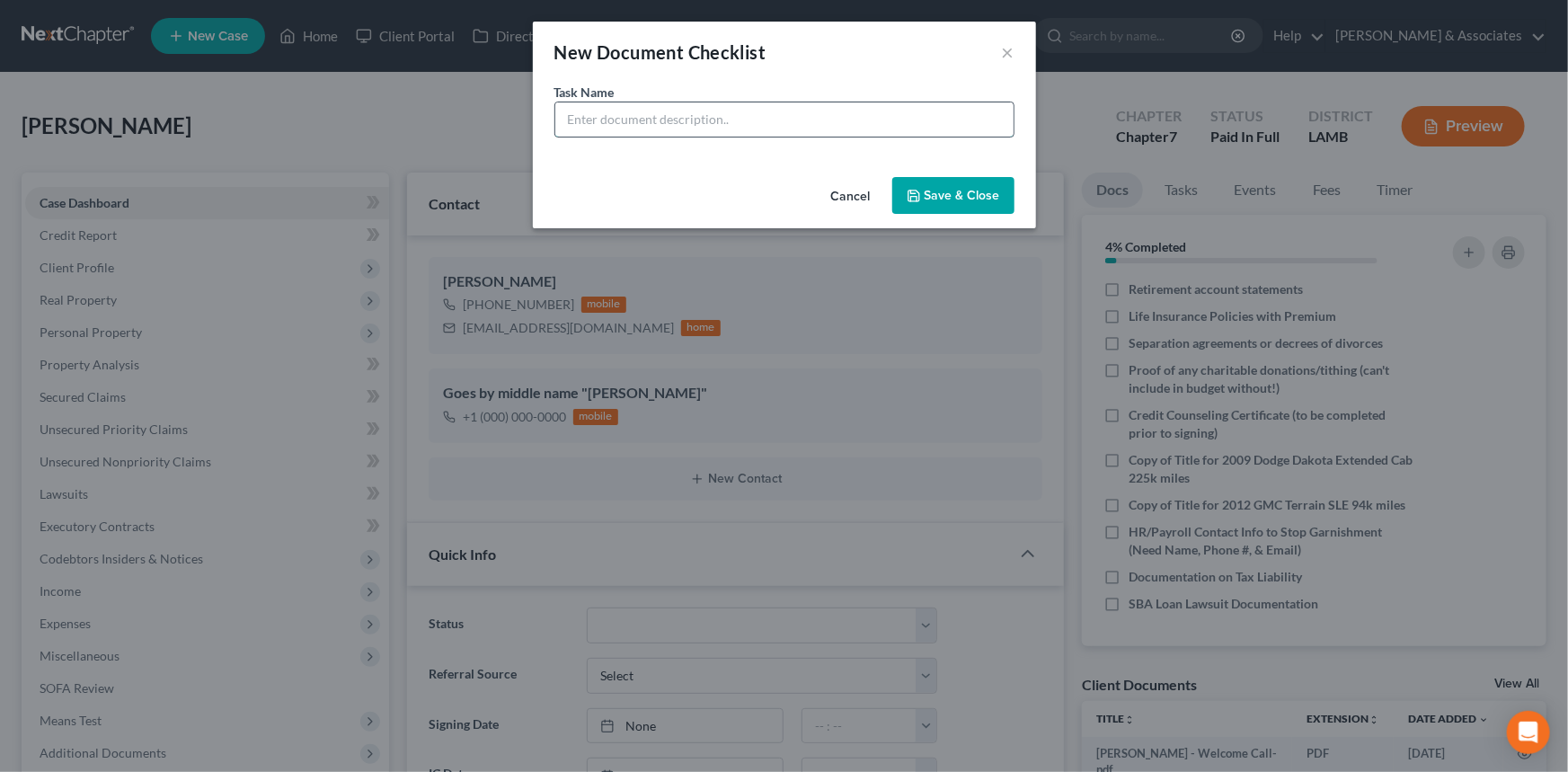
click at [698, 111] on input "text" at bounding box center [784, 120] width 459 height 34
type input "Copy of Title/Deed for Mobile Home"
click at [933, 197] on button "Save & Close" at bounding box center [954, 196] width 123 height 38
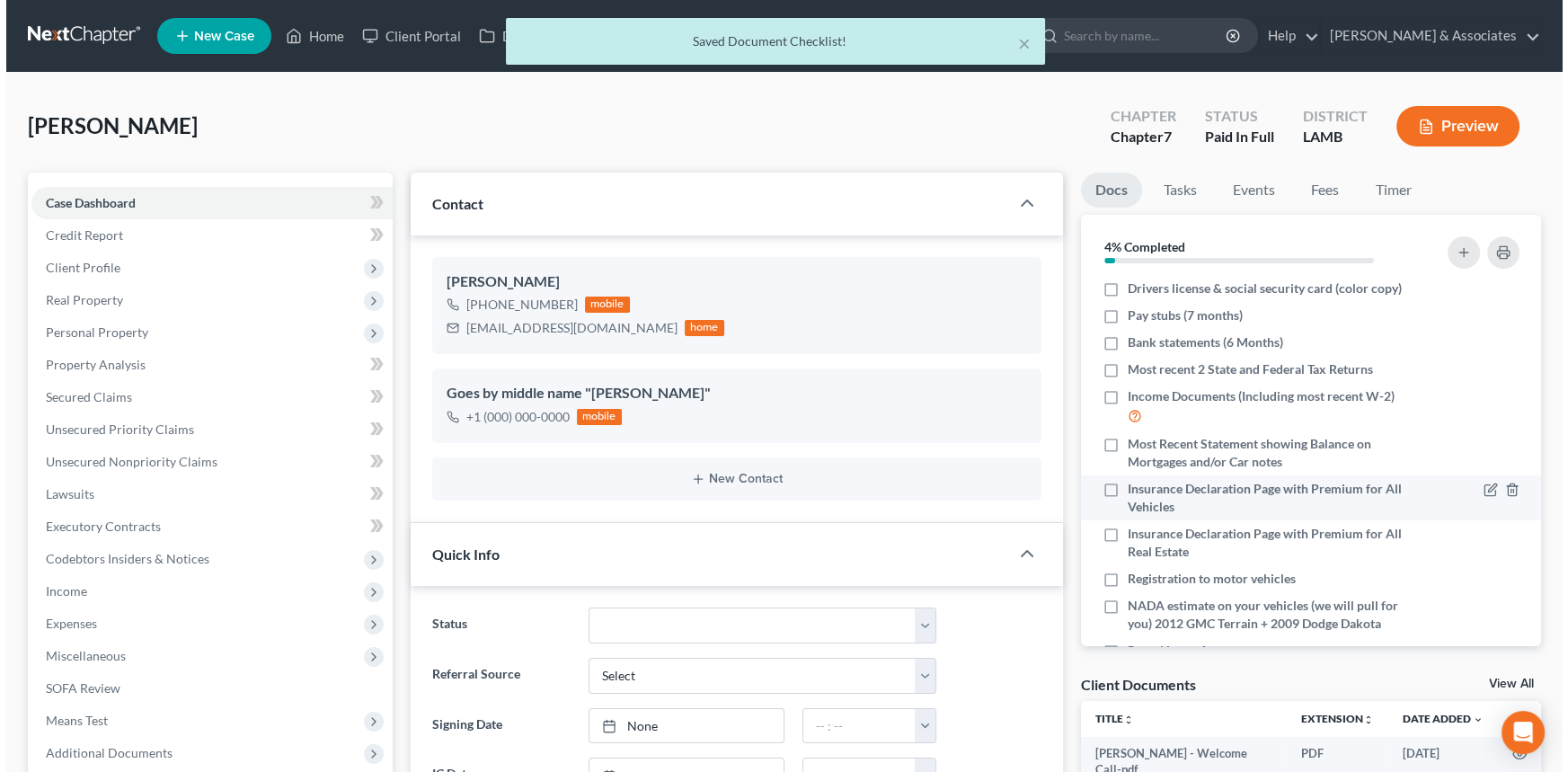
scroll to position [0, 0]
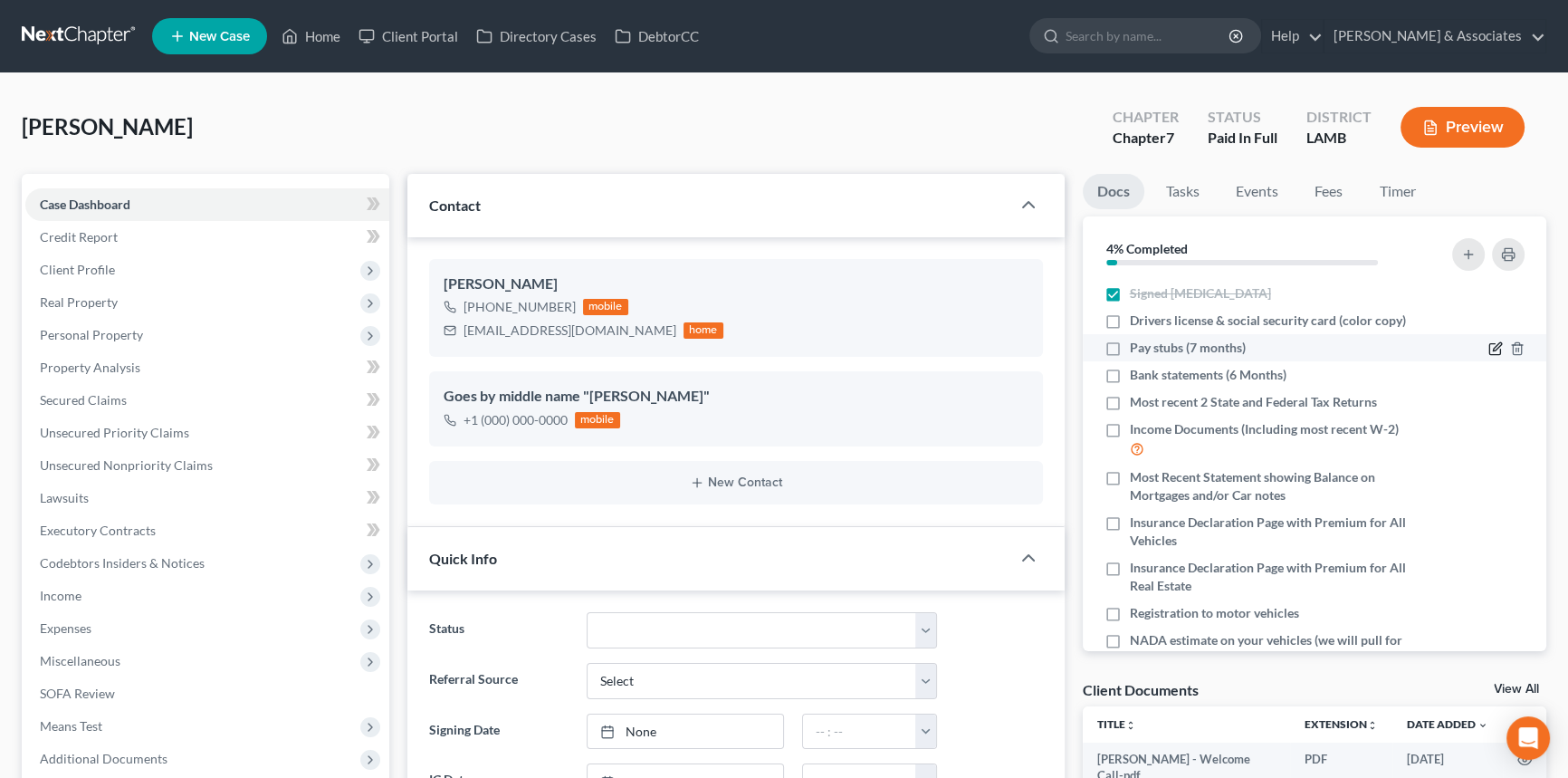
click at [1488, 343] on icon "button" at bounding box center [1494, 348] width 14 height 14
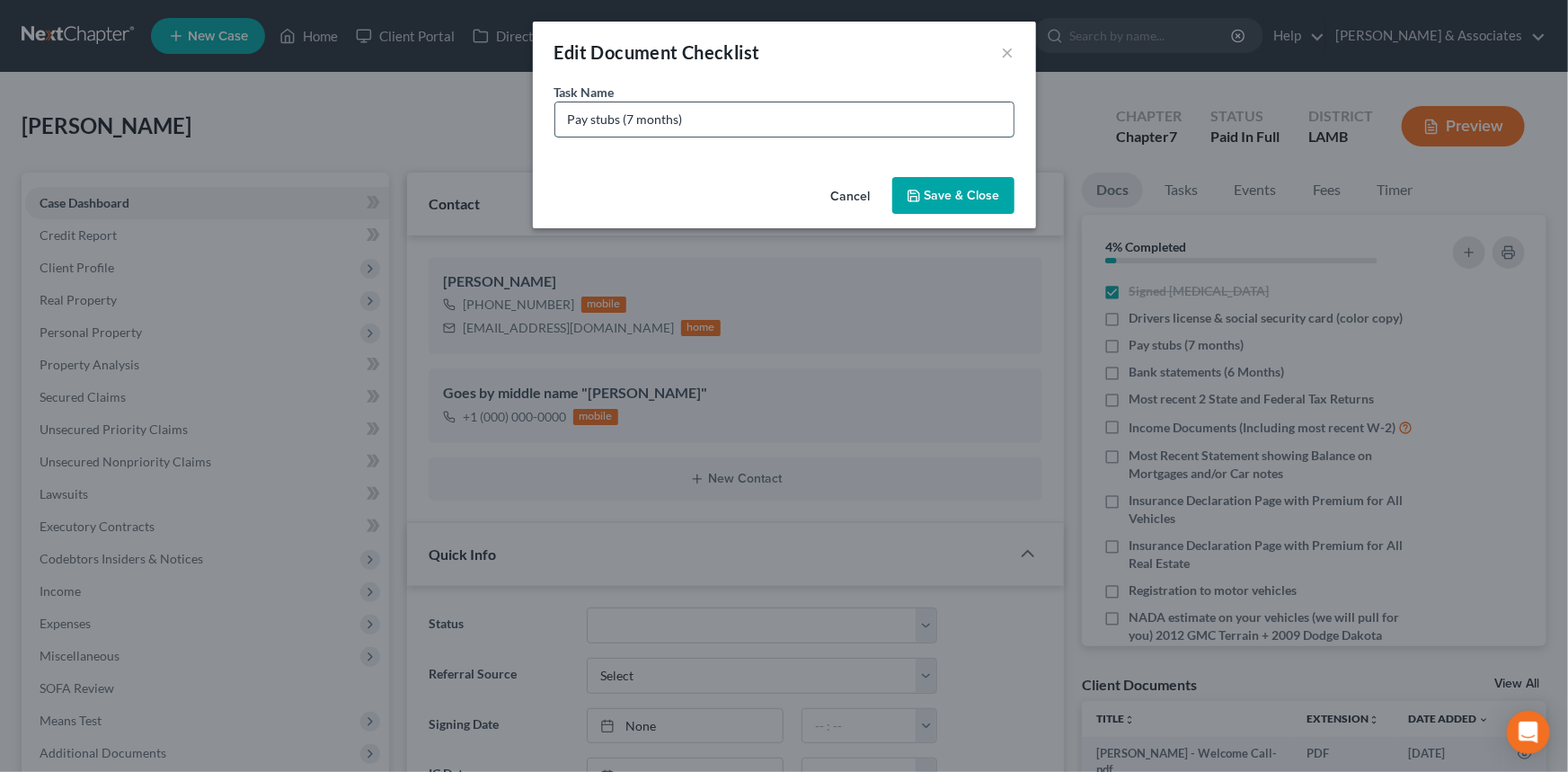
click at [567, 116] on input "Pay stubs (7 months)" at bounding box center [784, 120] width 459 height 34
type input "Mersen Pay stubs (April-Current)"
click at [935, 206] on button "Save & Close" at bounding box center [954, 196] width 123 height 38
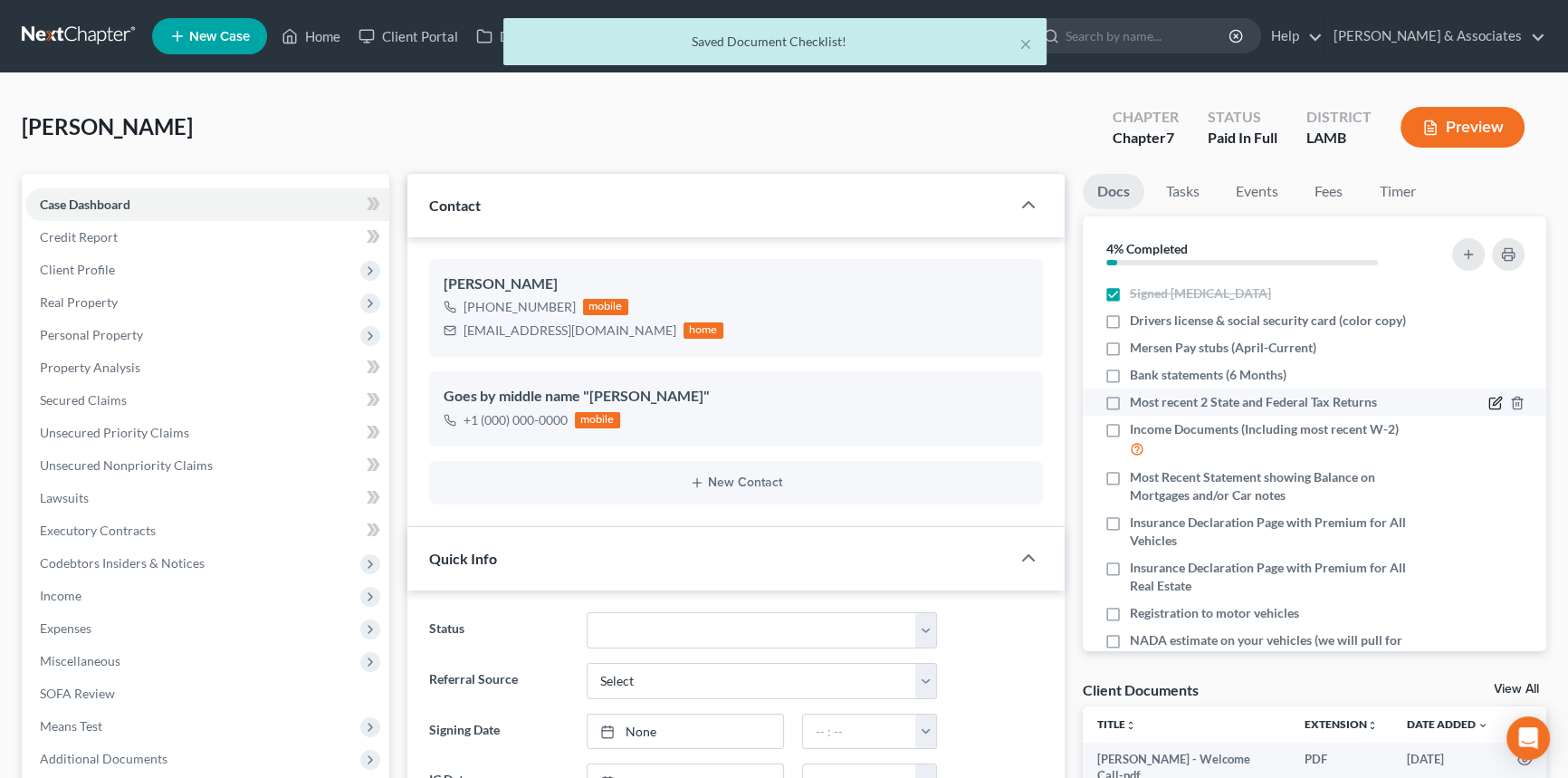
click at [1489, 405] on icon "button" at bounding box center [1493, 403] width 11 height 11
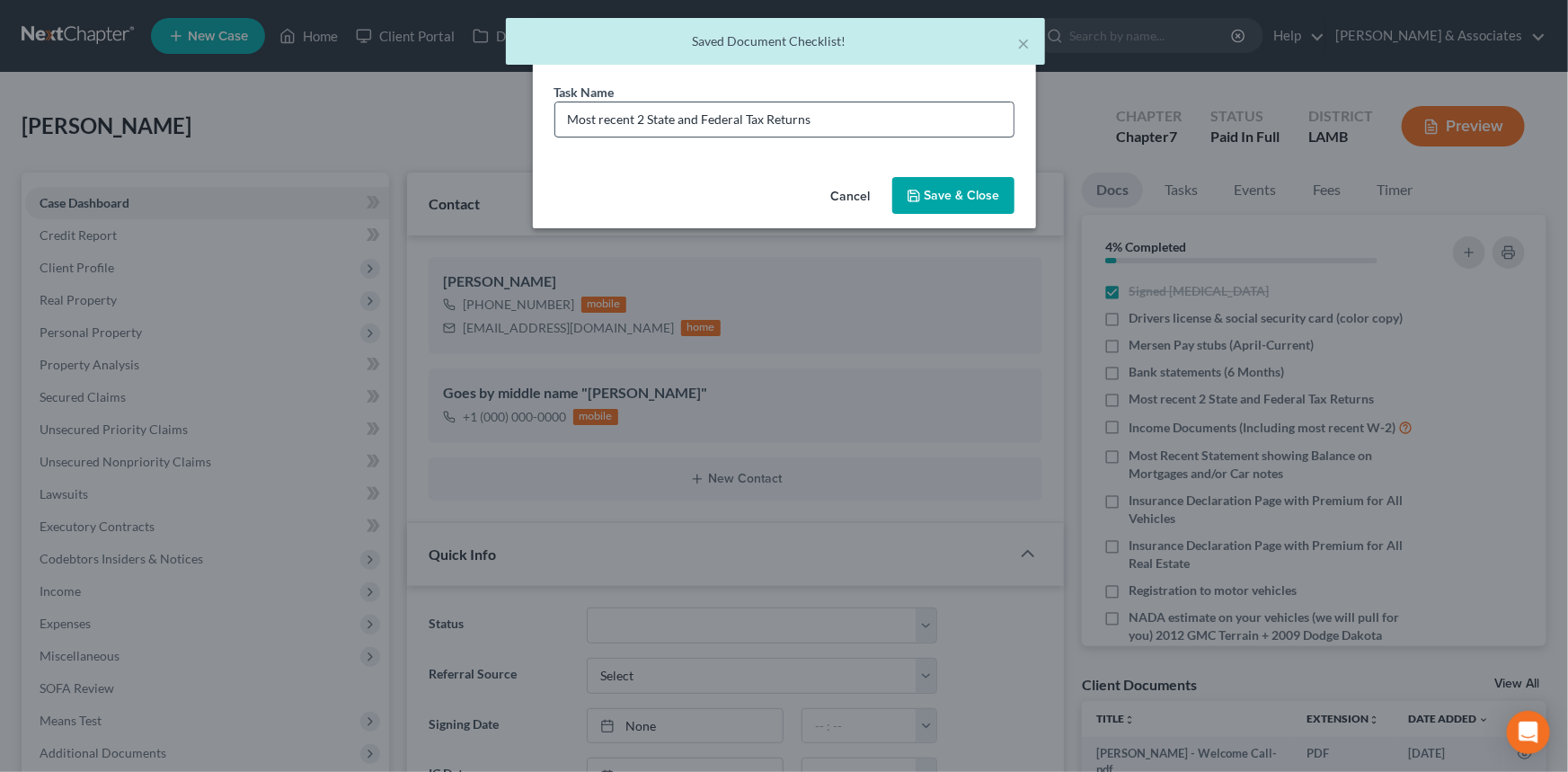
drag, startPoint x: 911, startPoint y: 143, endPoint x: 915, endPoint y: 125, distance: 18.4
click at [911, 142] on div "Task Name * Most recent 2 State and Federal Tax Returns" at bounding box center [784, 126] width 503 height 87
click at [915, 125] on input "Most recent 2 State and Federal Tax Returns" at bounding box center [784, 120] width 459 height 34
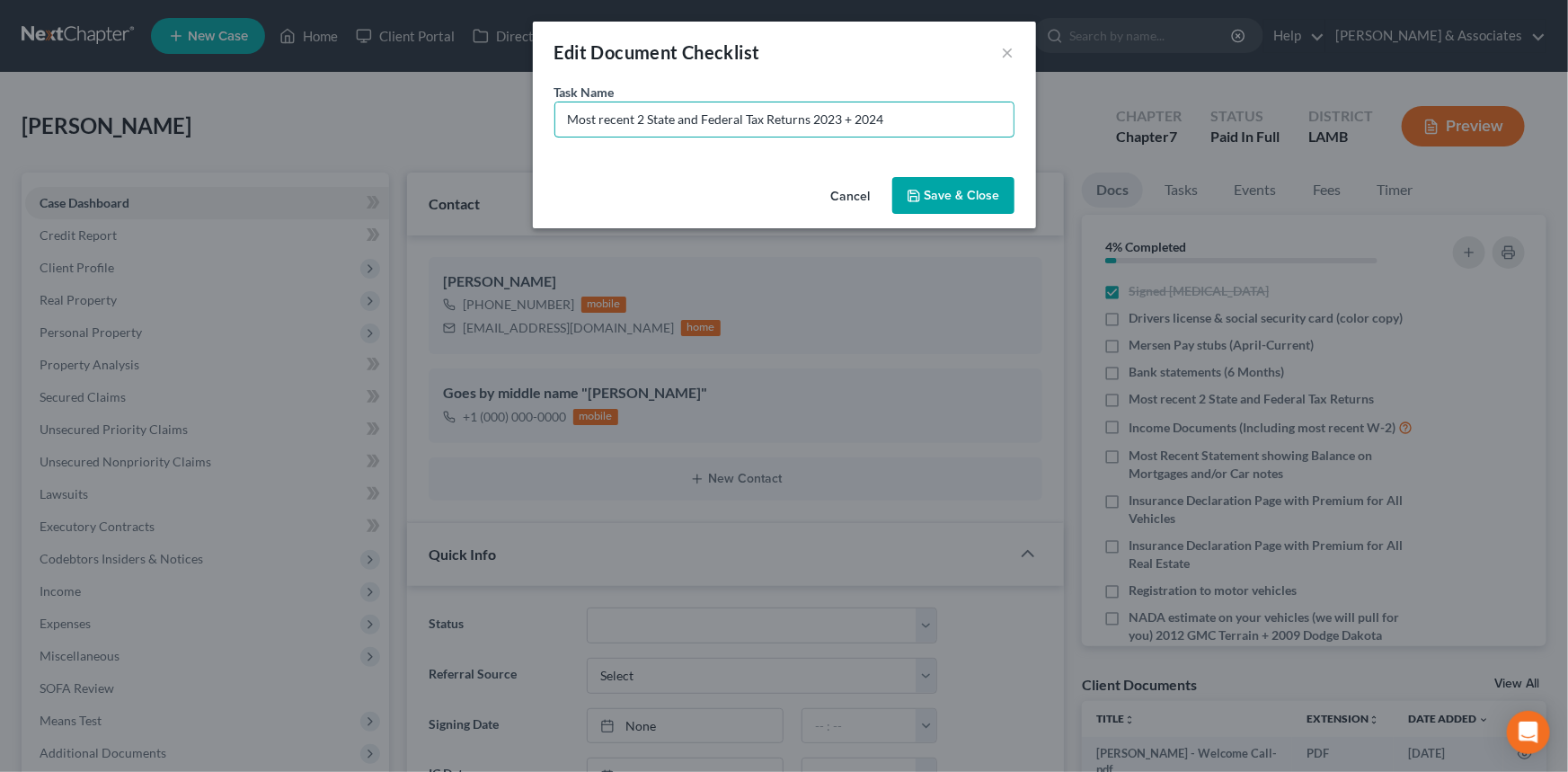
type input "Most recent 2 State and Federal Tax Returns 2023 + 2024"
click at [941, 201] on button "Save & Close" at bounding box center [954, 196] width 123 height 38
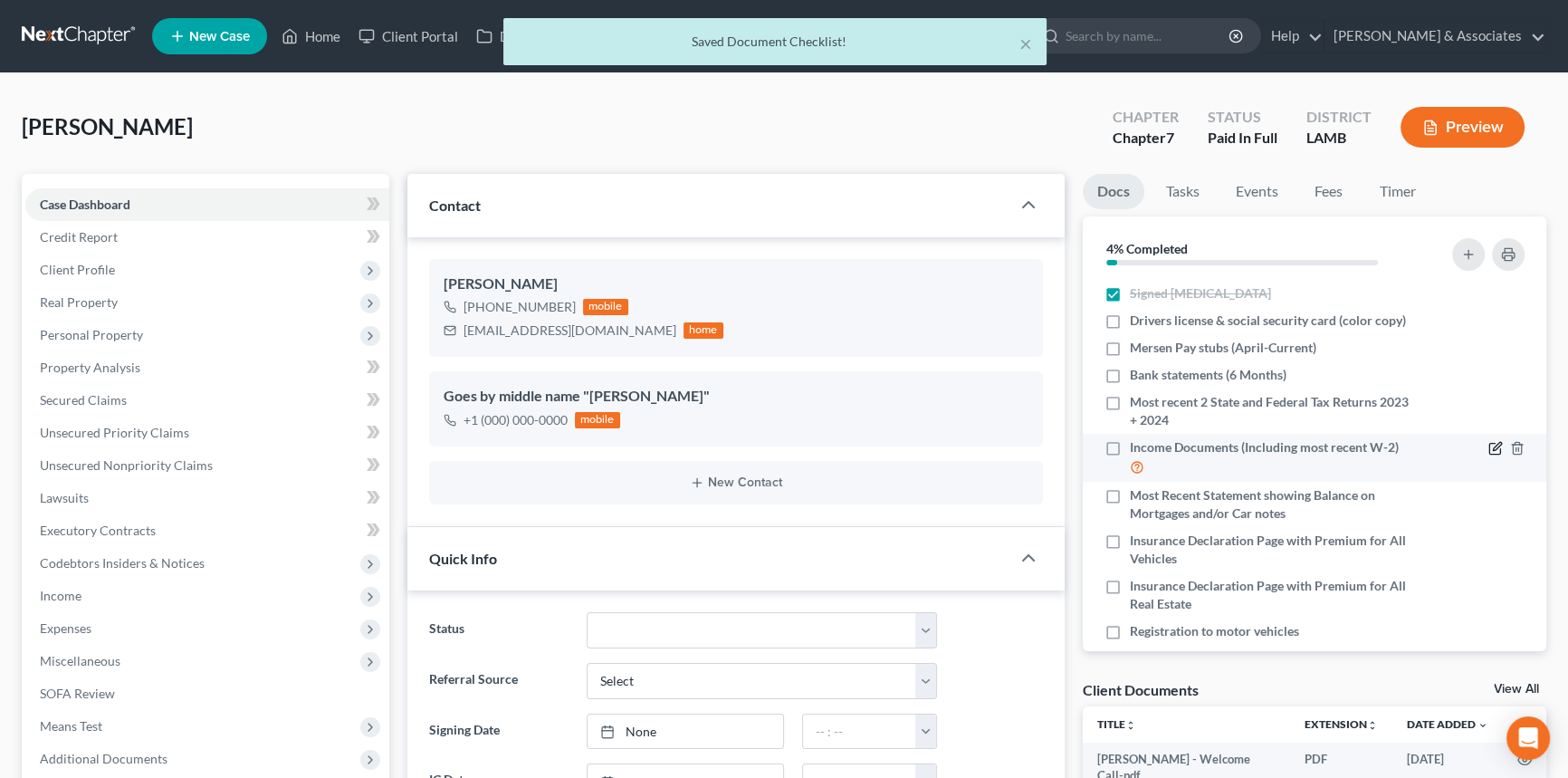
click at [1492, 450] on icon "button" at bounding box center [1496, 447] width 9 height 9
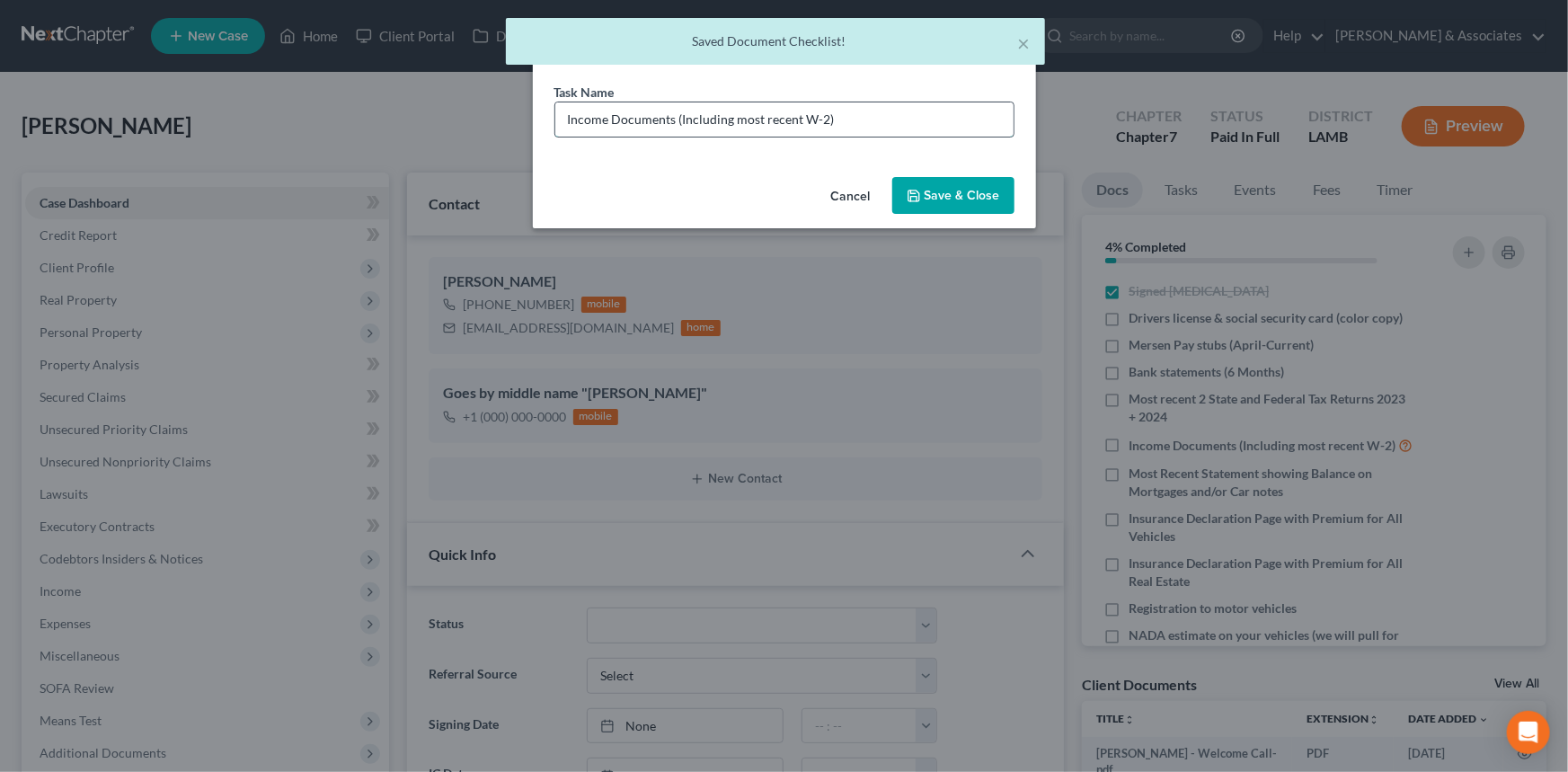
click at [904, 134] on input "Income Documents (Including most recent W-2)" at bounding box center [784, 120] width 459 height 34
type input "Income Documents (Including most recent W-2) 2024"
click at [916, 193] on icon "button" at bounding box center [914, 196] width 14 height 14
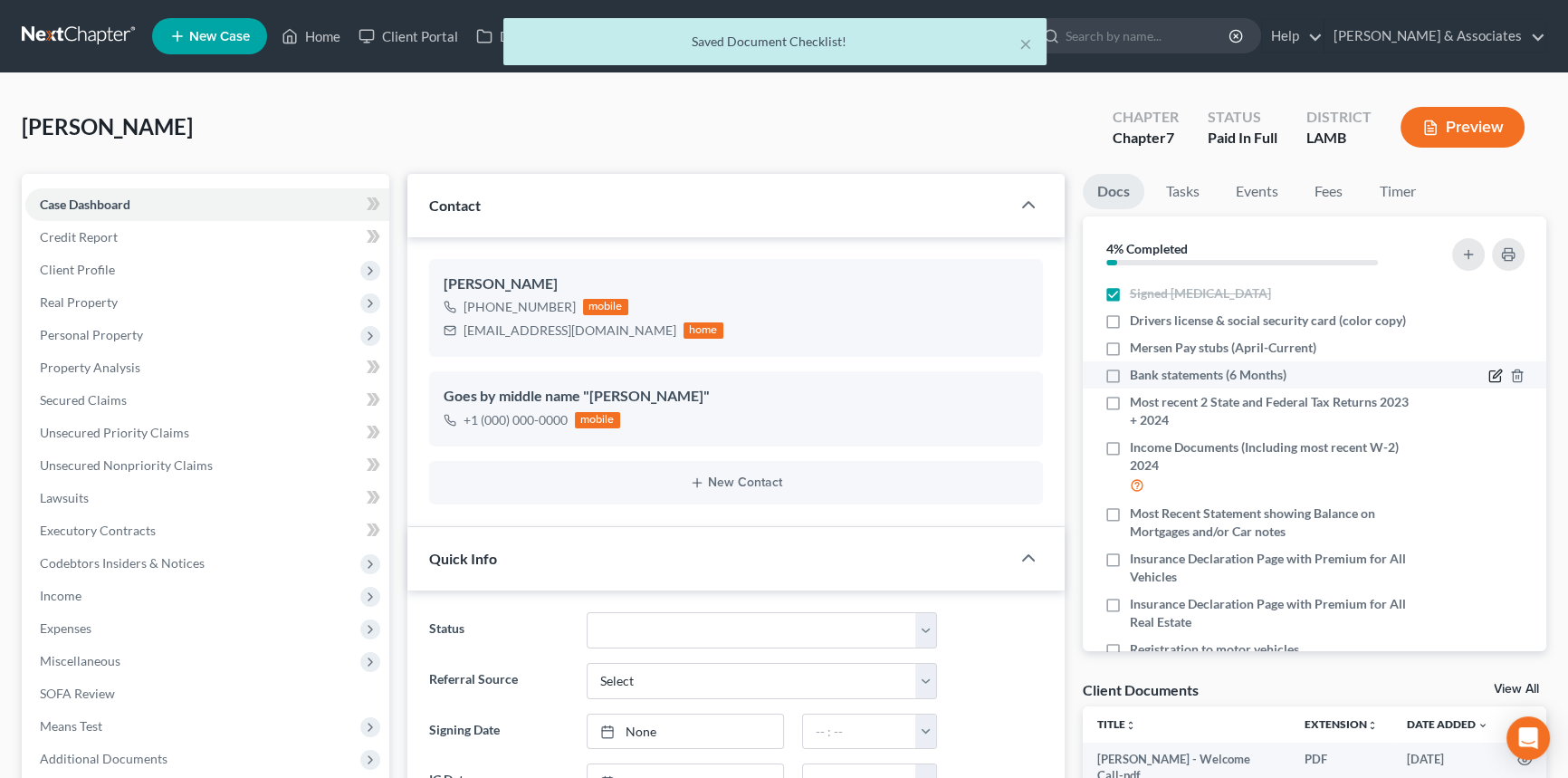
click at [1492, 373] on icon "button" at bounding box center [1496, 374] width 9 height 9
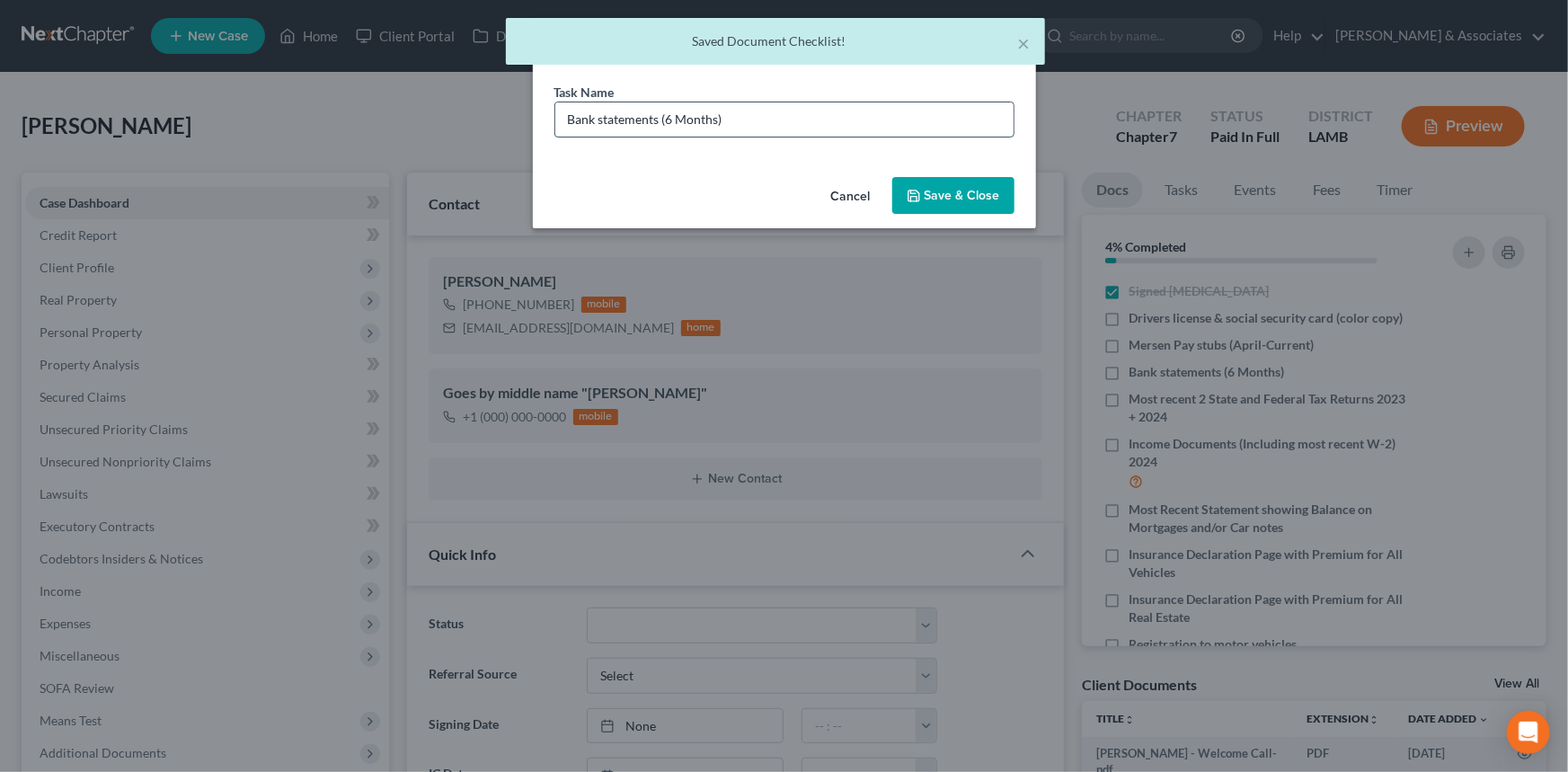
drag, startPoint x: 562, startPoint y: 114, endPoint x: 599, endPoint y: 108, distance: 37.5
click at [562, 114] on input "Bank statements (6 Months)" at bounding box center [784, 120] width 459 height 34
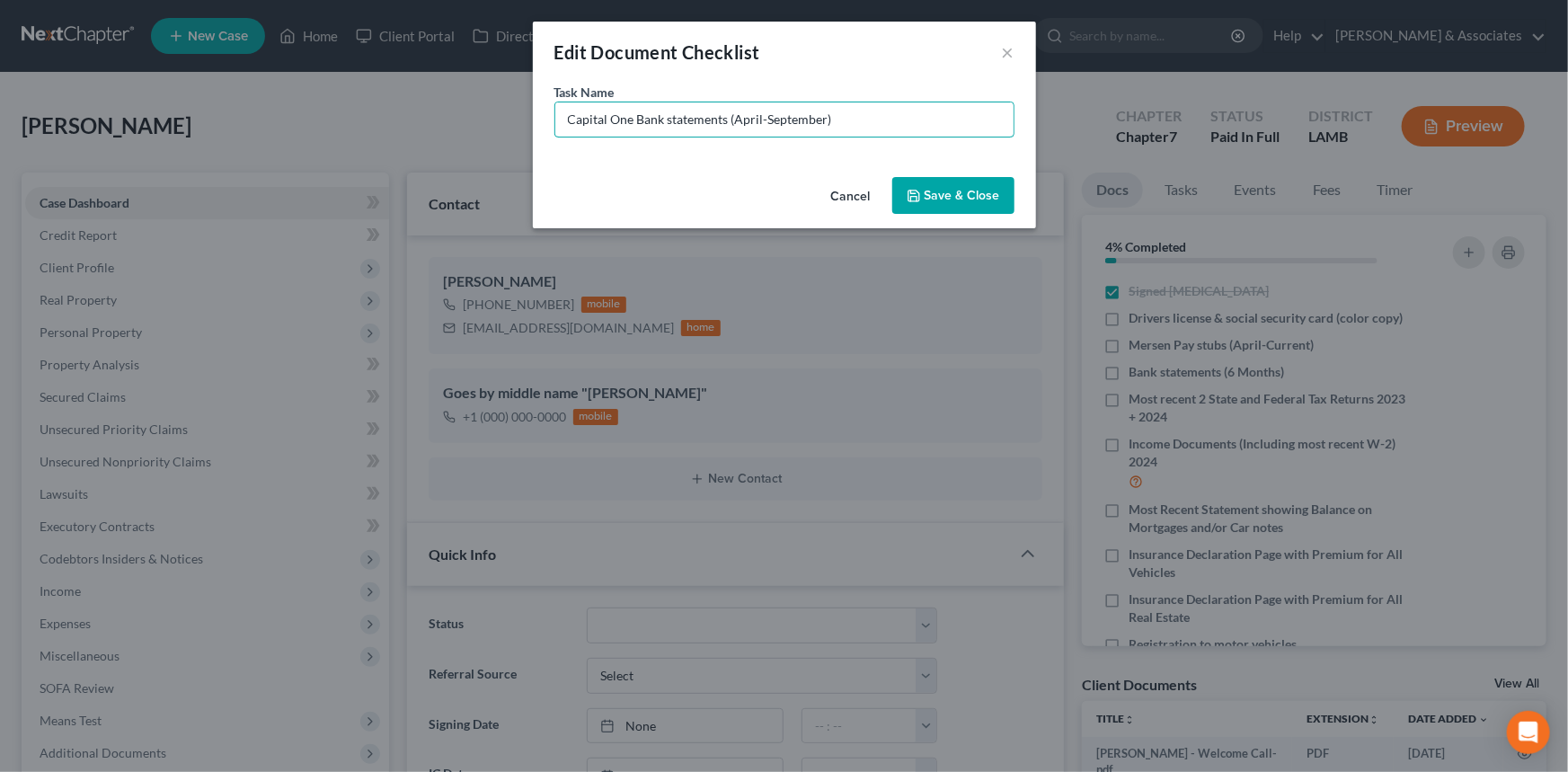
type input "Capital One Bank statements (April-September)"
click at [963, 190] on button "Save & Close" at bounding box center [954, 196] width 123 height 38
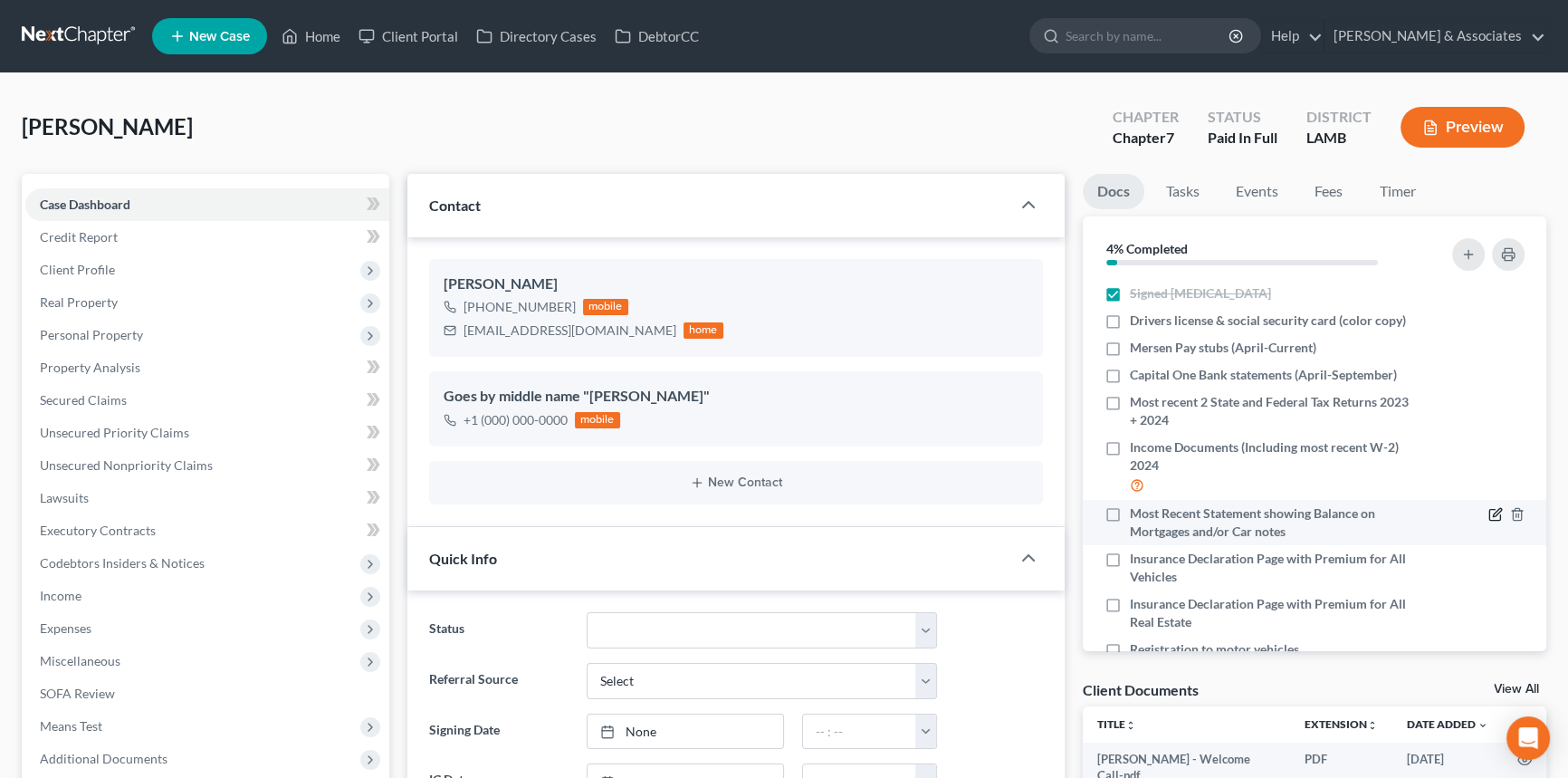
click at [1488, 511] on icon "button" at bounding box center [1494, 514] width 14 height 14
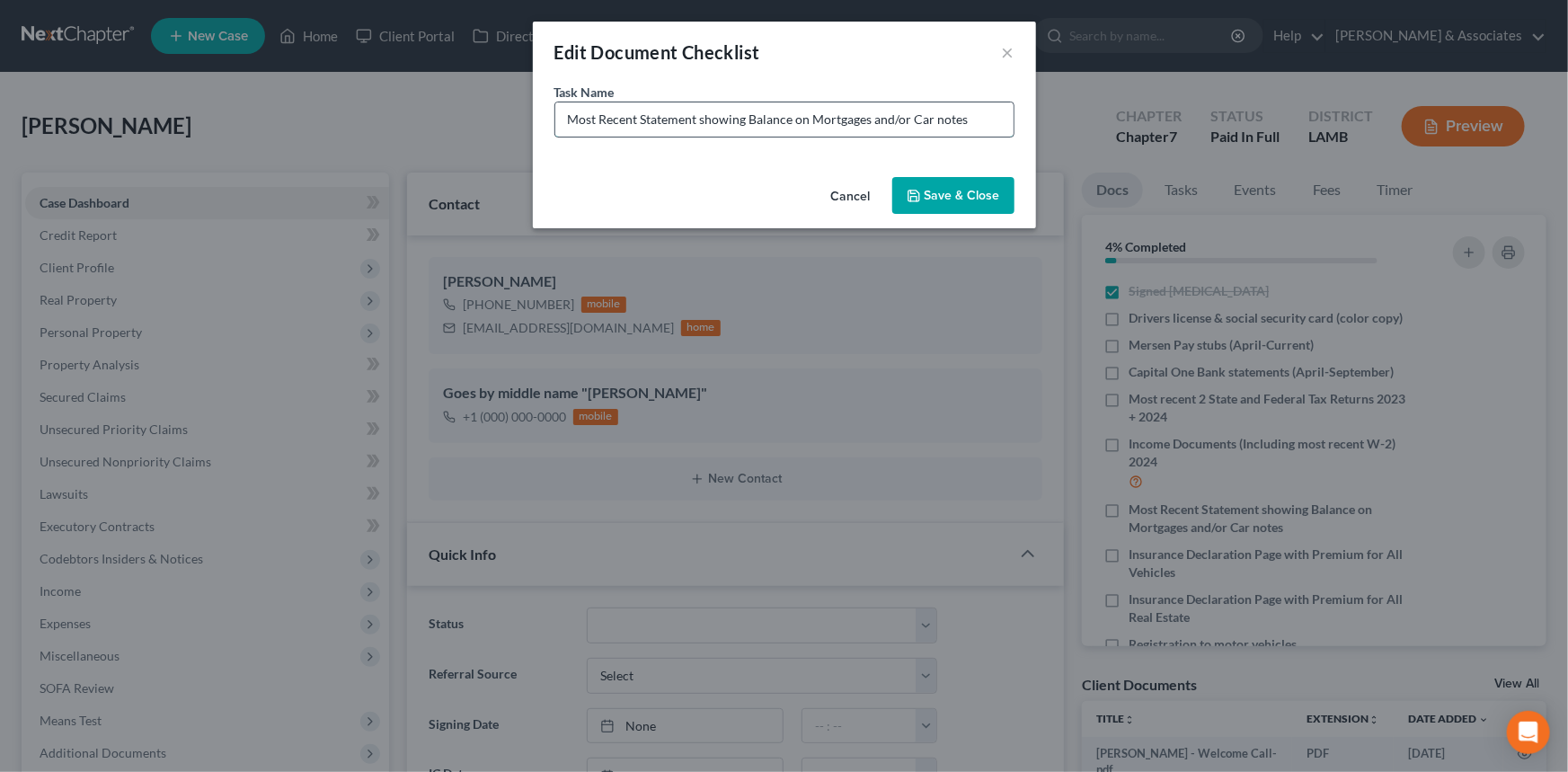
drag, startPoint x: 912, startPoint y: 117, endPoint x: 875, endPoint y: 122, distance: 37.3
click at [875, 122] on input "Most Recent Statement showing Balance on Mortgages and/or Car notes" at bounding box center [784, 120] width 459 height 34
click at [978, 122] on input "Most Recent Statement showing Balance on Mortgages and/or Car notes" at bounding box center [784, 120] width 459 height 34
drag, startPoint x: 976, startPoint y: 125, endPoint x: 786, endPoint y: 150, distance: 191.6
click at [786, 150] on div "Task Name * Most Recent Statement showing Balance on Mortgages and/or Car notes" at bounding box center [784, 126] width 503 height 87
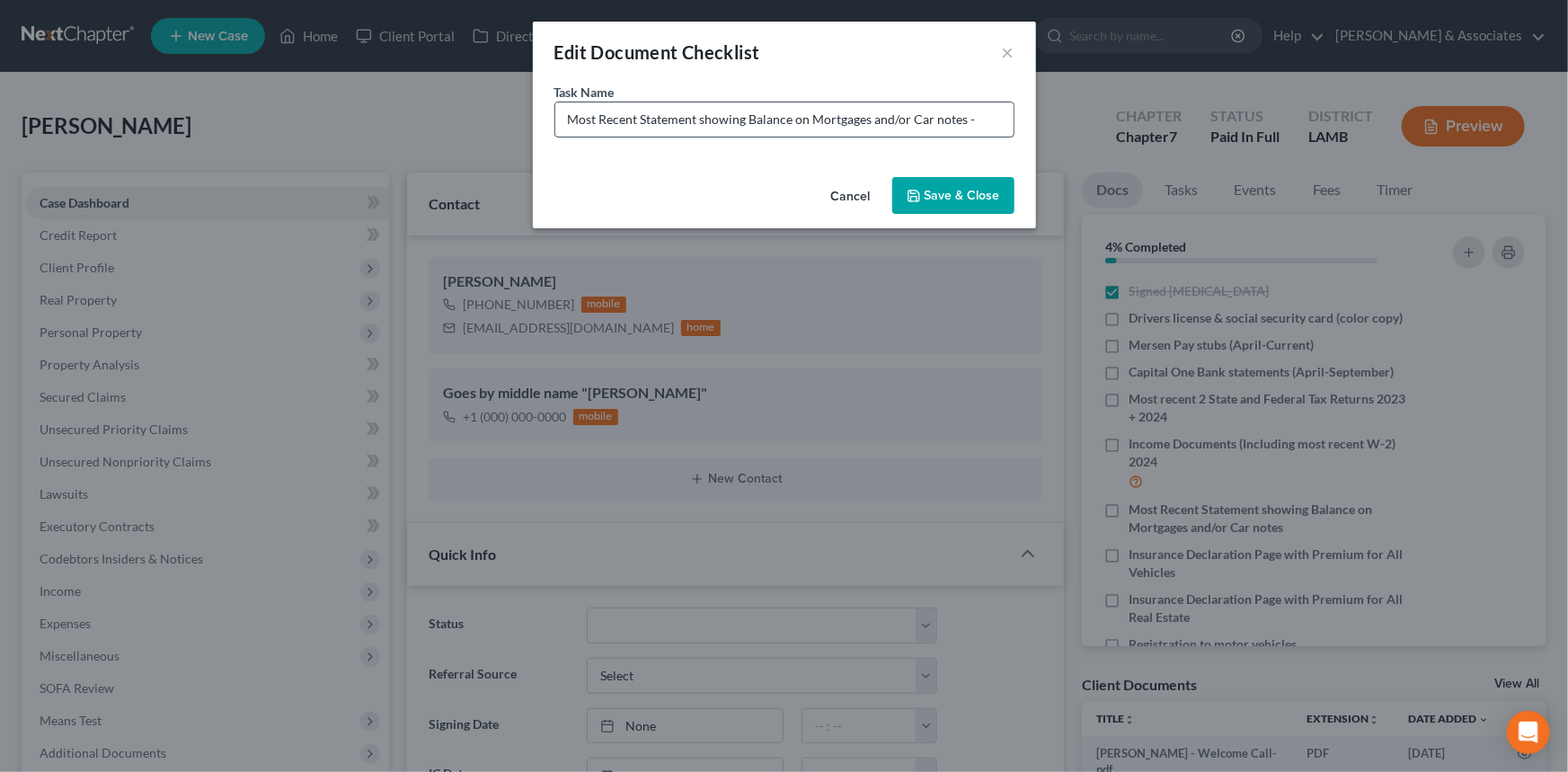
click at [1001, 115] on input "Most Recent Statement showing Balance on Mortgages and/or Car notes -" at bounding box center [784, 120] width 459 height 34
drag, startPoint x: 994, startPoint y: 122, endPoint x: 793, endPoint y: 197, distance: 214.5
click at [793, 197] on div "Edit Document Checklist × Task Name * Most Recent Statement showing Balance on …" at bounding box center [784, 125] width 503 height 207
type input "Most Recent Statement showing Balances on Loans against 401ks (both of them)"
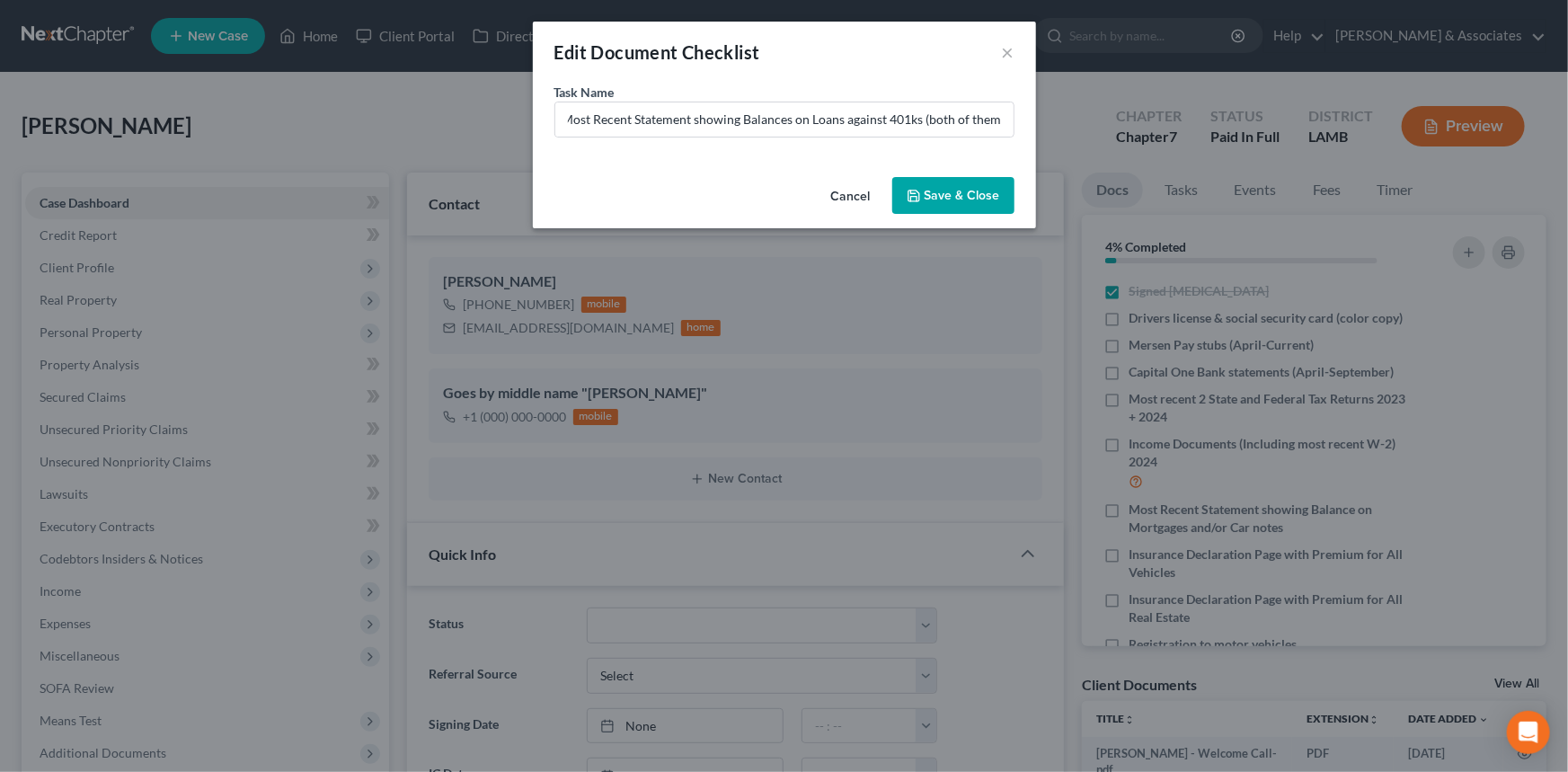
click at [940, 206] on button "Save & Close" at bounding box center [954, 196] width 123 height 38
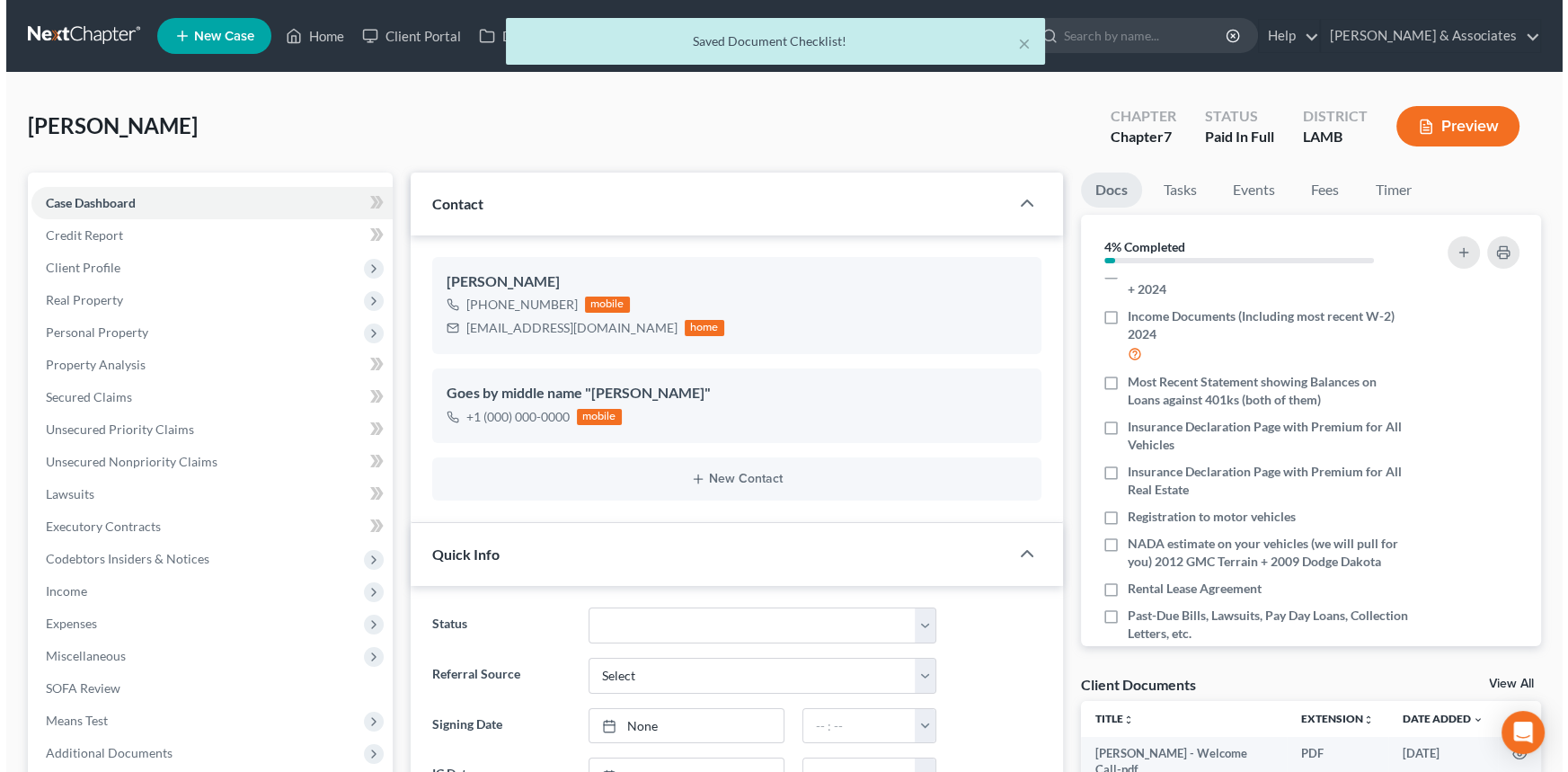
scroll to position [159, 0]
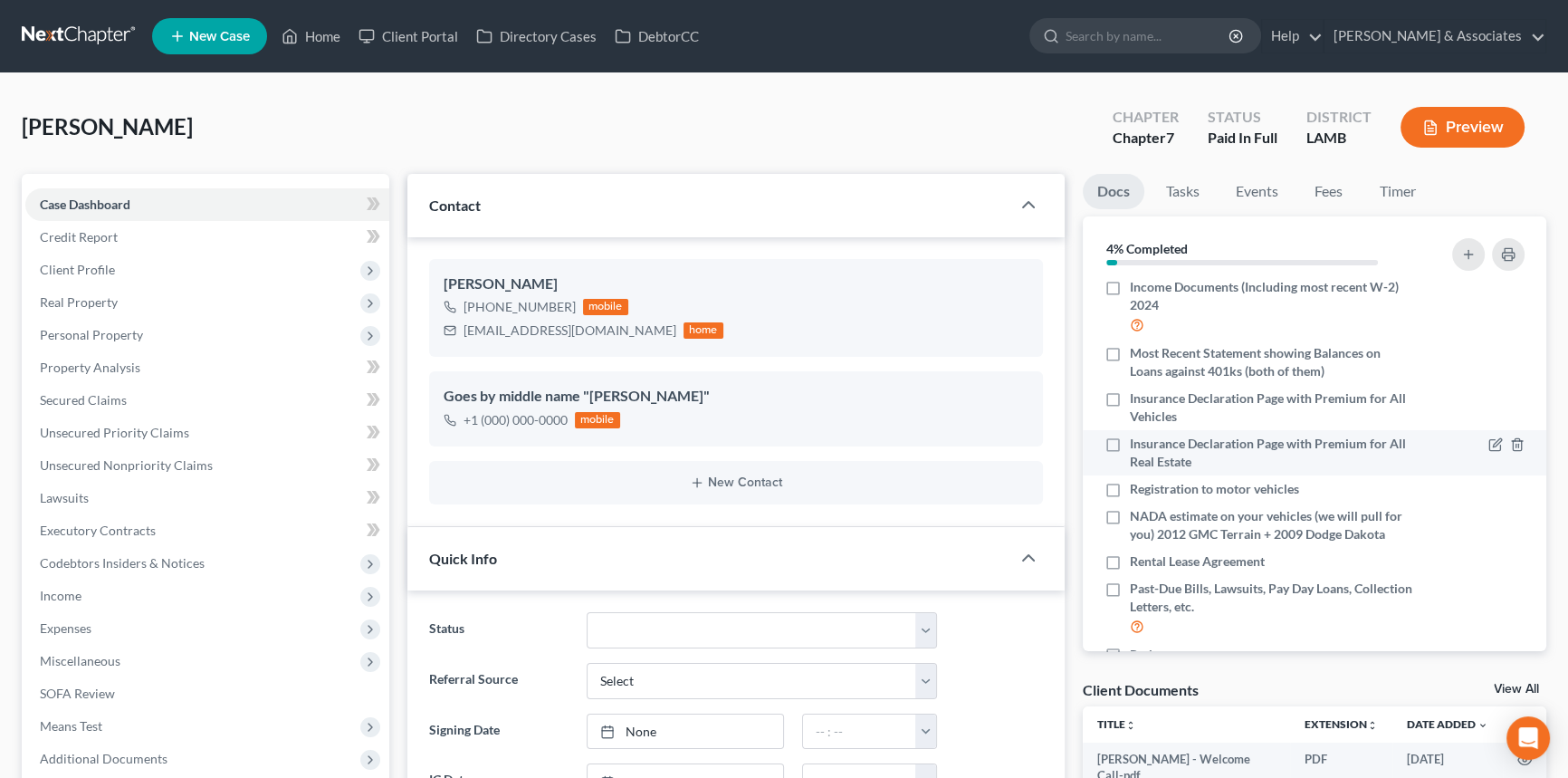
click at [1474, 442] on div at bounding box center [1478, 453] width 109 height 36
click at [1489, 442] on icon "button" at bounding box center [1493, 445] width 11 height 11
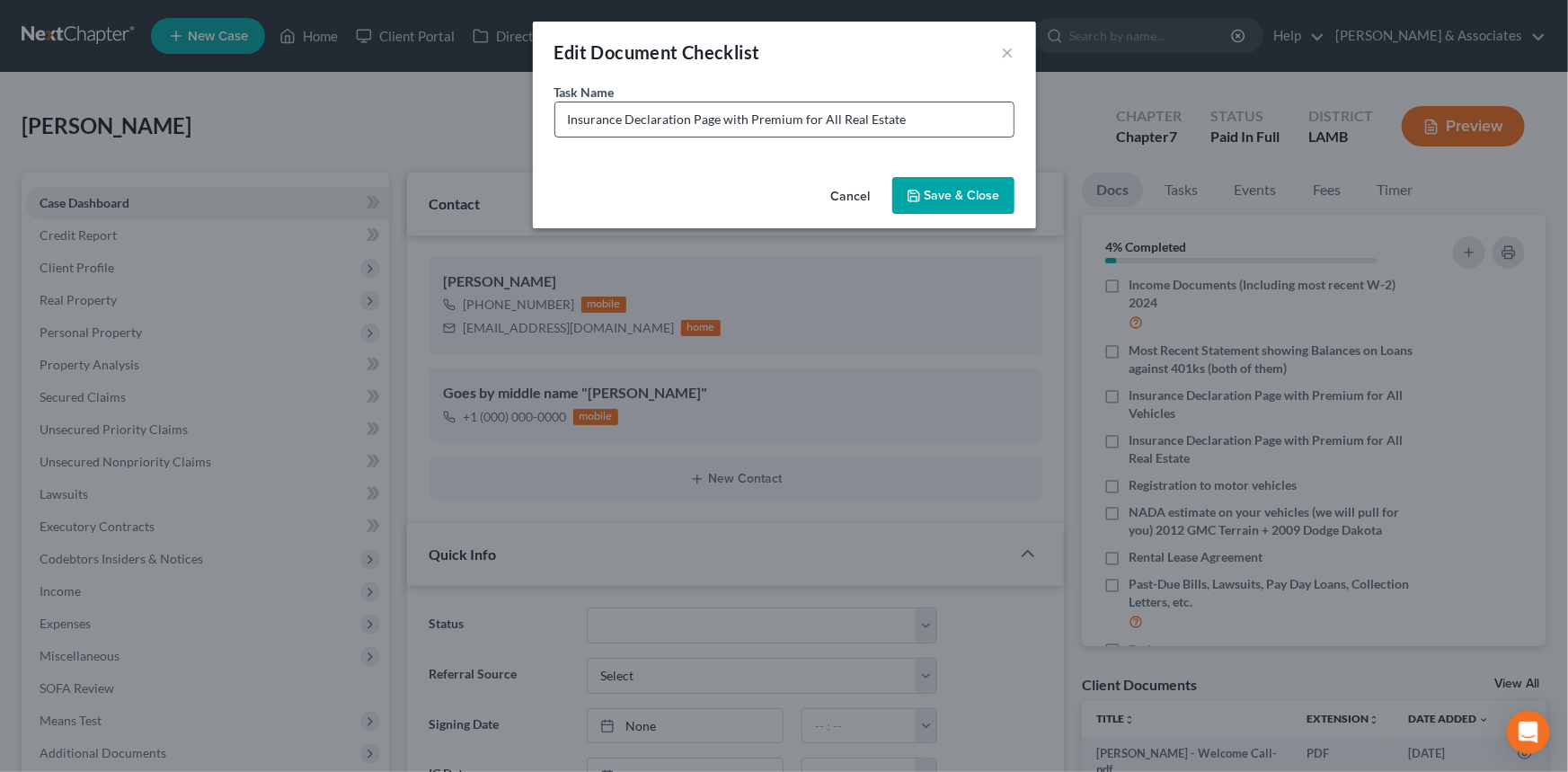
click at [933, 127] on input "Insurance Declaration Page with Premium for All Real Estate" at bounding box center [784, 120] width 459 height 34
type input "Insurance Declaration Page with Premium for All Real Estate (not sure if applic…"
click at [933, 210] on button "Save & Close" at bounding box center [954, 196] width 123 height 38
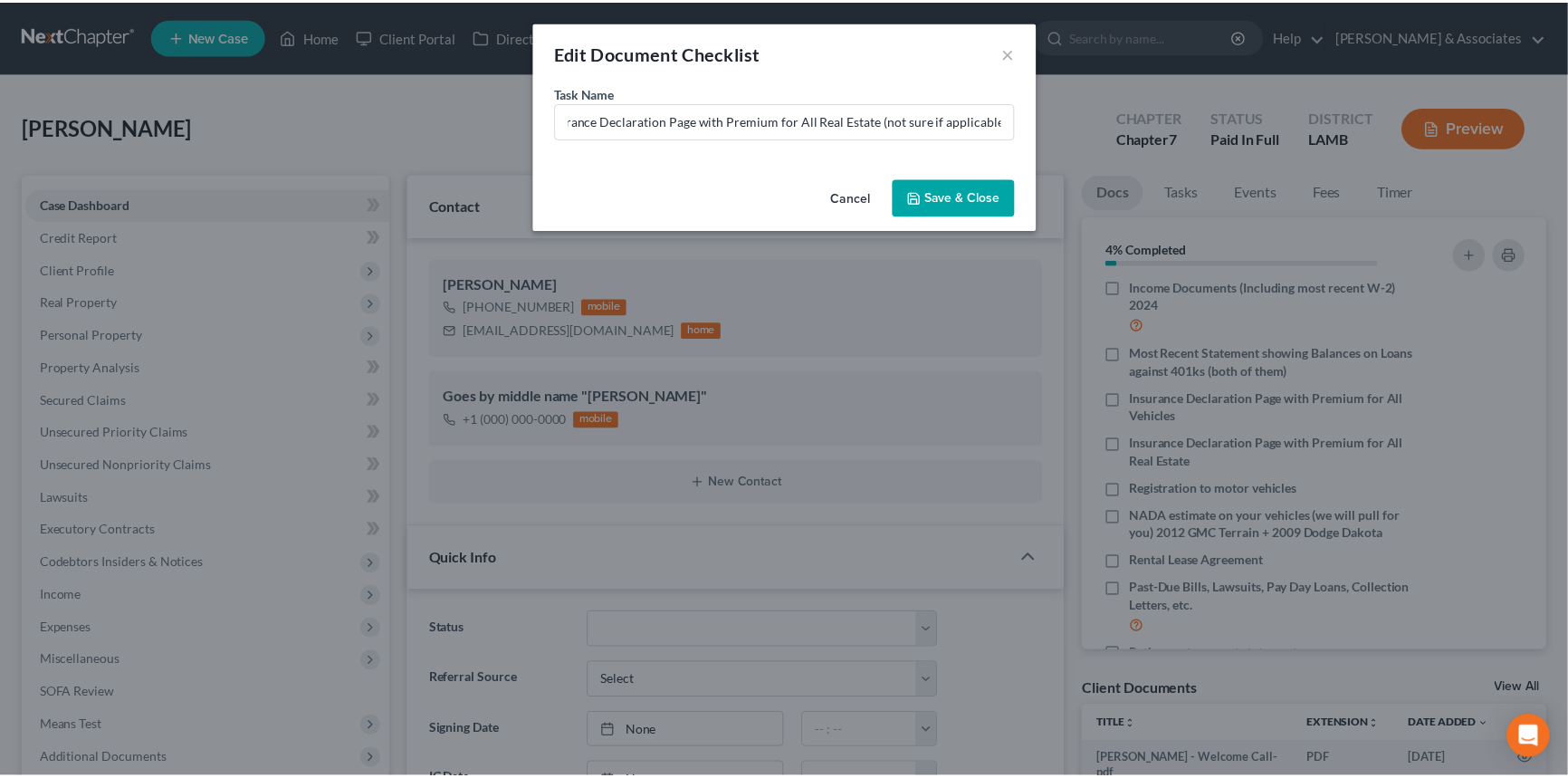
scroll to position [0, 0]
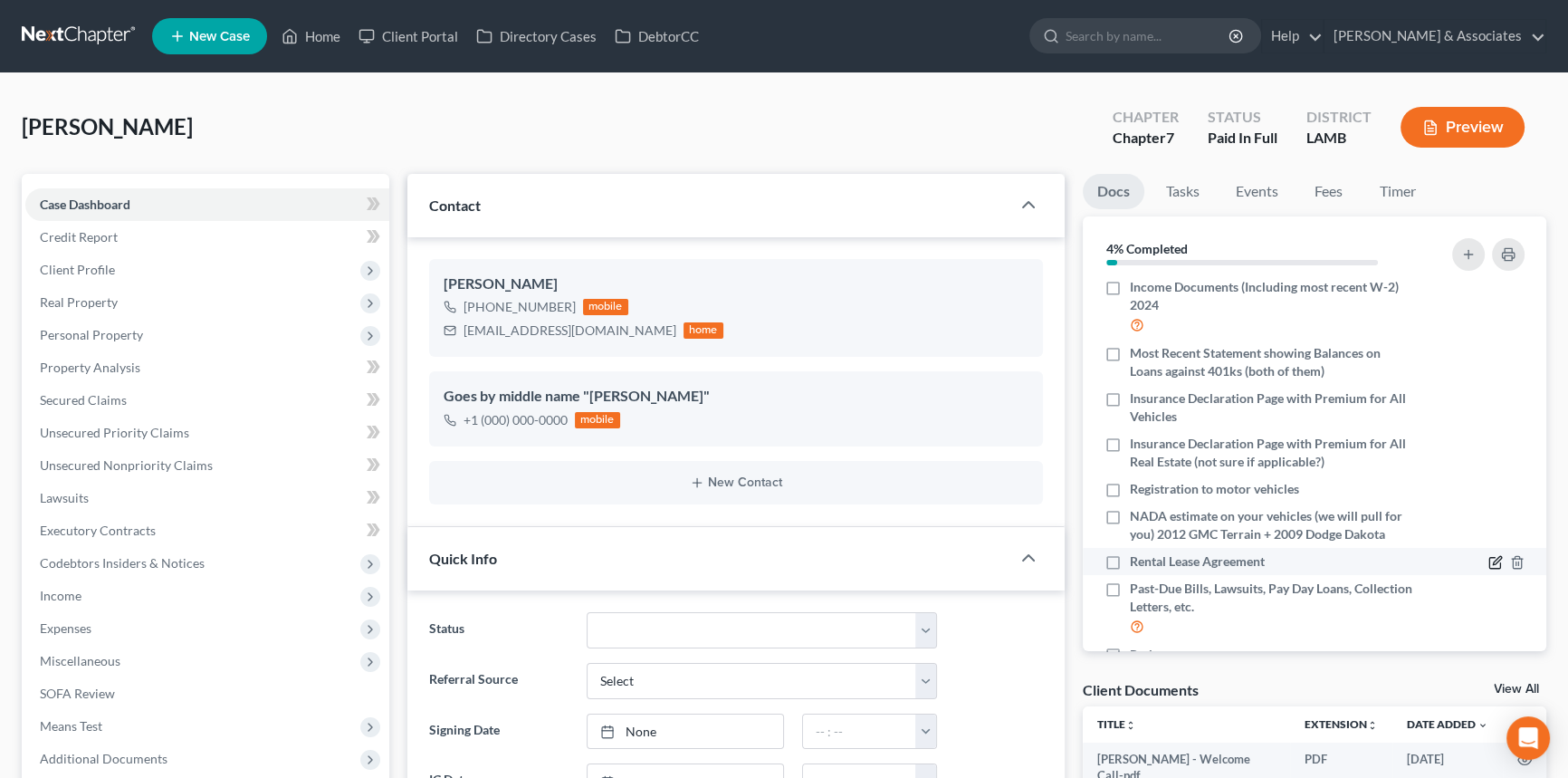
click at [1489, 560] on icon "button" at bounding box center [1493, 563] width 11 height 11
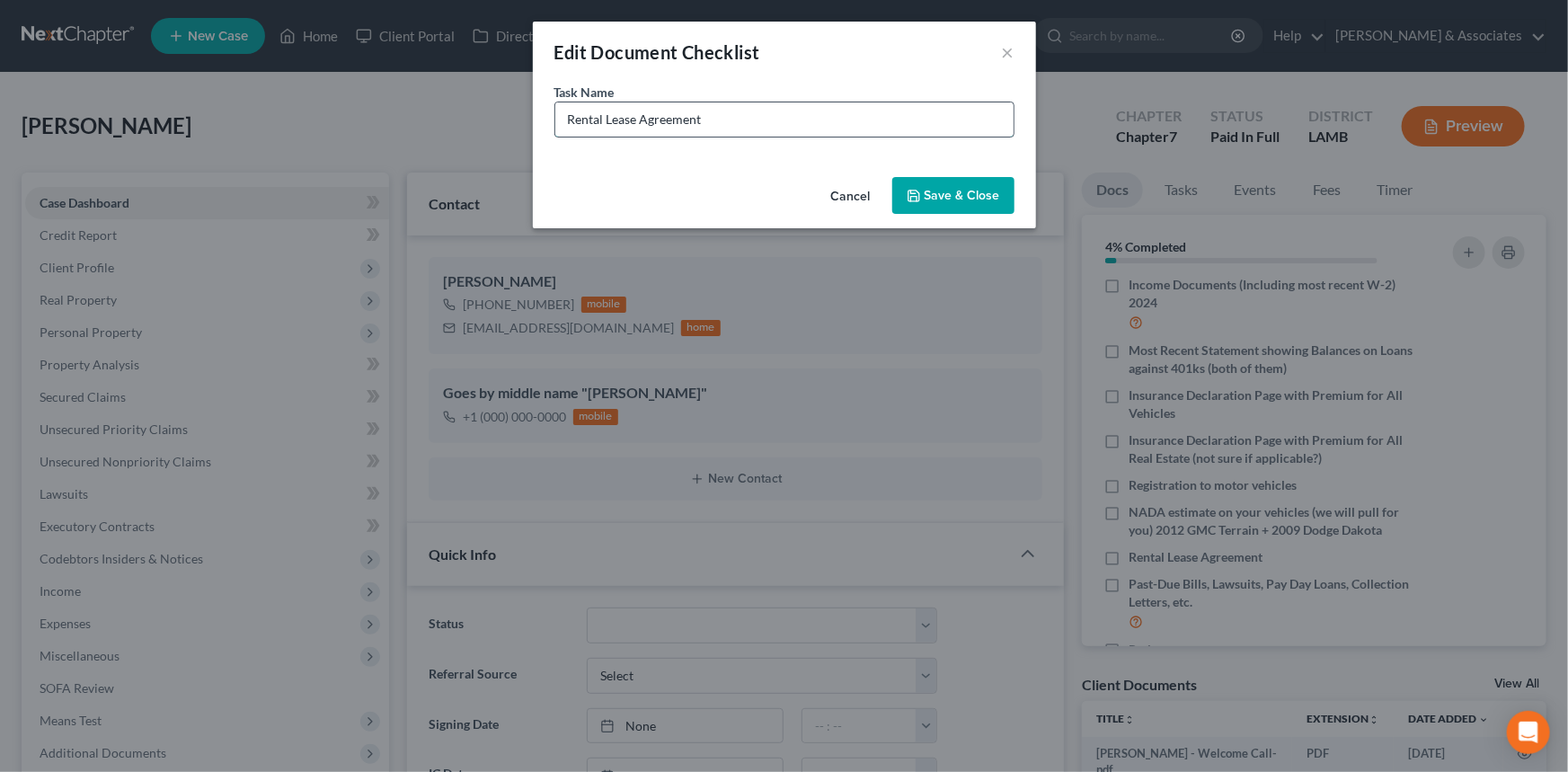
click at [814, 117] on input "Rental Lease Agreement" at bounding box center [784, 120] width 459 height 34
type input "Paypal Bank Statements (April-September)"
click at [975, 209] on button "Save & Close" at bounding box center [954, 196] width 123 height 38
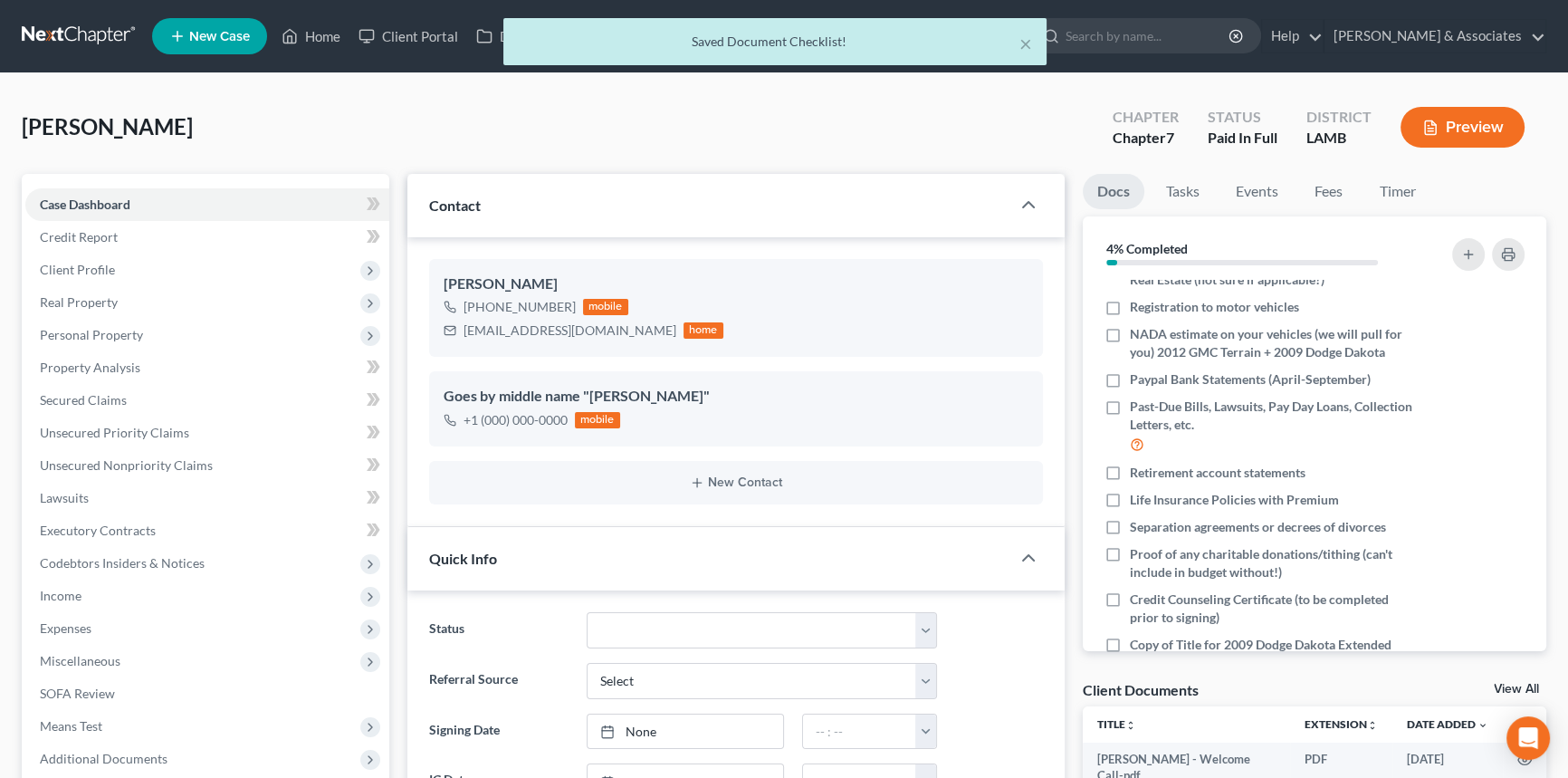
scroll to position [345, 0]
click at [1488, 496] on icon "button" at bounding box center [1494, 499] width 14 height 14
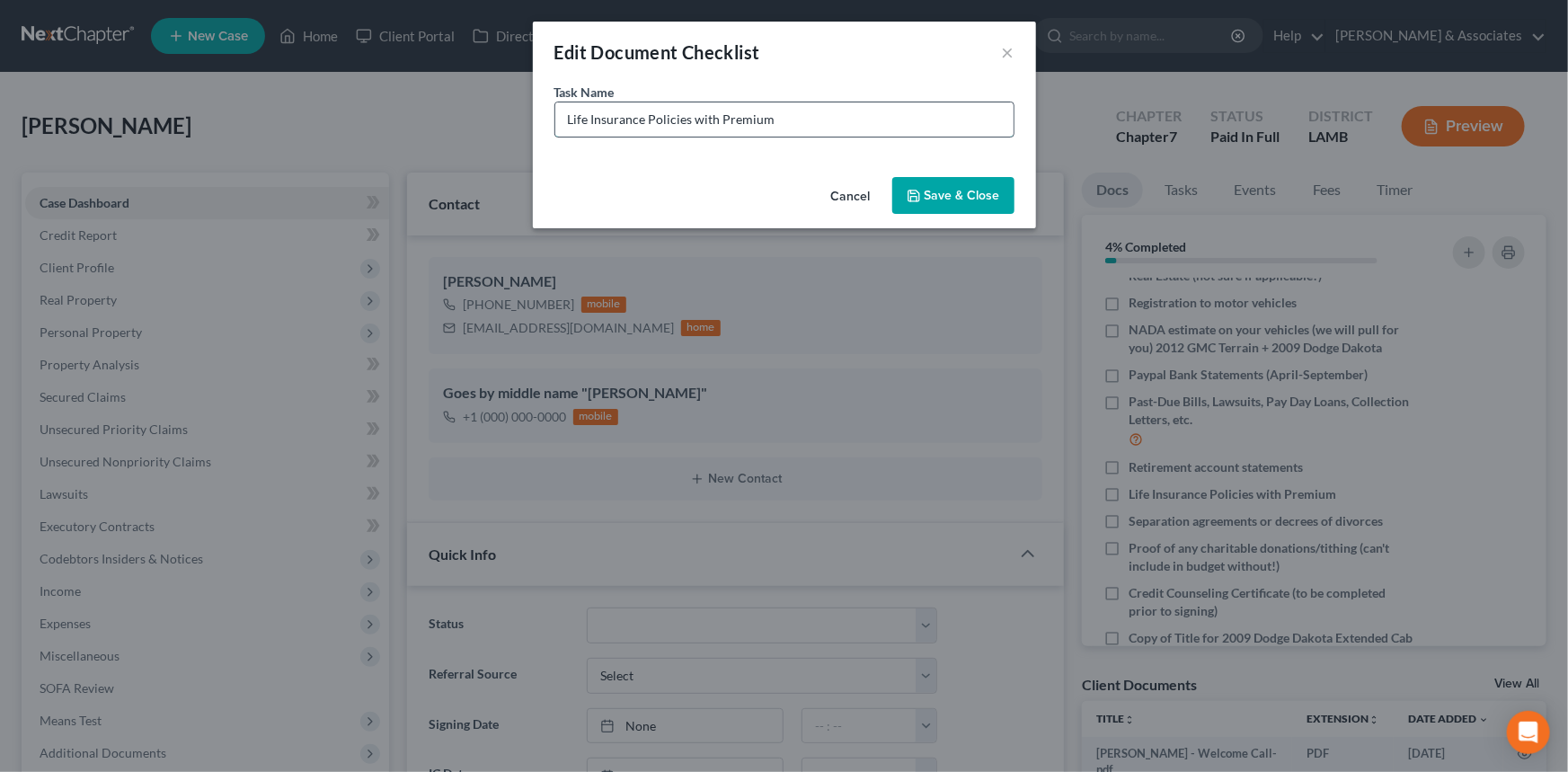
click at [895, 128] on input "Life Insurance Policies with Premium" at bounding box center [784, 120] width 459 height 34
type input "Venmo Bank statements (April-September)"
click at [973, 205] on button "Save & Close" at bounding box center [954, 196] width 123 height 38
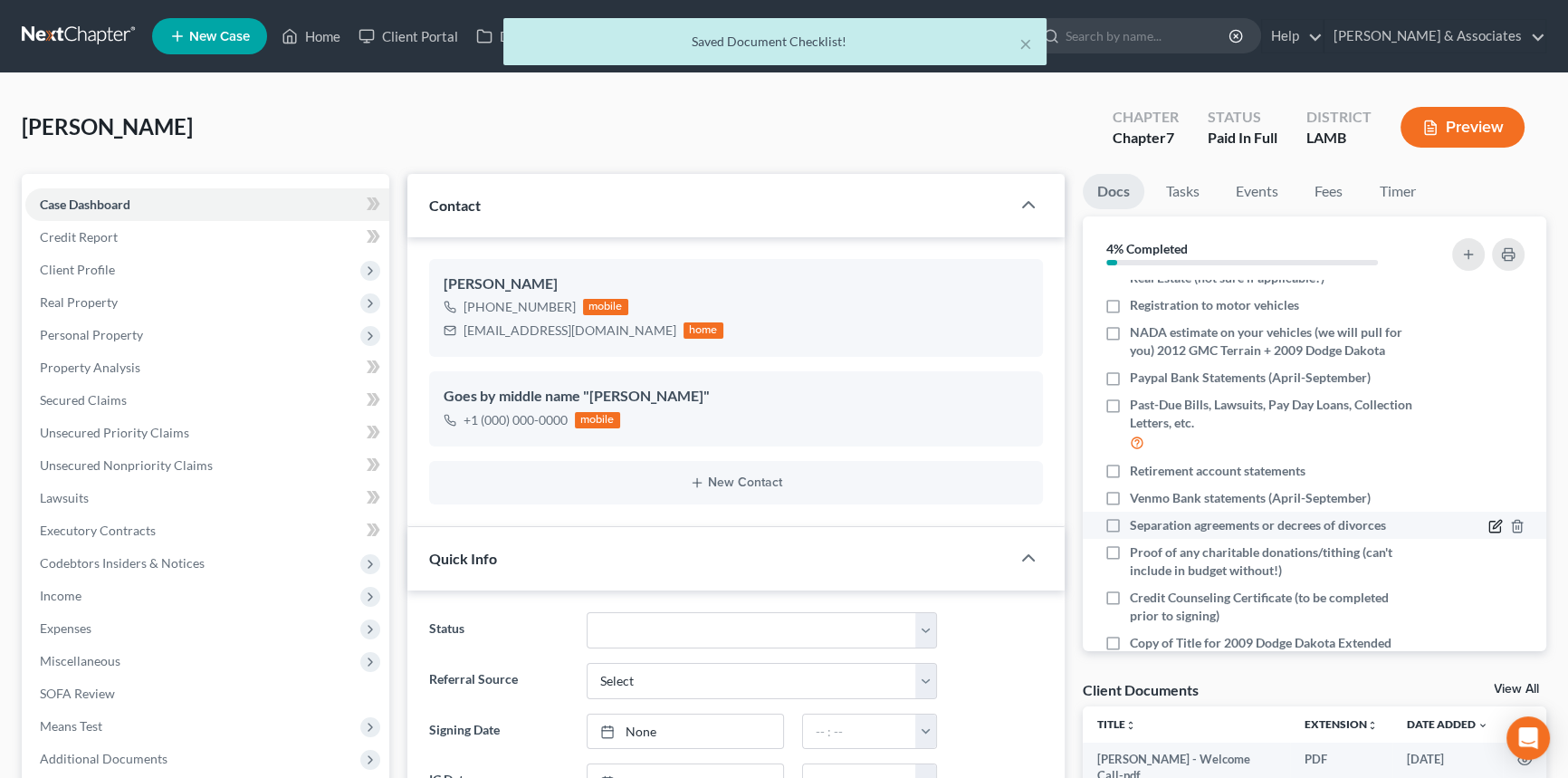
click at [1488, 524] on icon "button" at bounding box center [1494, 525] width 14 height 14
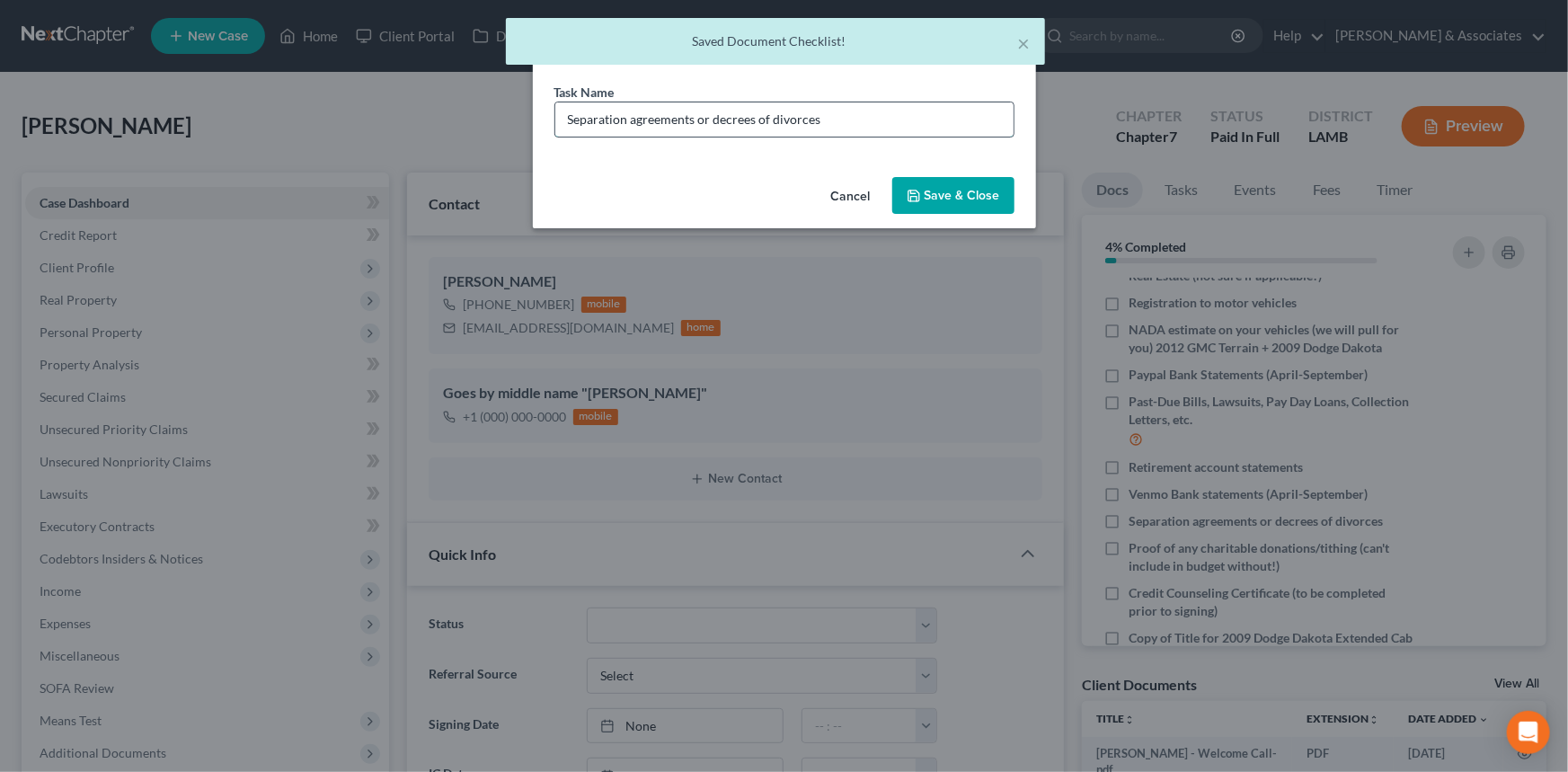
click at [878, 114] on input "Separation agreements or decrees of divorces" at bounding box center [784, 120] width 459 height 34
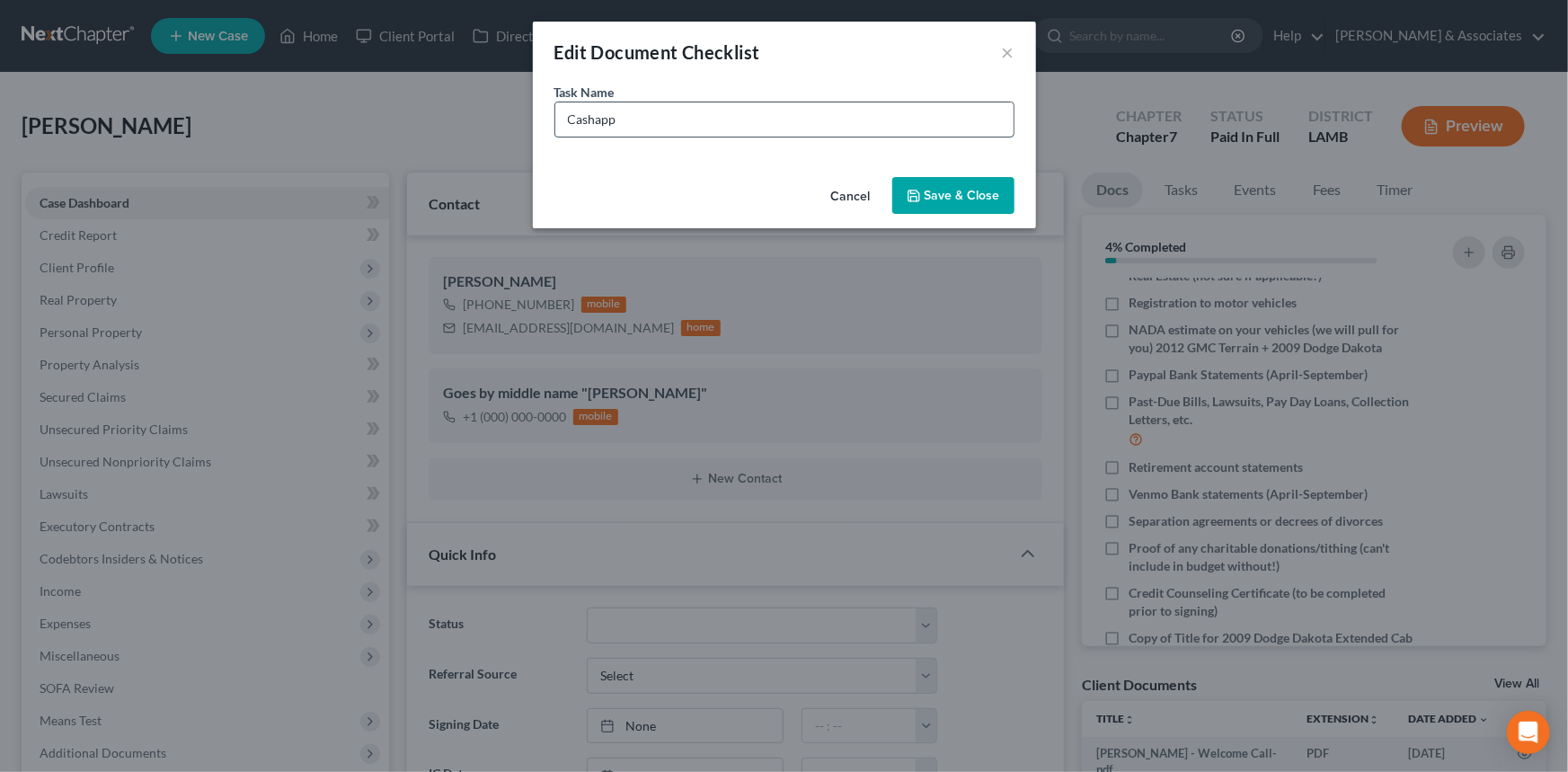
type input "Cashapp Bank Statements (April-September)"
click at [993, 190] on button "Save & Close" at bounding box center [954, 196] width 123 height 38
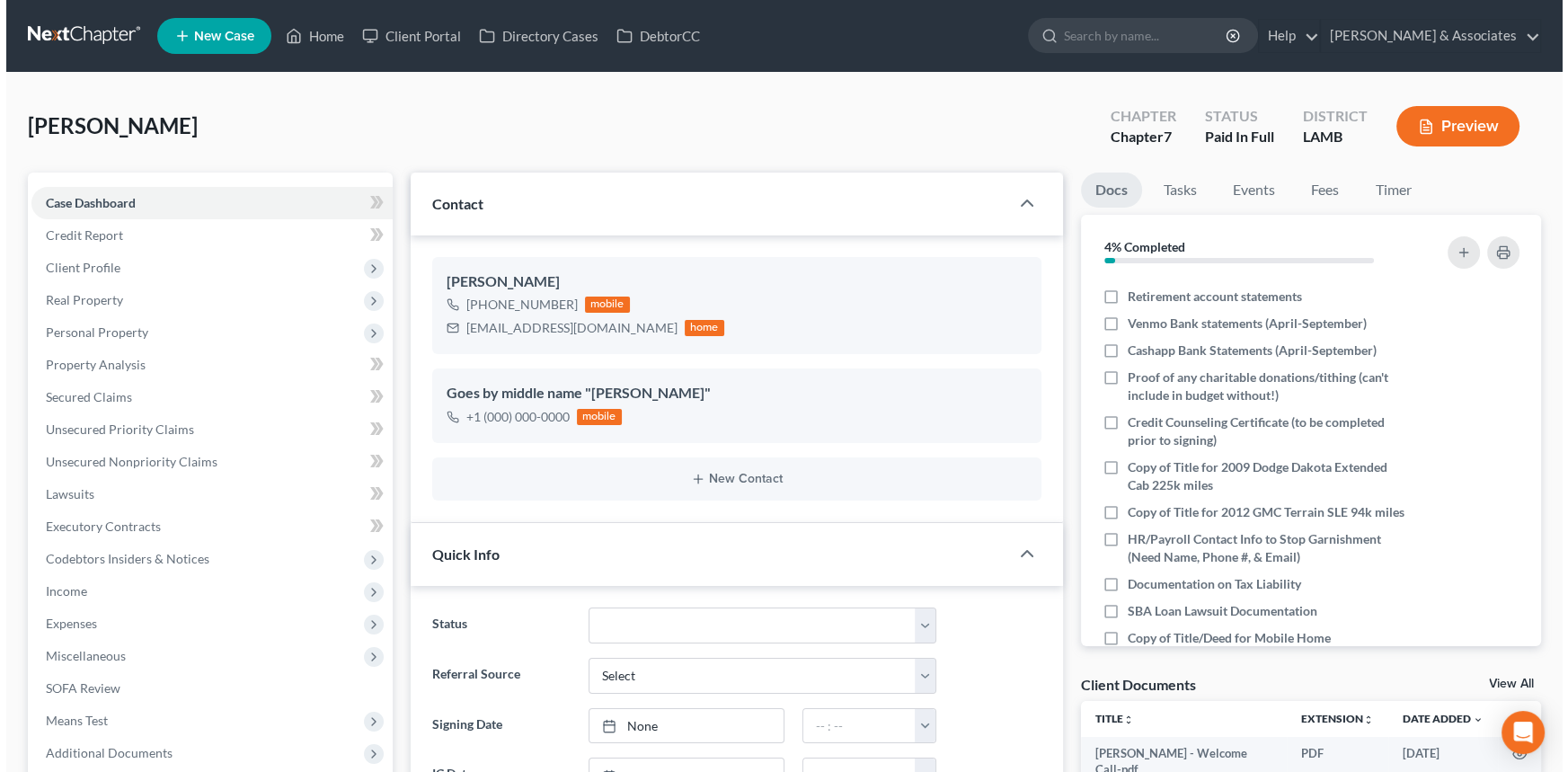
scroll to position [517, 0]
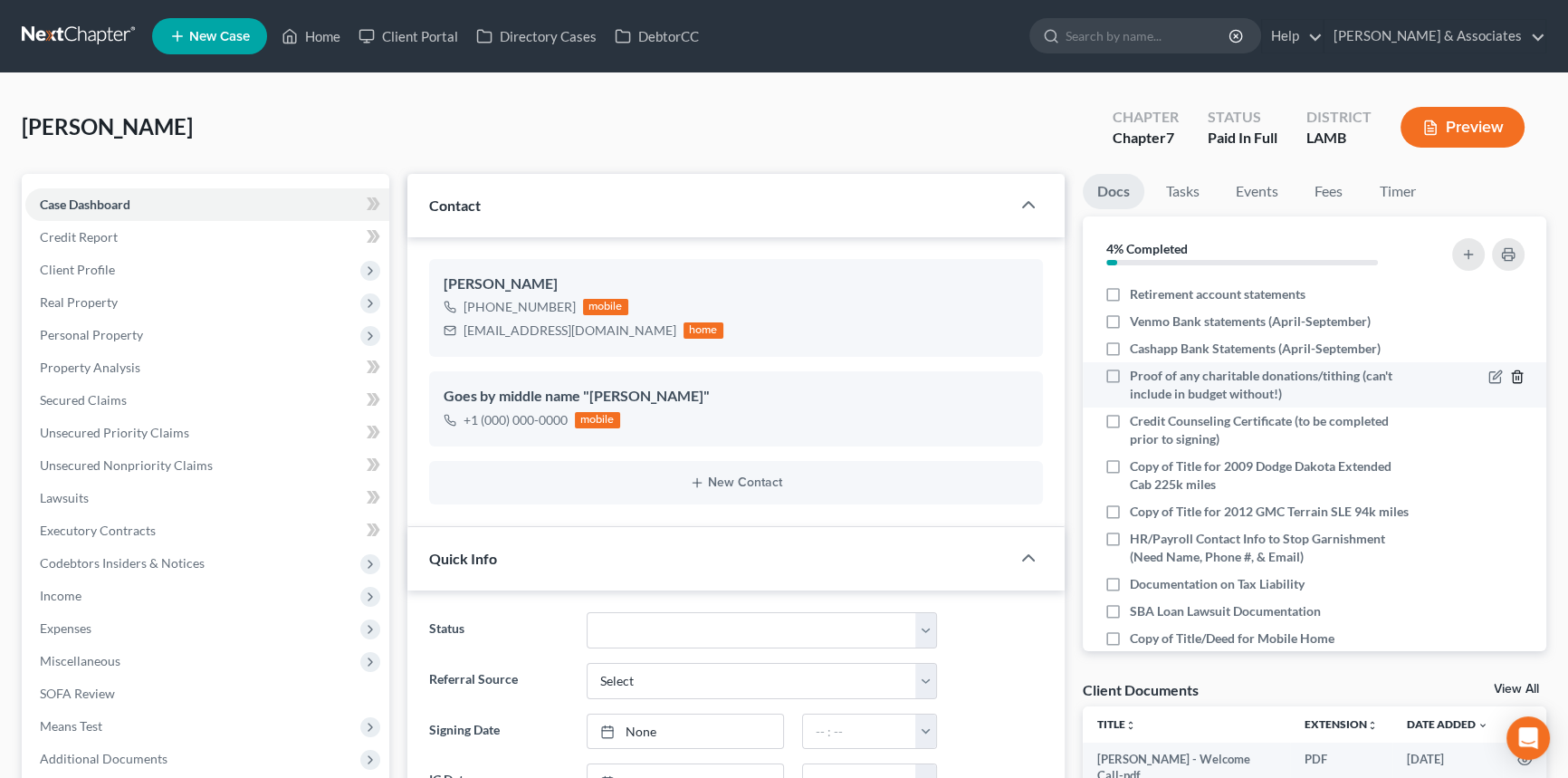
click at [1512, 377] on icon "button" at bounding box center [1516, 376] width 14 height 14
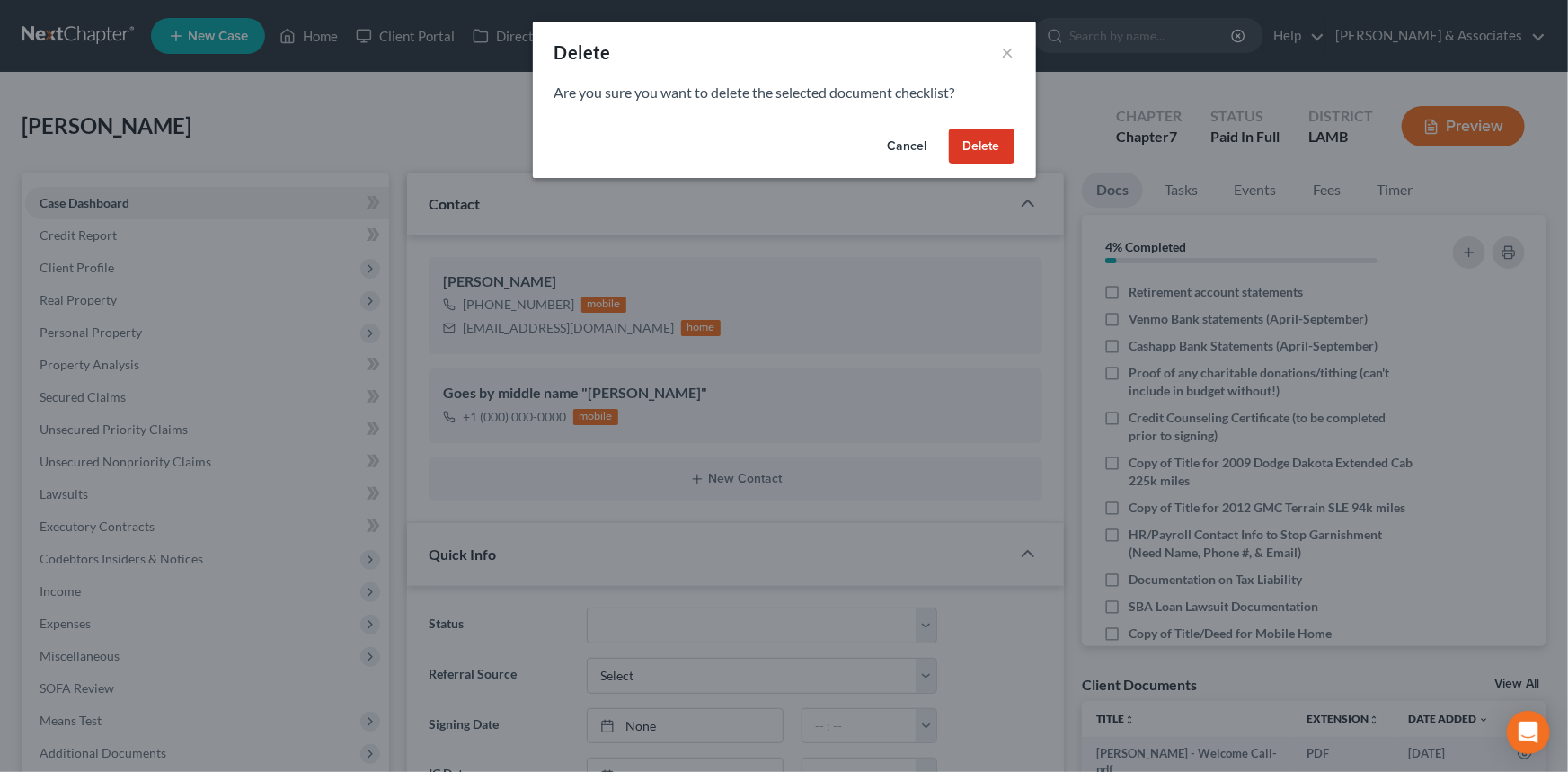
click at [973, 144] on button "Delete" at bounding box center [981, 146] width 66 height 36
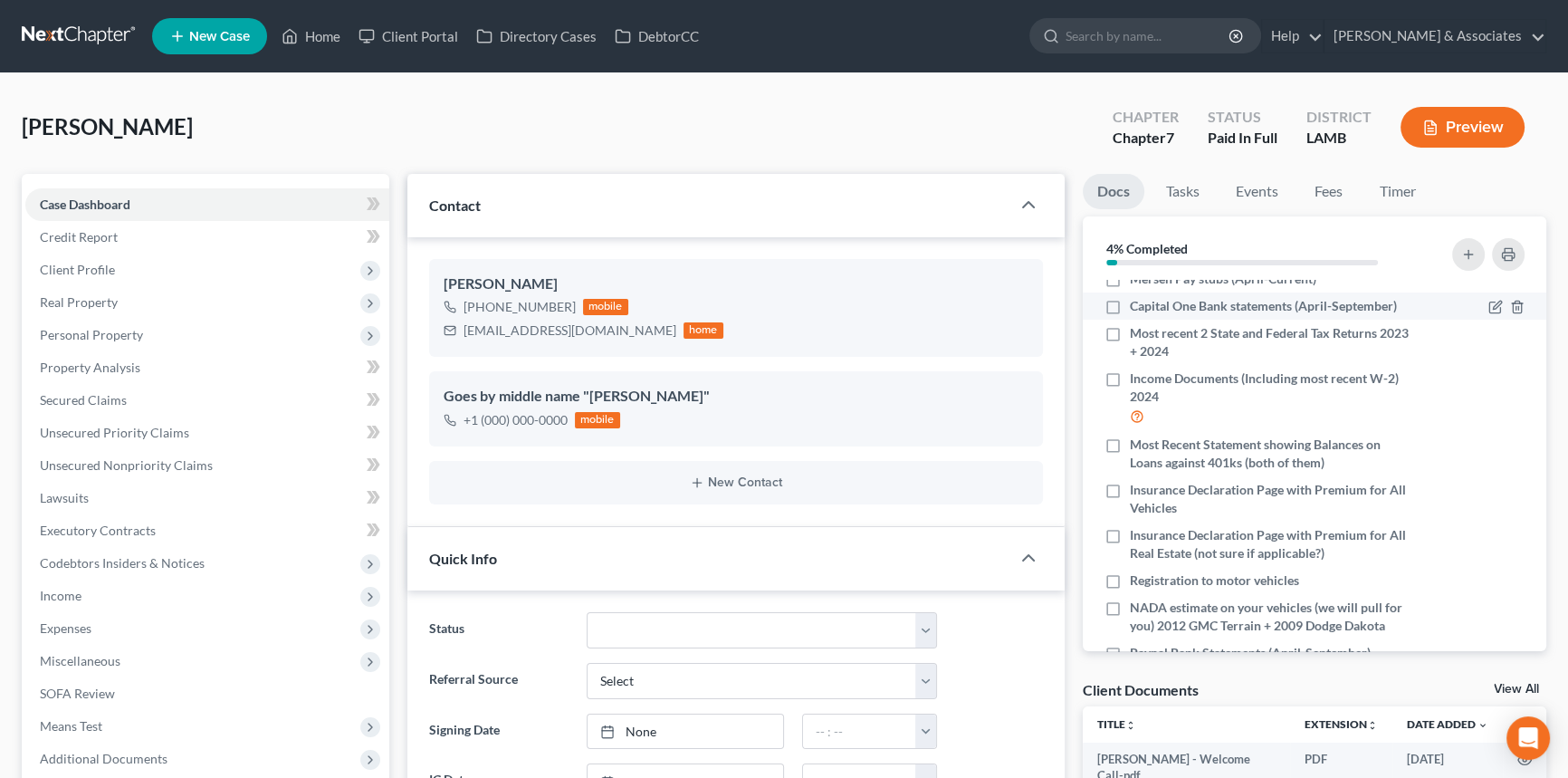
scroll to position [0, 0]
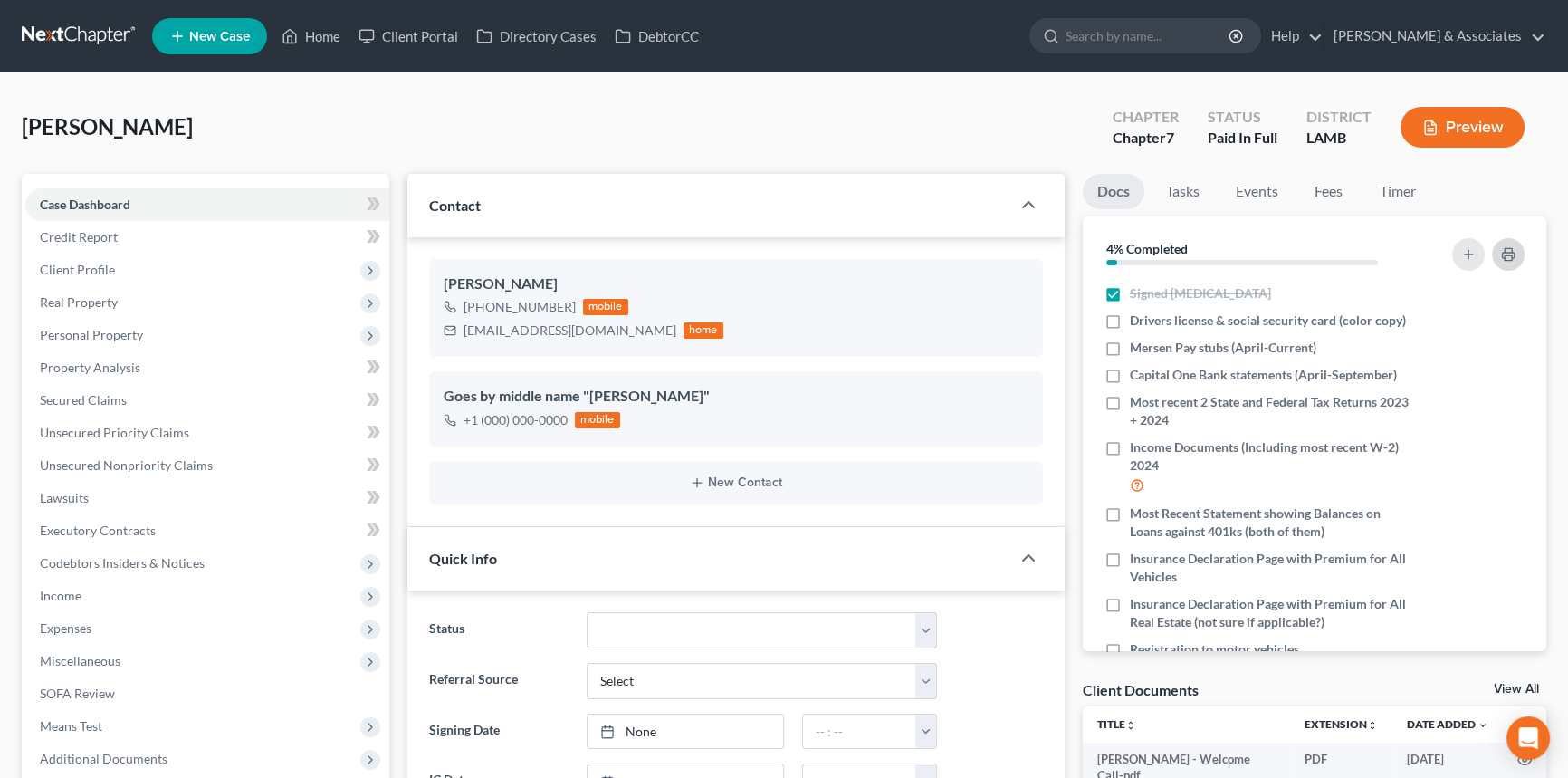
click at [1503, 255] on icon "button" at bounding box center [1508, 254] width 14 height 14
click at [1327, 188] on link "Fees" at bounding box center [1329, 191] width 58 height 35
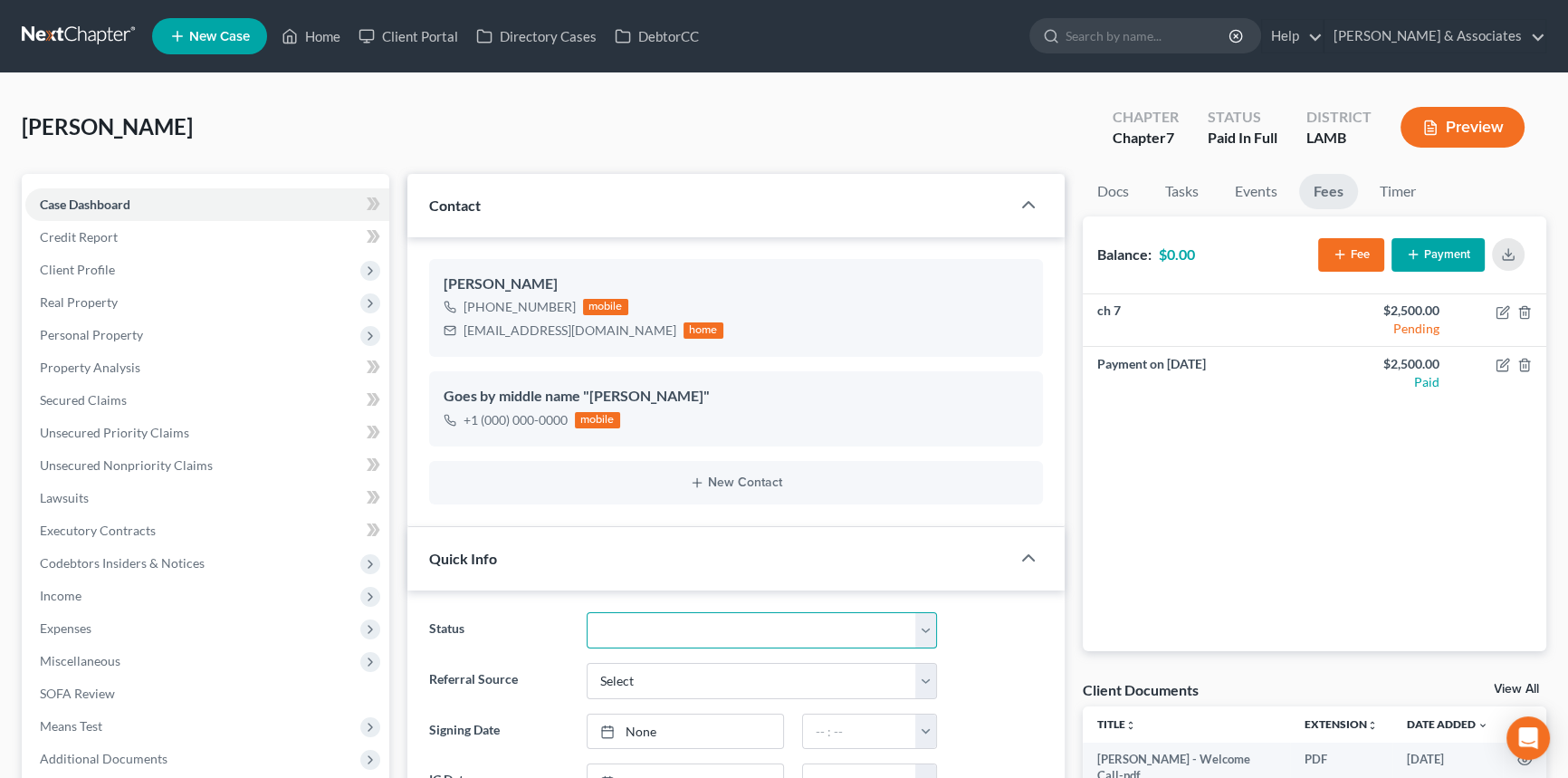
click at [645, 640] on select "Amended Plan Needed Awaiting Income Closed Confirmed Discharged Dismissed Docs …" at bounding box center [762, 631] width 350 height 36
select select "6"
click at [586, 612] on select "Amended Plan Needed Awaiting Income Closed Confirmed Discharged Dismissed Docs …" at bounding box center [762, 631] width 350 height 36
click at [502, 328] on div "bcage27@yahoo.com" at bounding box center [569, 330] width 212 height 18
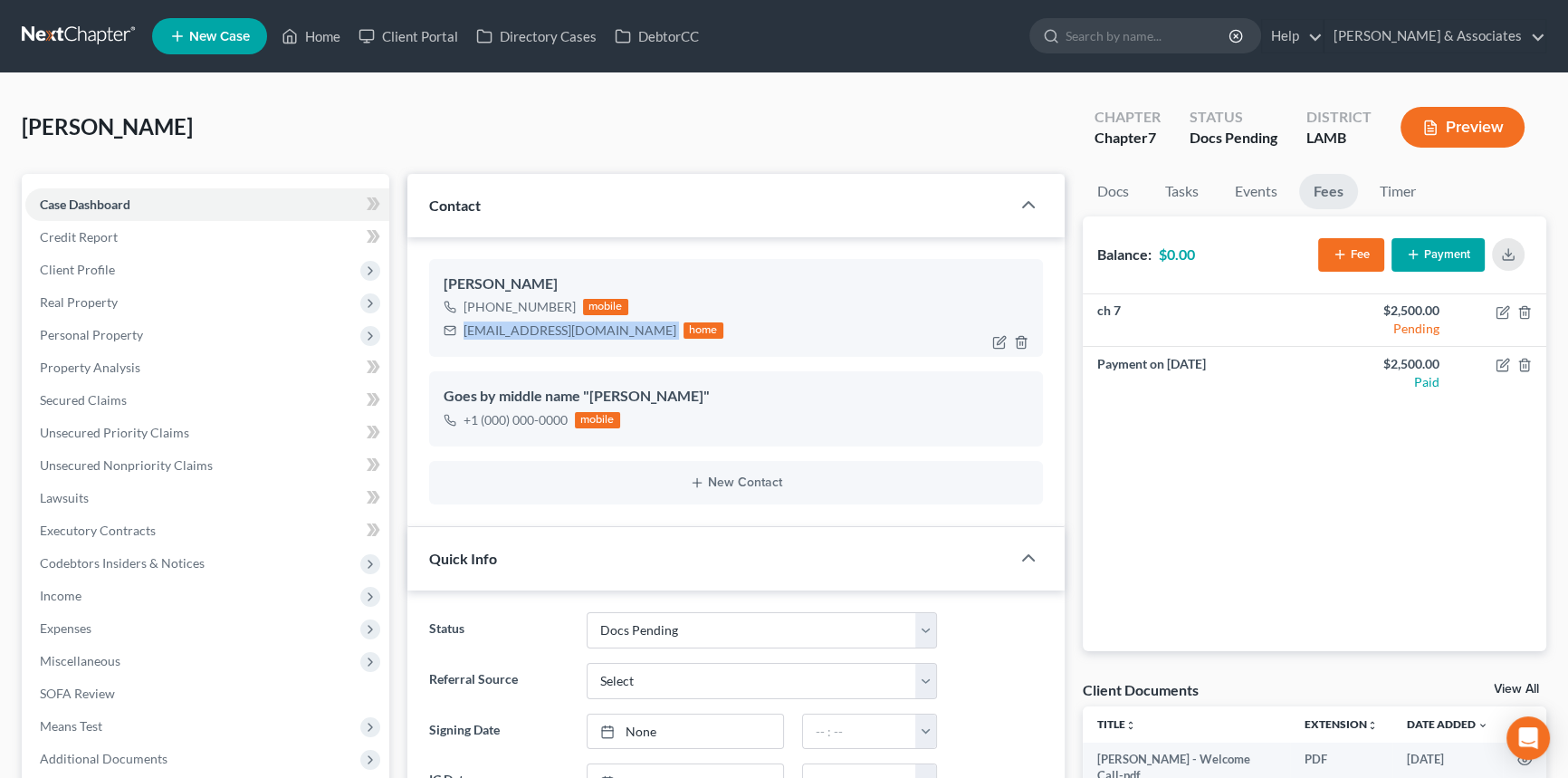
click at [502, 328] on div "bcage27@yahoo.com" at bounding box center [569, 330] width 212 height 18
copy div "bcage27@yahoo.com"
drag, startPoint x: 1116, startPoint y: 174, endPoint x: 949, endPoint y: 206, distance: 170.0
click at [1116, 174] on link "Docs" at bounding box center [1113, 191] width 60 height 35
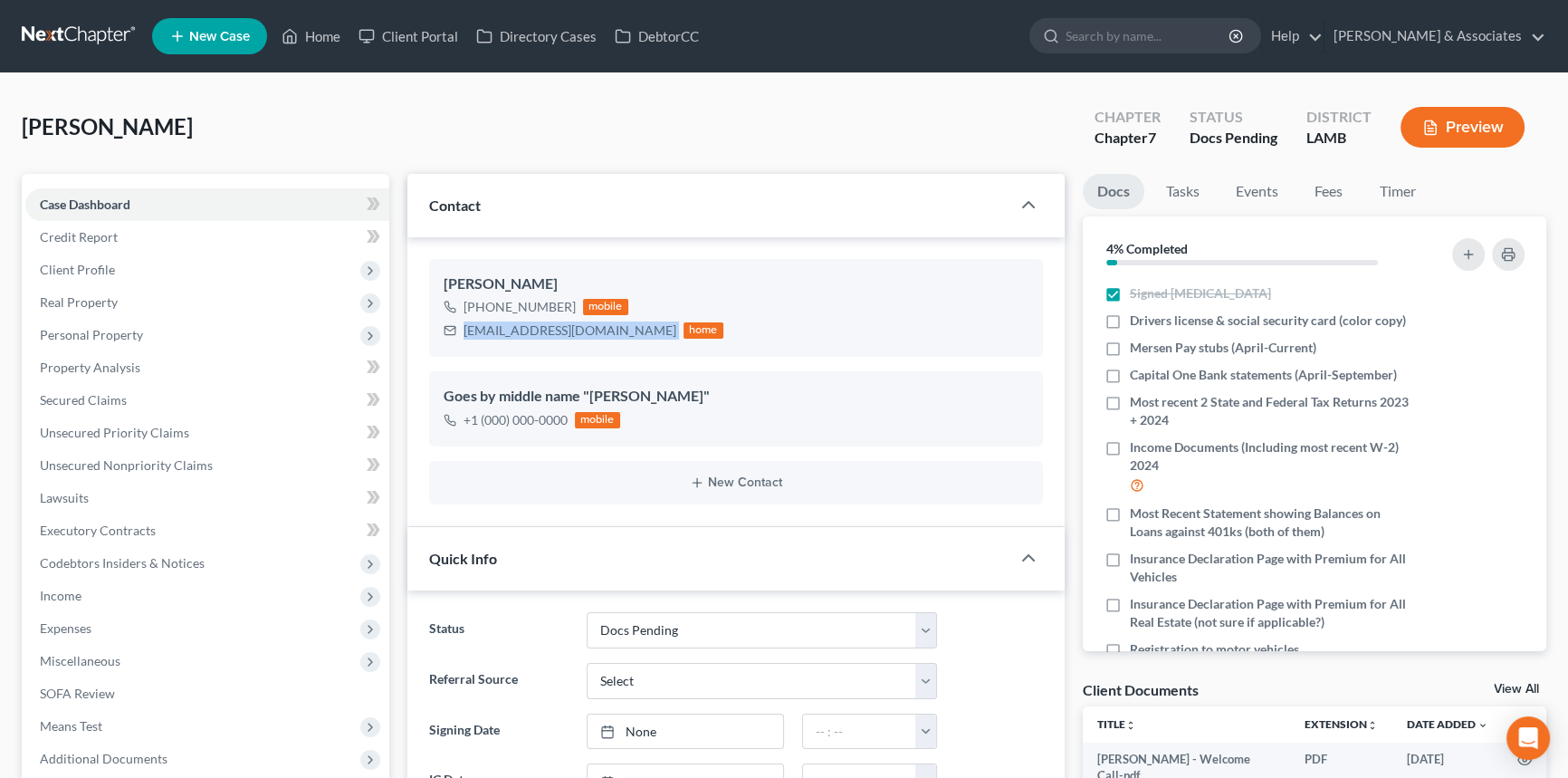
scroll to position [680, 0]
select select "6"
click at [289, 30] on icon at bounding box center [290, 36] width 12 height 13
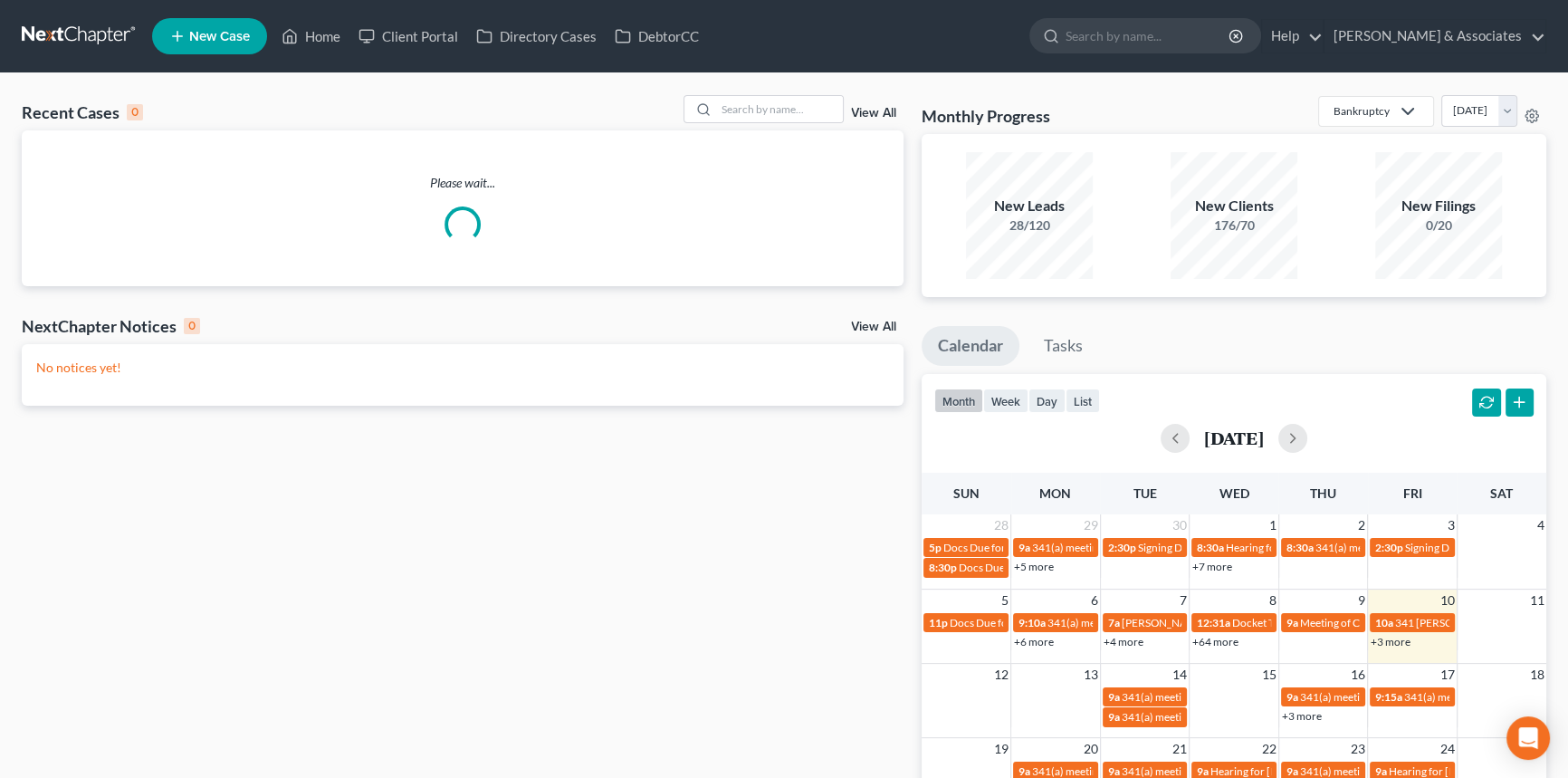
click at [767, 83] on div "Recent Cases 0 View All Please wait... NextChapter Notices 0 View All No notice…" at bounding box center [784, 544] width 1568 height 940
click at [771, 109] on input "search" at bounding box center [779, 108] width 126 height 26
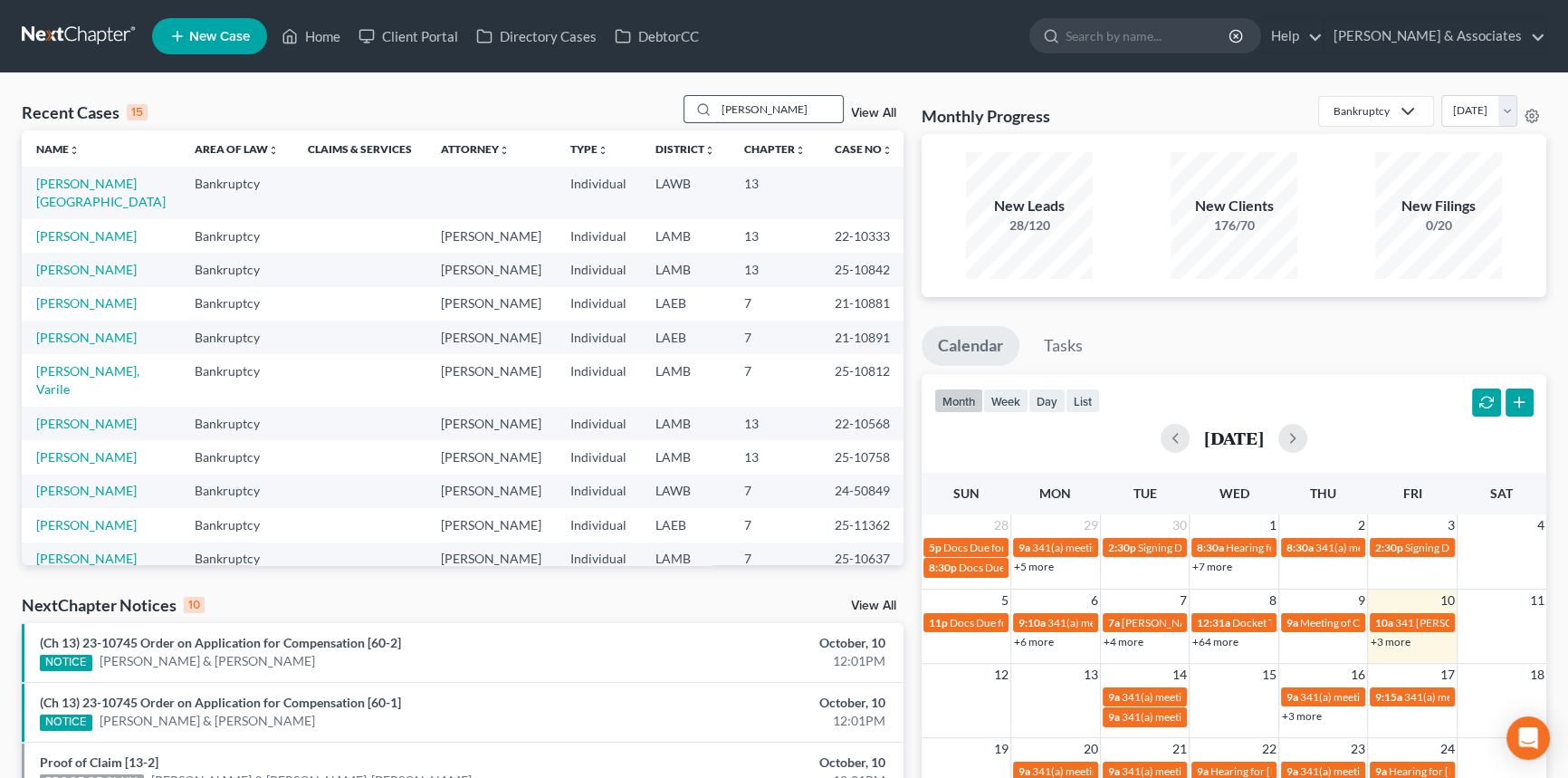
type input "lorraine"
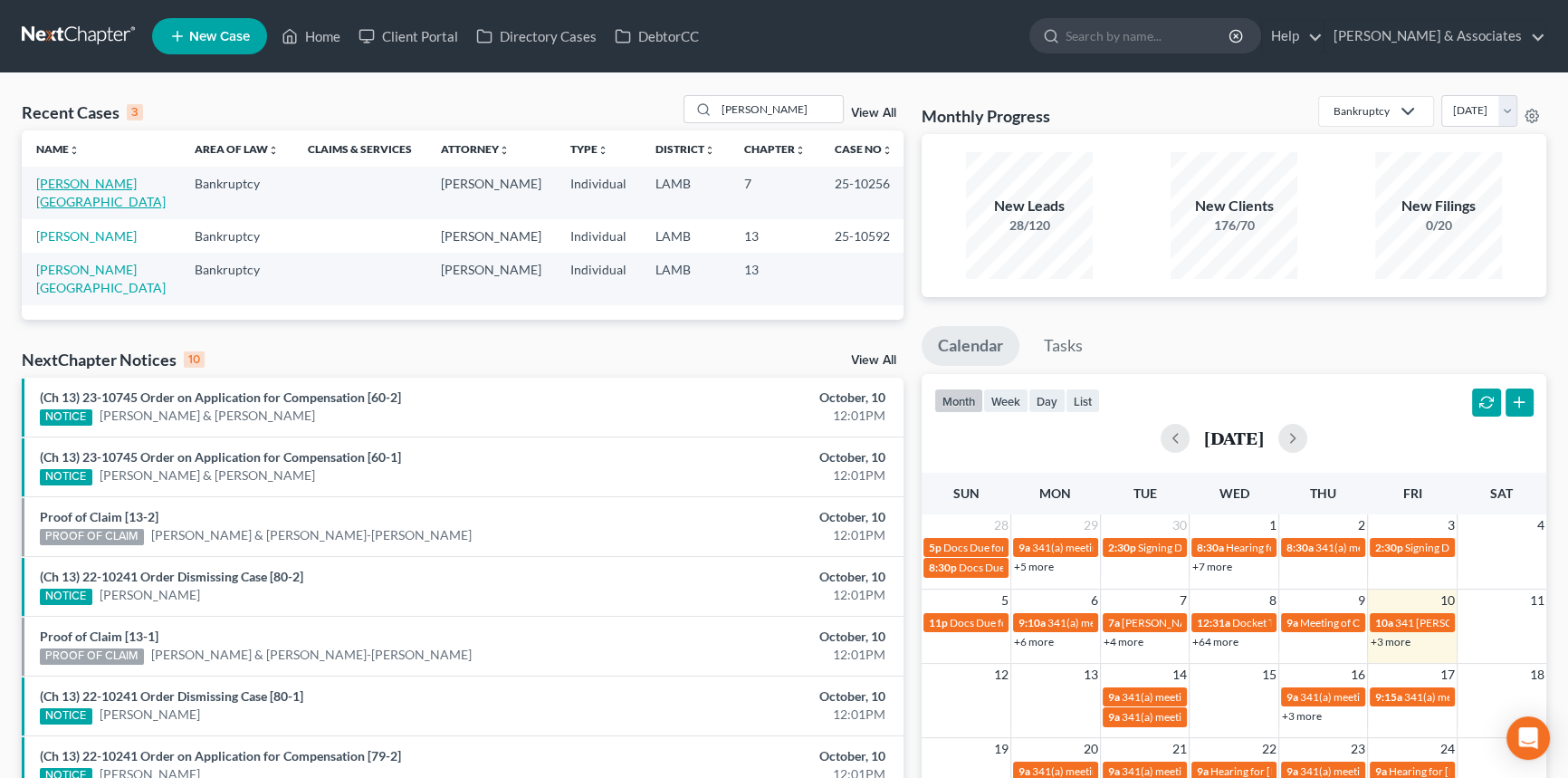
click at [76, 180] on link "[PERSON_NAME][GEOGRAPHIC_DATA]" at bounding box center [100, 192] width 129 height 33
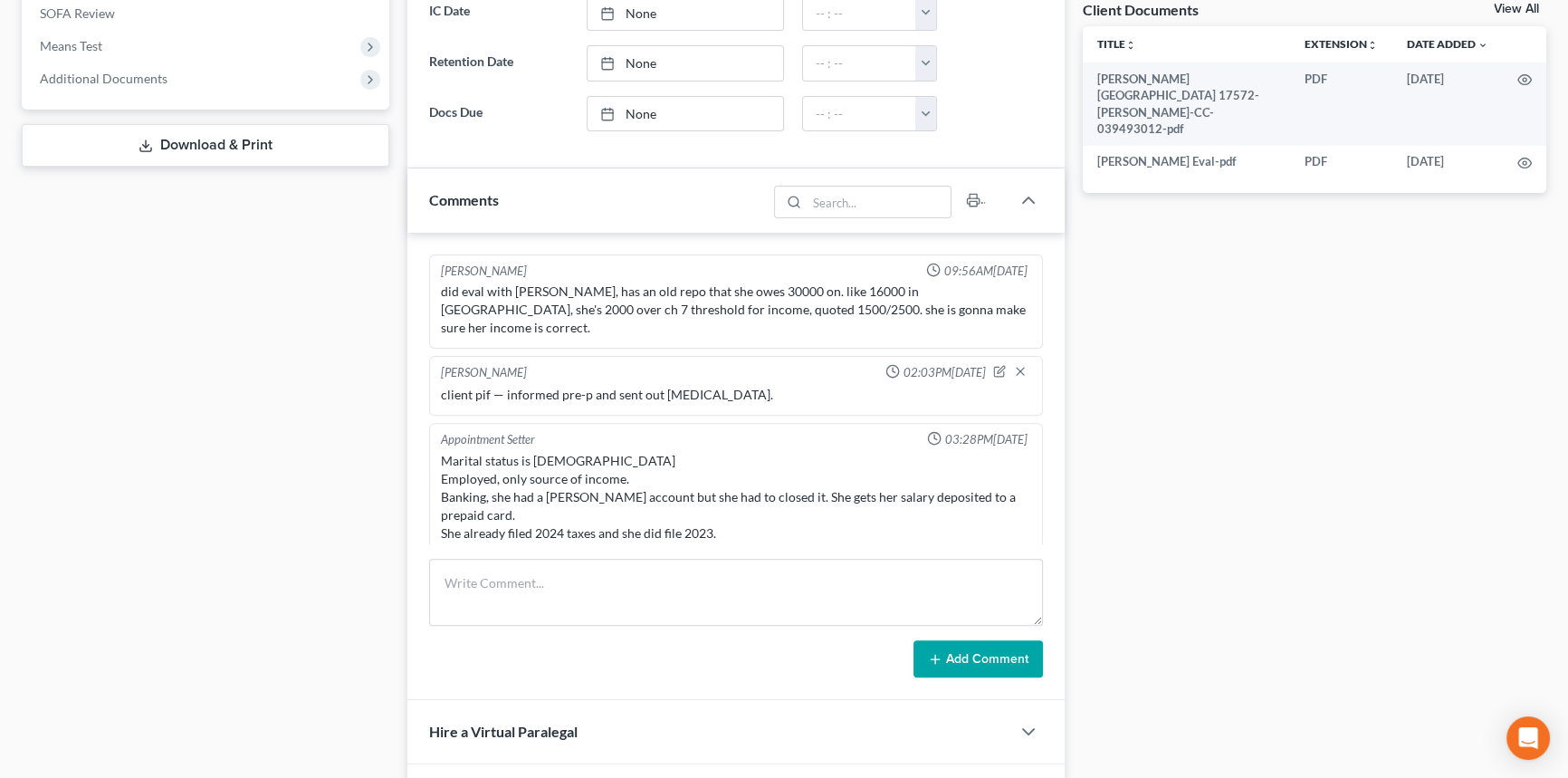
scroll to position [1415, 0]
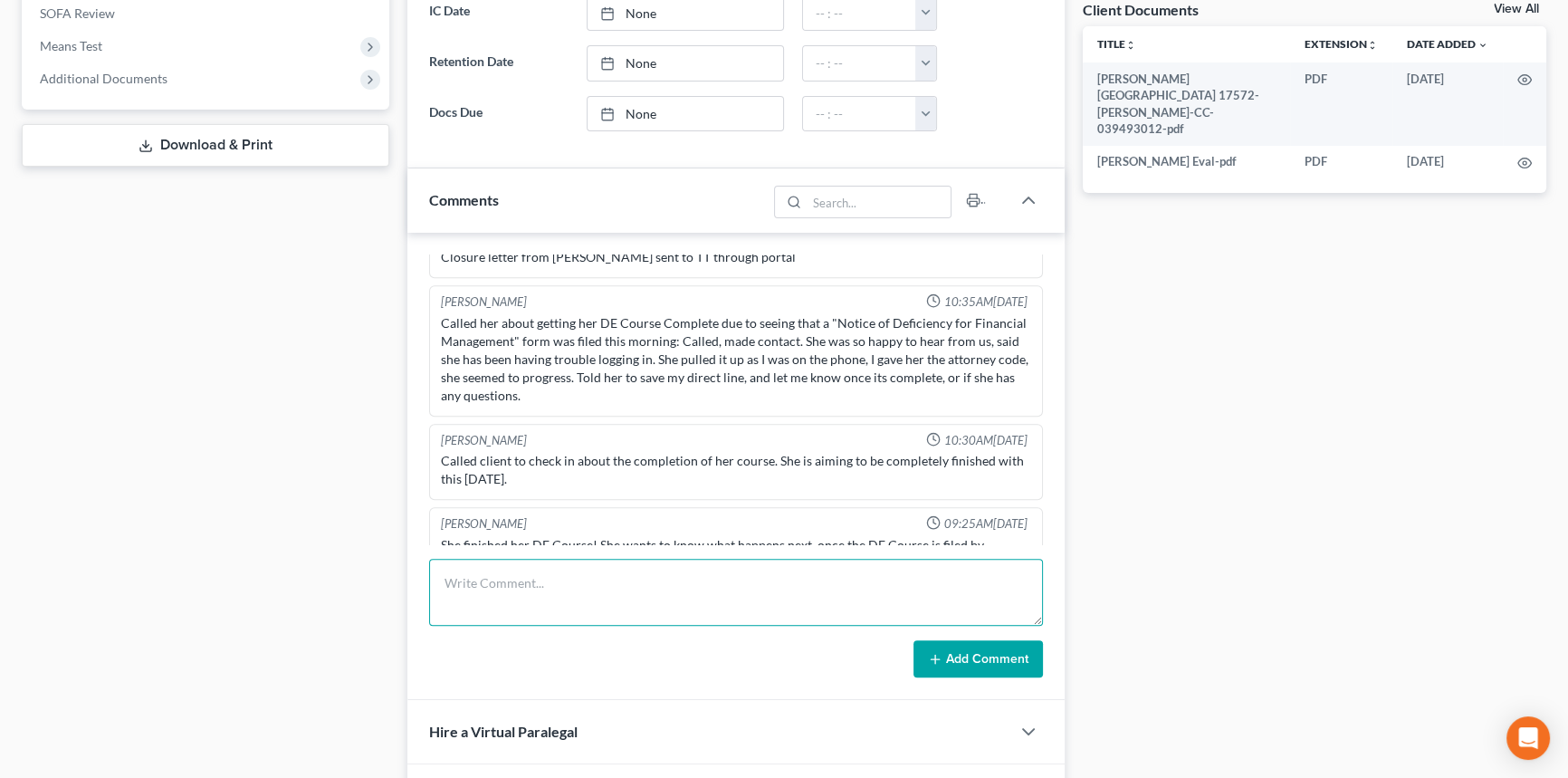
click at [548, 567] on textarea at bounding box center [735, 592] width 613 height 67
drag, startPoint x: 850, startPoint y: 533, endPoint x: 848, endPoint y: 566, distance: 33.1
click at [849, 548] on div "Richard Prunick 09:56AM, 02/25/2025 did eval with lorraine, has an old repo tha…" at bounding box center [736, 466] width 657 height 468
click at [848, 566] on textarea at bounding box center [735, 592] width 613 height 67
paste textarea "I had a Lorraine Jones call and say that her chapter 7 bk was discharged in Jul…"
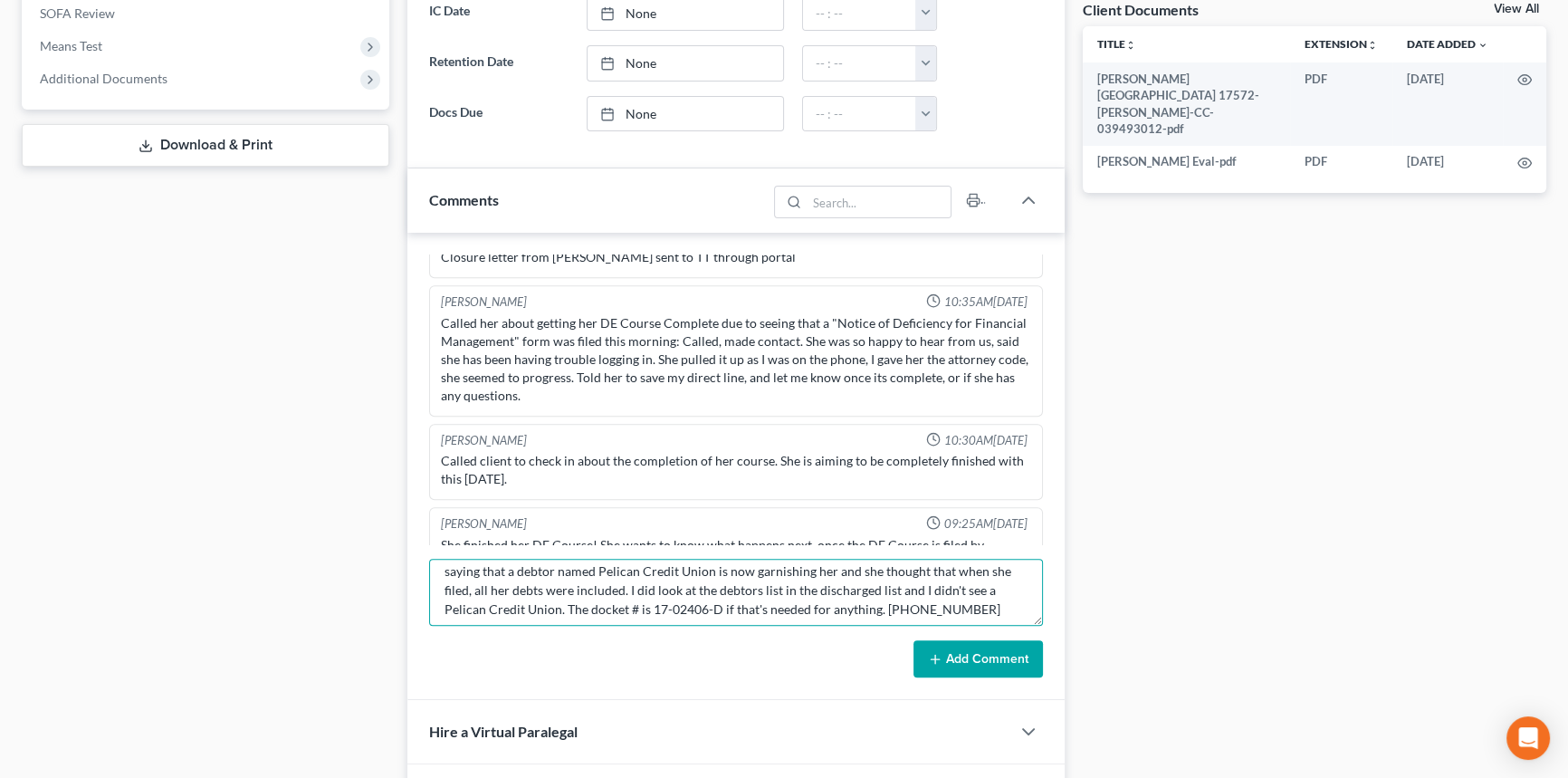
scroll to position [0, 0]
type textarea "I had a Lorraine Jones call and say that her chapter 7 bk was discharged in Jul…"
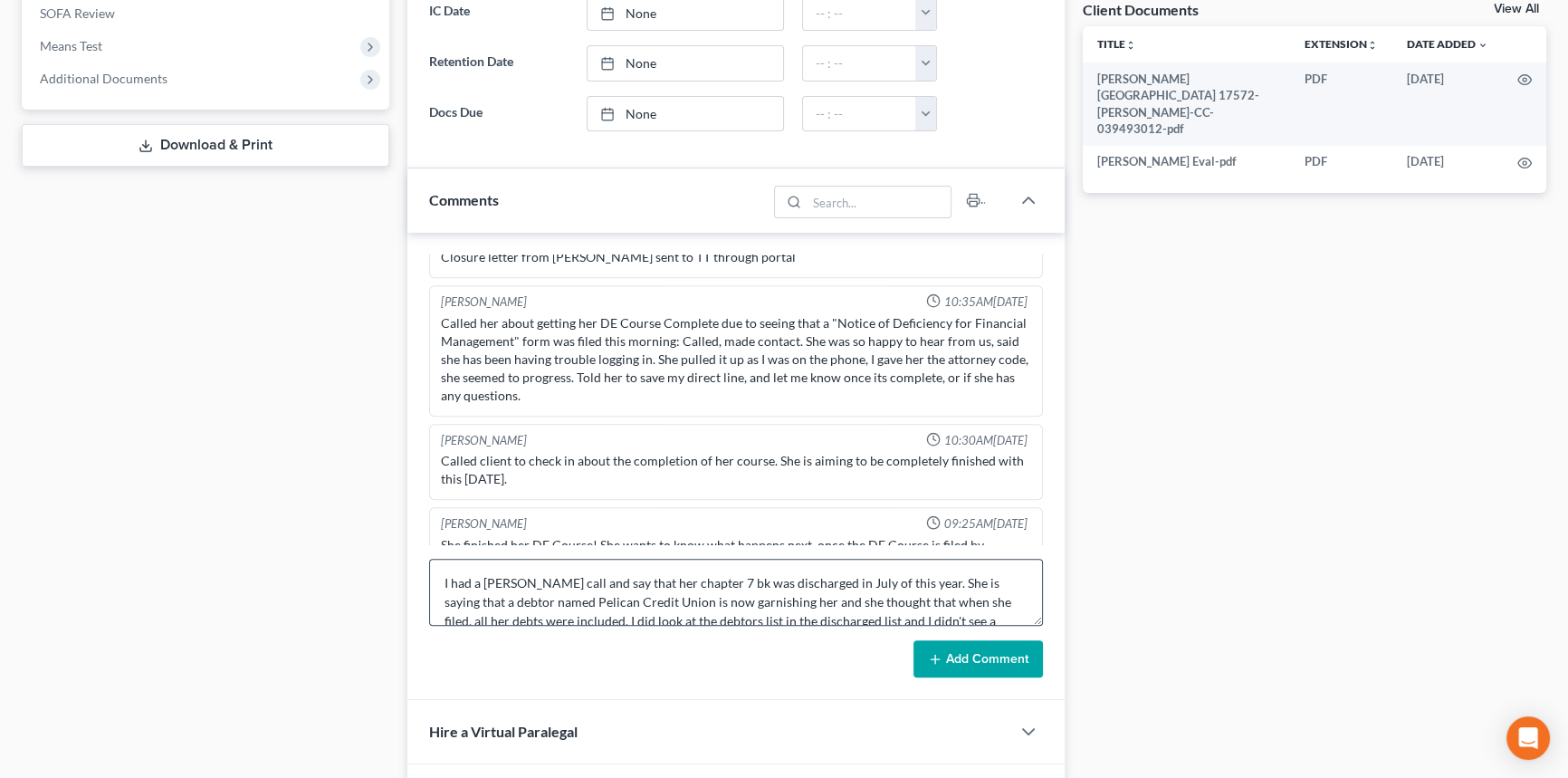
click at [983, 646] on button "Add Comment" at bounding box center [978, 659] width 129 height 38
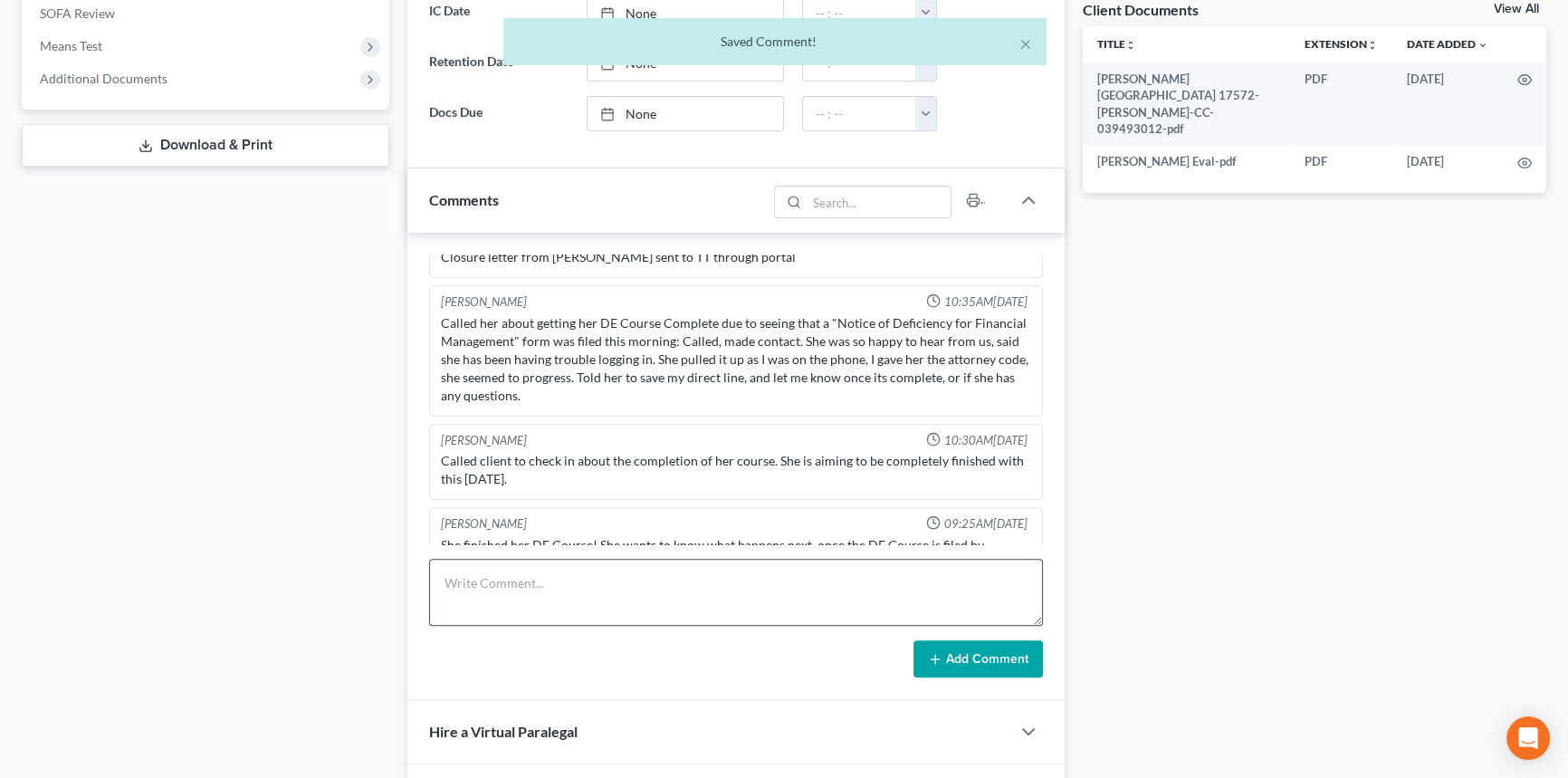
scroll to position [1537, 0]
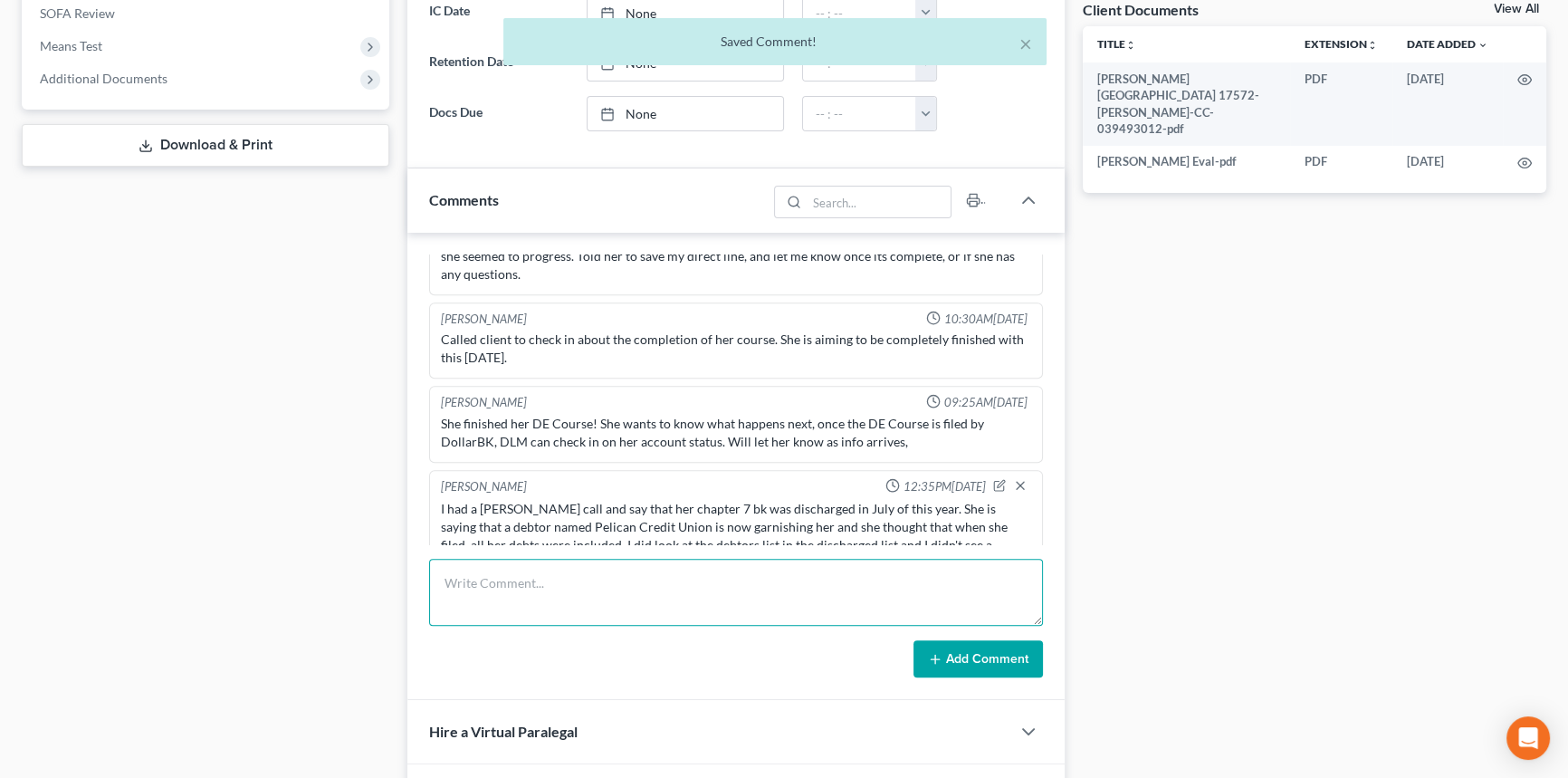
click at [527, 587] on textarea at bounding box center [735, 592] width 613 height 67
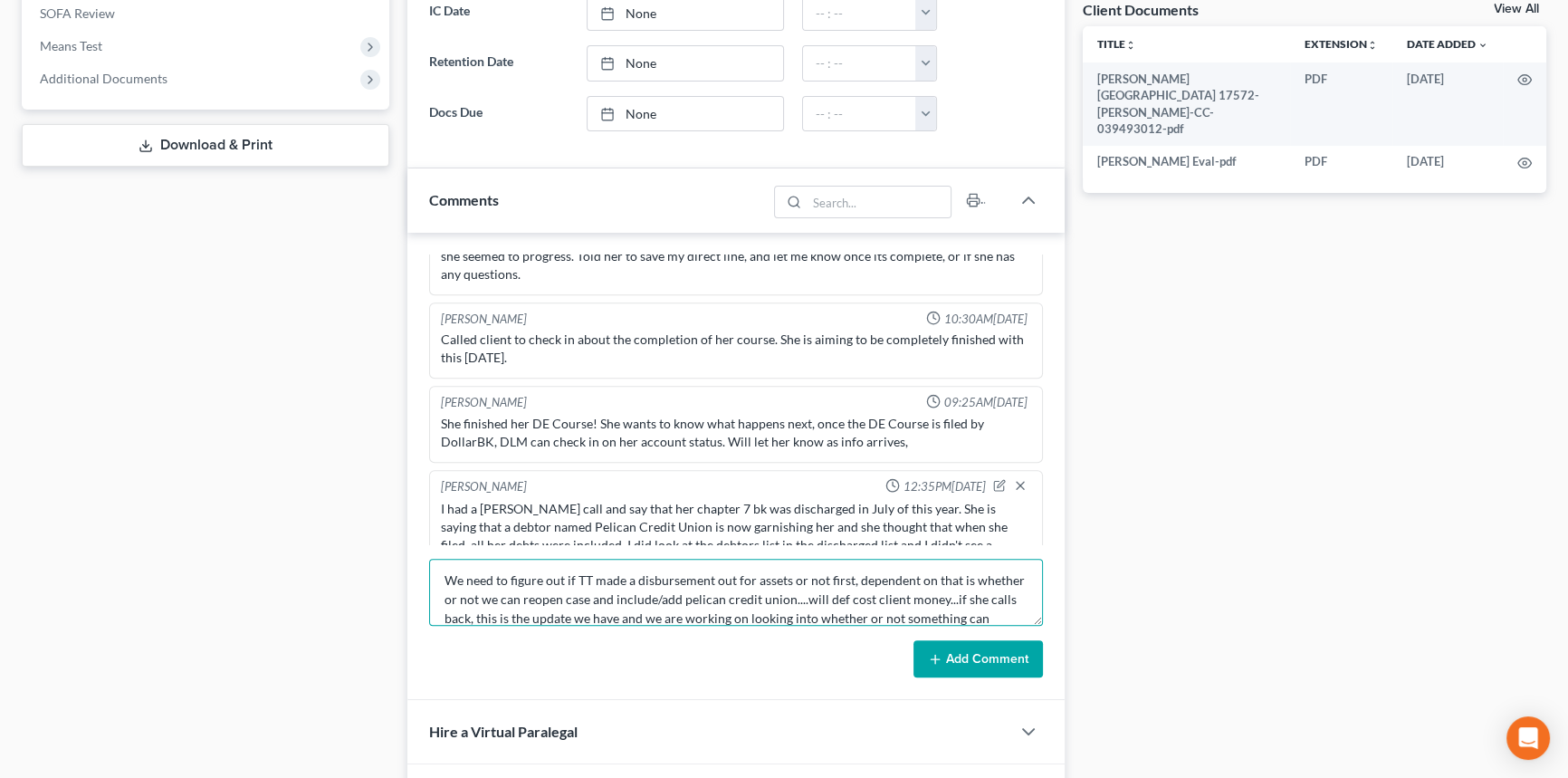
scroll to position [22, 0]
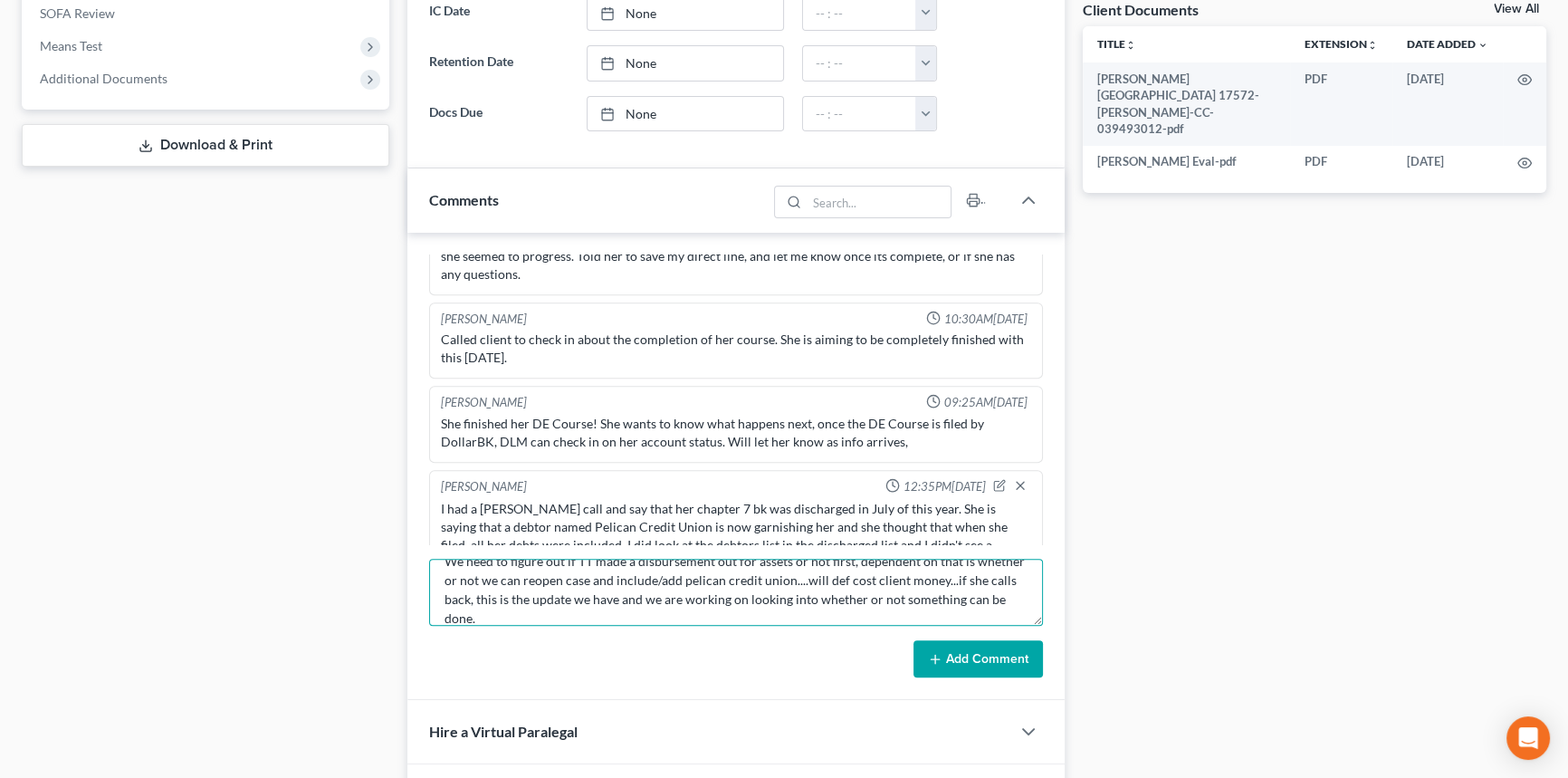
type textarea "We need to figure out if TT made a disbursement out for assets or not first, de…"
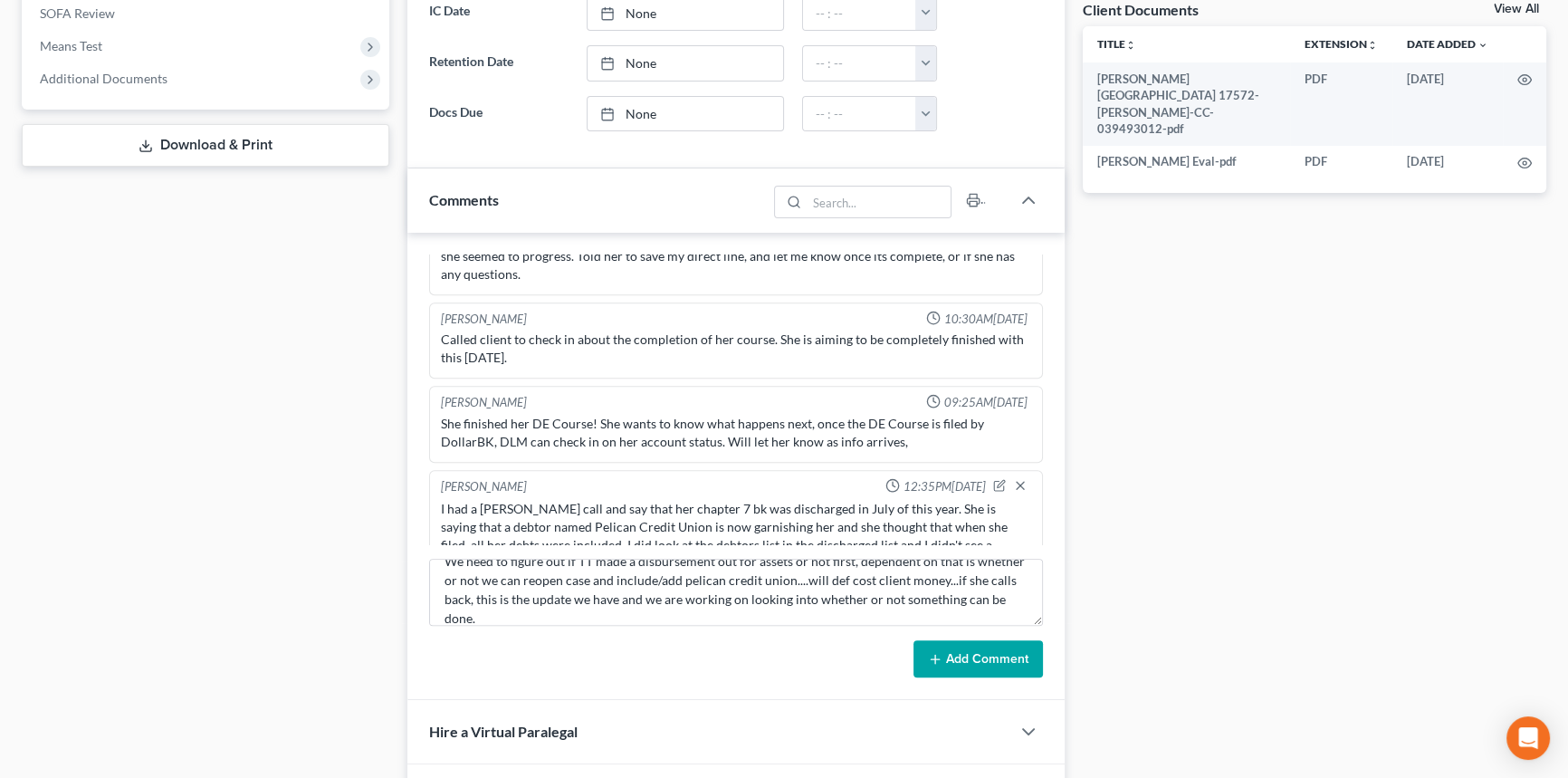
click at [997, 640] on button "Add Comment" at bounding box center [978, 659] width 129 height 38
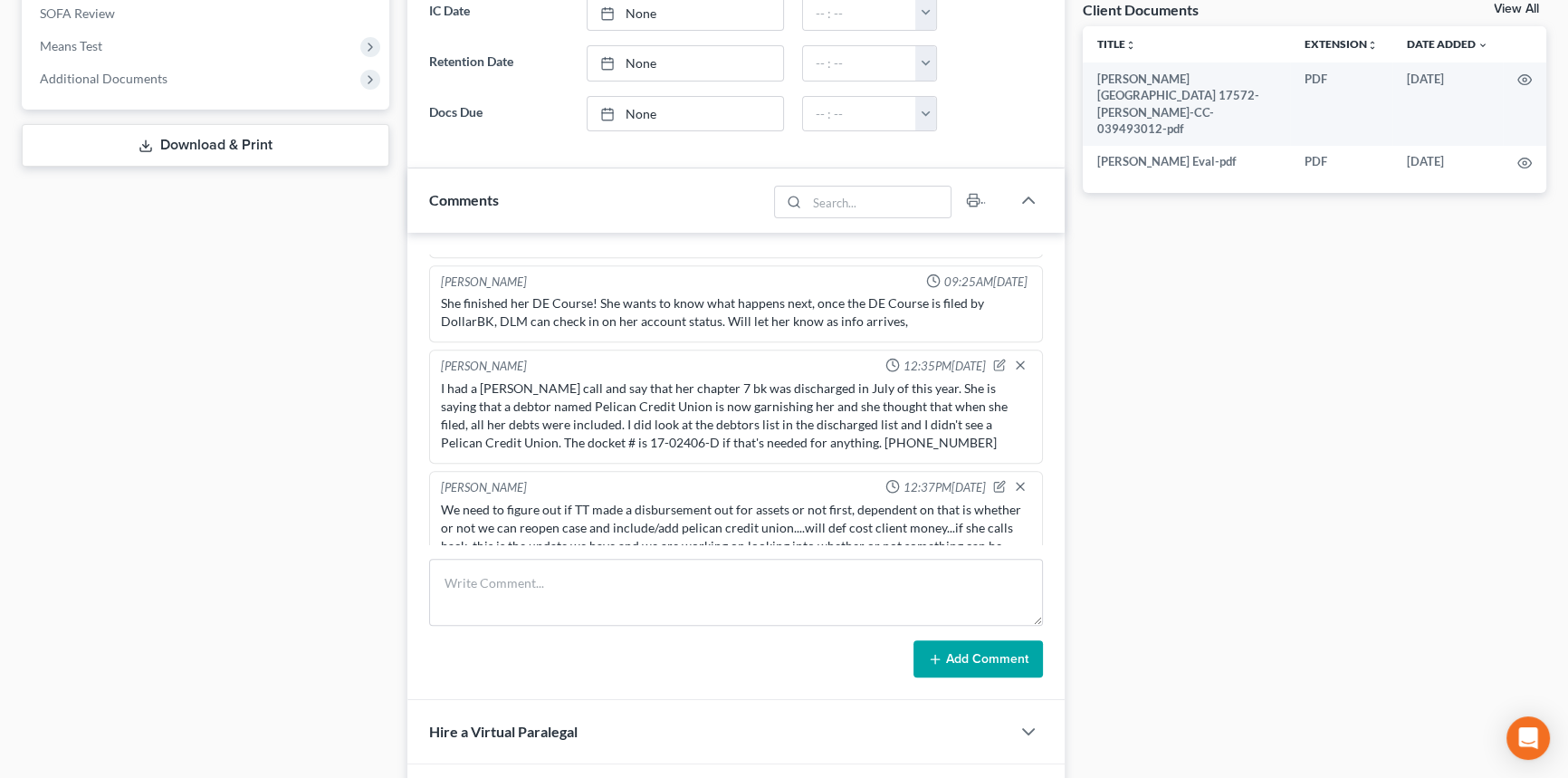
scroll to position [0, 0]
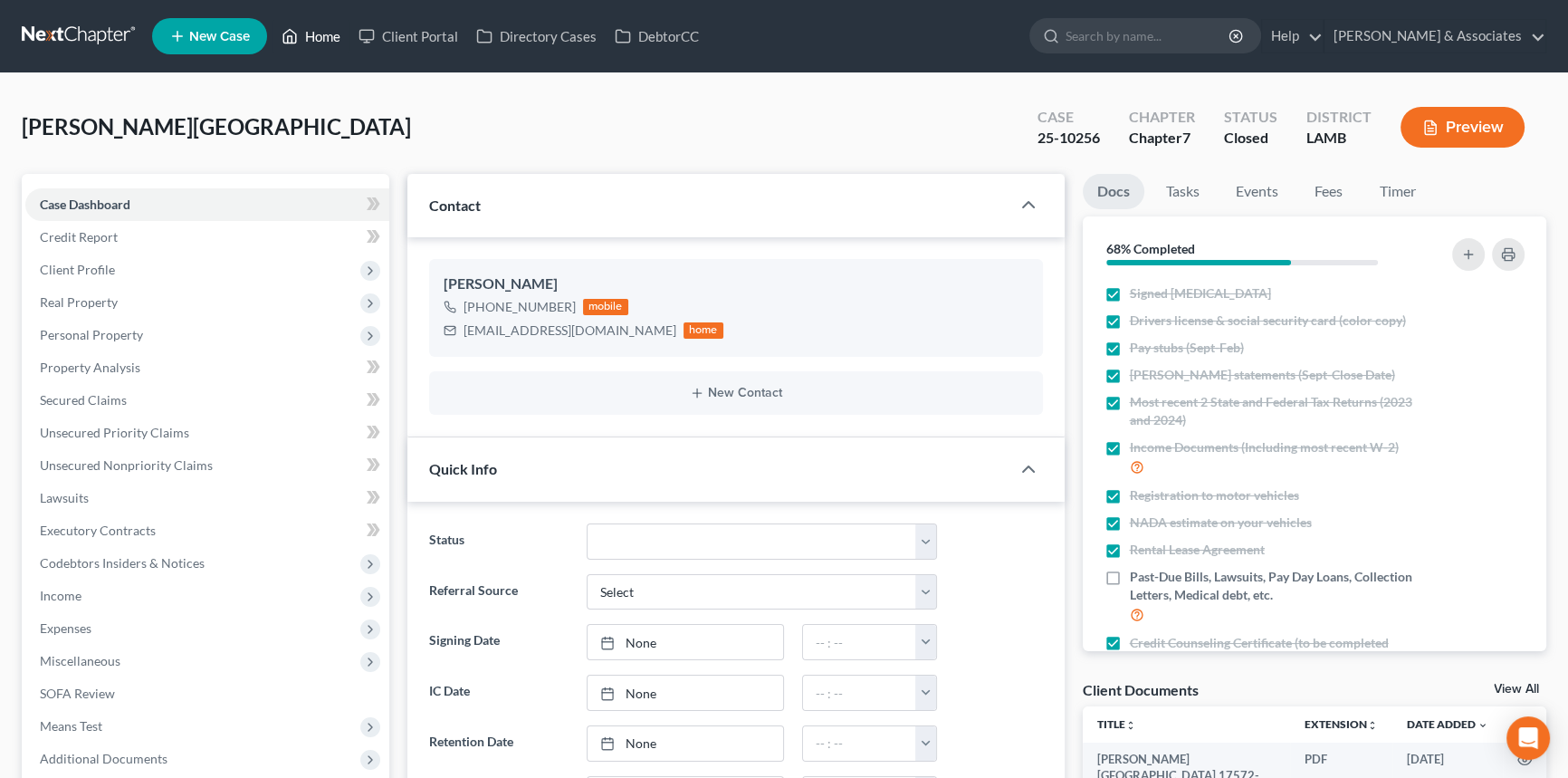
drag, startPoint x: 314, startPoint y: 34, endPoint x: 266, endPoint y: 6, distance: 55.6
click at [314, 34] on link "Home" at bounding box center [311, 36] width 77 height 33
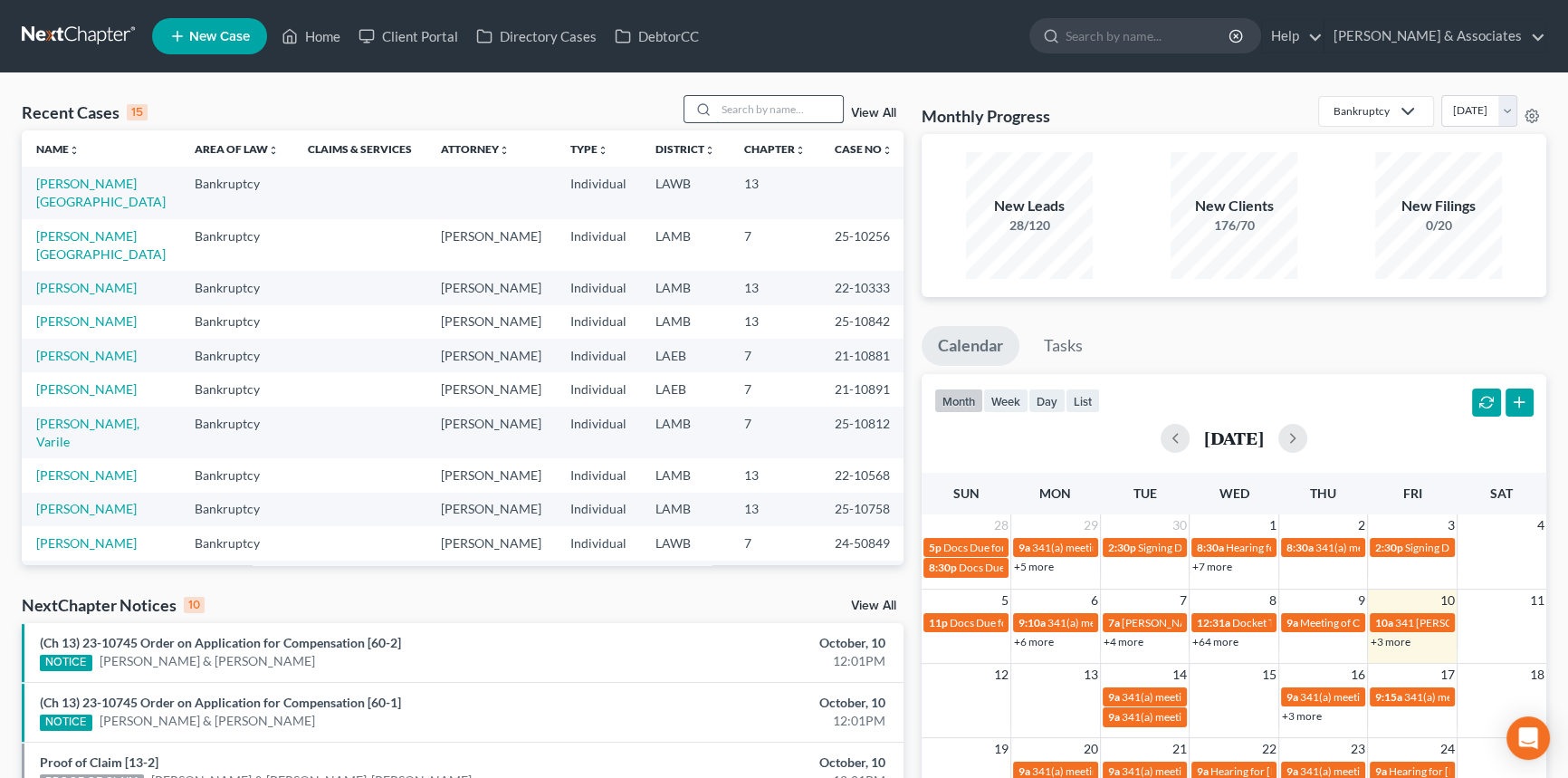
click at [762, 121] on input "search" at bounding box center [779, 108] width 126 height 26
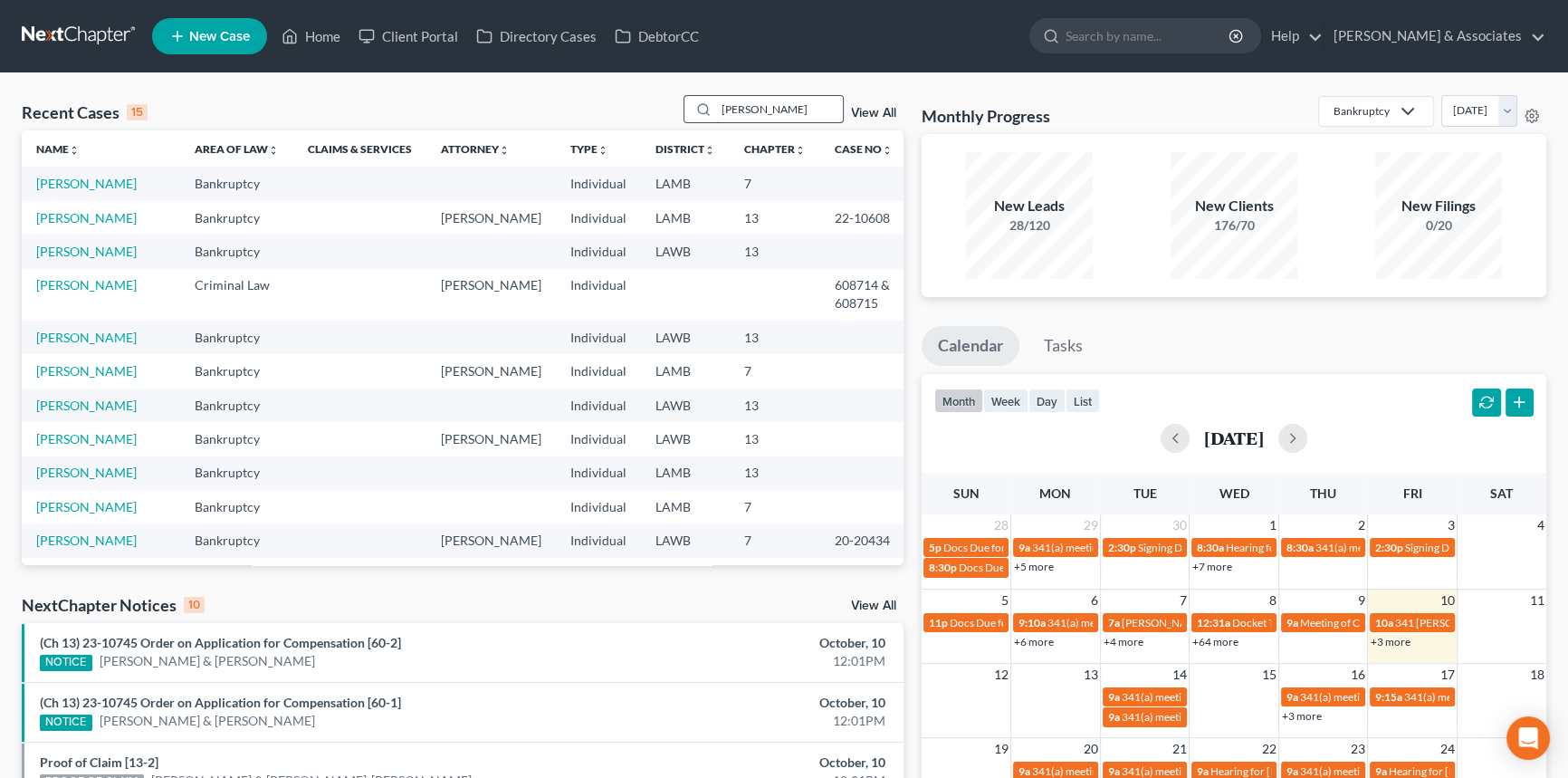
click at [731, 101] on input "broussard" at bounding box center [779, 108] width 126 height 26
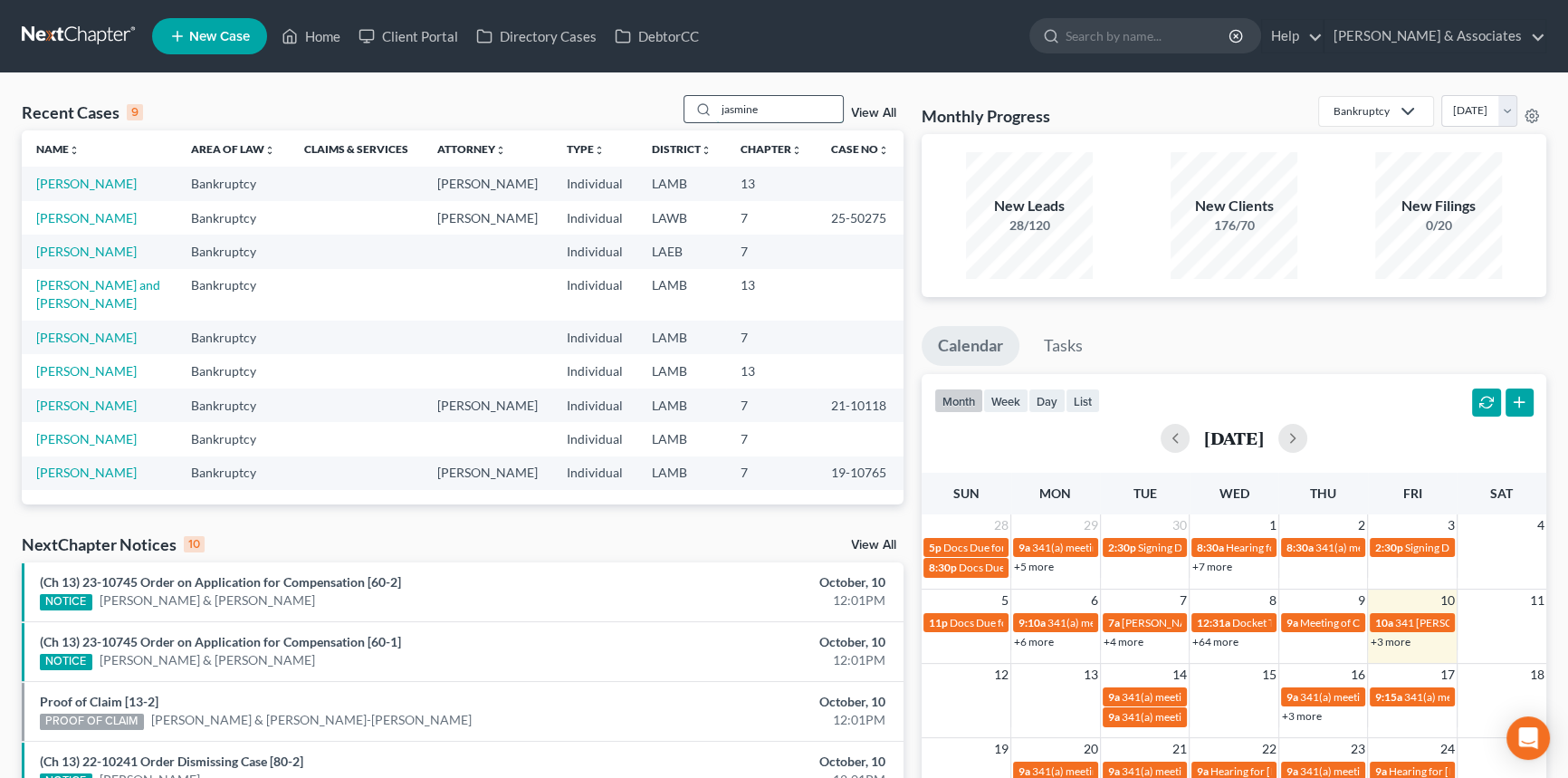
click at [745, 120] on input "jasmine" at bounding box center [779, 108] width 126 height 26
type input "edna"
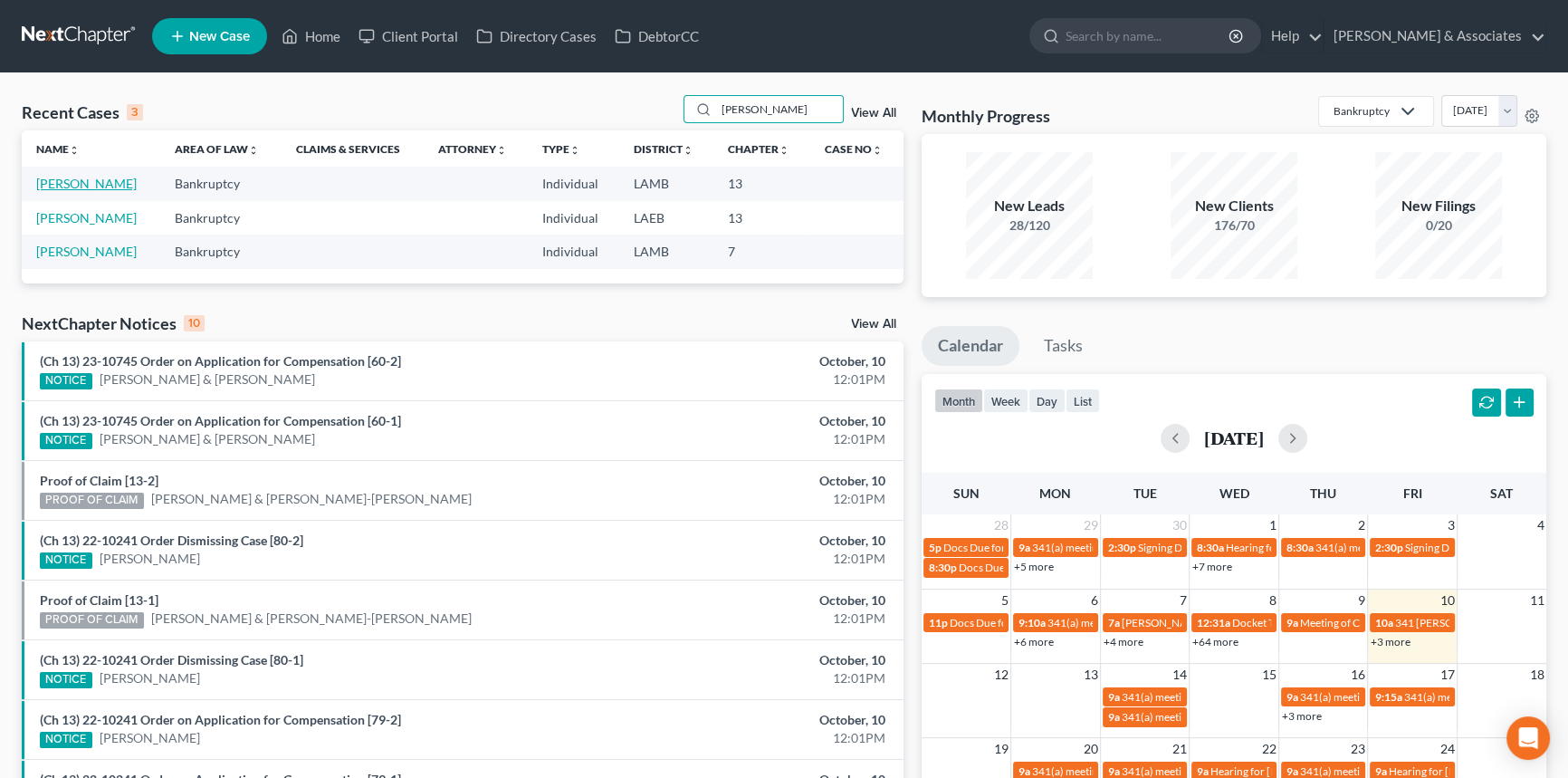
click at [77, 183] on link "Eaton, Edna" at bounding box center [86, 184] width 100 height 15
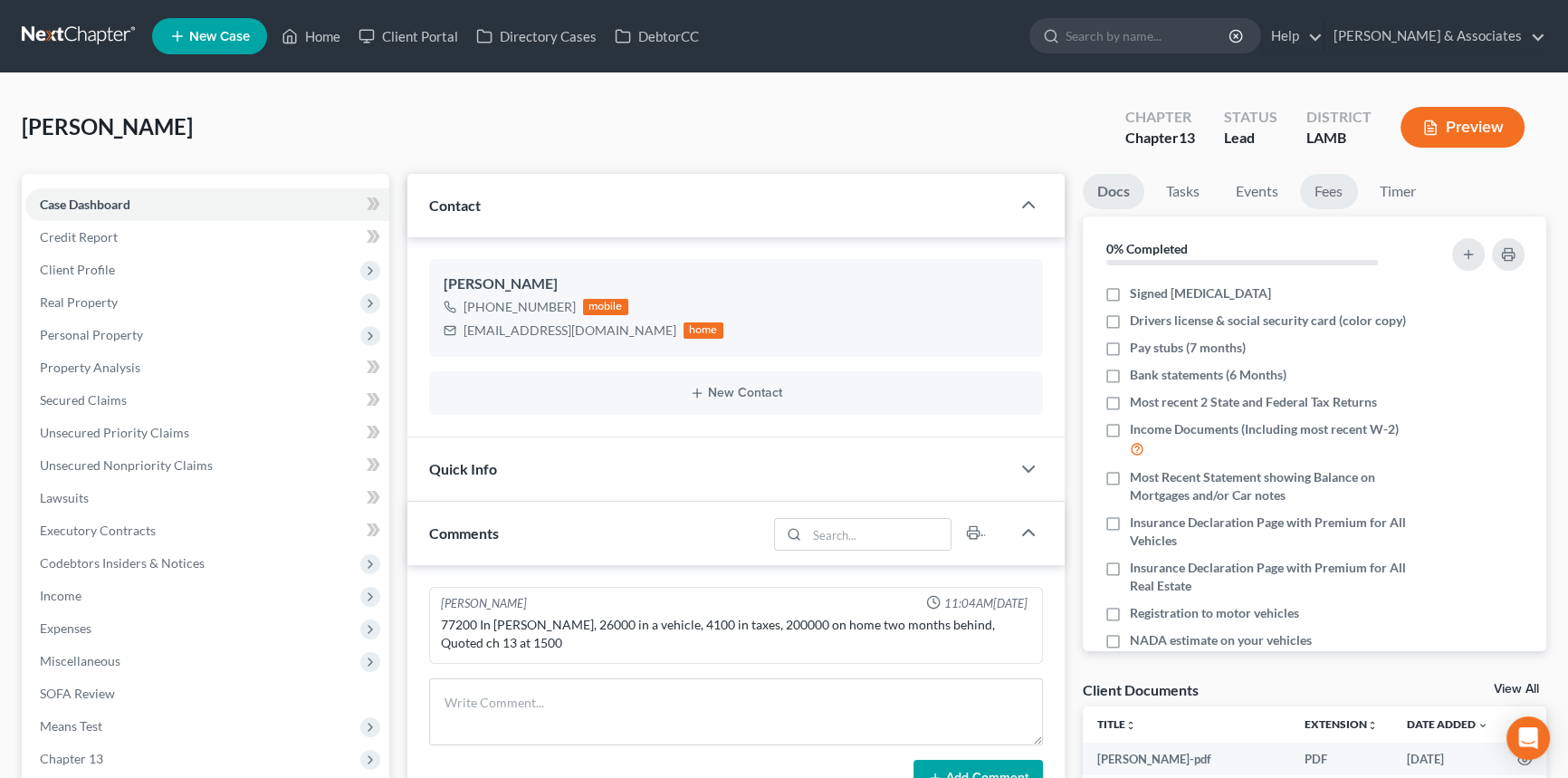
click at [1348, 197] on link "Fees" at bounding box center [1329, 191] width 58 height 35
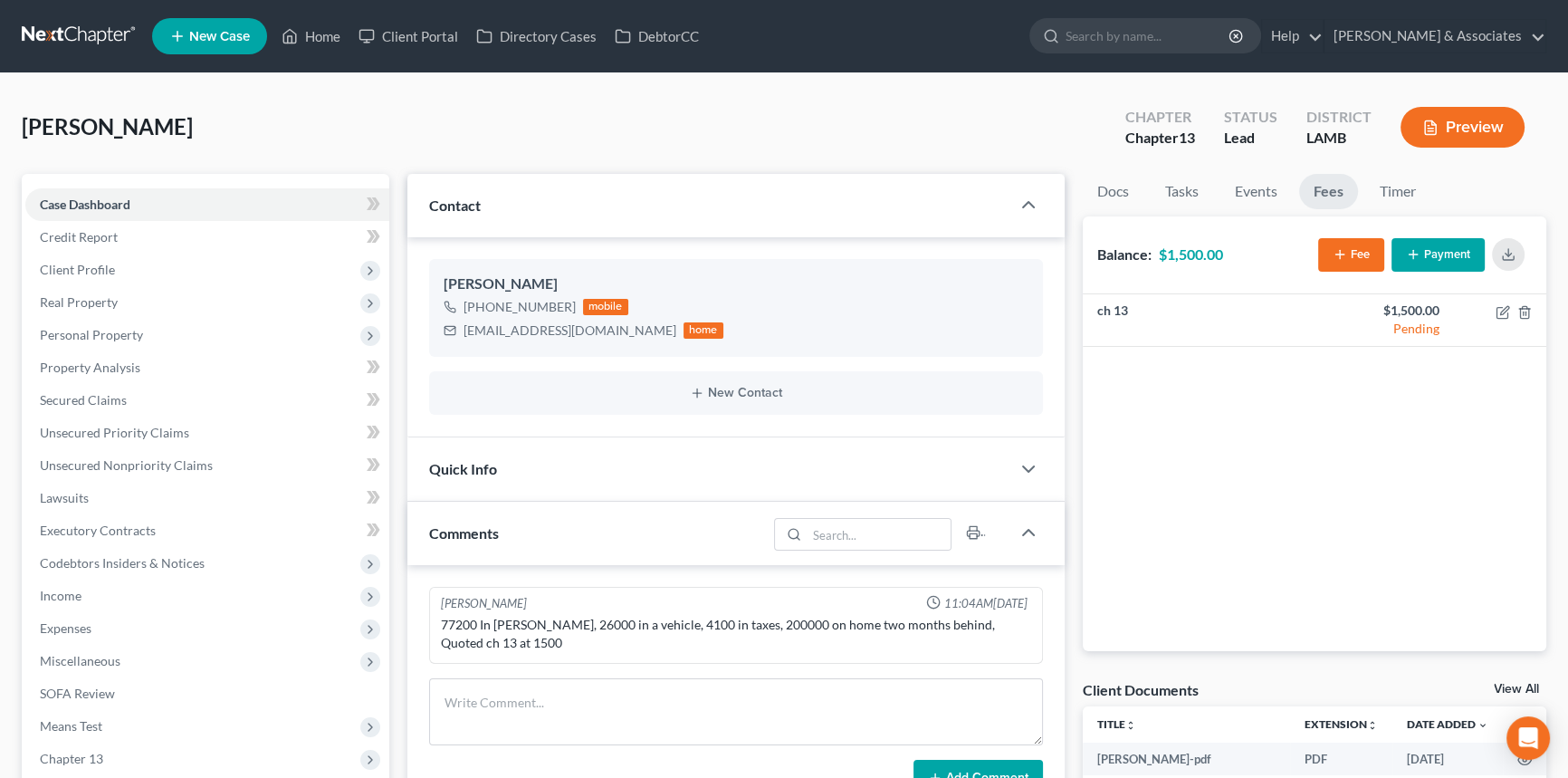
click at [1448, 254] on button "Payment" at bounding box center [1437, 255] width 93 height 33
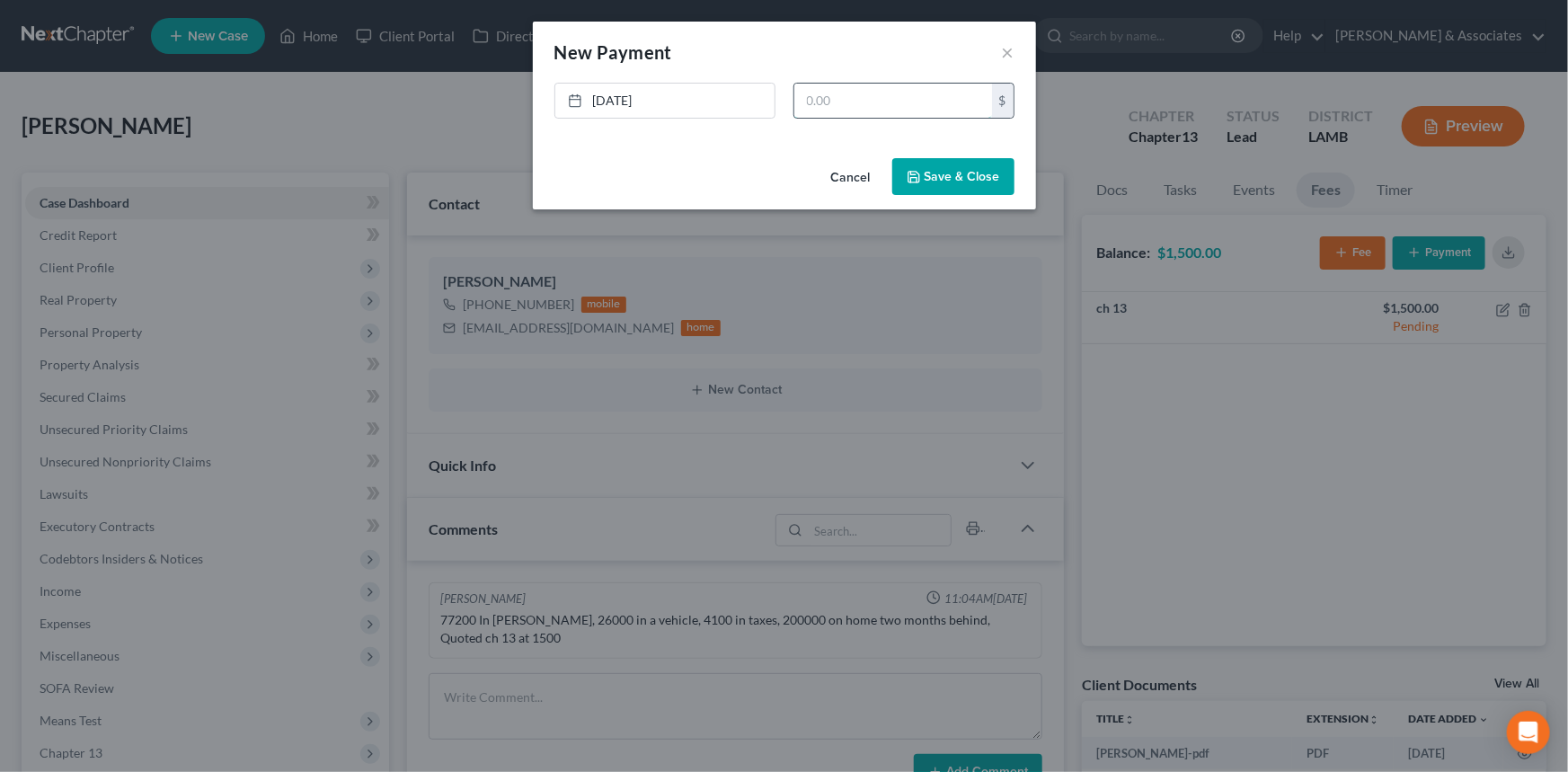
click at [919, 111] on input "text" at bounding box center [893, 101] width 198 height 34
type input "1,500"
click at [967, 182] on button "Save & Close" at bounding box center [954, 178] width 123 height 38
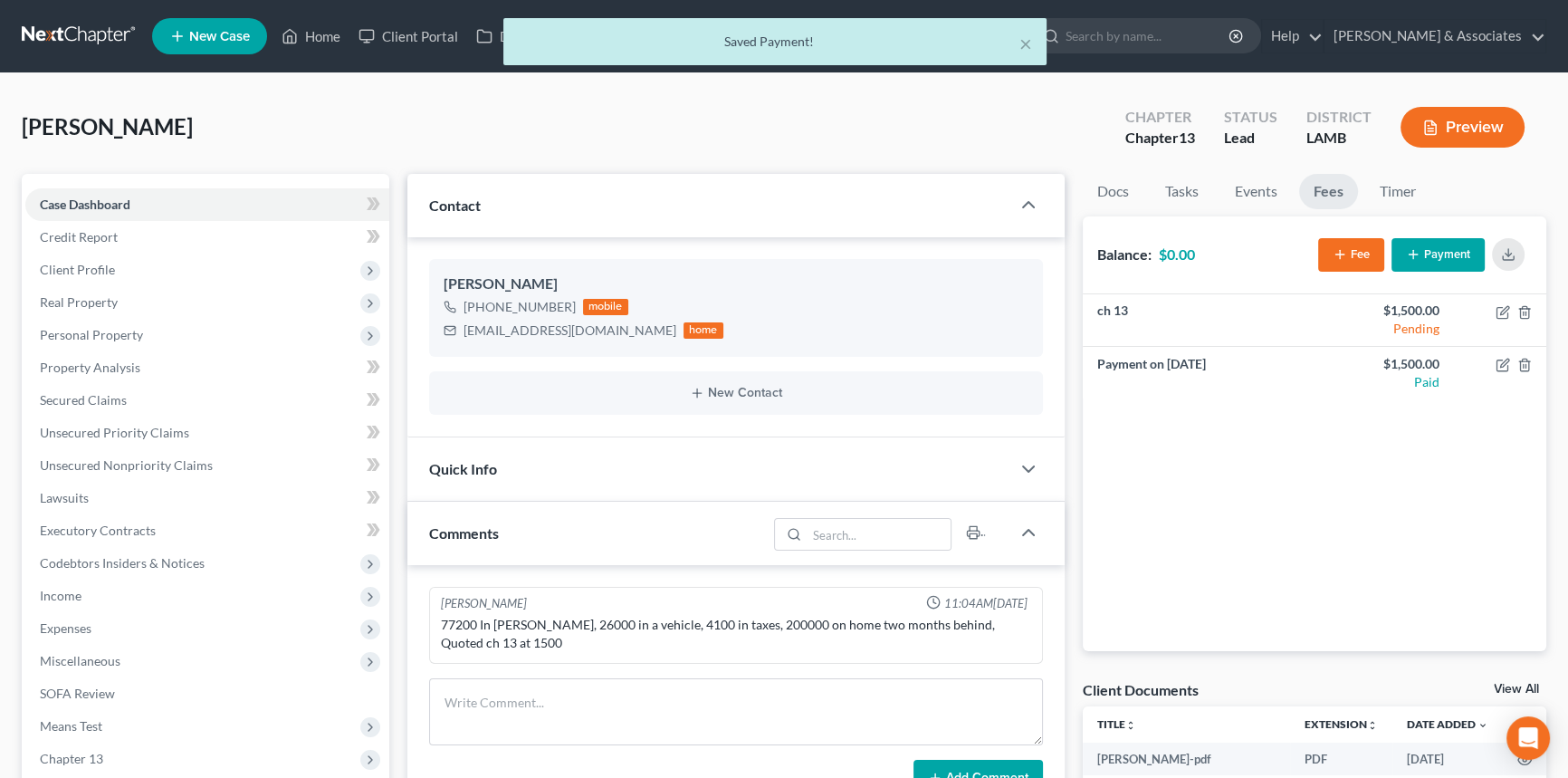
click at [678, 491] on div "Quick Info" at bounding box center [709, 468] width 603 height 62
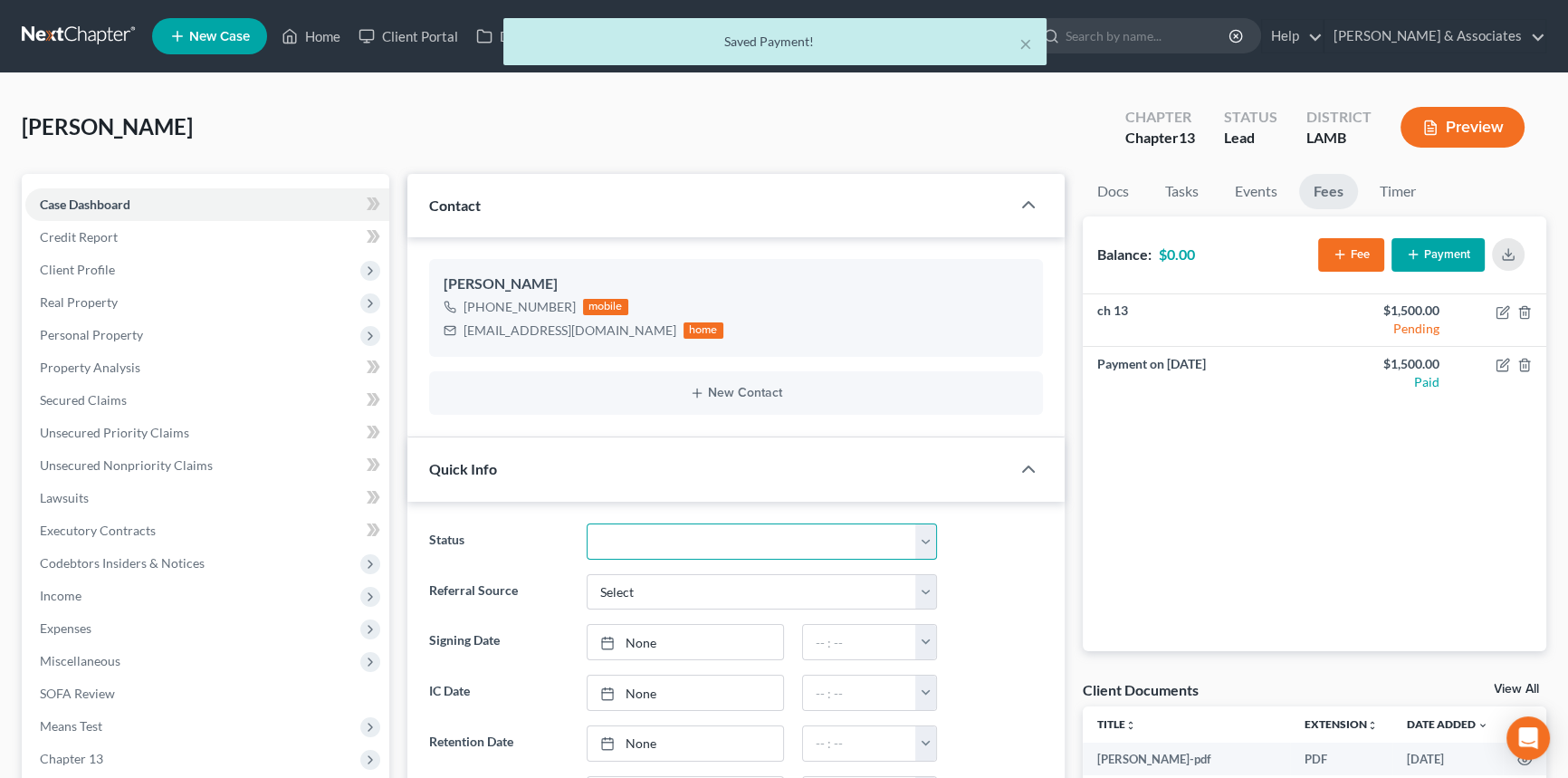
click at [624, 541] on select "Amended Plan Needed Awaiting Income Closed Confirmed Discharged Dismissed Docs …" at bounding box center [762, 542] width 350 height 36
click at [586, 523] on select "Amended Plan Needed Awaiting Income Closed Confirmed Discharged Dismissed Docs …" at bounding box center [762, 542] width 350 height 36
select select "17"
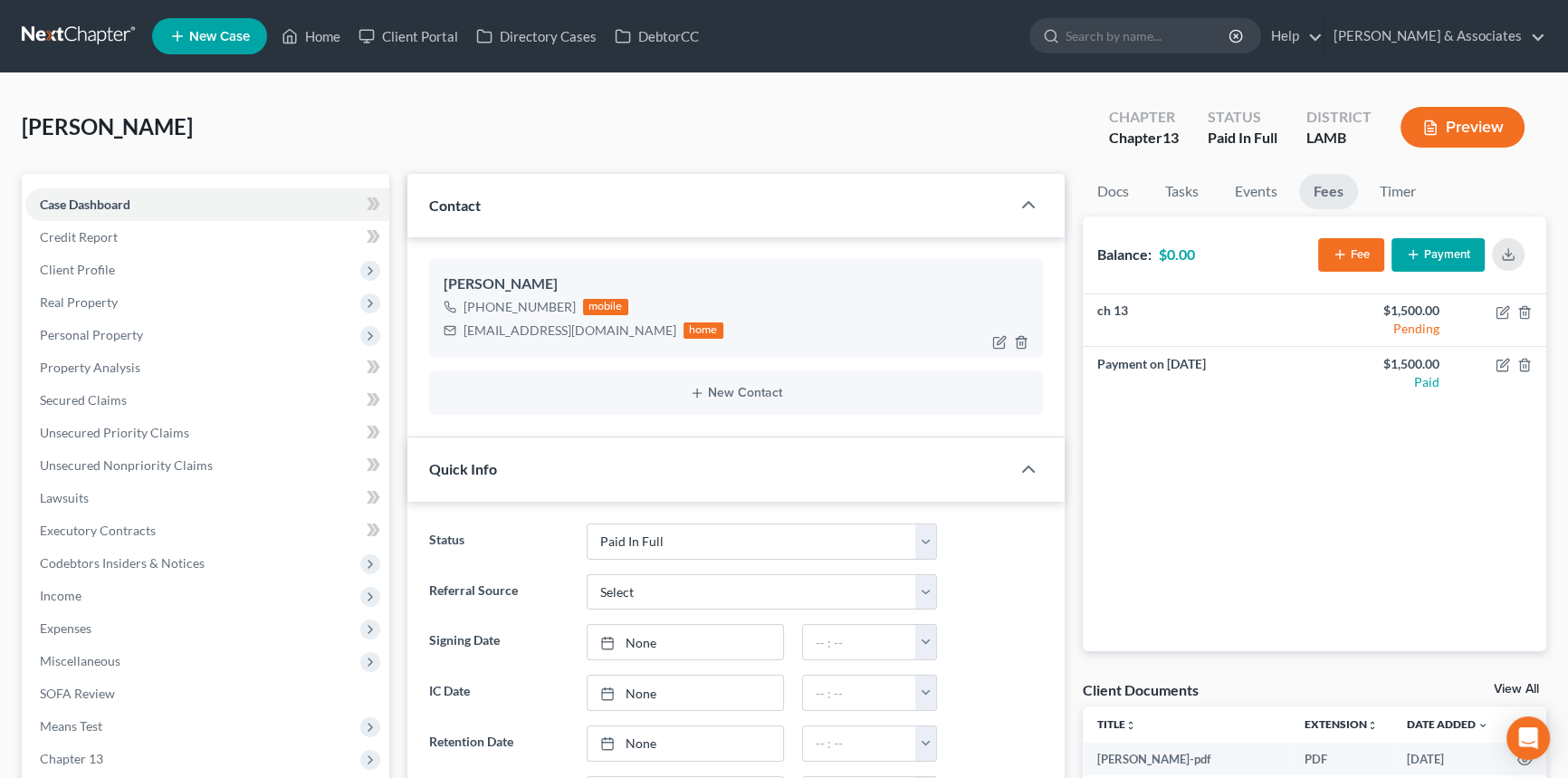
click at [571, 332] on div "ednaeaton2@gmail.com" at bounding box center [569, 330] width 212 height 18
copy div "ednaeaton2@gmail.com"
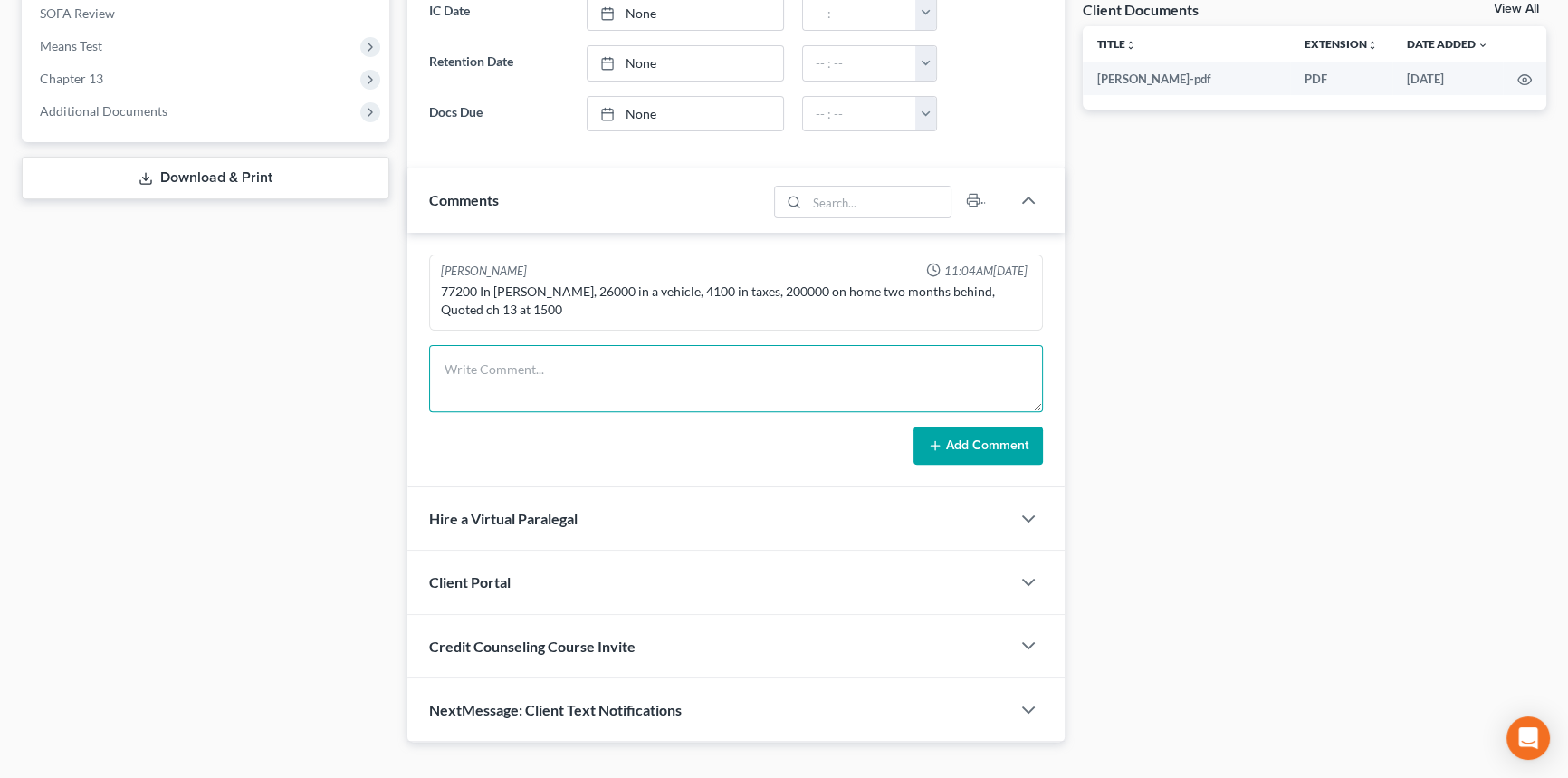
click at [472, 345] on textarea at bounding box center [735, 378] width 613 height 67
type textarea "sent out retainer"
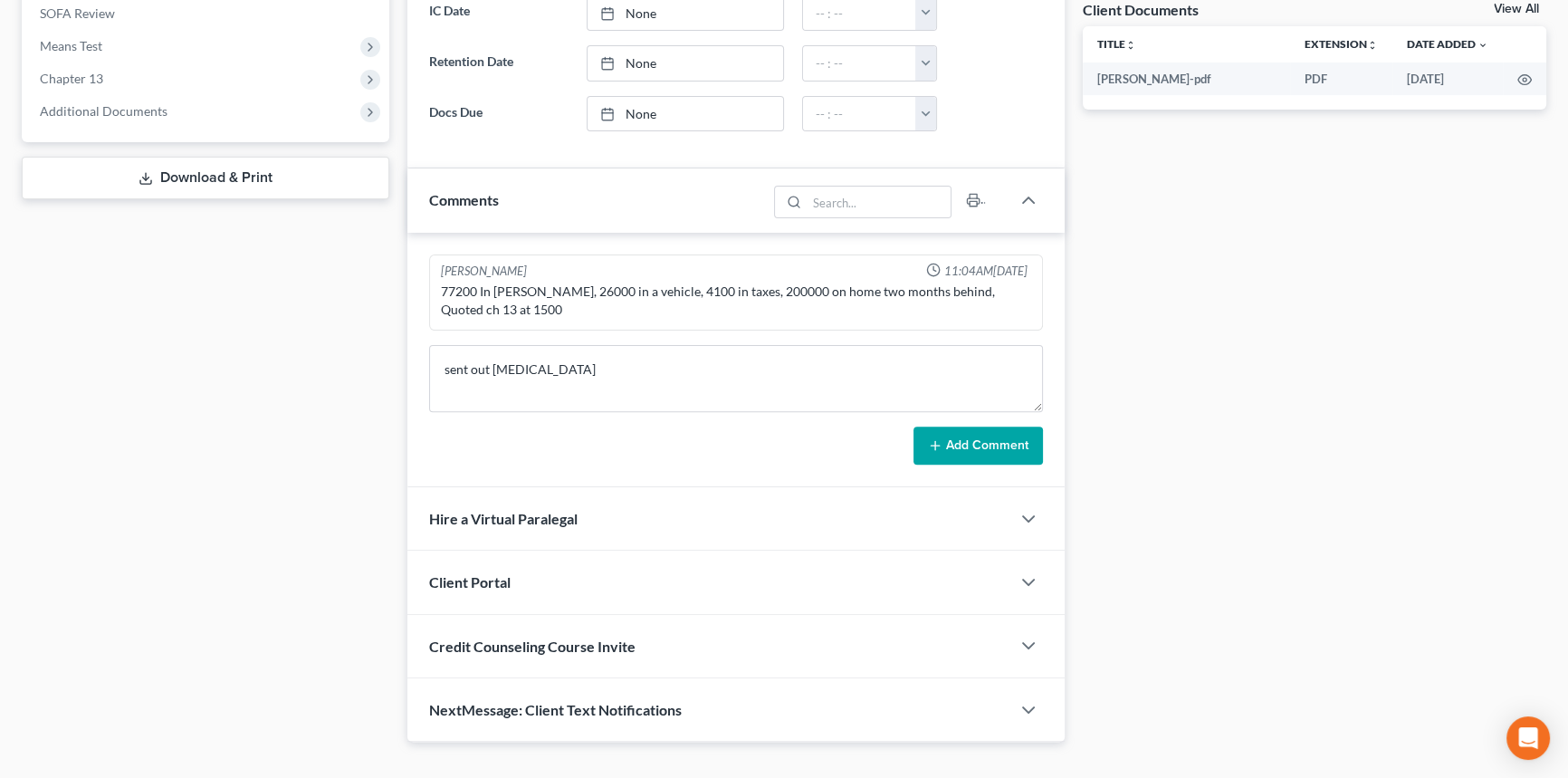
click at [986, 441] on button "Add Comment" at bounding box center [978, 446] width 129 height 38
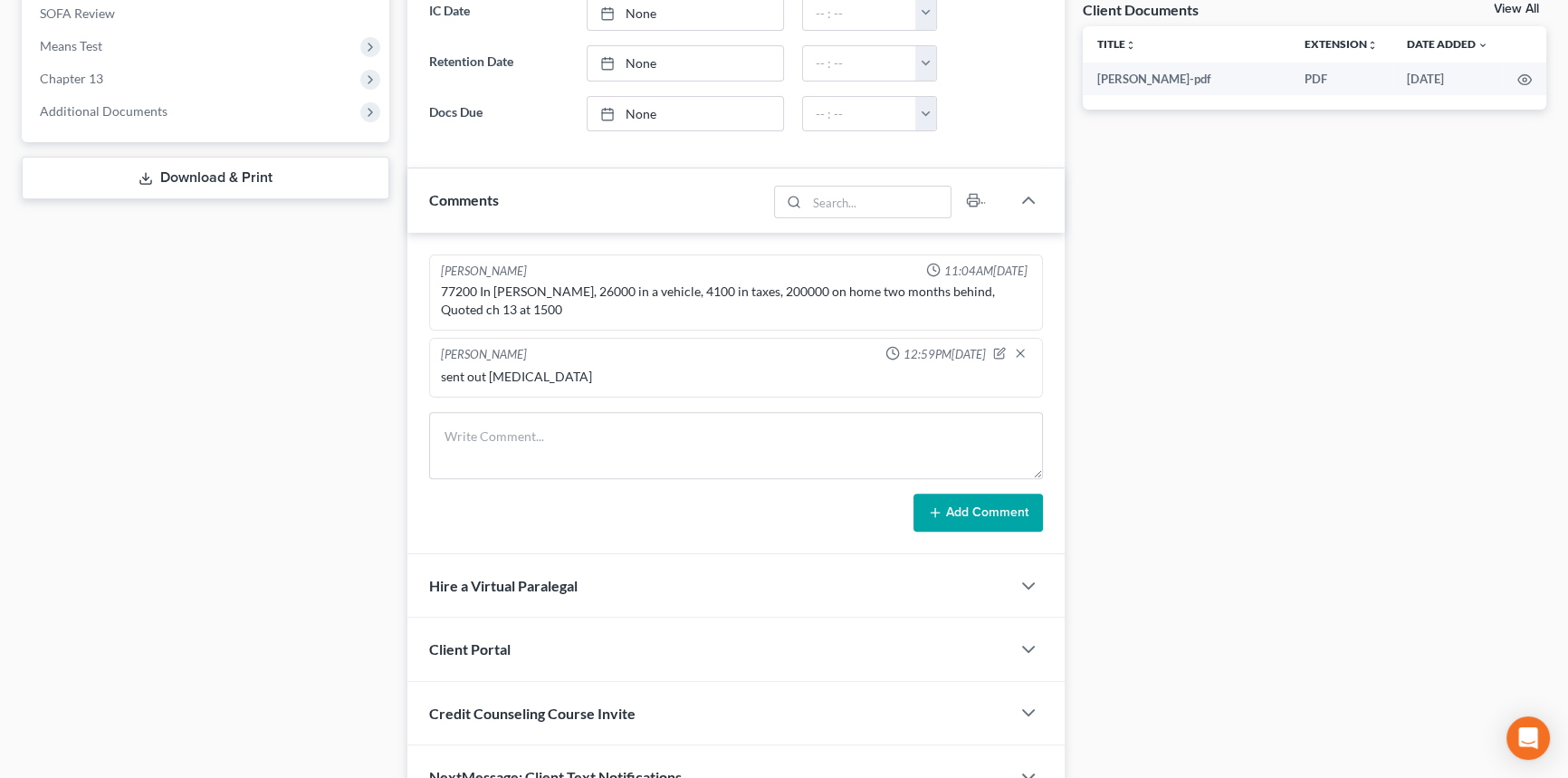
scroll to position [0, 0]
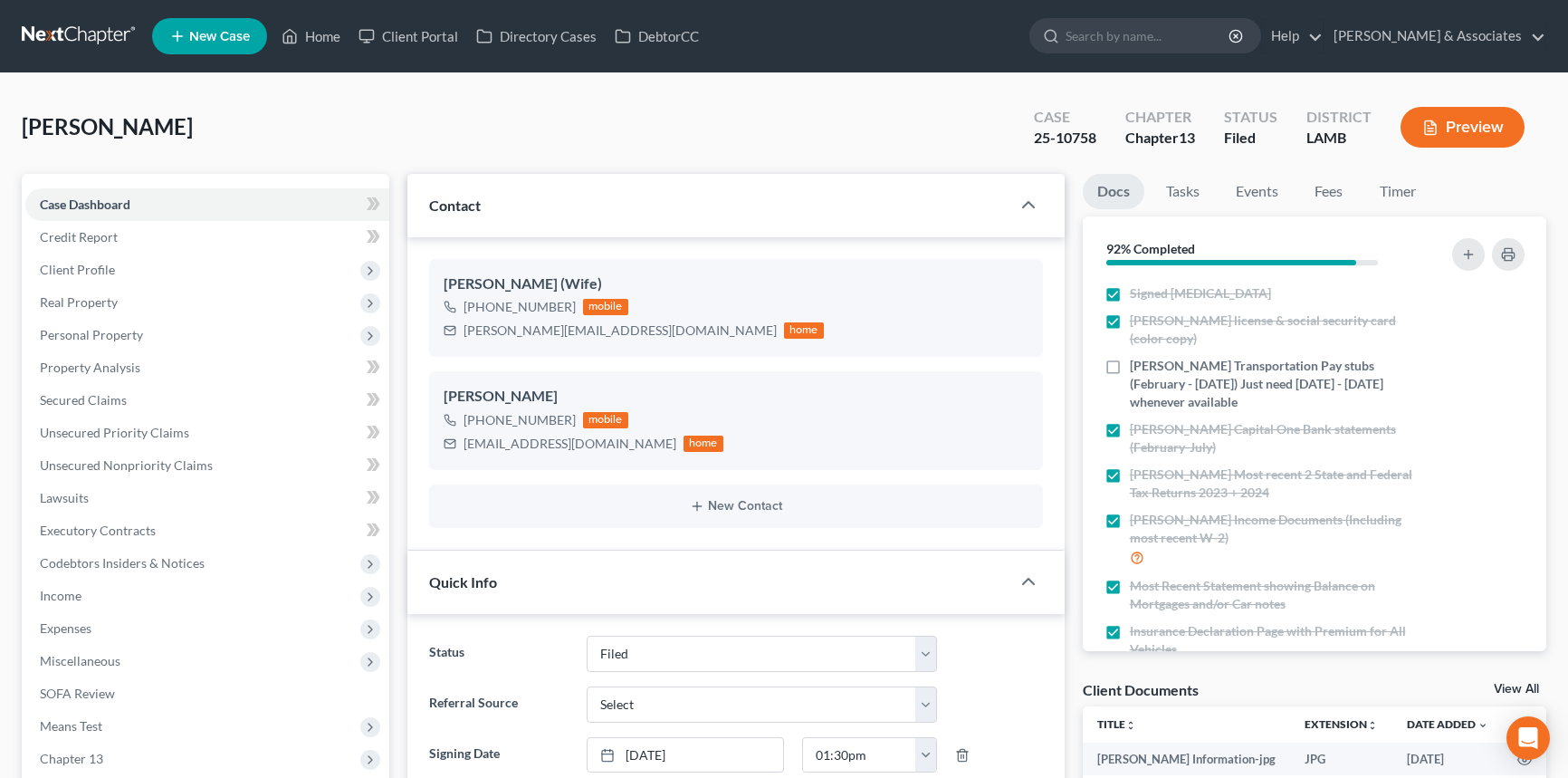
select select "8"
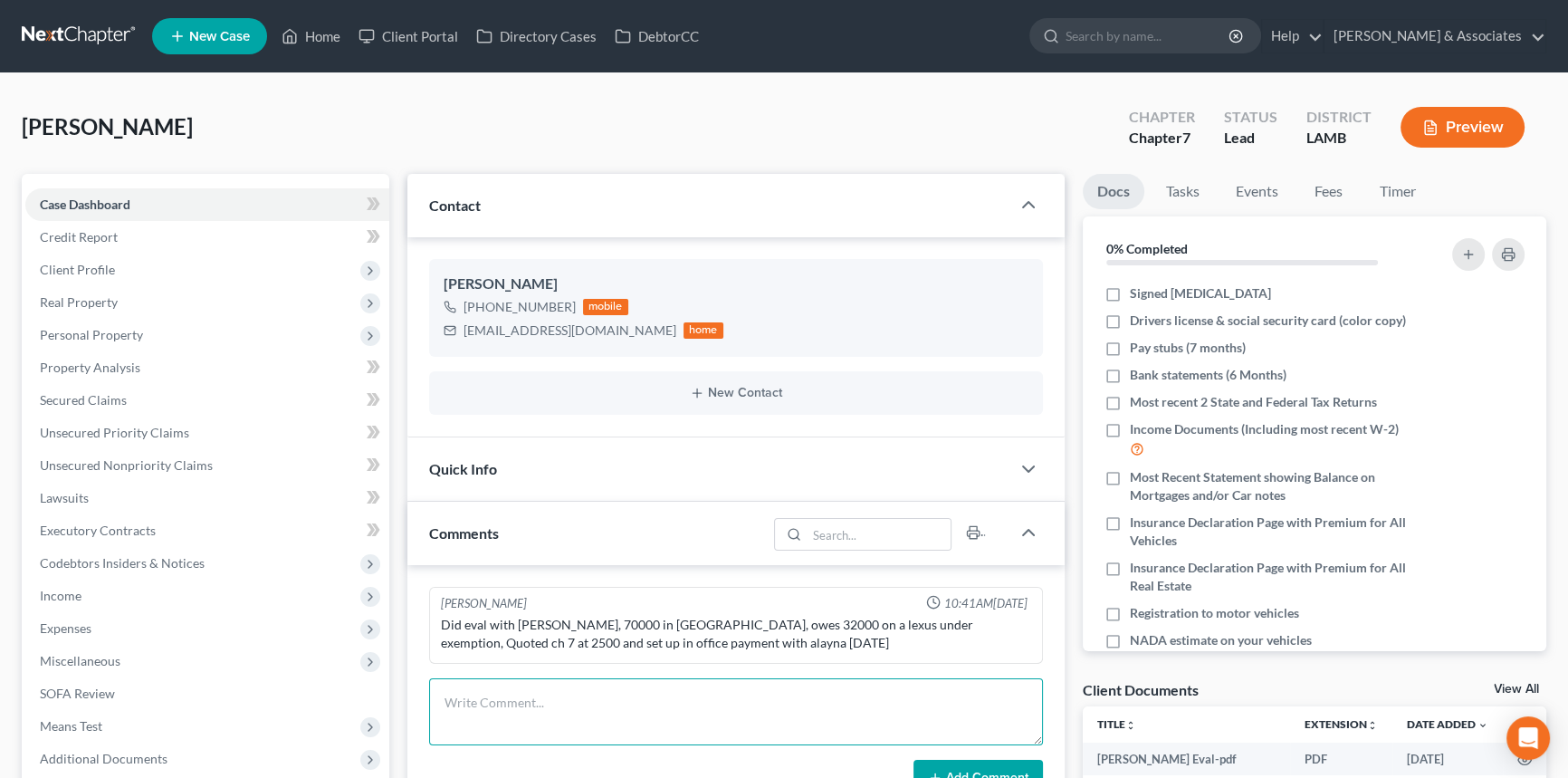
click at [516, 679] on textarea at bounding box center [735, 712] width 613 height 67
paste textarea "﻿sent out [MEDICAL_DATA]"
type textarea "﻿sent out [MEDICAL_DATA]"
click at [939, 772] on icon at bounding box center [935, 777] width 14 height 14
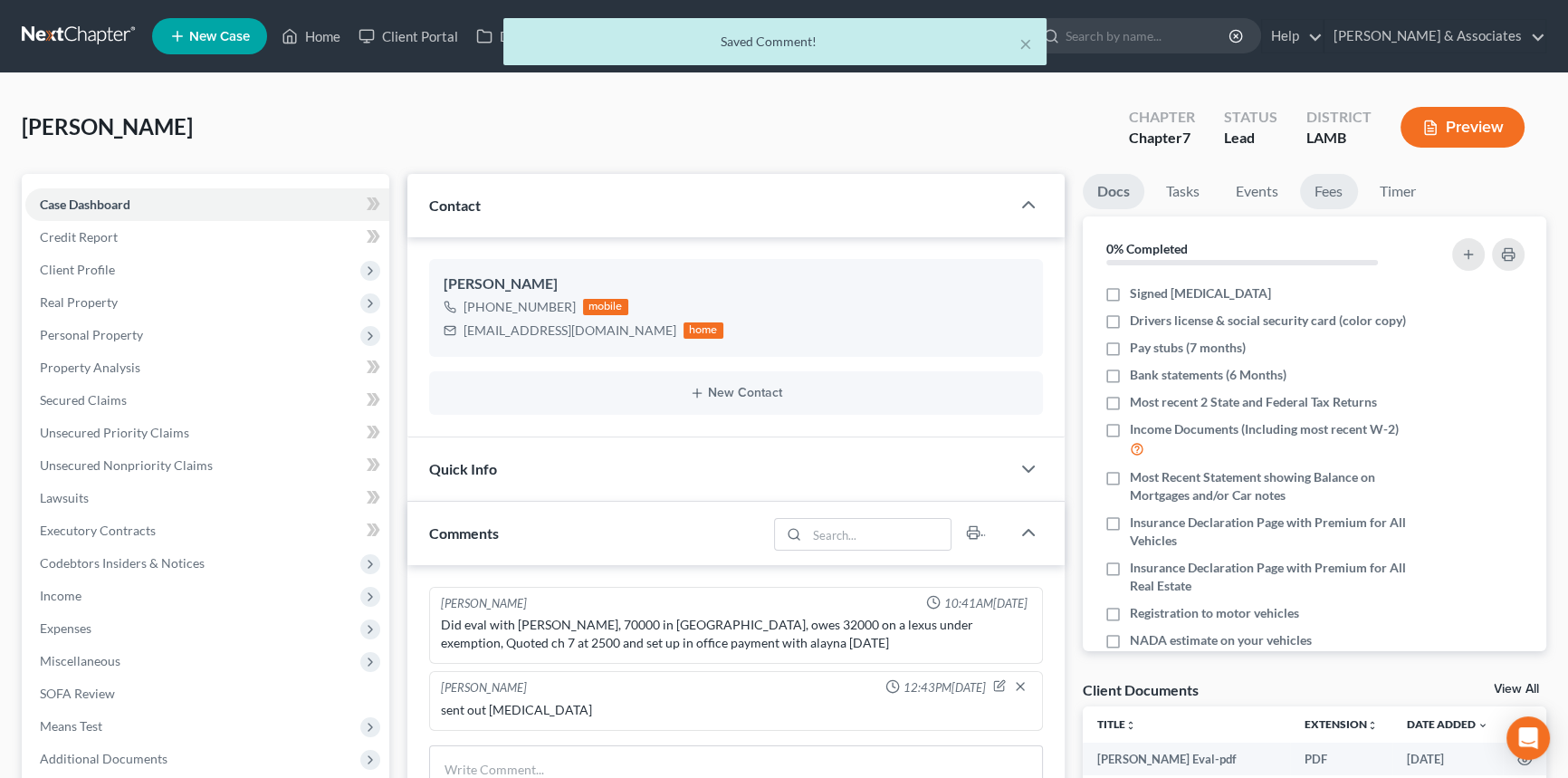
click at [1331, 174] on link "Fees" at bounding box center [1329, 191] width 58 height 35
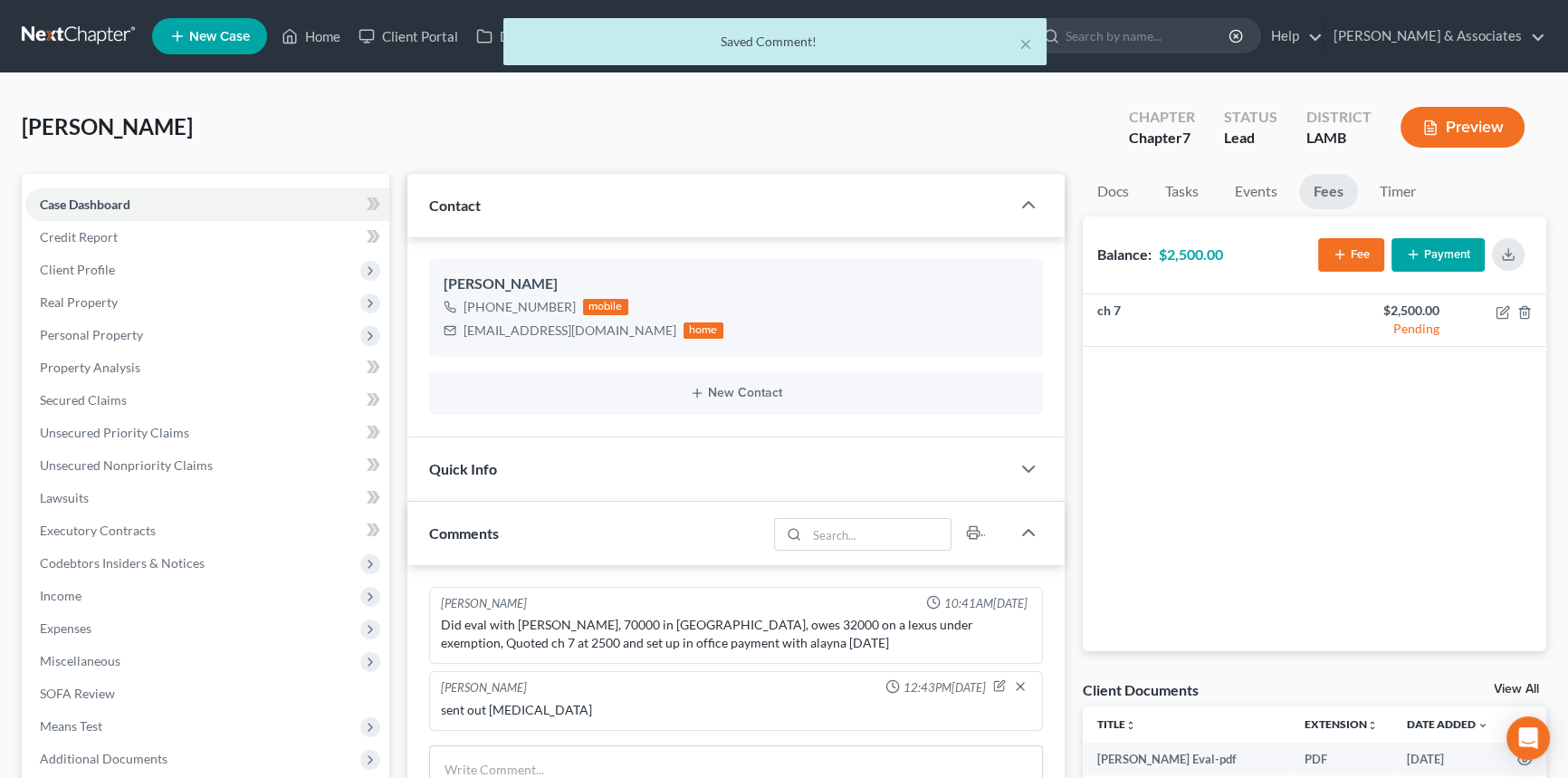
click at [1426, 244] on button "Payment" at bounding box center [1437, 255] width 93 height 33
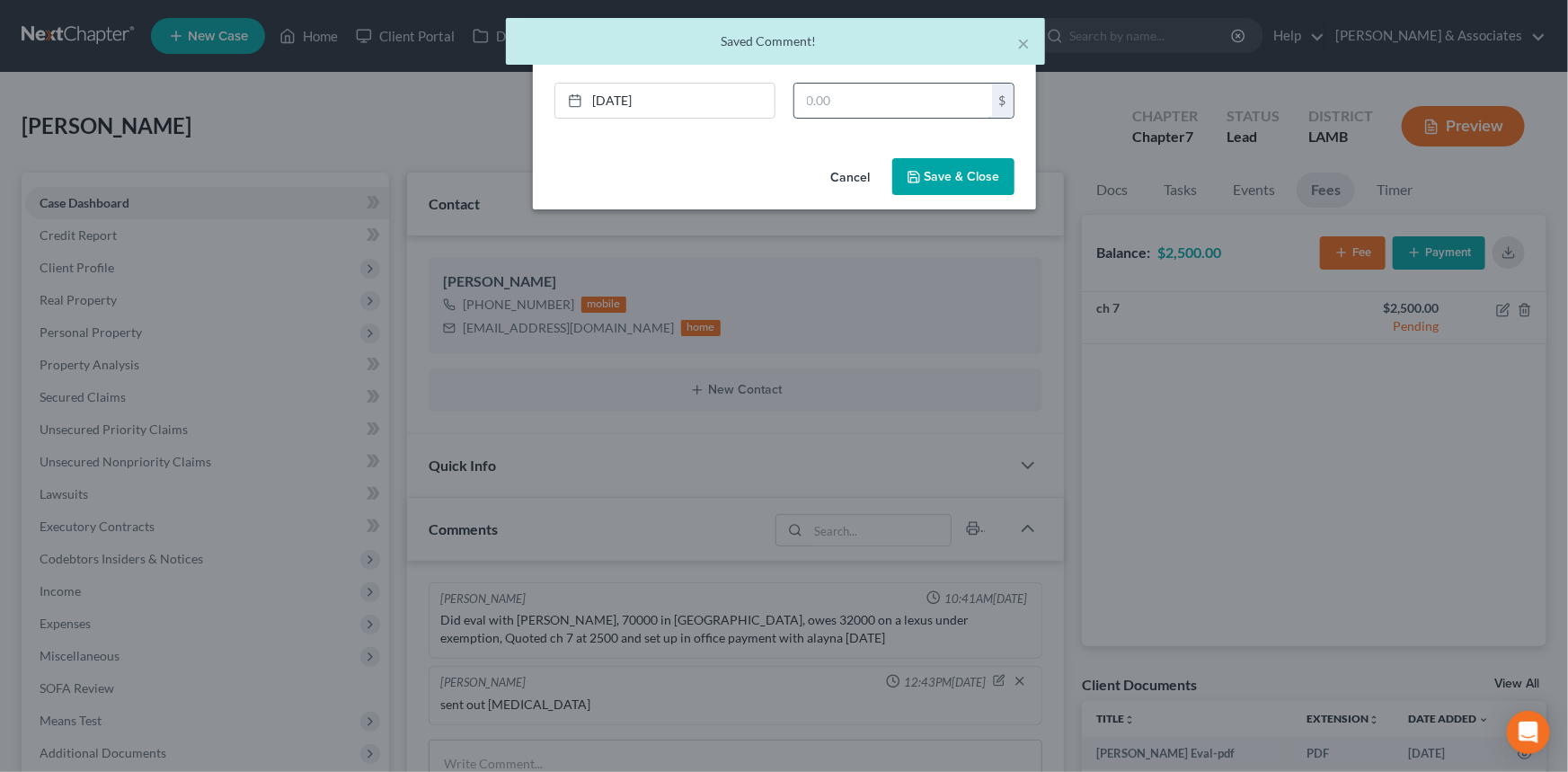
click at [894, 107] on input "text" at bounding box center [893, 101] width 198 height 34
type input "2,500"
click at [918, 159] on button "Save & Close" at bounding box center [954, 178] width 123 height 38
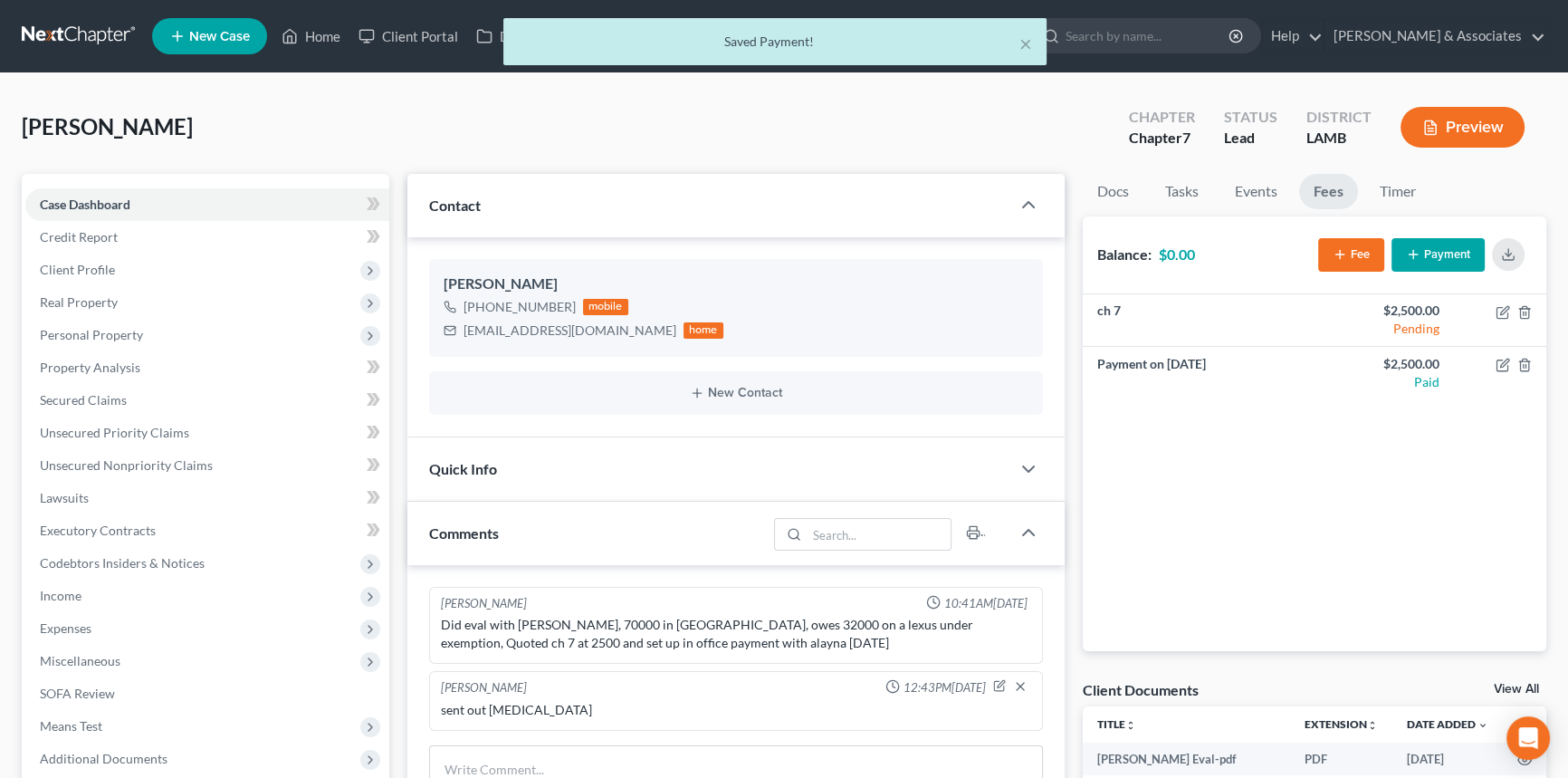
click at [828, 496] on div "Quick Info" at bounding box center [709, 468] width 603 height 62
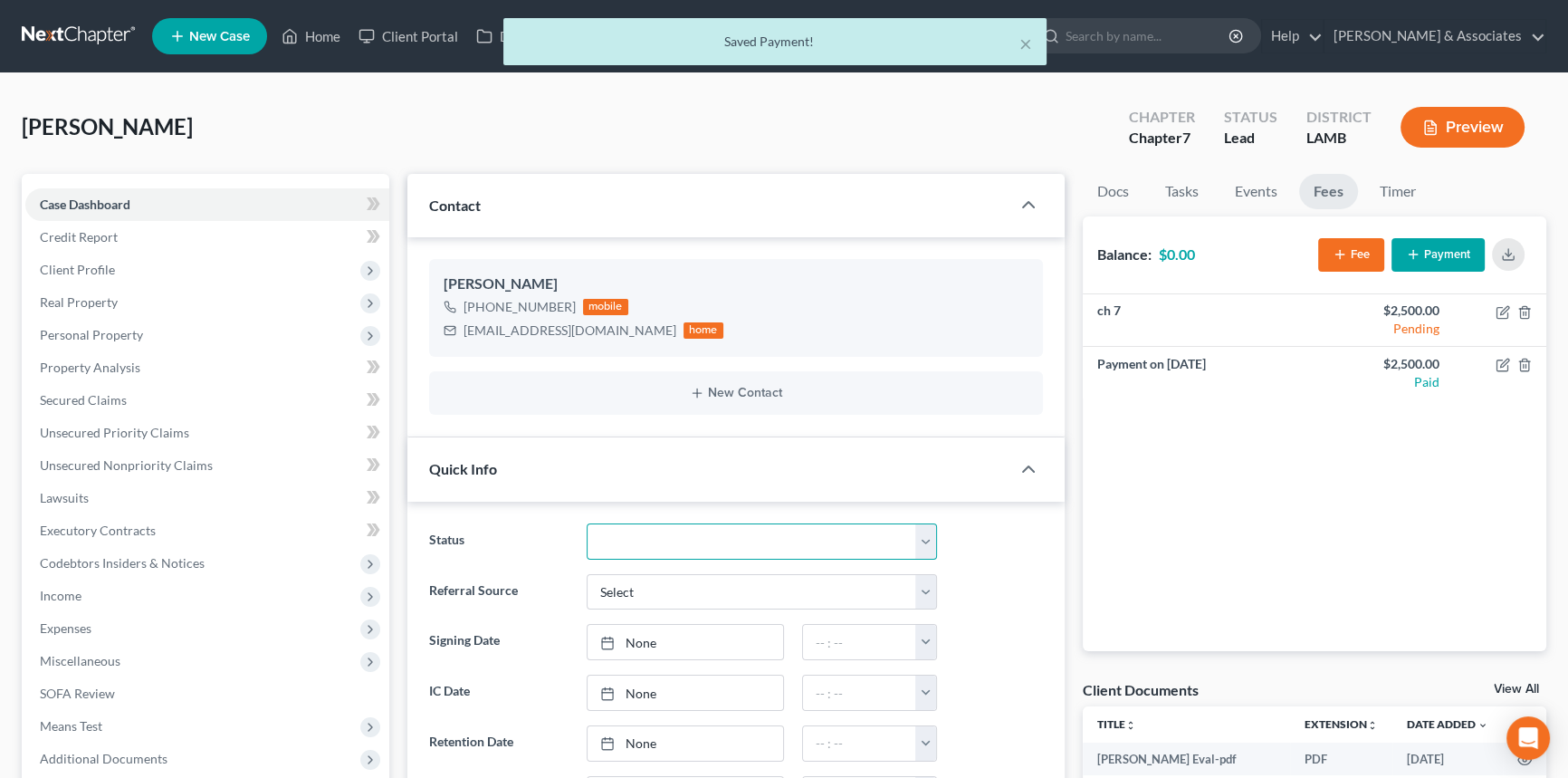
click at [658, 526] on select "Amended Plan Needed Awaiting Income Closed Confirmed Discharged Dismissed Docs …" at bounding box center [762, 542] width 350 height 36
select select "17"
click at [586, 523] on select "Amended Plan Needed Awaiting Income Closed Confirmed Discharged Dismissed Docs …" at bounding box center [762, 542] width 350 height 36
click at [814, 113] on div "[PERSON_NAME] Upgraded Chapter Chapter 7 Status Paid In Full District [GEOGRAPH…" at bounding box center [784, 134] width 1524 height 78
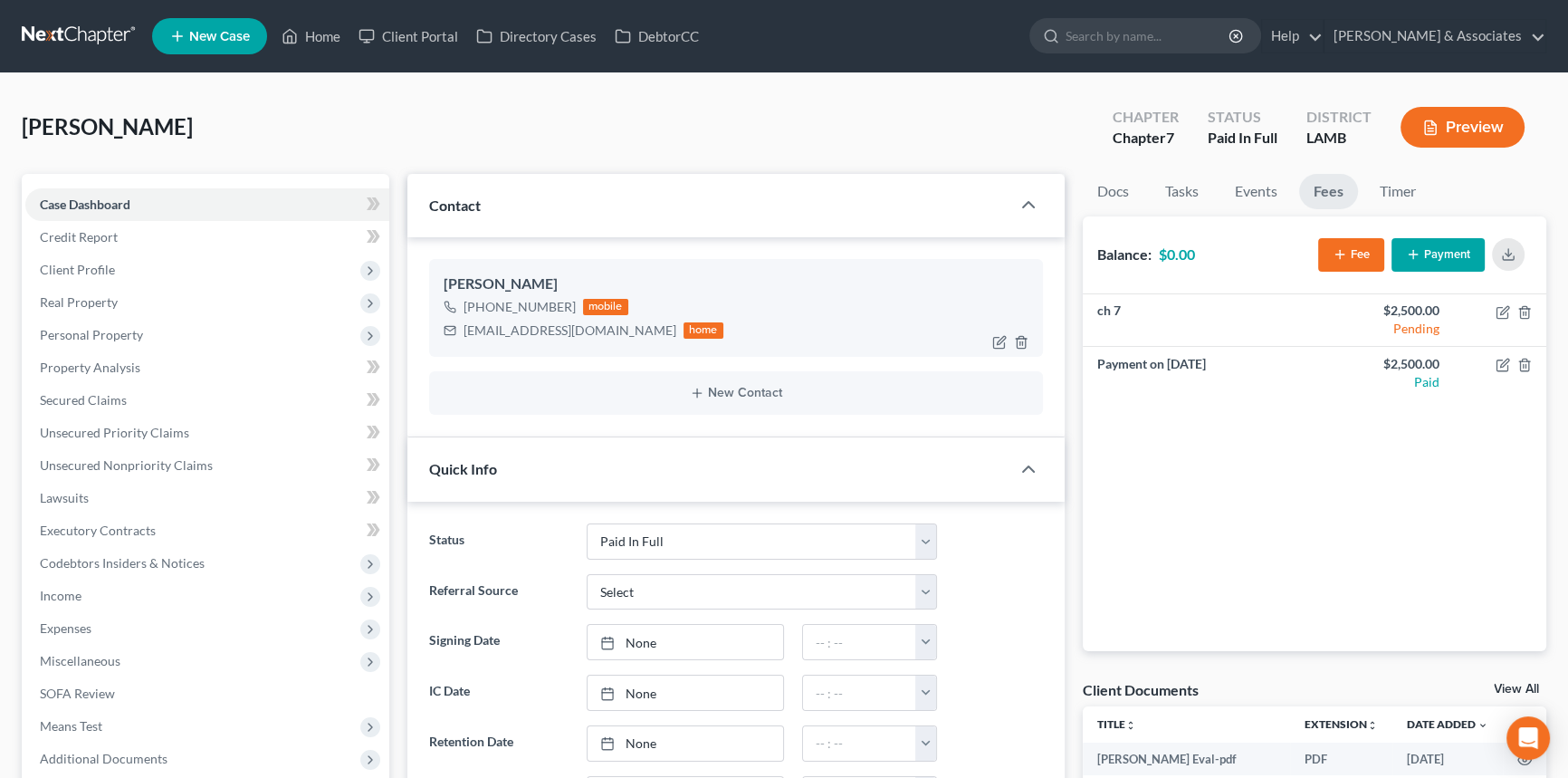
click at [563, 322] on div "[EMAIL_ADDRESS][DOMAIN_NAME]" at bounding box center [569, 330] width 212 height 18
copy div "[EMAIL_ADDRESS][DOMAIN_NAME]"
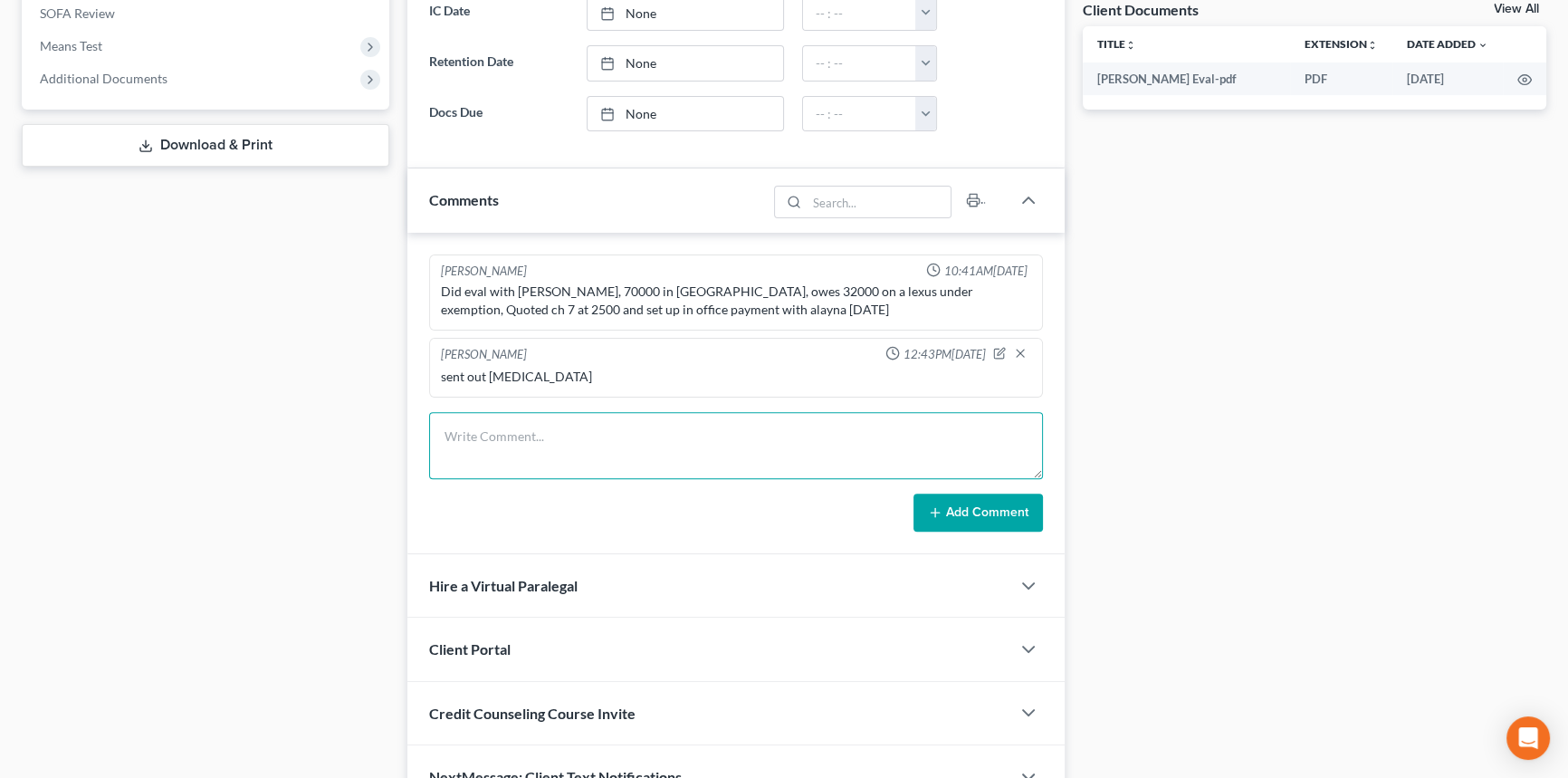
click at [585, 471] on textarea at bounding box center [735, 445] width 613 height 67
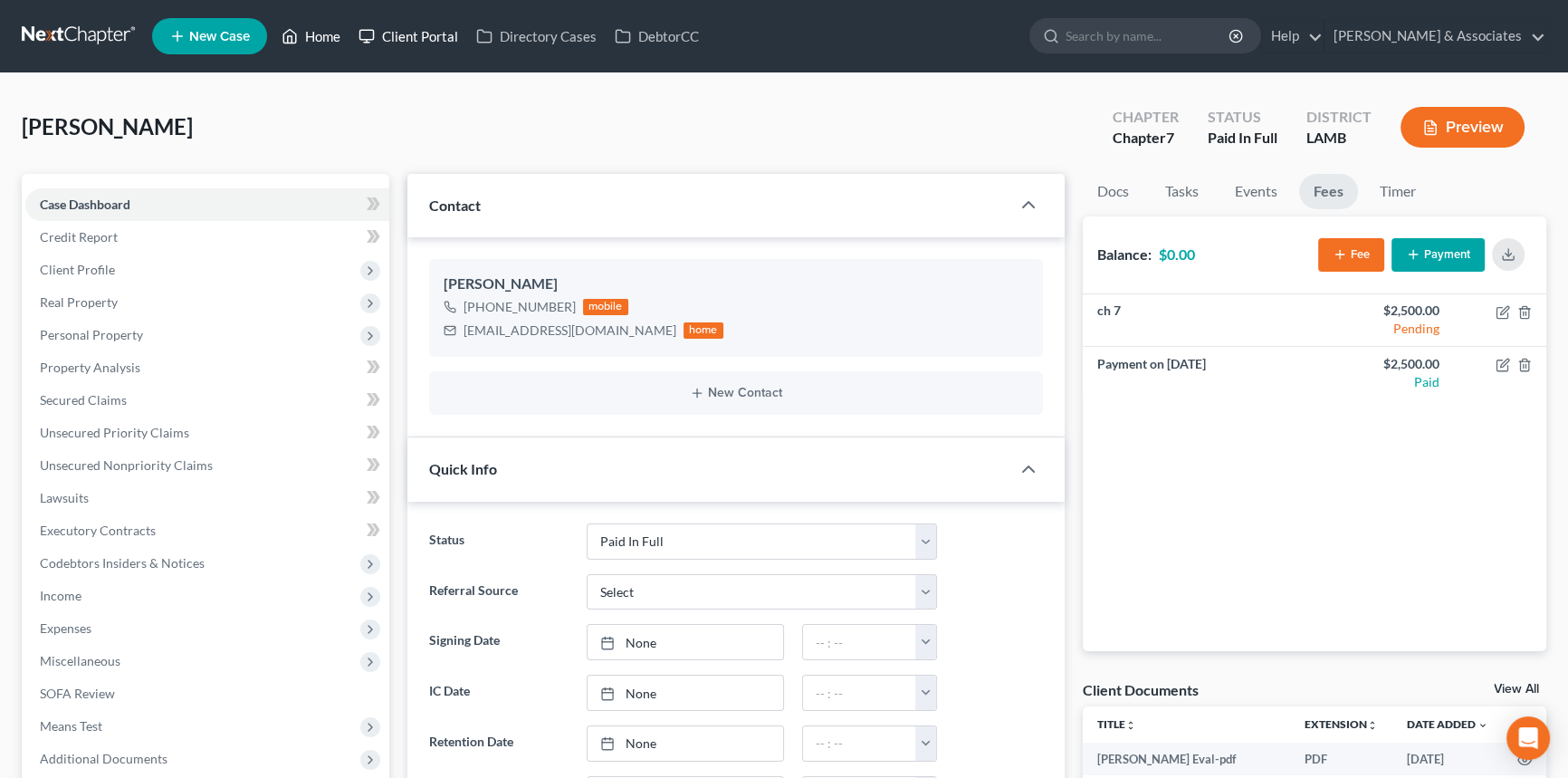
click at [334, 37] on link "Home" at bounding box center [311, 36] width 77 height 33
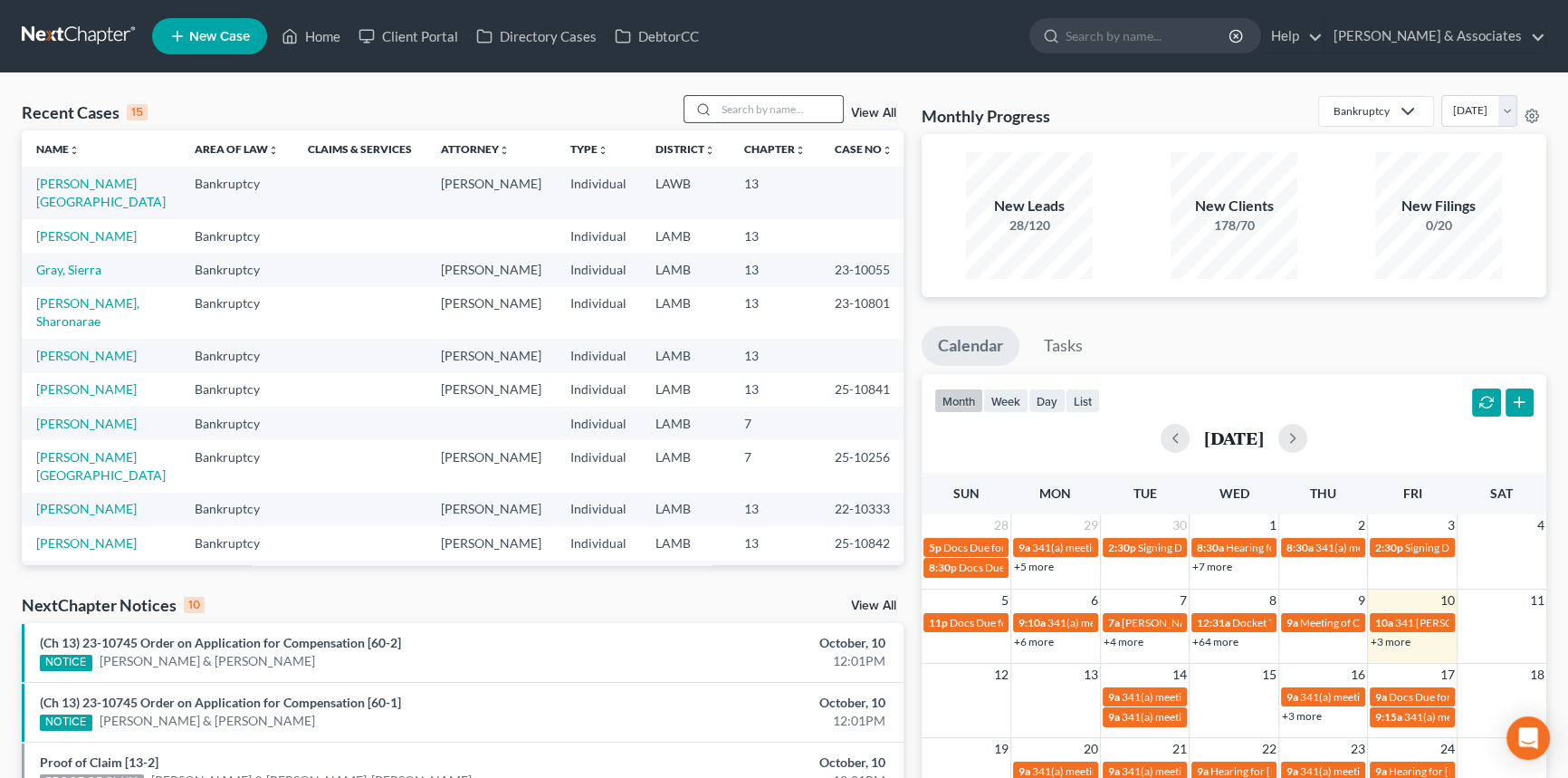
click at [798, 105] on input "search" at bounding box center [779, 108] width 126 height 26
type input "[PERSON_NAME]"
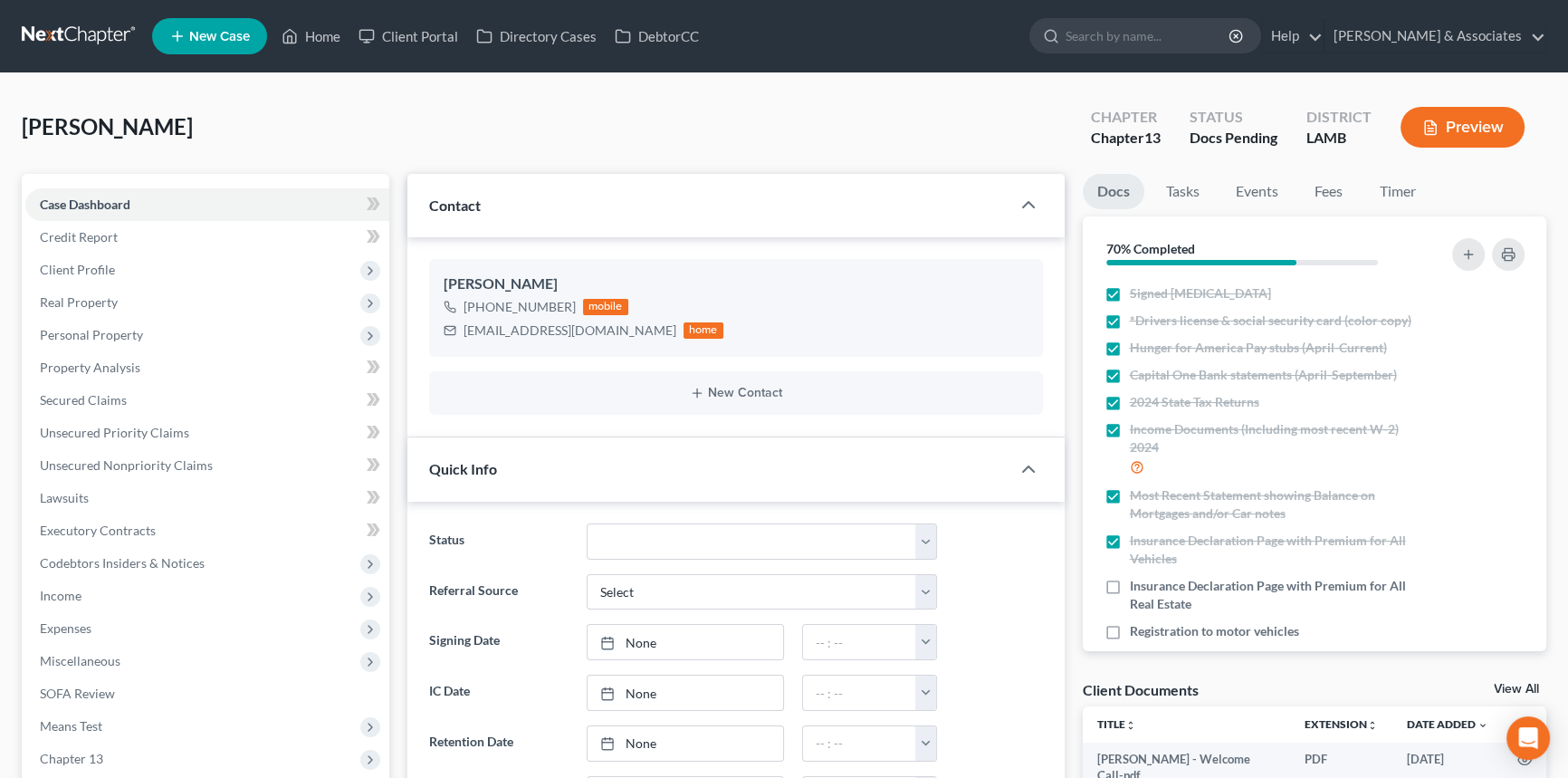
scroll to position [1078, 0]
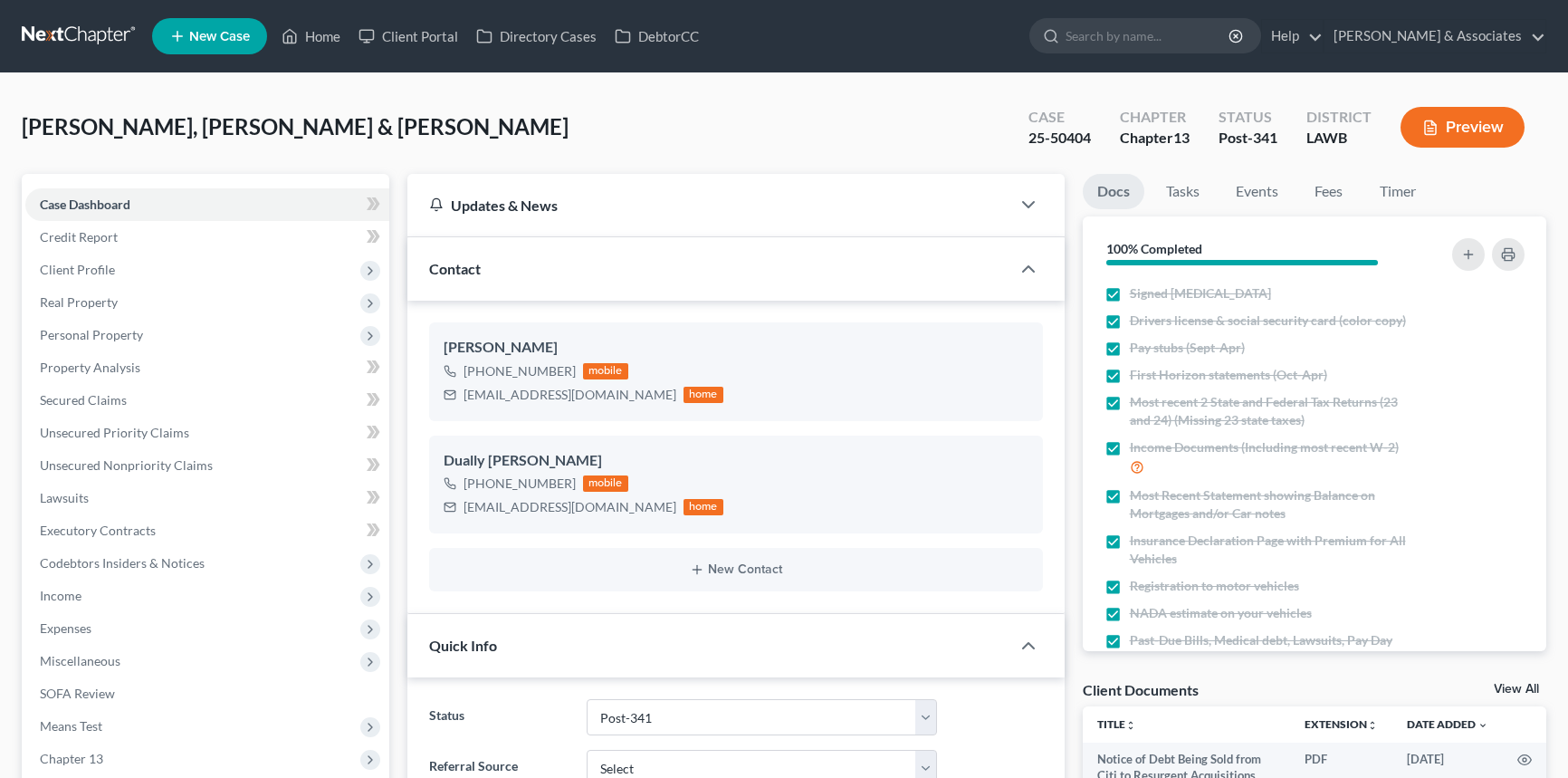
select select "19"
click at [1319, 191] on link "Fees" at bounding box center [1329, 191] width 58 height 35
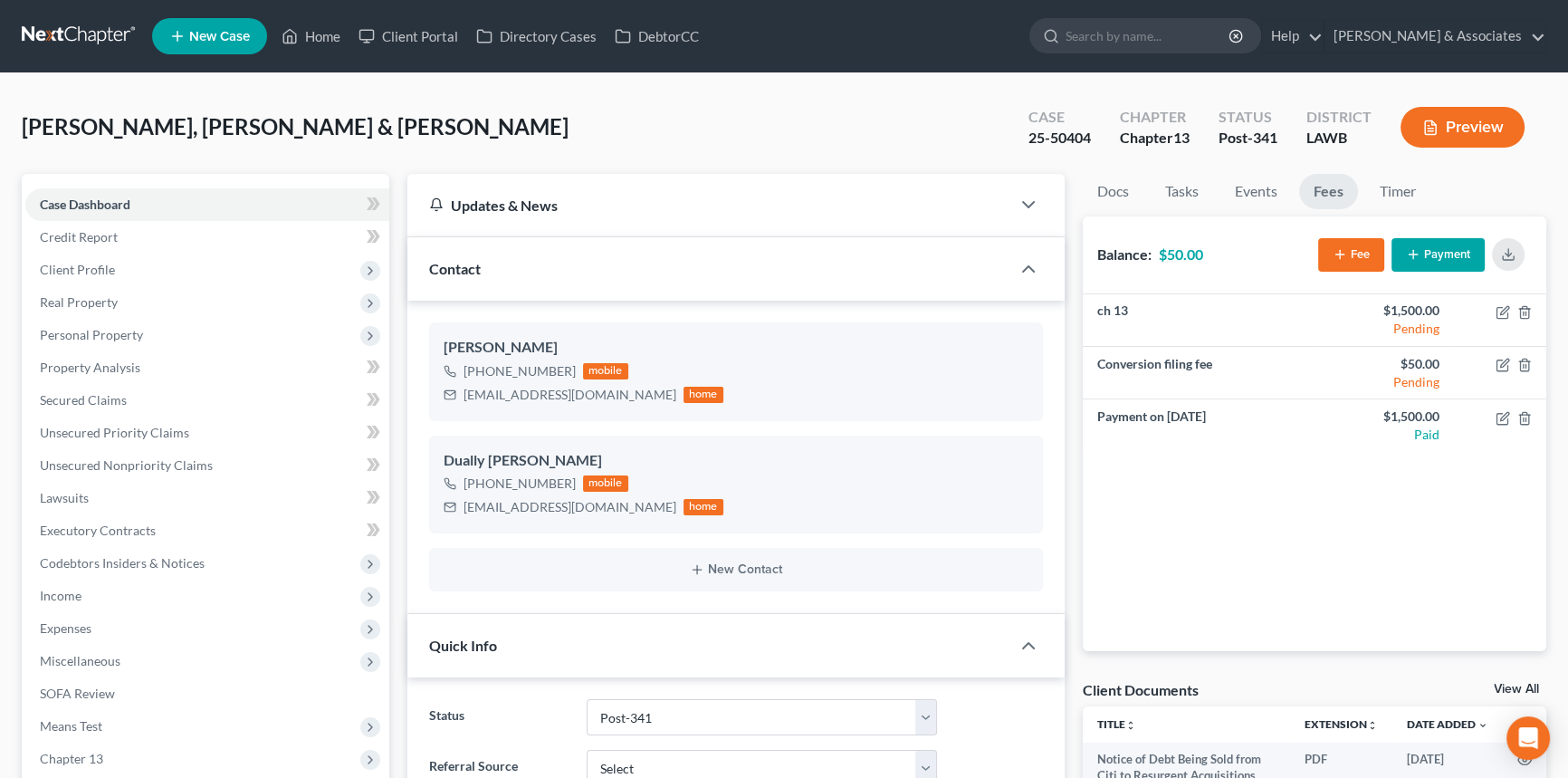
scroll to position [680, 0]
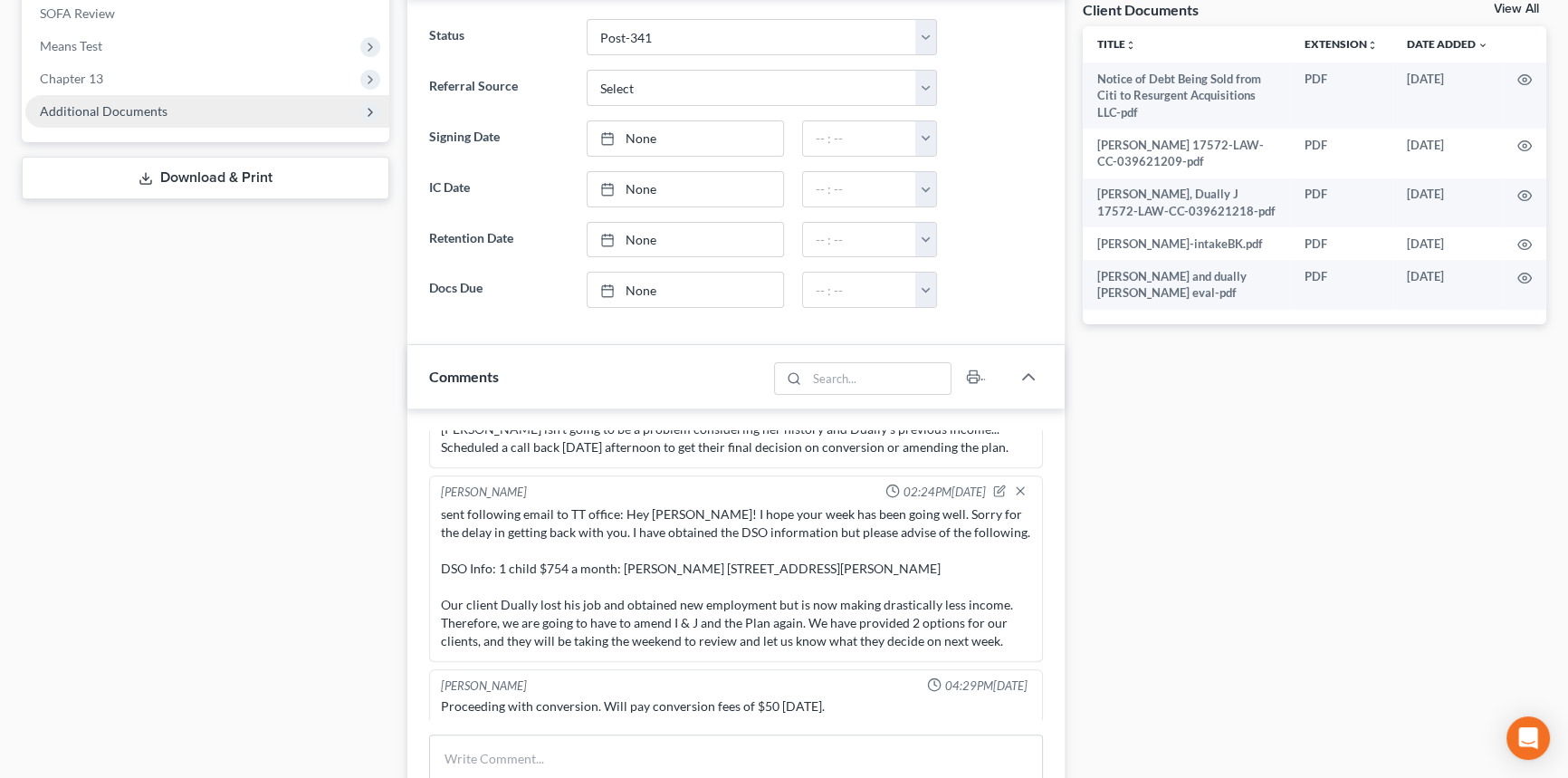
click at [101, 95] on span "Additional Documents" at bounding box center [207, 111] width 364 height 33
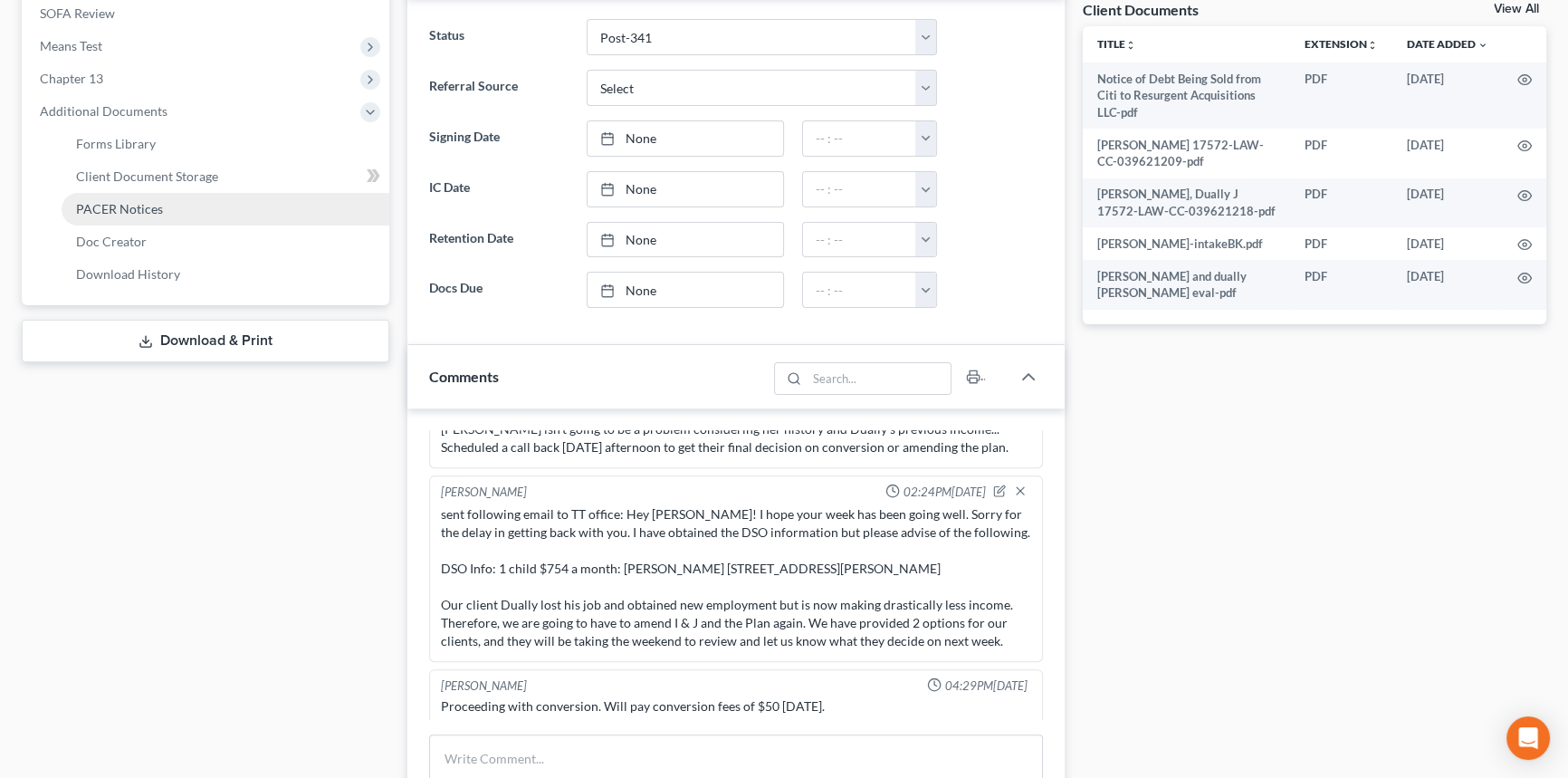
click at [70, 200] on link "PACER Notices" at bounding box center [225, 210] width 328 height 33
